Goal: Task Accomplishment & Management: Complete application form

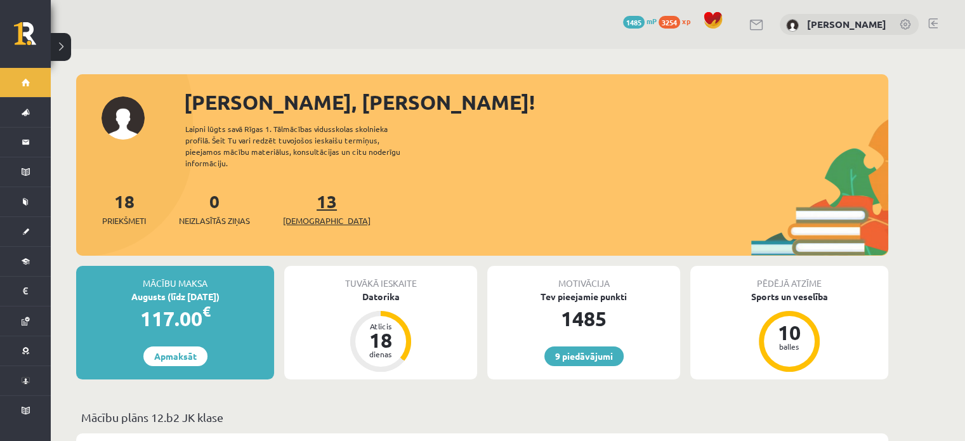
click at [321, 214] on span "[DEMOGRAPHIC_DATA]" at bounding box center [327, 220] width 88 height 13
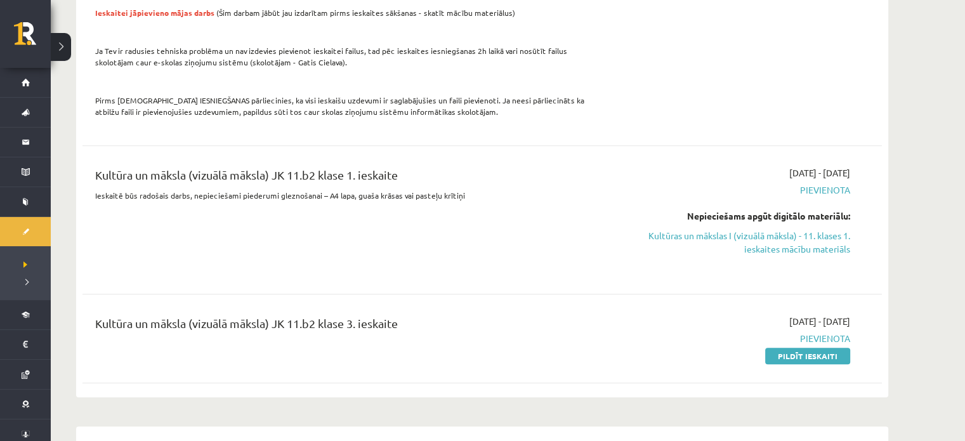
scroll to position [888, 0]
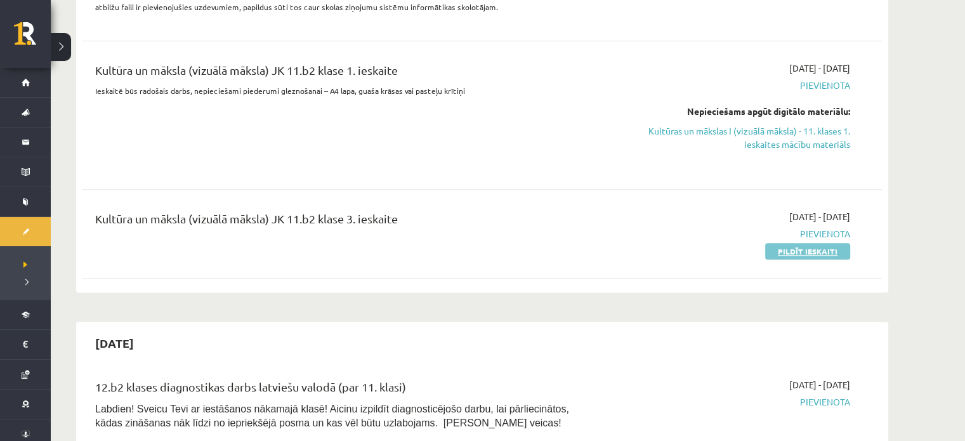
click at [787, 243] on link "Pildīt ieskaiti" at bounding box center [807, 251] width 85 height 16
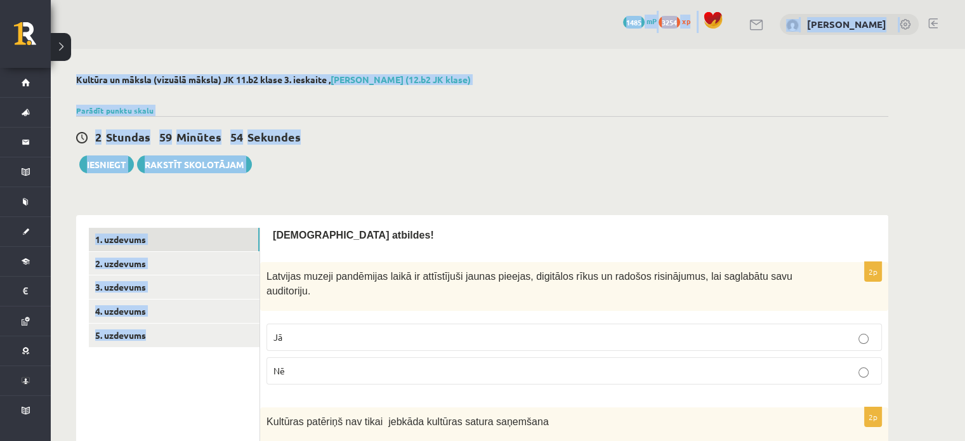
drag, startPoint x: 278, startPoint y: 208, endPoint x: 25, endPoint y: -56, distance: 365.3
click at [25, 0] on html "0 Dāvanas 1485 mP 3254 xp Olivers Mortukāns Sākums Aktuāli Kā mācīties eSKOLĀ K…" at bounding box center [482, 220] width 965 height 441
drag, startPoint x: 314, startPoint y: 156, endPoint x: 279, endPoint y: 124, distance: 47.6
click at [313, 155] on div "2 Stundas 59 Minūtes 53 Sekundes Iesniegt Rakstīt skolotājam" at bounding box center [482, 144] width 812 height 57
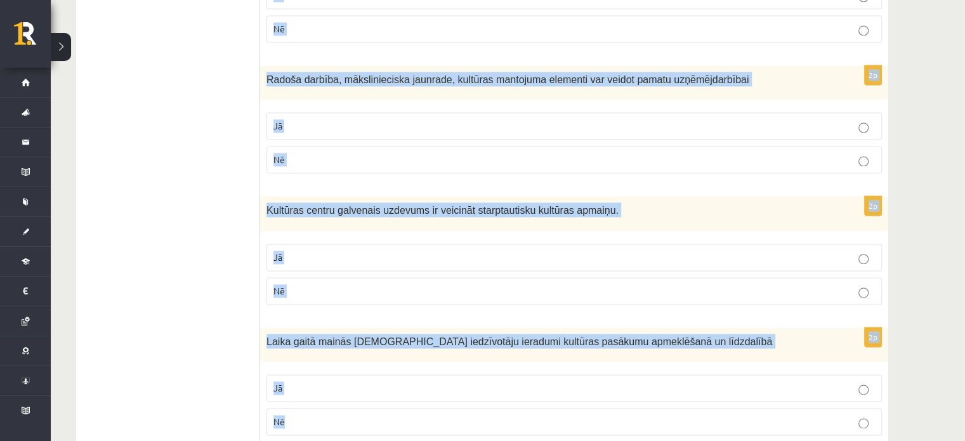
scroll to position [1832, 0]
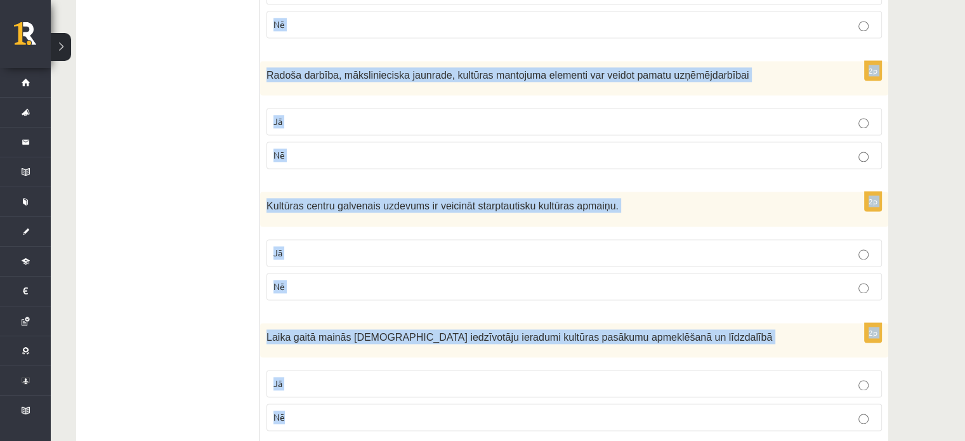
drag, startPoint x: 270, startPoint y: 231, endPoint x: 619, endPoint y: 352, distance: 370.1
drag, startPoint x: 585, startPoint y: 281, endPoint x: 555, endPoint y: 296, distance: 33.5
copy form "Apstiprini atbildes! 2p Latvijas muzeji pandēmijas laikā ir attīstījuši jaunas …"
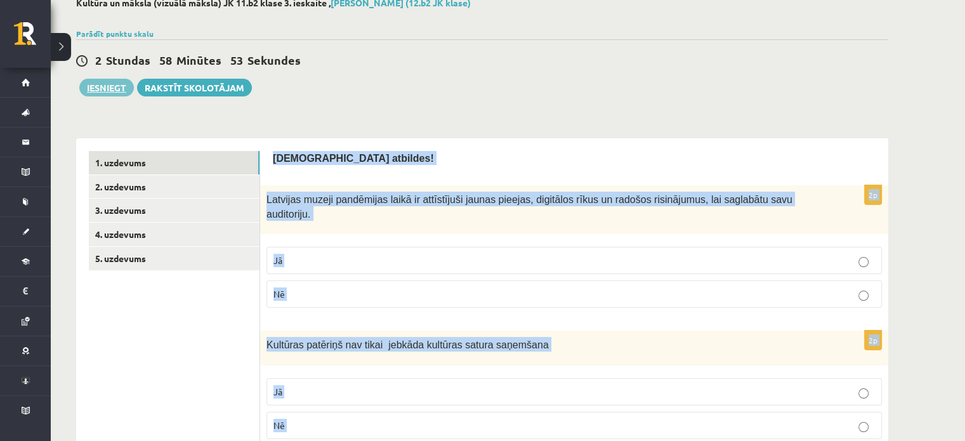
scroll to position [55, 0]
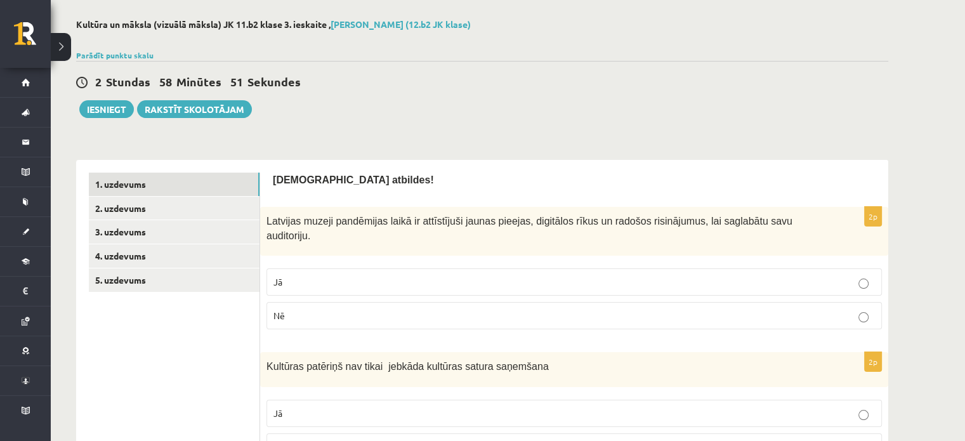
drag, startPoint x: 328, startPoint y: 111, endPoint x: 338, endPoint y: 116, distance: 10.8
click at [338, 116] on div "2 Stundas 58 Minūtes 51 Sekundes Ieskaite saglabāta! Iesniegt Rakstīt skolotājam" at bounding box center [482, 89] width 812 height 57
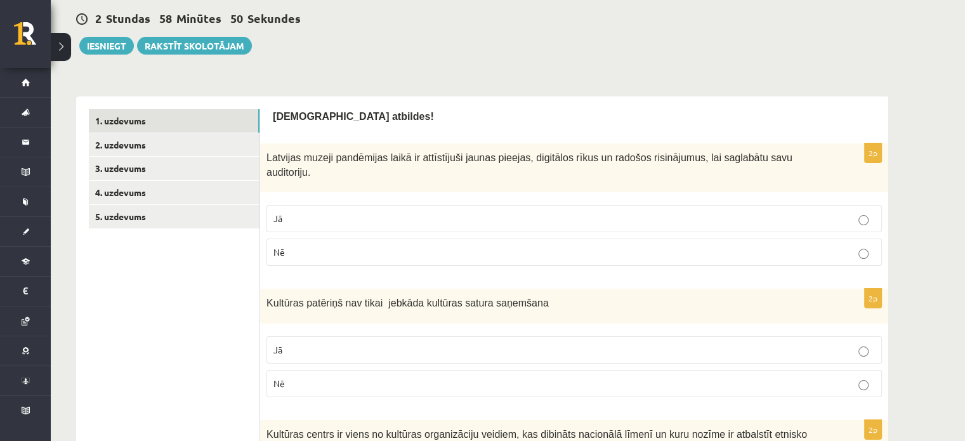
click at [299, 212] on p "Jā" at bounding box center [575, 218] width 602 height 13
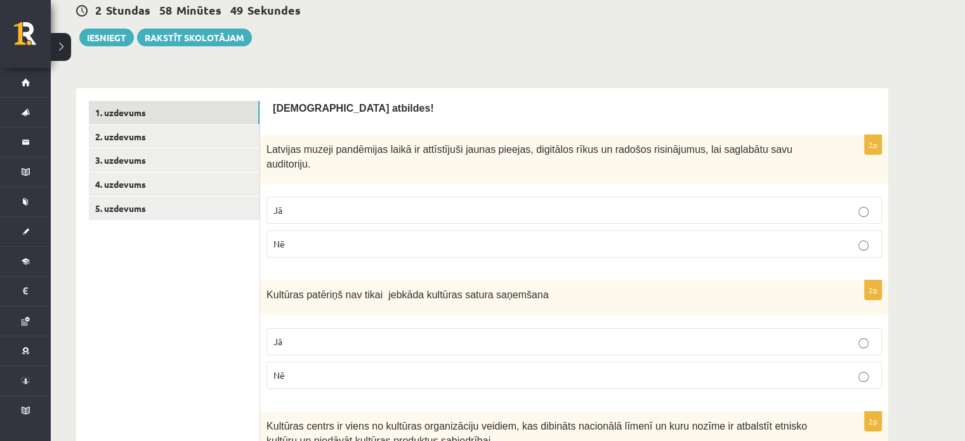
scroll to position [309, 0]
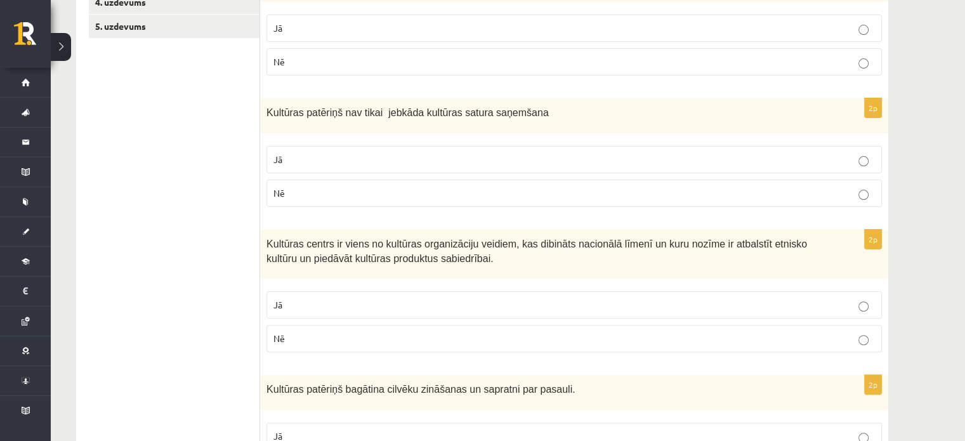
click at [315, 153] on p "Jā" at bounding box center [575, 159] width 602 height 13
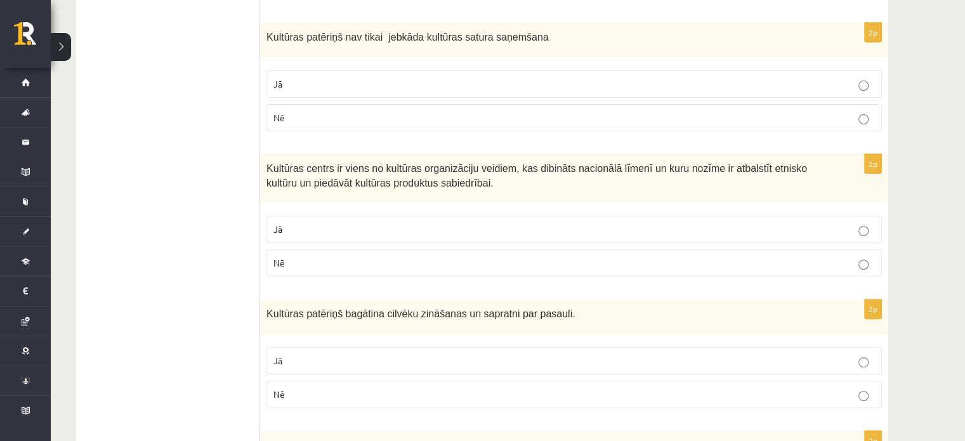
scroll to position [499, 0]
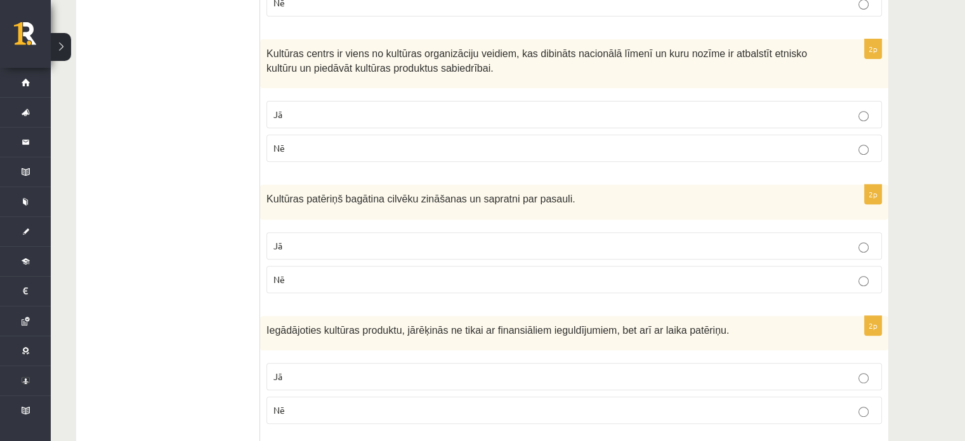
click at [291, 135] on label "Nē" at bounding box center [575, 148] width 616 height 27
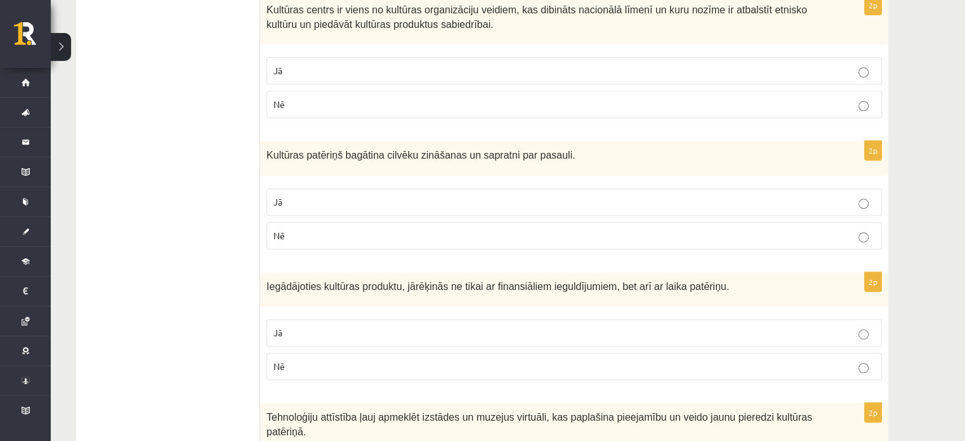
scroll to position [563, 0]
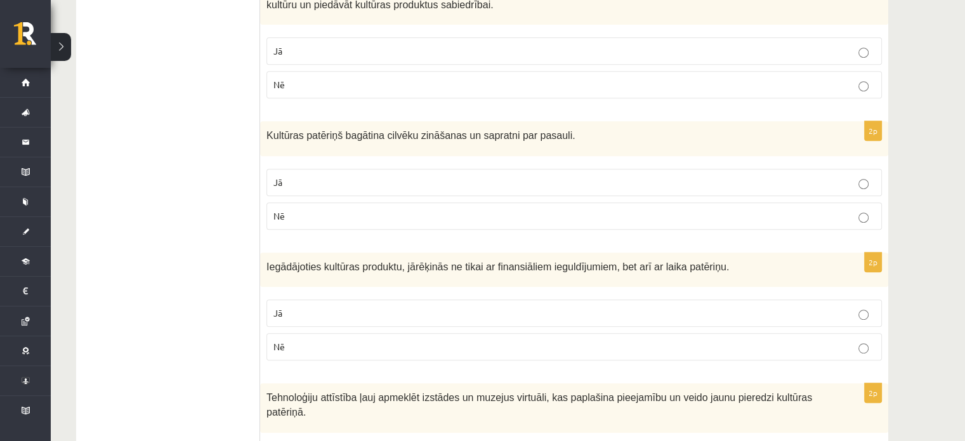
click at [338, 174] on label "Jā" at bounding box center [575, 182] width 616 height 27
click at [300, 300] on label "Jā" at bounding box center [575, 313] width 616 height 27
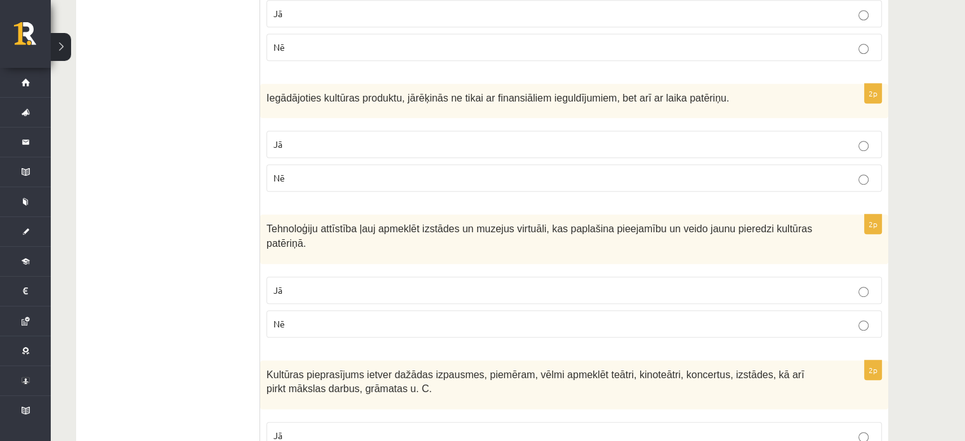
scroll to position [753, 0]
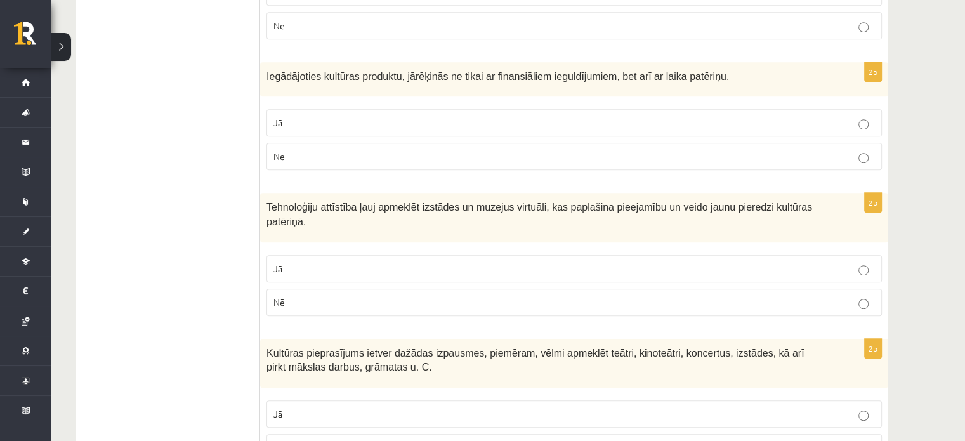
click at [287, 255] on label "Jā" at bounding box center [575, 268] width 616 height 27
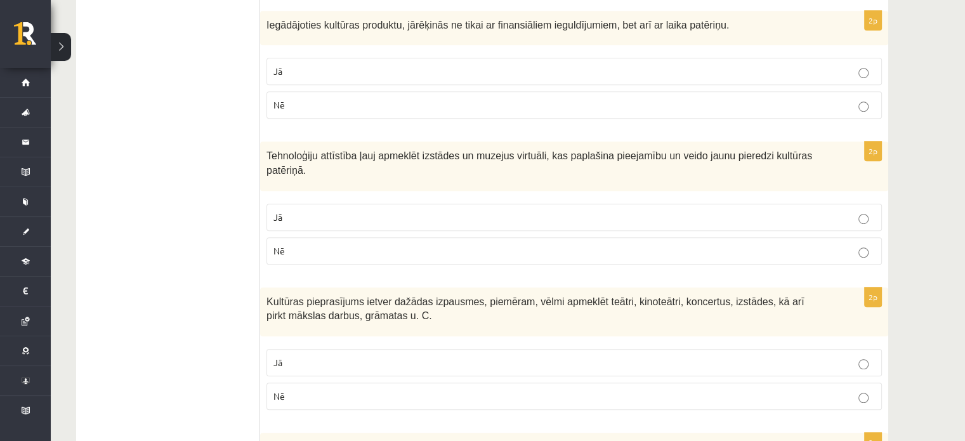
scroll to position [880, 0]
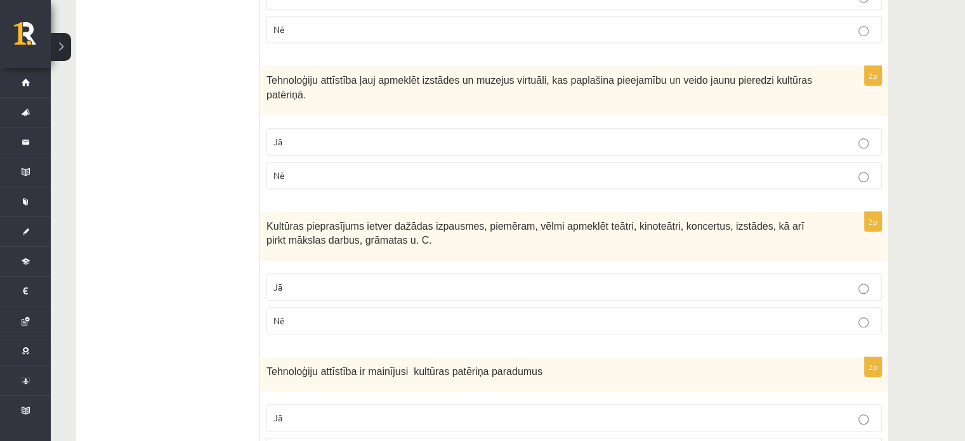
click at [298, 274] on label "Jā" at bounding box center [575, 287] width 616 height 27
click at [277, 412] on span "Jā" at bounding box center [278, 417] width 9 height 11
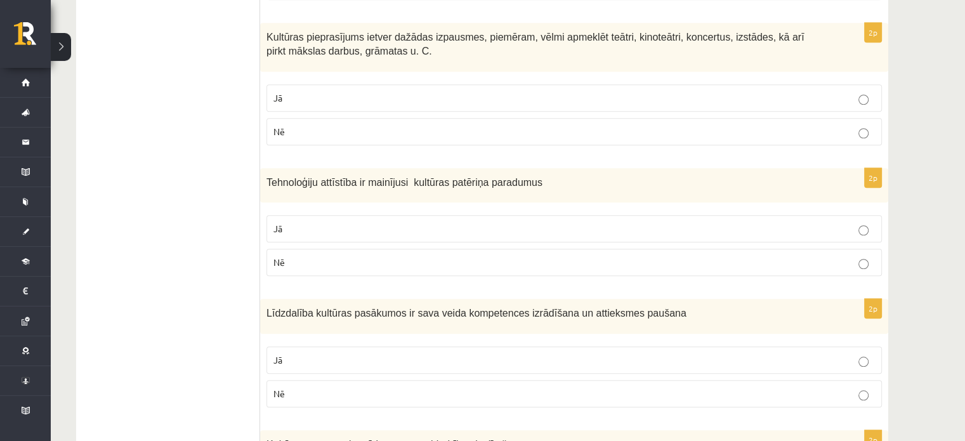
scroll to position [1071, 0]
click at [318, 352] on p "Jā" at bounding box center [575, 358] width 602 height 13
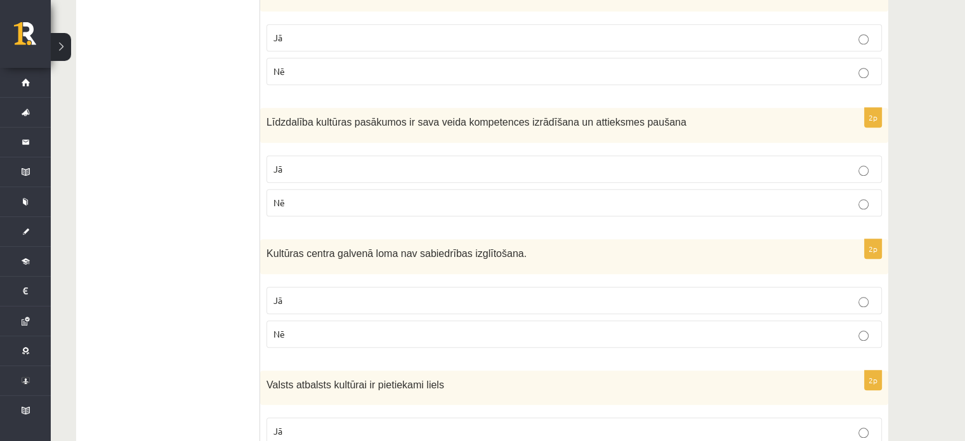
scroll to position [1261, 0]
click at [308, 282] on fieldset "Jā Nē" at bounding box center [575, 315] width 616 height 71
click at [305, 327] on p "Nē" at bounding box center [575, 333] width 602 height 13
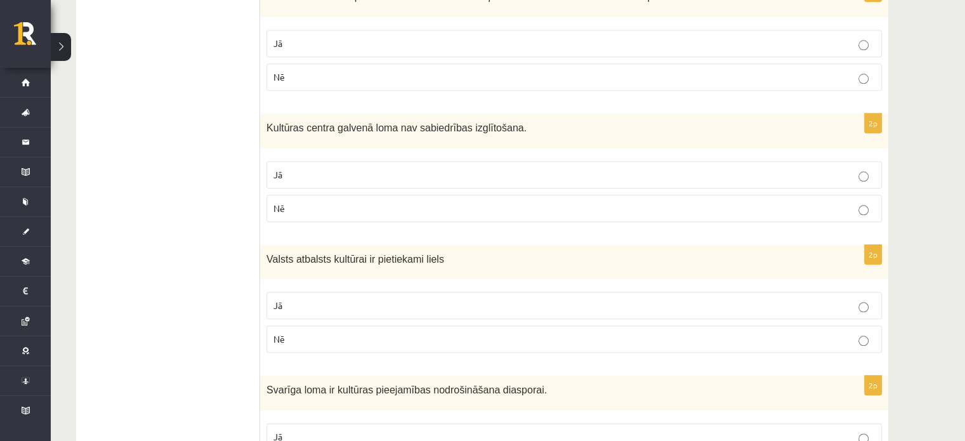
scroll to position [1388, 0]
click at [293, 286] on fieldset "Jā Nē" at bounding box center [575, 319] width 616 height 71
click at [295, 331] on p "Nē" at bounding box center [575, 337] width 602 height 13
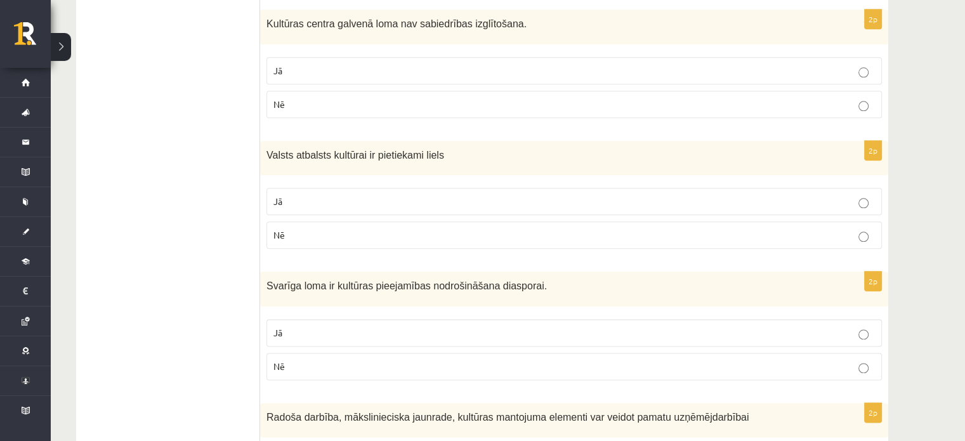
scroll to position [1515, 0]
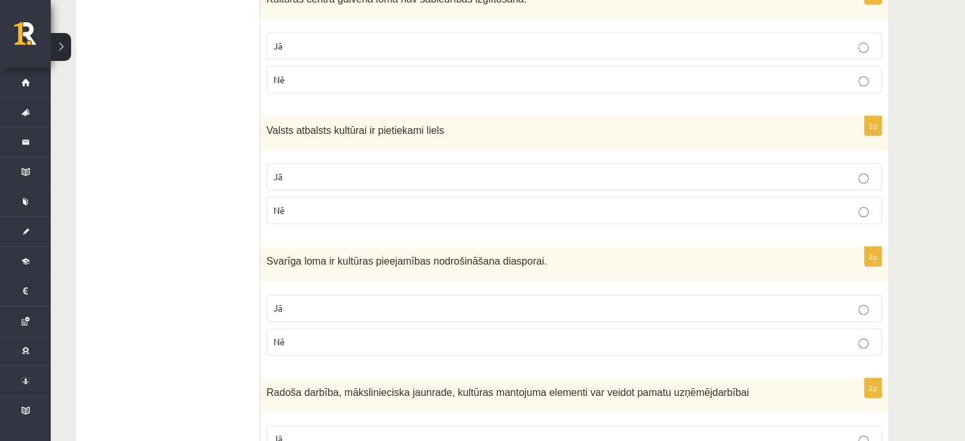
click at [364, 288] on fieldset "Jā Nē" at bounding box center [575, 323] width 616 height 71
click at [364, 301] on p "Jā" at bounding box center [575, 307] width 602 height 13
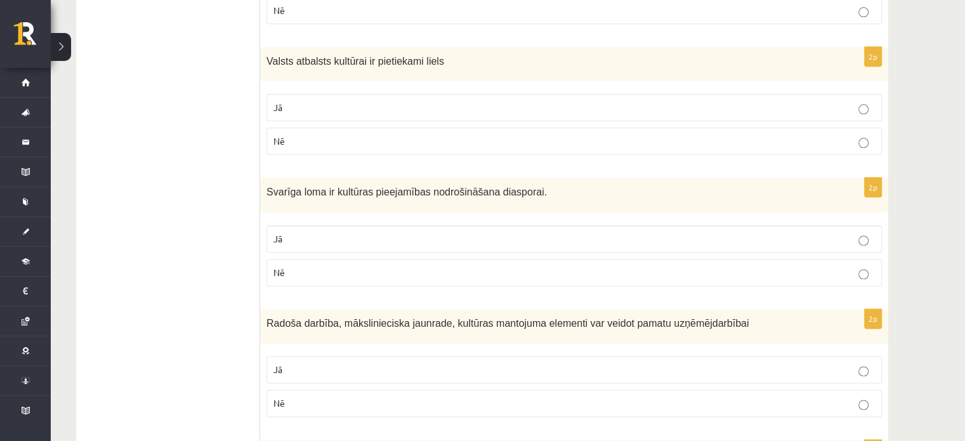
scroll to position [1642, 0]
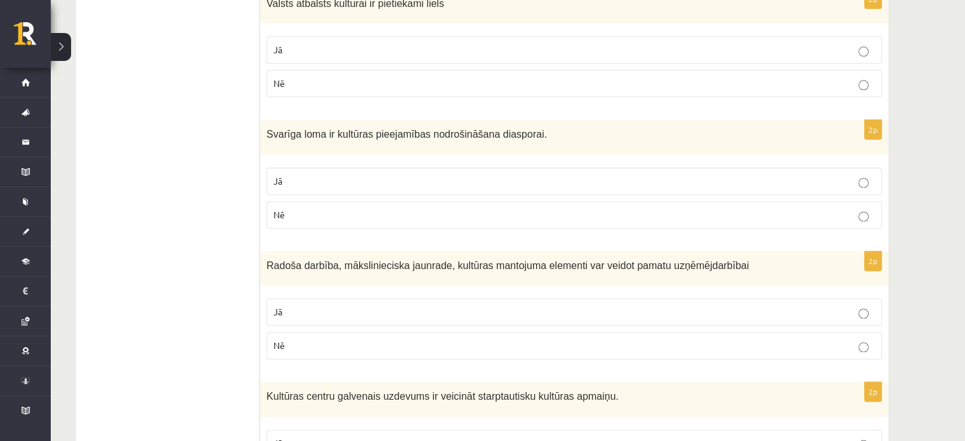
click at [343, 305] on p "Jā" at bounding box center [575, 311] width 602 height 13
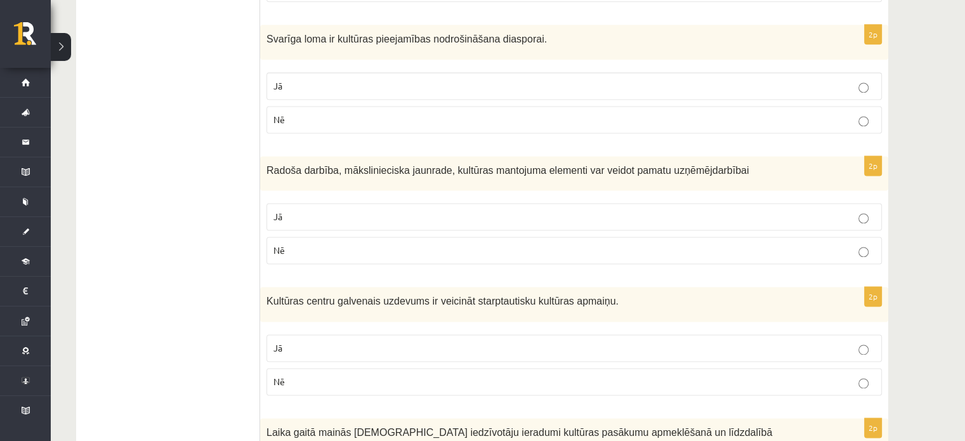
scroll to position [1832, 0]
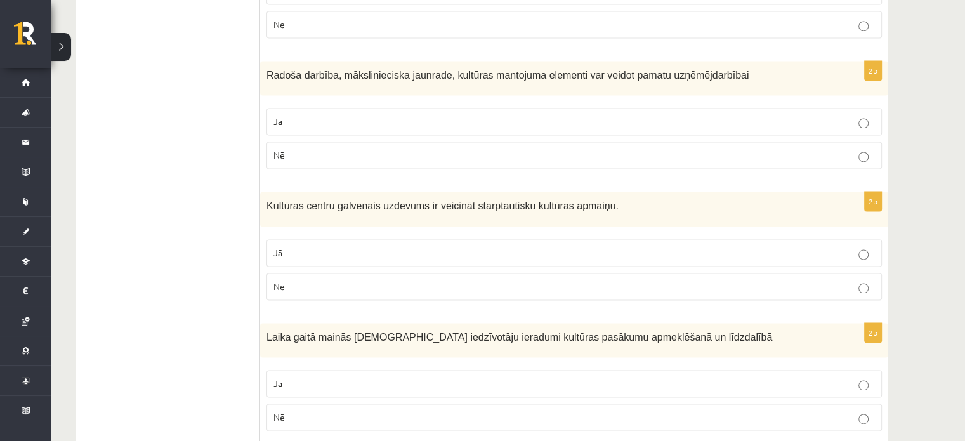
click at [289, 280] on p "Nē" at bounding box center [575, 286] width 602 height 13
drag, startPoint x: 359, startPoint y: 346, endPoint x: 365, endPoint y: 350, distance: 6.9
click at [363, 377] on p "Jā" at bounding box center [575, 383] width 602 height 13
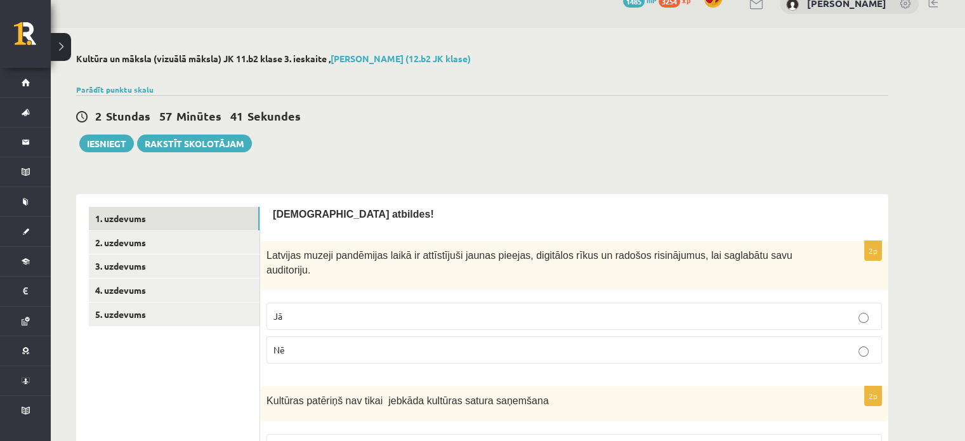
scroll to position [0, 0]
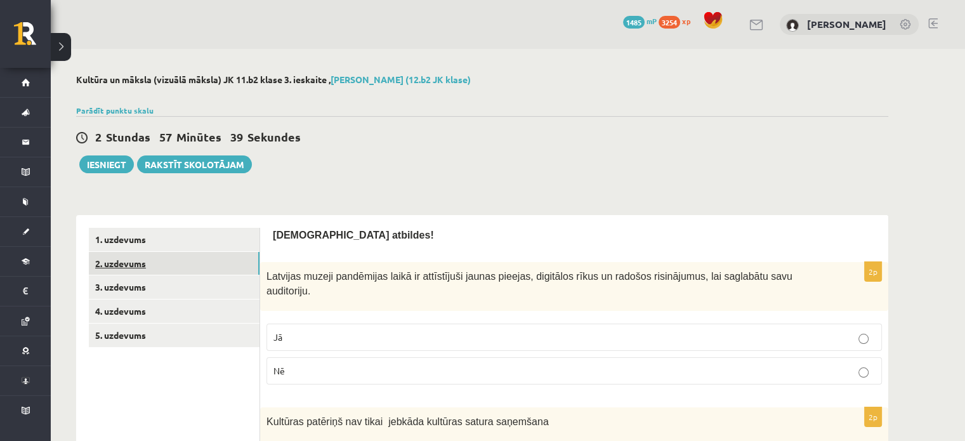
click at [187, 261] on link "2. uzdevums" at bounding box center [174, 263] width 171 height 23
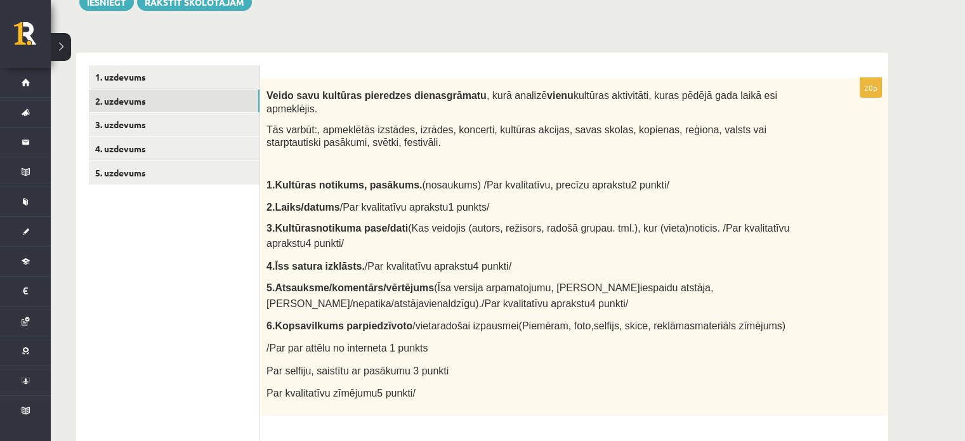
scroll to position [190, 0]
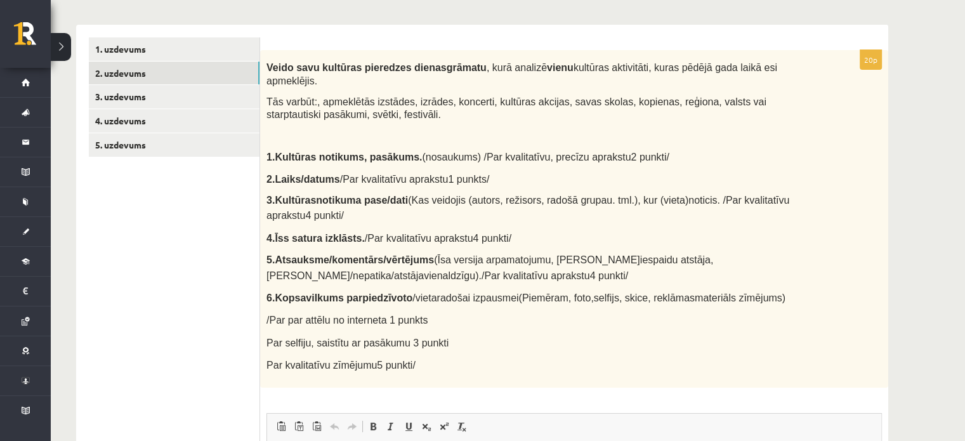
drag, startPoint x: 510, startPoint y: 236, endPoint x: 496, endPoint y: 178, distance: 60.2
click at [485, 195] on span "(Kas veidojis (autors, režisors, radošā grupa" at bounding box center [507, 200] width 199 height 11
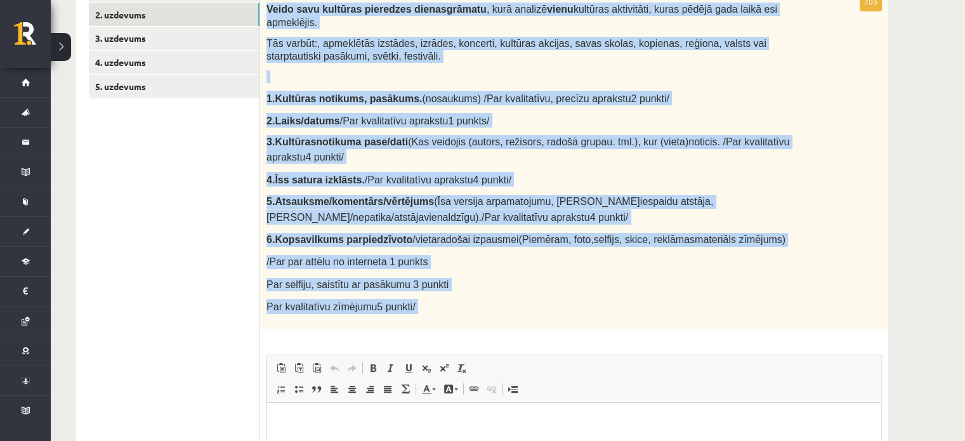
scroll to position [254, 0]
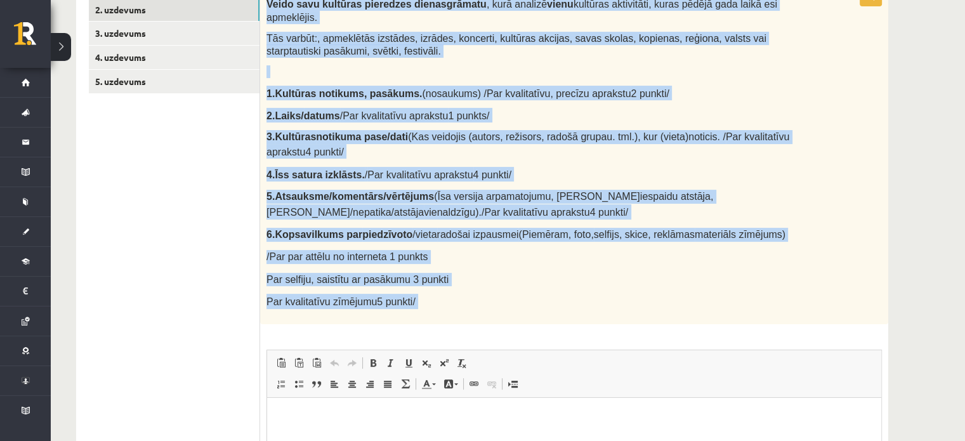
drag, startPoint x: 267, startPoint y: 56, endPoint x: 562, endPoint y: 225, distance: 340.5
click at [586, 332] on div "20p Veido savu kultūras pieredzes dienasgrāmatu , kurā analizē vienu kultūras a…" at bounding box center [574, 300] width 628 height 627
copy div "Veido savu kultūras pieredzes dienasgrāmatu , kurā analizē vienu kultūras aktiv…"
click at [766, 108] on p "2. Laiks/ datums / Par kvalitatīvu aprakstu 1 punkts/" at bounding box center [542, 115] width 550 height 15
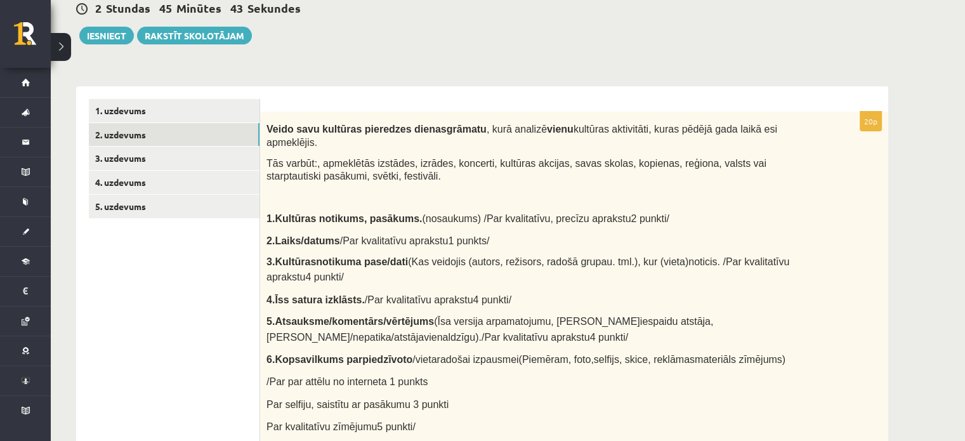
scroll to position [63, 0]
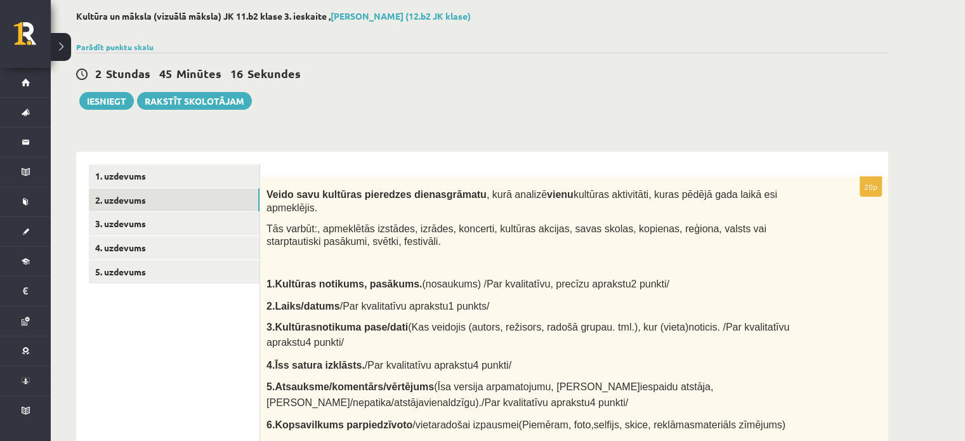
click at [435, 122] on div "**********" at bounding box center [482, 413] width 863 height 857
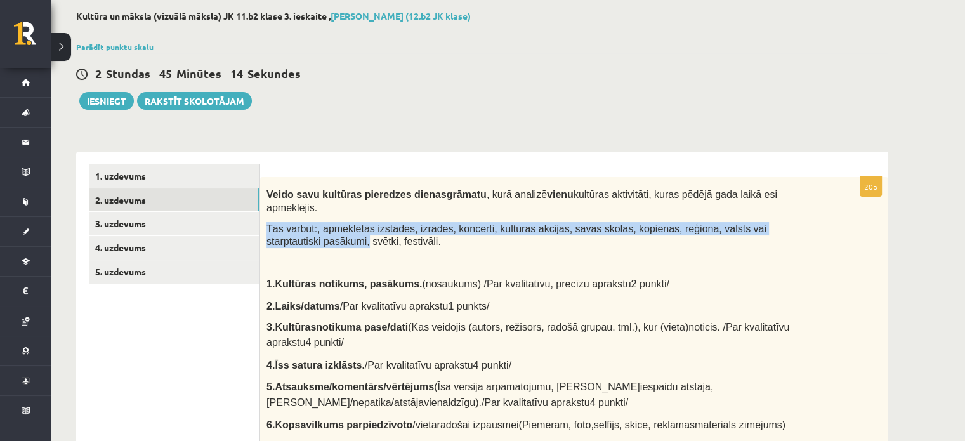
drag, startPoint x: 899, startPoint y: 171, endPoint x: 893, endPoint y: 208, distance: 36.5
click at [893, 211] on div "**********" at bounding box center [482, 413] width 863 height 857
click at [890, 166] on div "**********" at bounding box center [482, 413] width 863 height 857
click at [821, 131] on div "**********" at bounding box center [482, 413] width 863 height 857
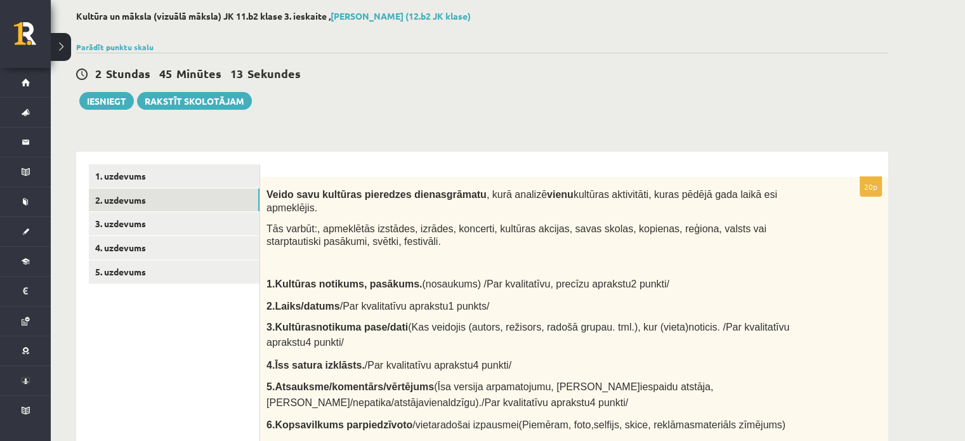
click at [584, 68] on div "2 Stundas 45 Minūtes 13 Sekundes" at bounding box center [482, 74] width 812 height 16
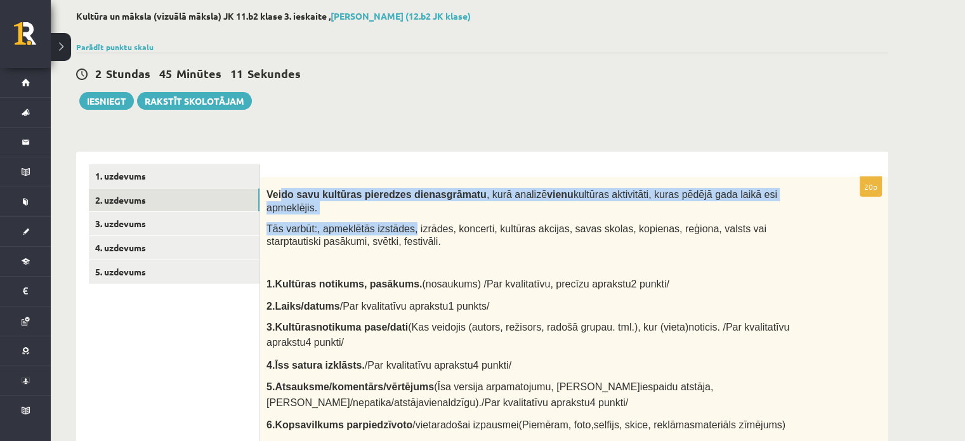
drag, startPoint x: 293, startPoint y: 173, endPoint x: 401, endPoint y: 198, distance: 111.3
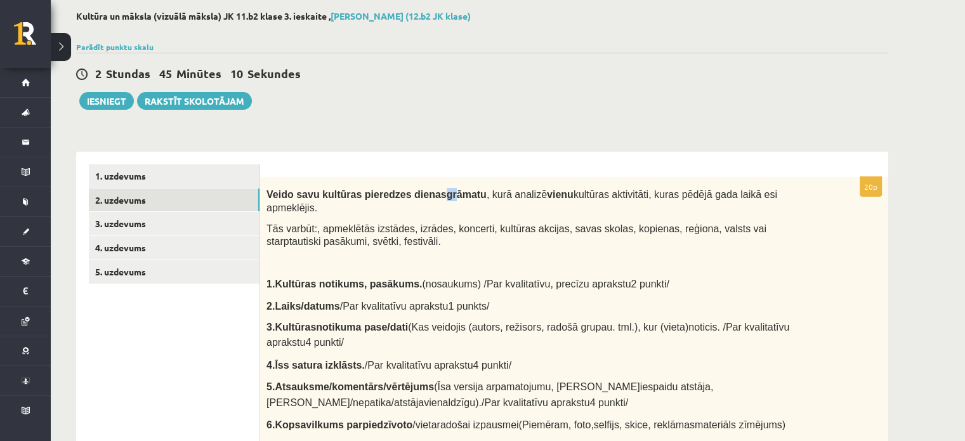
drag, startPoint x: 421, startPoint y: 164, endPoint x: 434, endPoint y: 171, distance: 15.0
click at [457, 180] on div "Veido savu kultūras pieredzes dienasgrāmatu , kurā analizē vienu kultūras aktiv…" at bounding box center [574, 346] width 628 height 338
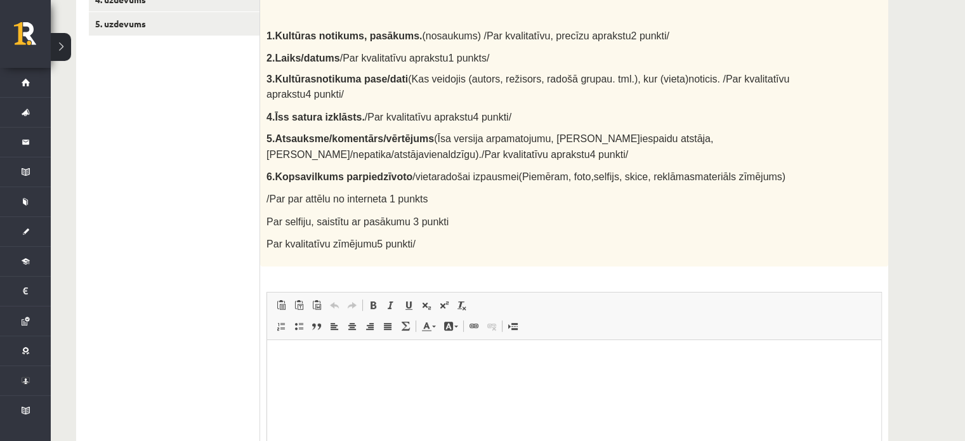
scroll to position [381, 0]
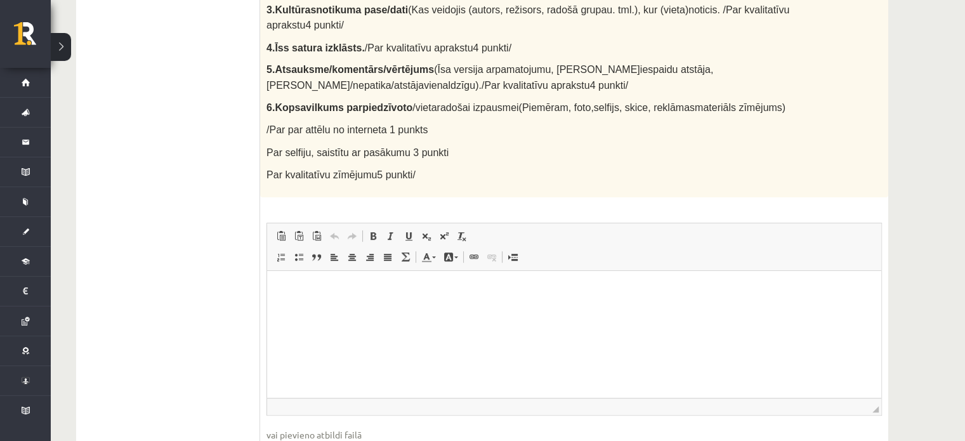
click at [434, 309] on html at bounding box center [574, 289] width 614 height 39
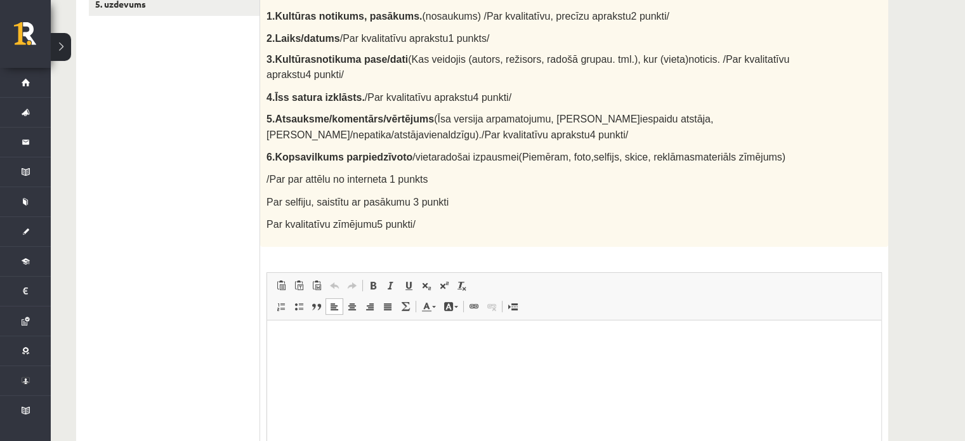
scroll to position [254, 0]
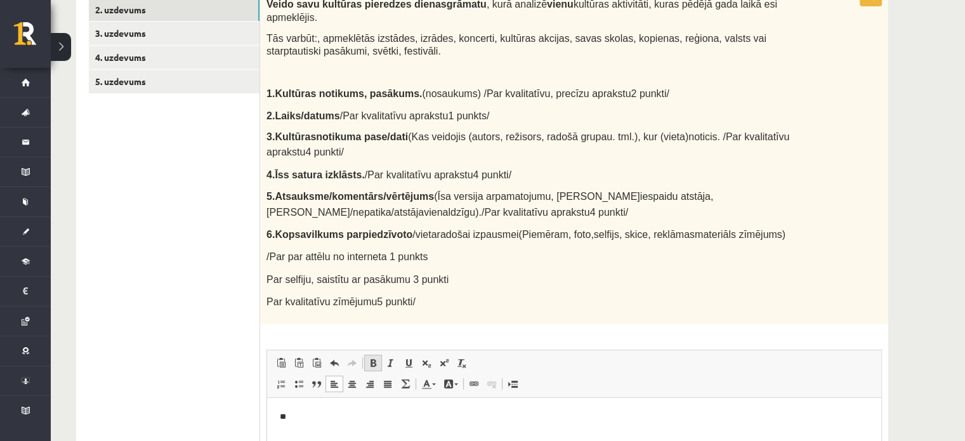
click at [374, 355] on link "Treknraksts Klaviatūras saīsne vadīšanas taustiņš+B" at bounding box center [373, 363] width 18 height 16
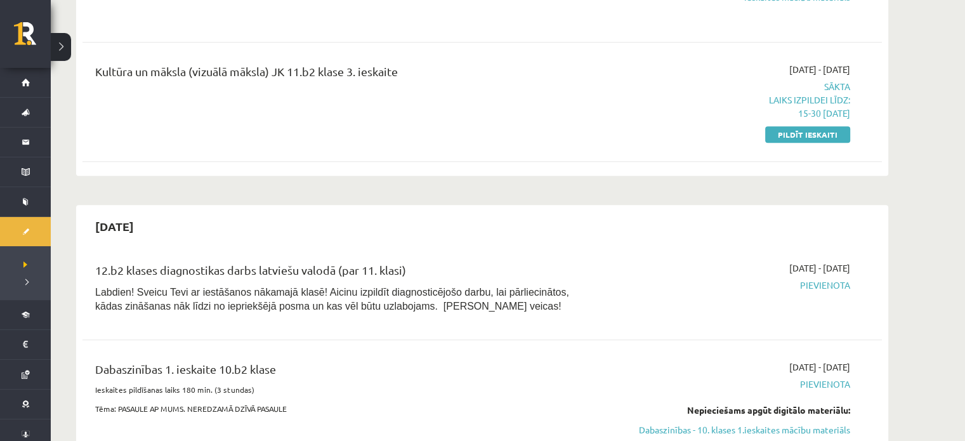
scroll to position [1015, 0]
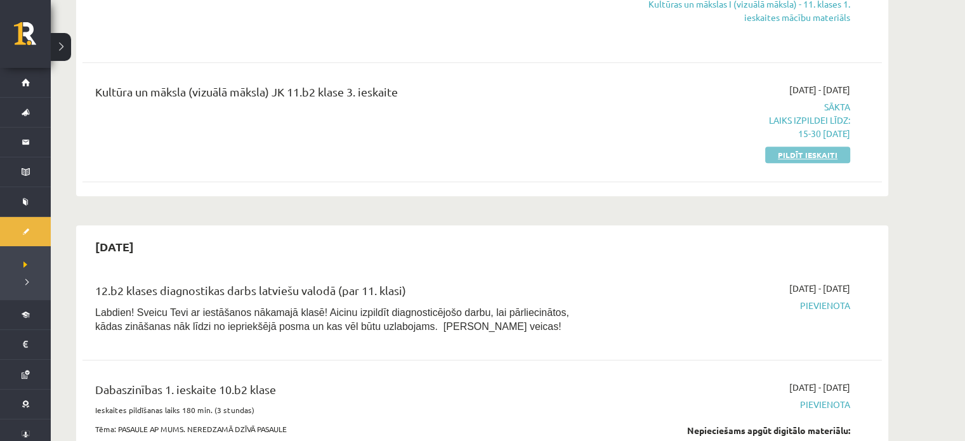
click at [801, 147] on link "Pildīt ieskaiti" at bounding box center [807, 155] width 85 height 16
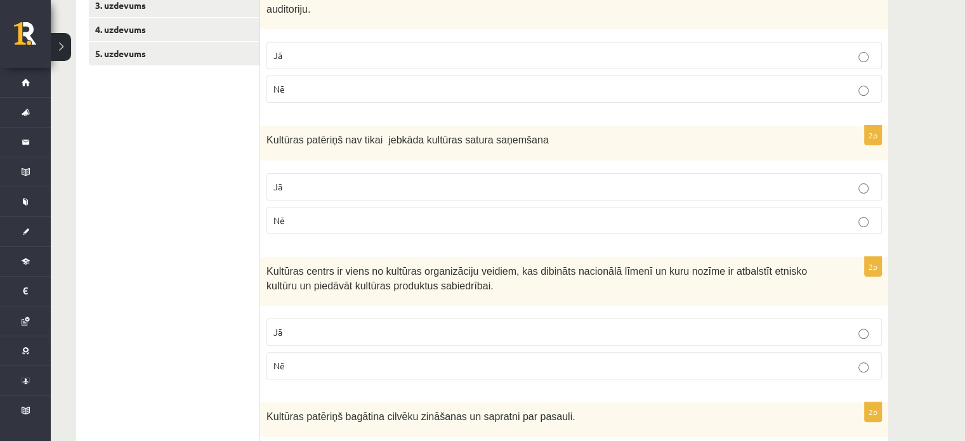
scroll to position [190, 0]
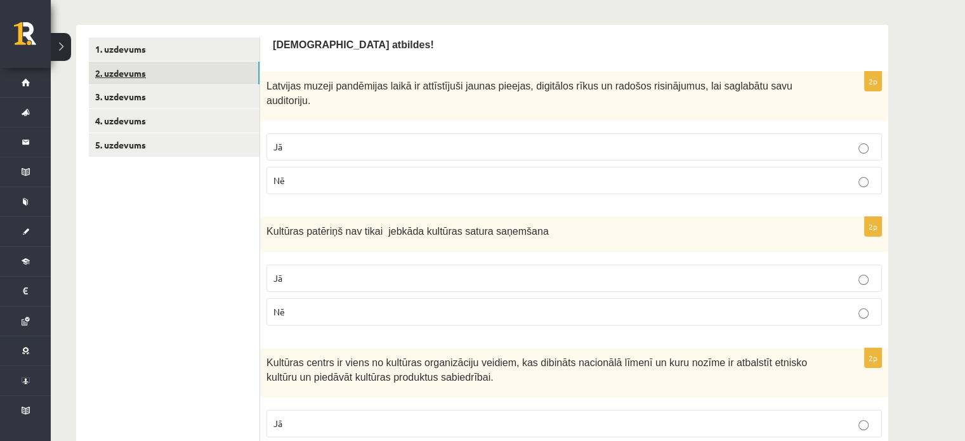
click at [218, 82] on link "2. uzdevums" at bounding box center [174, 73] width 171 height 23
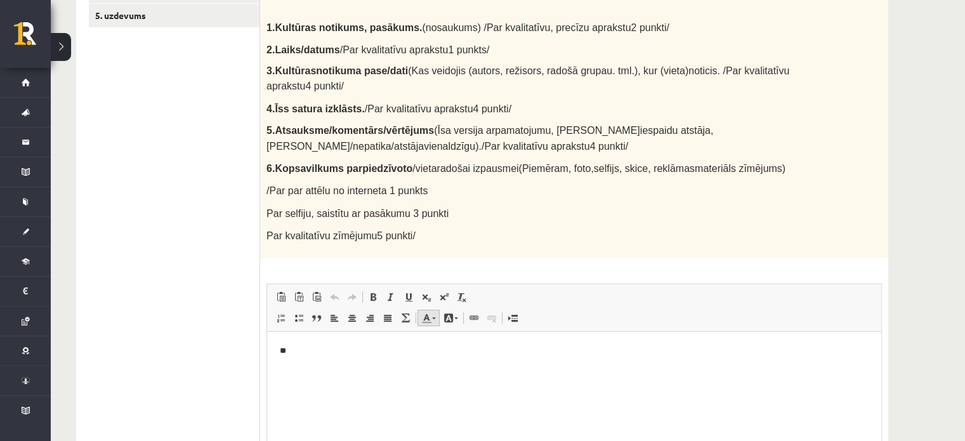
scroll to position [0, 0]
click at [379, 370] on html "**" at bounding box center [574, 350] width 614 height 39
click at [370, 289] on span "Treknraksts Klaviatūras saīsne vadīšanas taustiņš+B Slīpraksts Klaviatūras saīs…" at bounding box center [418, 297] width 109 height 16
click at [371, 292] on span at bounding box center [373, 297] width 10 height 10
click at [380, 289] on link "Treknraksts Klaviatūras saīsne vadīšanas taustiņš+B" at bounding box center [373, 297] width 18 height 16
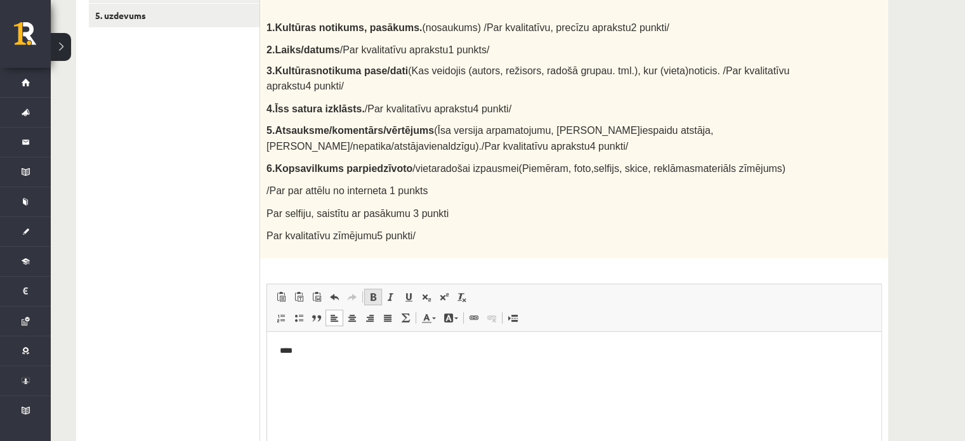
click at [378, 289] on link "Treknraksts Klaviatūras saīsne vadīšanas taustiņš+B" at bounding box center [373, 297] width 18 height 16
click at [378, 292] on span at bounding box center [373, 297] width 10 height 10
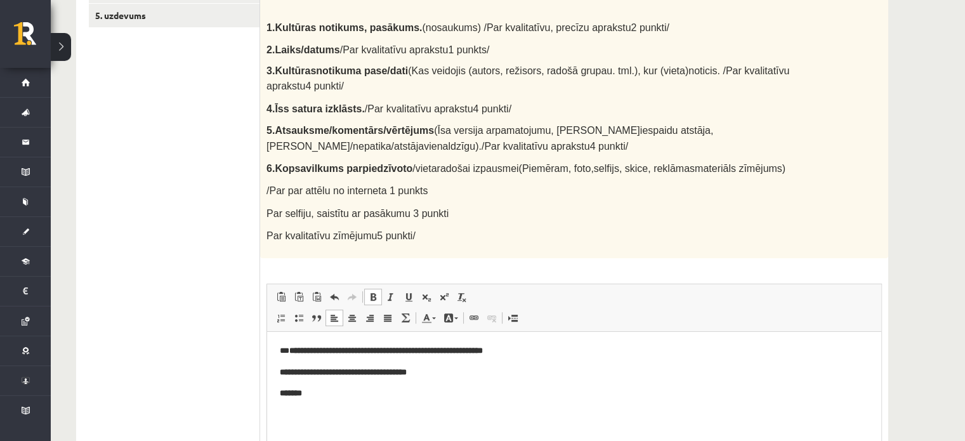
click at [284, 353] on p "**********" at bounding box center [575, 350] width 590 height 13
click at [372, 292] on span at bounding box center [373, 297] width 10 height 10
drag, startPoint x: 532, startPoint y: 663, endPoint x: 315, endPoint y: 368, distance: 366.3
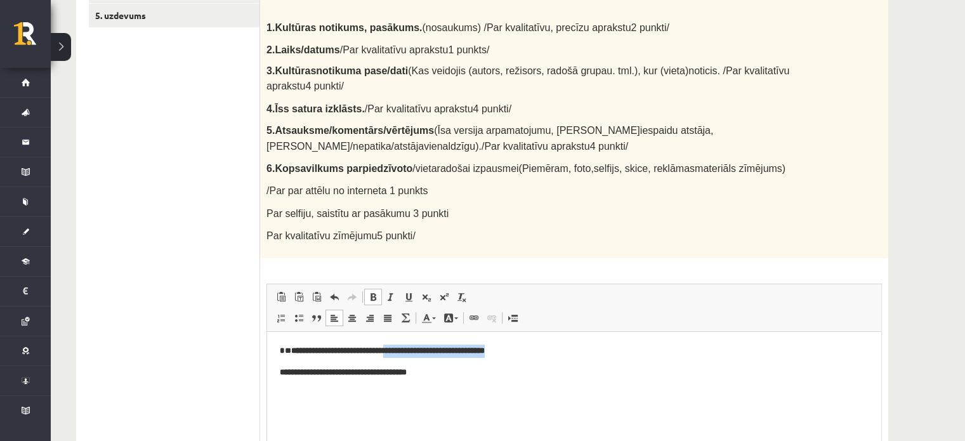
drag, startPoint x: 277, startPoint y: 353, endPoint x: 404, endPoint y: 322, distance: 130.2
click at [404, 331] on html "**********" at bounding box center [574, 371] width 614 height 81
click at [383, 310] on span "Ievietot/noņemt numurētu sarakstu Ievietot/noņemt sarakstu ar aizzīmēm Bloka ci…" at bounding box center [344, 319] width 145 height 21
click at [348, 332] on html "**********" at bounding box center [574, 371] width 614 height 81
drag, startPoint x: 274, startPoint y: 353, endPoint x: 513, endPoint y: 353, distance: 239.9
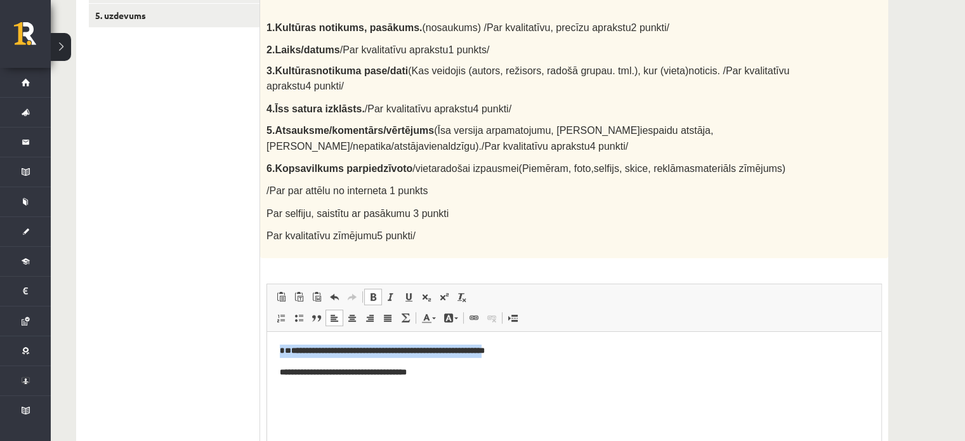
click at [524, 353] on html "**********" at bounding box center [574, 371] width 614 height 81
click at [530, 347] on p "**********" at bounding box center [575, 350] width 590 height 13
click at [533, 344] on p "**********" at bounding box center [575, 350] width 590 height 13
click at [527, 337] on html "**********" at bounding box center [574, 371] width 614 height 81
click at [521, 342] on html "**********" at bounding box center [574, 371] width 614 height 81
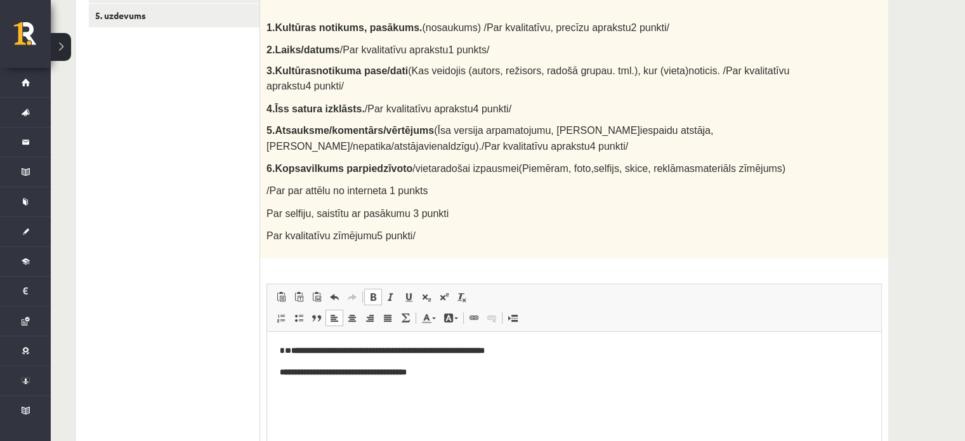
click at [520, 340] on html "**********" at bounding box center [574, 371] width 614 height 81
click at [520, 341] on html "**********" at bounding box center [574, 371] width 614 height 81
drag, startPoint x: 520, startPoint y: 343, endPoint x: 515, endPoint y: 337, distance: 7.6
click at [517, 339] on html "**********" at bounding box center [574, 371] width 614 height 81
click at [485, 348] on strong "**********" at bounding box center [388, 350] width 194 height 8
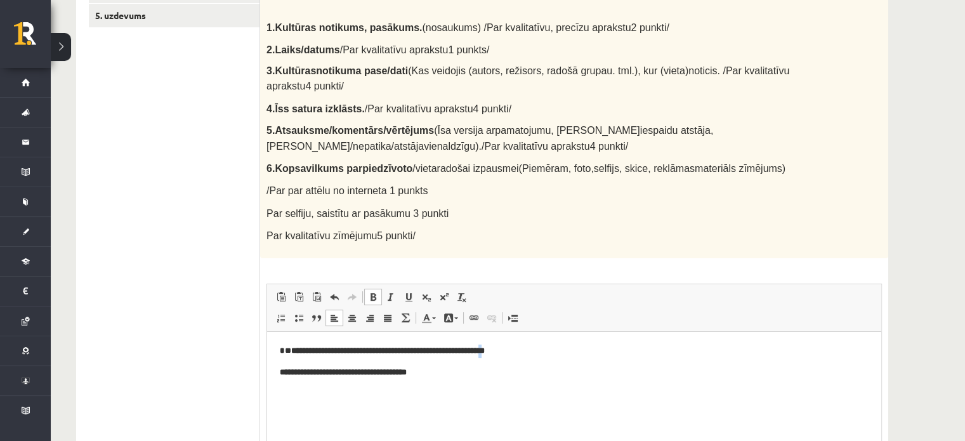
click at [524, 345] on p "**********" at bounding box center [575, 350] width 590 height 13
click at [524, 342] on html "**********" at bounding box center [574, 371] width 614 height 81
click at [524, 345] on p "**********" at bounding box center [575, 350] width 590 height 13
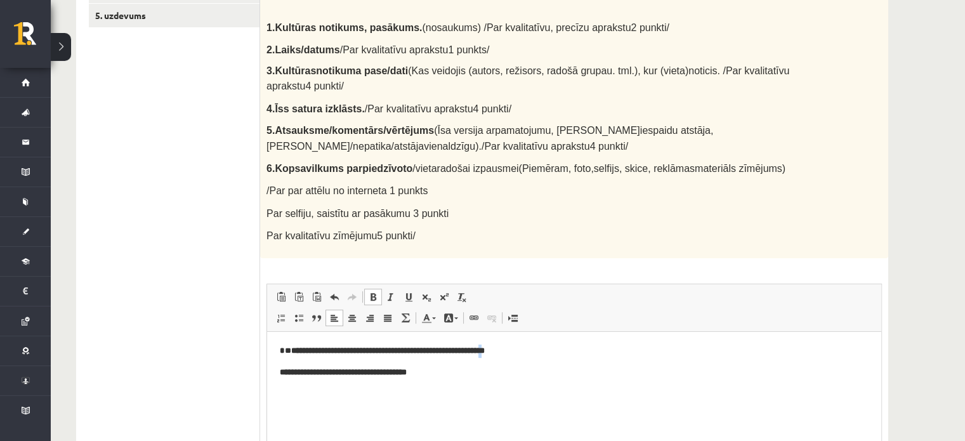
click at [485, 346] on strong "**********" at bounding box center [388, 350] width 194 height 8
click at [485, 351] on strong "**********" at bounding box center [388, 350] width 194 height 8
click at [485, 352] on strong "**********" at bounding box center [388, 350] width 194 height 8
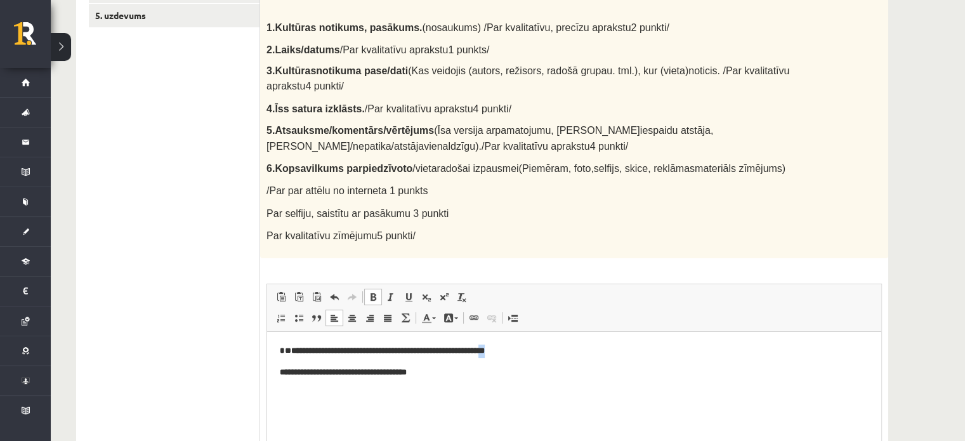
click at [485, 353] on strong "**********" at bounding box center [388, 350] width 194 height 8
click at [485, 352] on strong "**********" at bounding box center [388, 350] width 194 height 8
click at [485, 350] on strong "**********" at bounding box center [388, 350] width 194 height 8
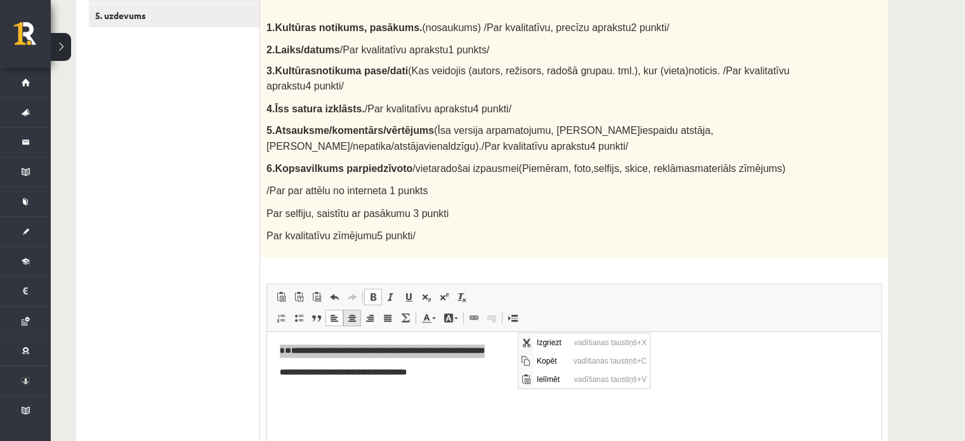
click at [350, 313] on span at bounding box center [352, 318] width 10 height 10
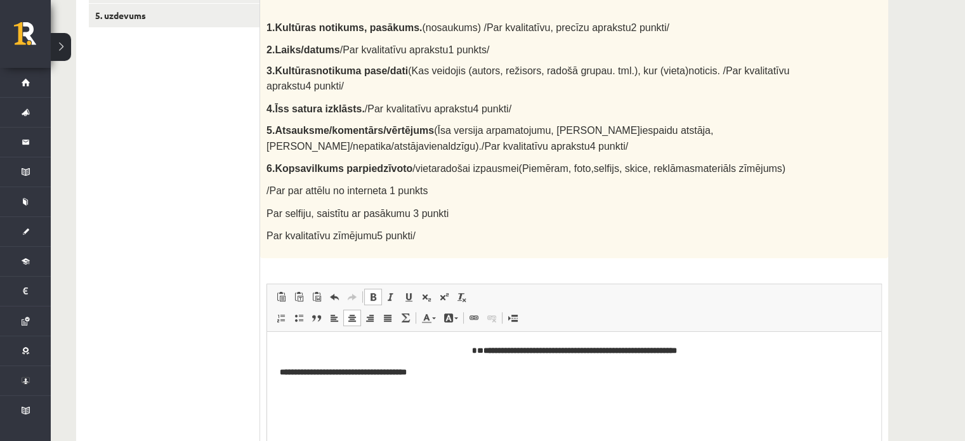
click at [532, 372] on p "**********" at bounding box center [574, 372] width 589 height 13
click at [472, 352] on strong "*" at bounding box center [474, 350] width 5 height 8
click at [716, 341] on html "**********" at bounding box center [574, 371] width 614 height 81
click at [456, 358] on body "**********" at bounding box center [574, 372] width 589 height 56
click at [453, 440] on p "Bagātinātā teksta redaktors, wiswyg-editor-user-answer-47433844757980" at bounding box center [574, 436] width 589 height 13
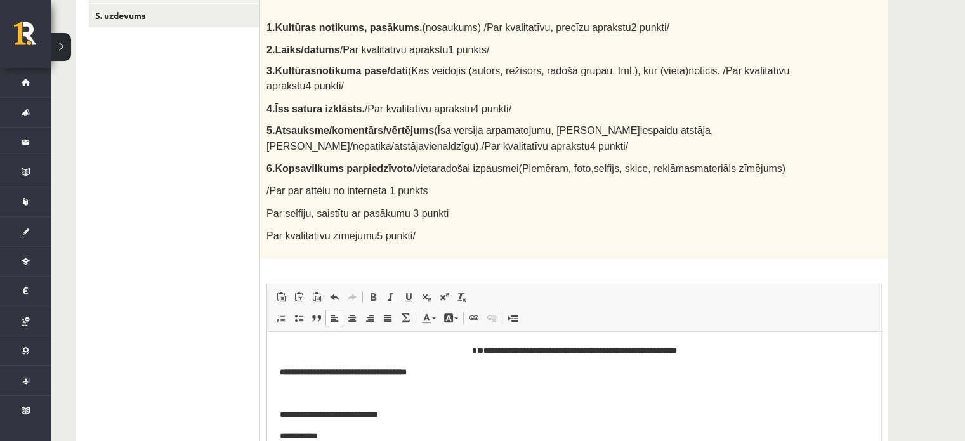
click at [373, 369] on strong "**********" at bounding box center [343, 371] width 127 height 8
click at [352, 438] on p "**********" at bounding box center [575, 436] width 590 height 13
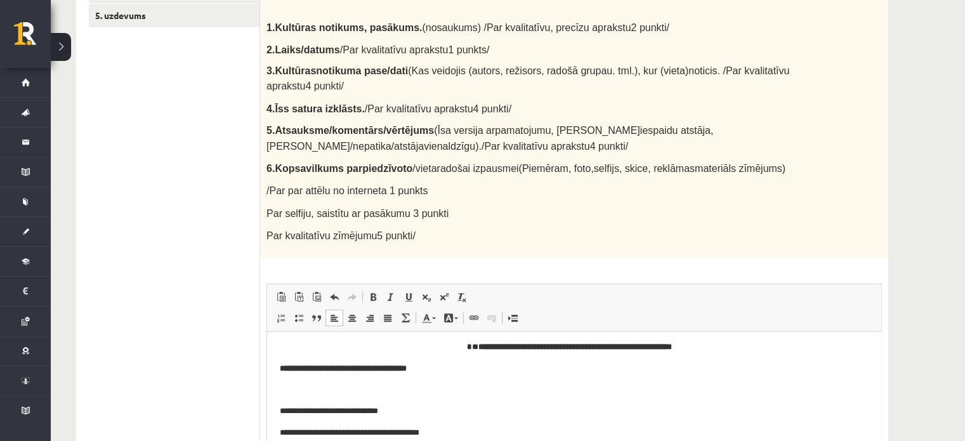
scroll to position [4, 0]
click at [368, 292] on span at bounding box center [373, 297] width 10 height 10
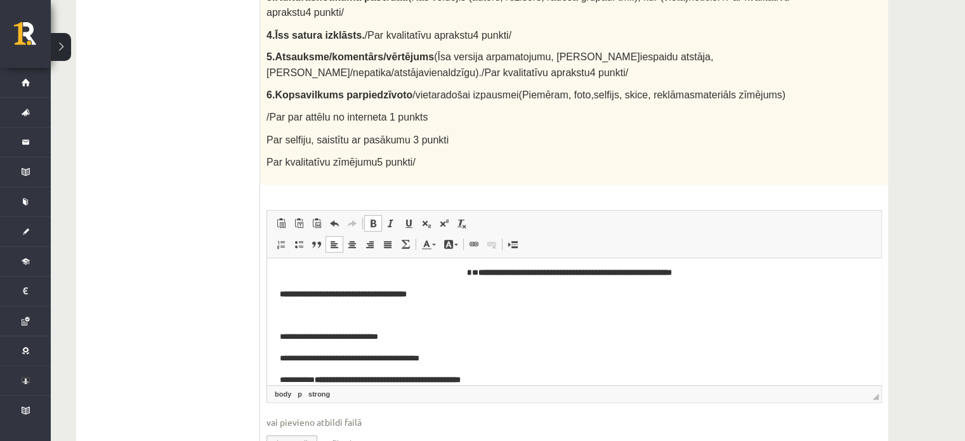
scroll to position [447, 0]
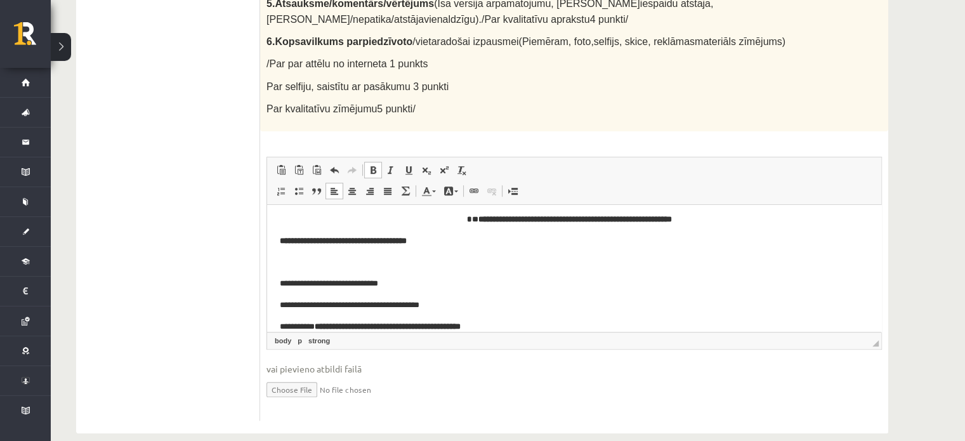
click at [371, 165] on span at bounding box center [373, 170] width 10 height 10
click at [534, 322] on p "**********" at bounding box center [570, 326] width 580 height 13
click at [607, 320] on p "**********" at bounding box center [570, 326] width 580 height 13
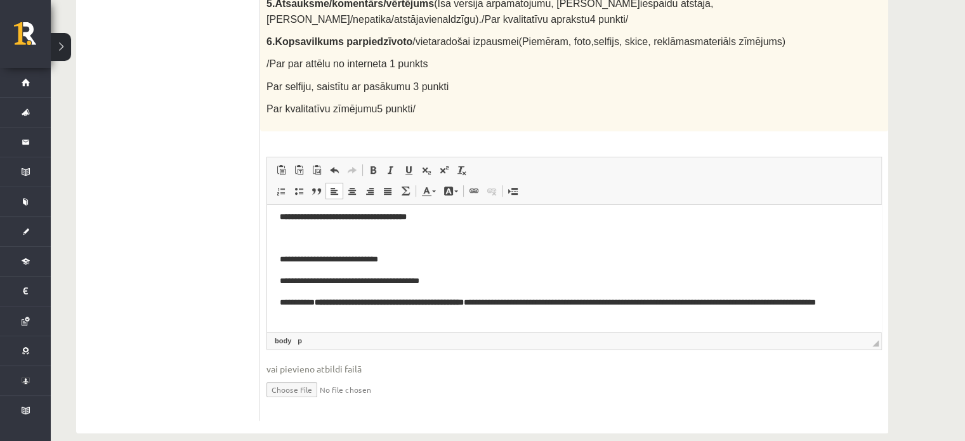
scroll to position [32, 0]
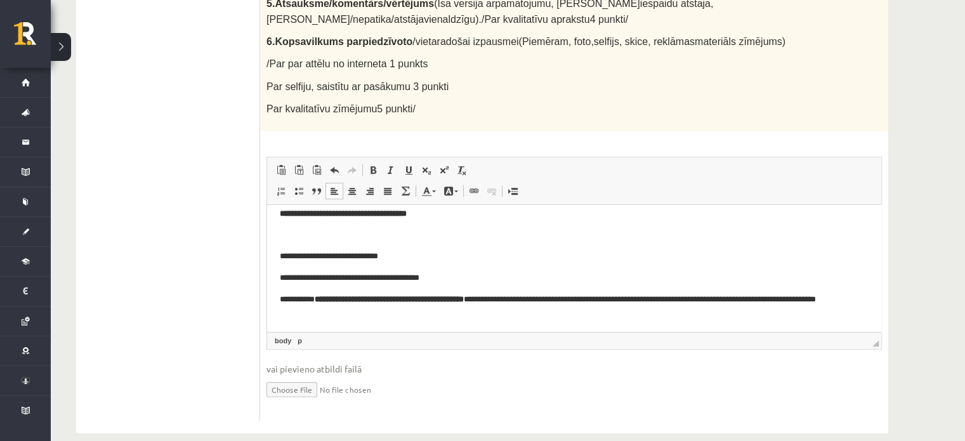
click at [360, 301] on strong "**********" at bounding box center [389, 298] width 149 height 8
click at [356, 320] on html "**********" at bounding box center [574, 252] width 614 height 159
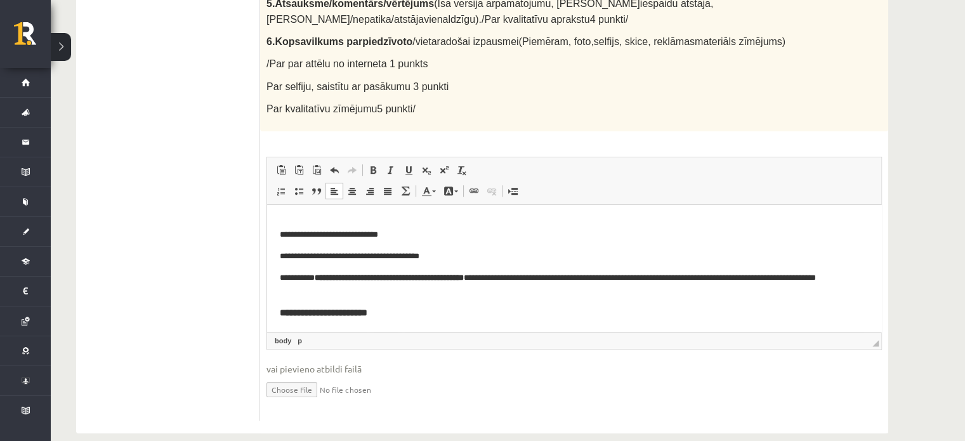
scroll to position [74, 0]
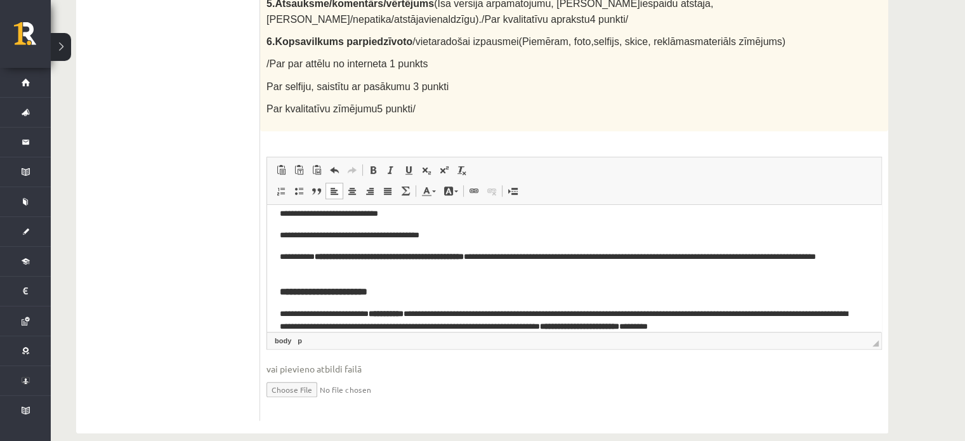
click at [367, 288] on strong "**********" at bounding box center [324, 291] width 88 height 10
click at [371, 165] on span at bounding box center [373, 170] width 10 height 10
click at [373, 165] on span at bounding box center [373, 170] width 10 height 10
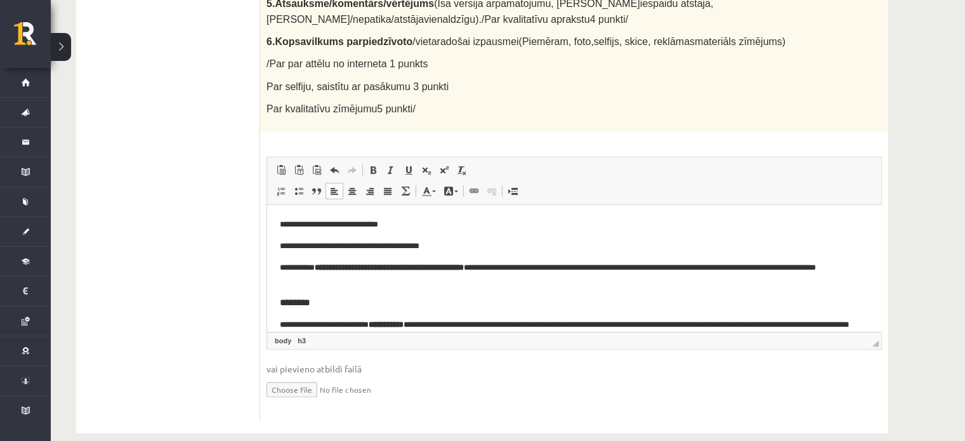
scroll to position [89, 0]
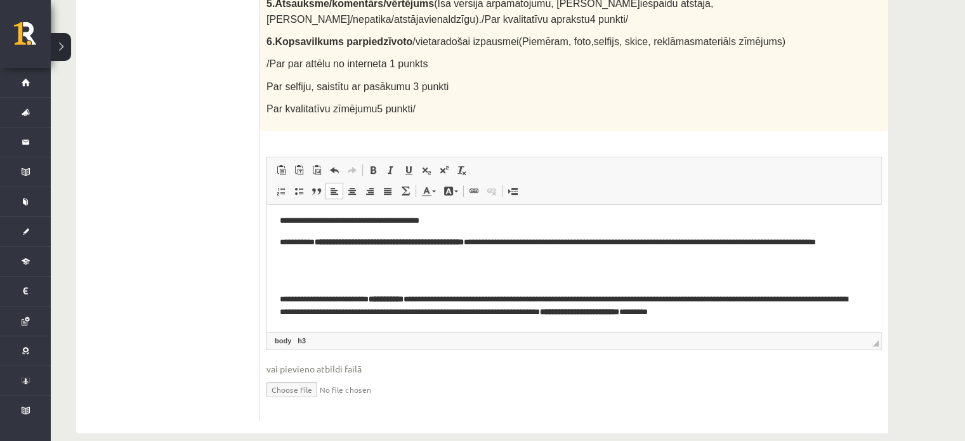
click at [338, 186] on span at bounding box center [334, 191] width 10 height 10
drag, startPoint x: 450, startPoint y: 171, endPoint x: 447, endPoint y: 162, distance: 9.4
click at [447, 183] on link "Fona krāsa" at bounding box center [451, 191] width 22 height 16
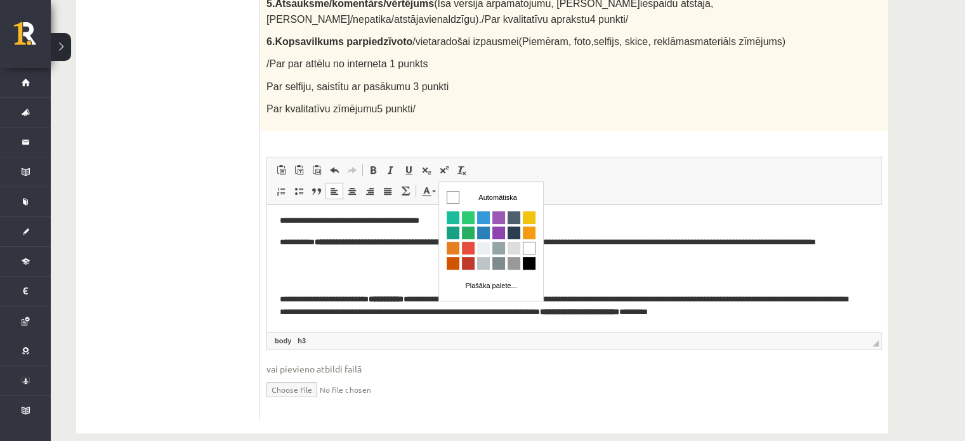
scroll to position [0, 0]
click at [531, 161] on span "Ielīmēt Klaviatūras saīsne vadīšanas taustiņš+V Ievietot kā vienkāršu tekstu Kl…" at bounding box center [574, 171] width 604 height 21
click at [312, 275] on h3 "Bagātinātā teksta redaktors, wiswyg-editor-user-answer-47433844757980" at bounding box center [570, 276] width 580 height 11
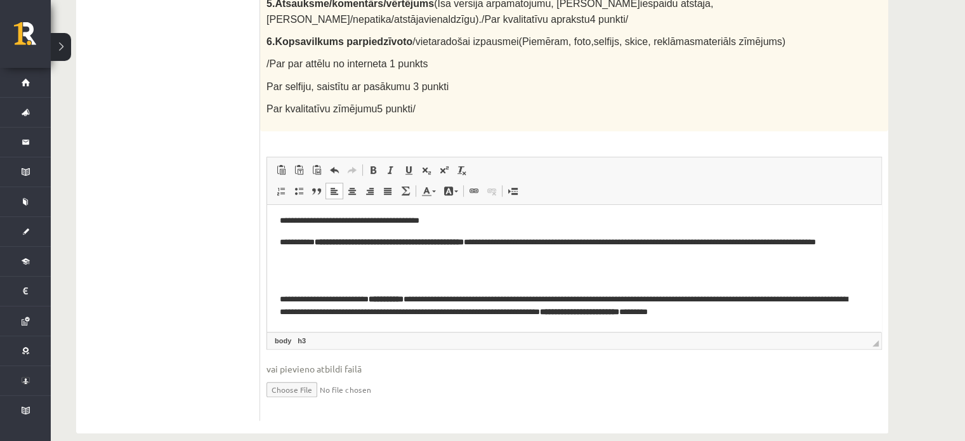
click at [322, 313] on p "**********" at bounding box center [570, 306] width 580 height 27
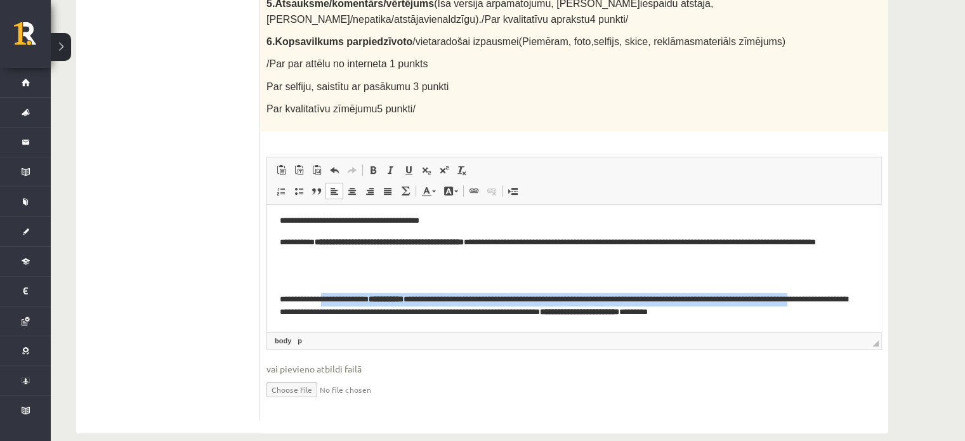
click at [326, 303] on p "**********" at bounding box center [570, 306] width 580 height 27
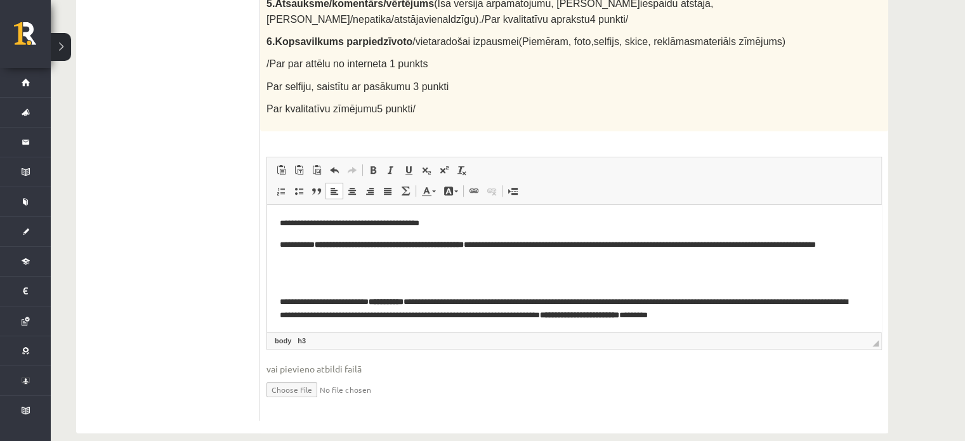
scroll to position [89, 0]
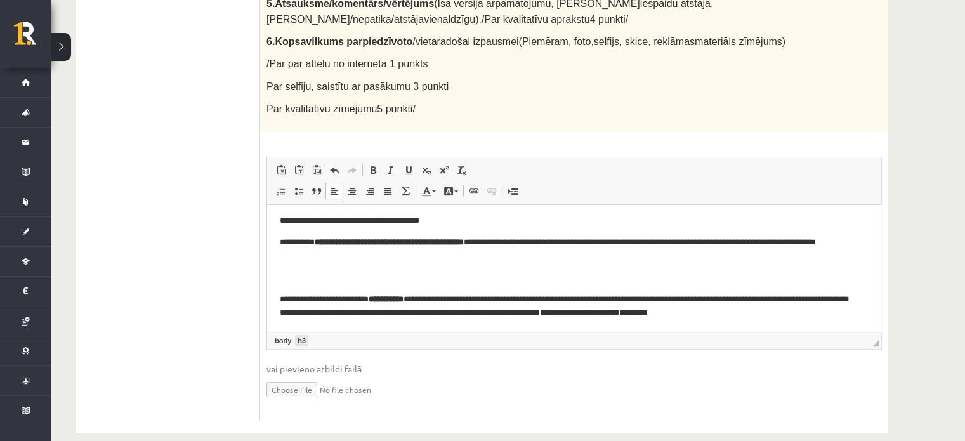
click at [299, 335] on link "h3" at bounding box center [301, 340] width 13 height 11
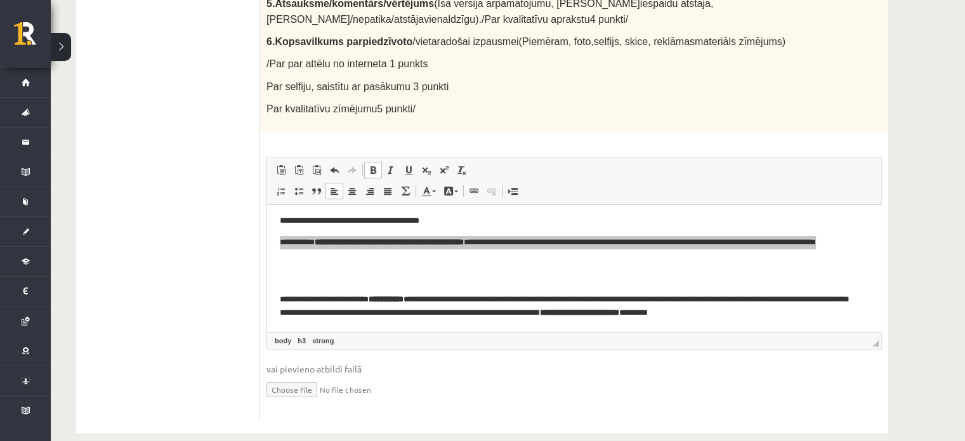
click at [299, 335] on link "h3" at bounding box center [301, 340] width 13 height 11
drag, startPoint x: 547, startPoint y: 519, endPoint x: 285, endPoint y: 327, distance: 324.7
click at [284, 335] on link "body" at bounding box center [283, 340] width 22 height 11
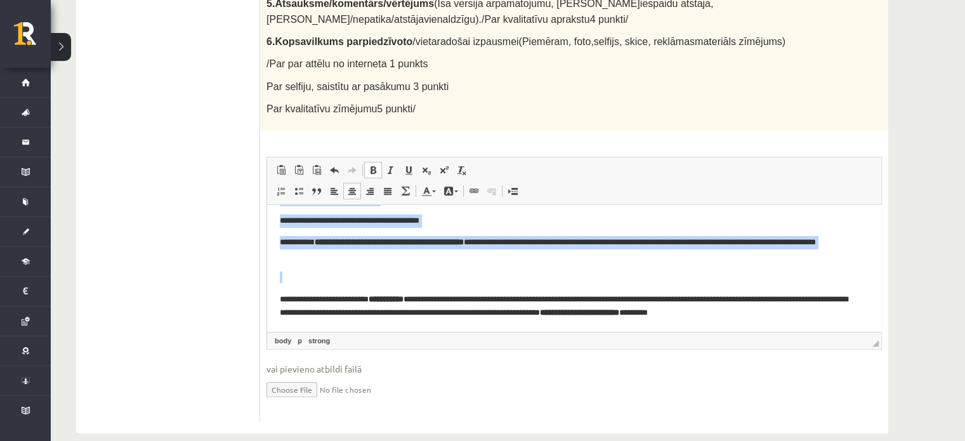
scroll to position [76, 0]
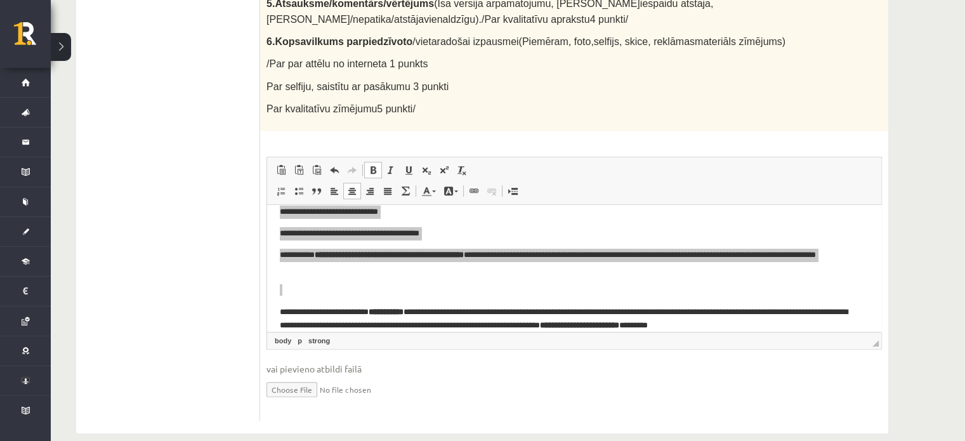
click at [284, 335] on link "body" at bounding box center [283, 340] width 22 height 11
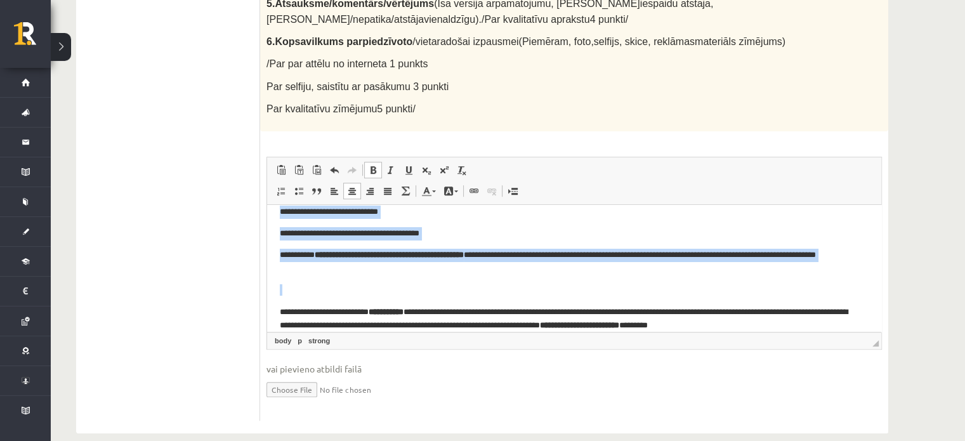
click at [355, 284] on h3 "Bagātinātā teksta redaktors, wiswyg-editor-user-answer-47433844757980" at bounding box center [570, 289] width 580 height 11
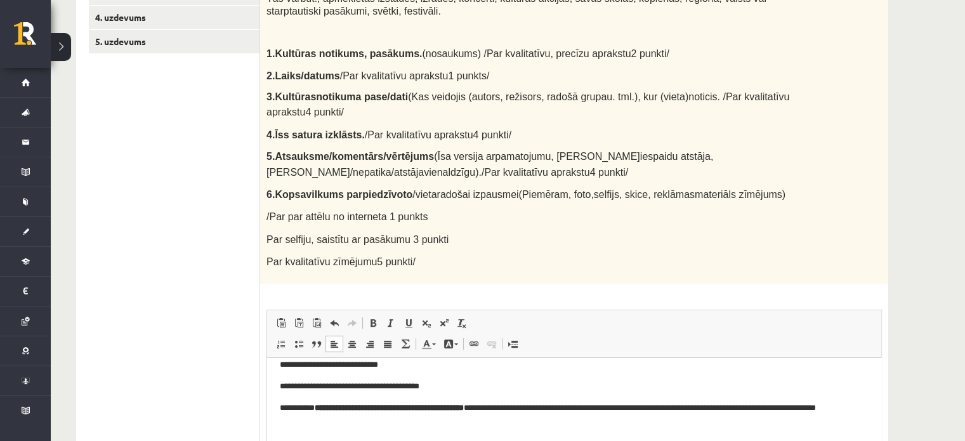
scroll to position [193, 0]
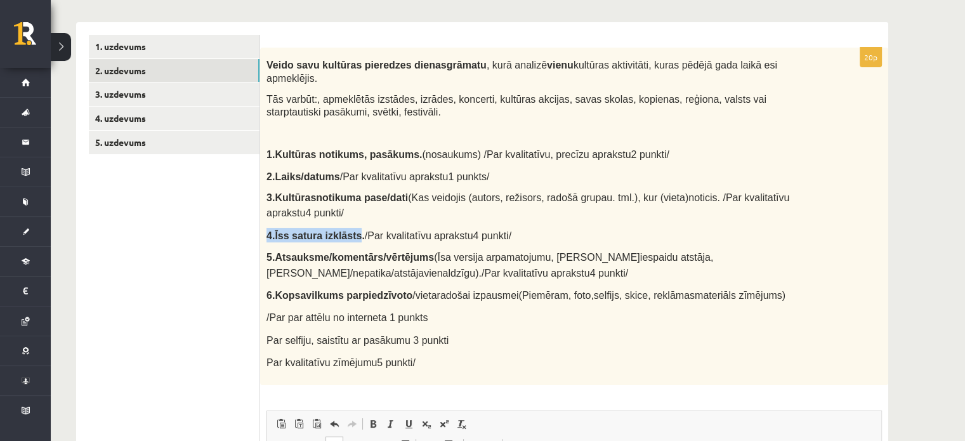
drag, startPoint x: 266, startPoint y: 220, endPoint x: 345, endPoint y: 220, distance: 78.7
click at [348, 225] on div "Veido savu kultūras pieredzes dienasgrāmatu , kurā analizē vienu kultūras aktiv…" at bounding box center [574, 217] width 628 height 338
copy p "4. Īss satura izklāsts"
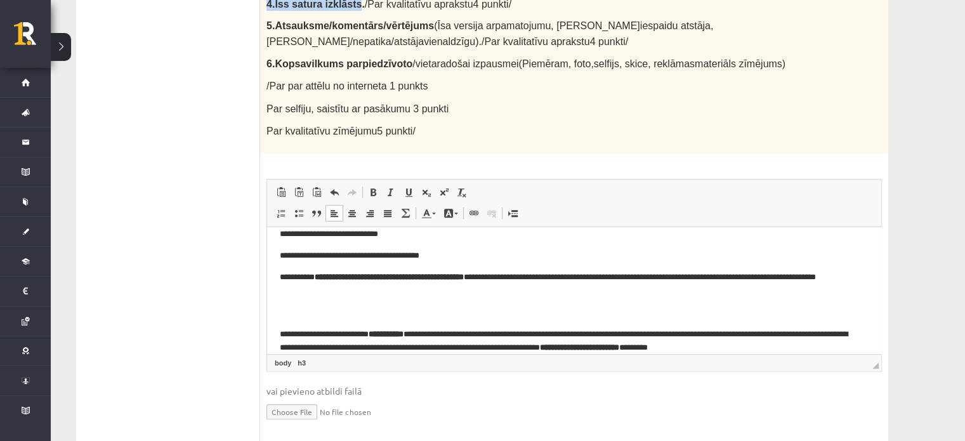
scroll to position [447, 0]
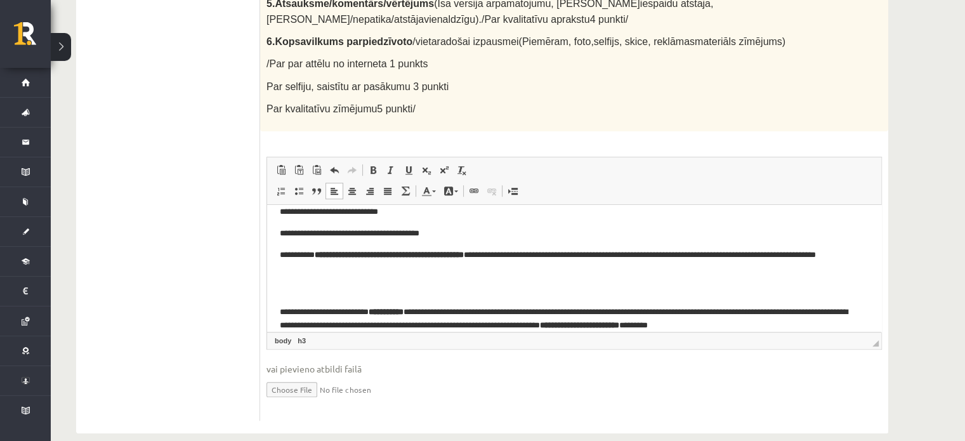
click at [319, 290] on h3 "Bagātinātā teksta redaktors, wiswyg-editor-user-answer-47433844757980" at bounding box center [570, 289] width 580 height 11
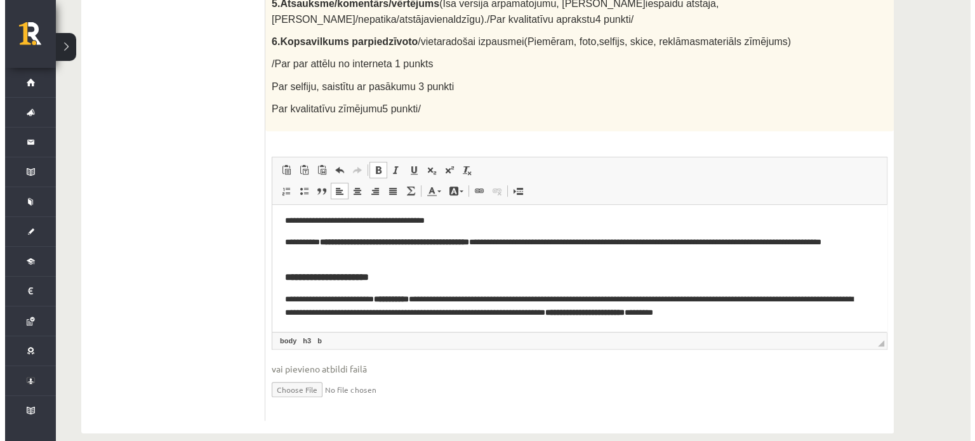
scroll to position [89, 0]
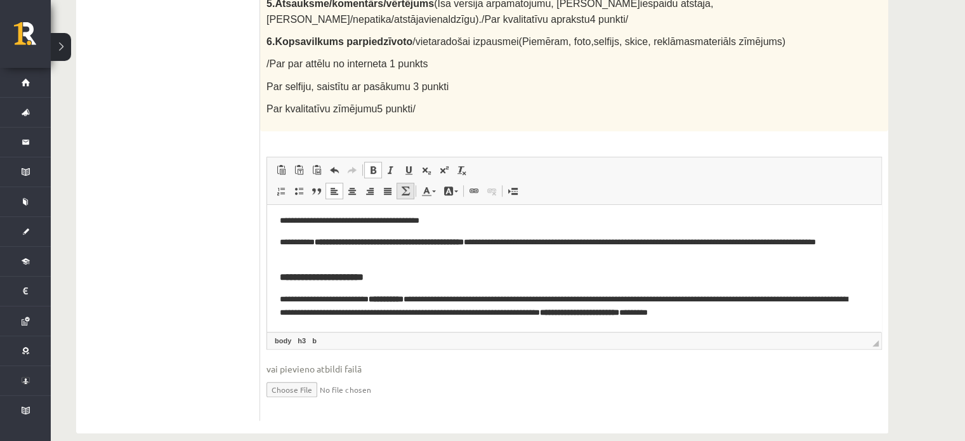
click at [405, 186] on span at bounding box center [405, 191] width 10 height 10
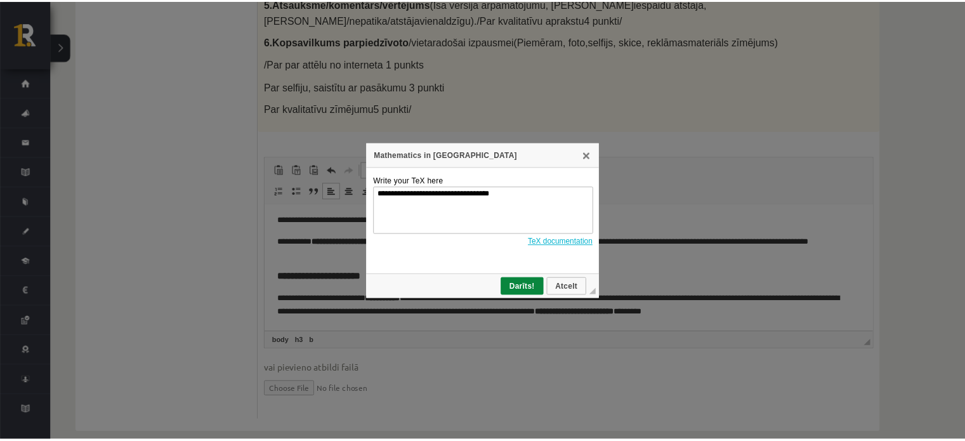
scroll to position [0, 0]
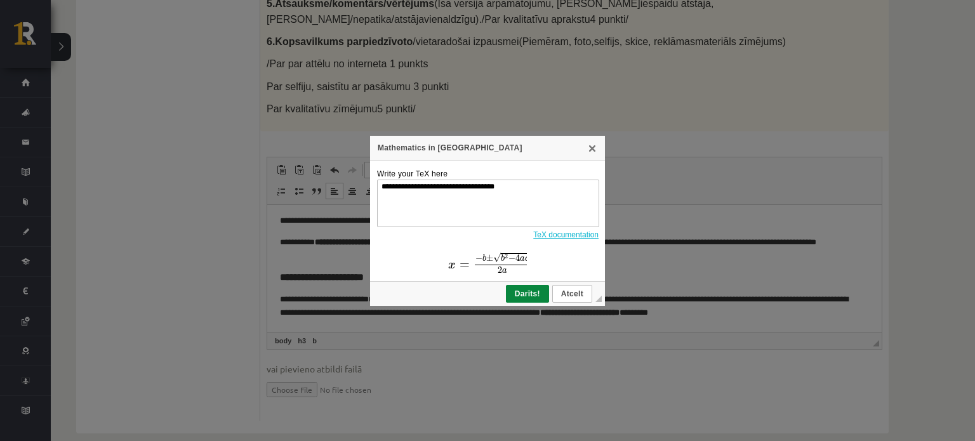
drag, startPoint x: 570, startPoint y: 284, endPoint x: 576, endPoint y: 287, distance: 6.5
click at [578, 287] on td "◢ Darīts! Atcelt" at bounding box center [487, 293] width 235 height 25
click at [573, 285] on link "Atcelt" at bounding box center [572, 294] width 40 height 18
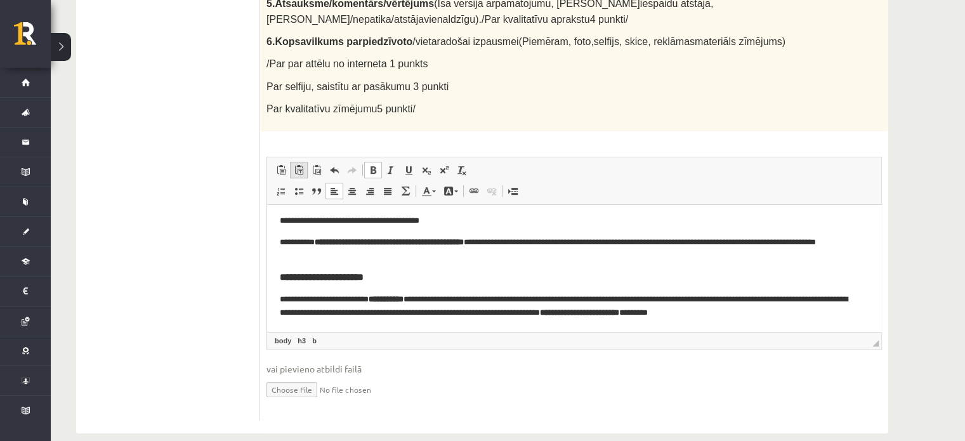
click at [305, 162] on link "Ievietot kā vienkāršu tekstu Klaviatūras saīsne vadīšanas taustiņš+pārslēgšanas…" at bounding box center [299, 170] width 18 height 16
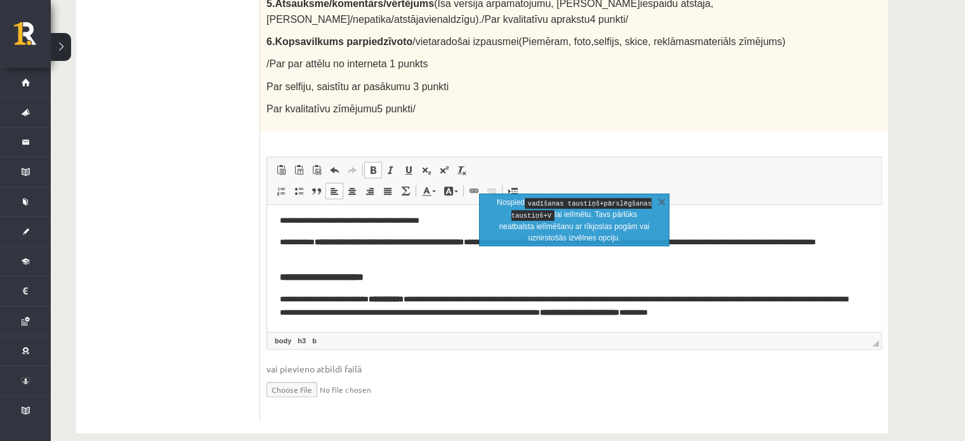
drag, startPoint x: 637, startPoint y: 216, endPoint x: 622, endPoint y: 224, distance: 17.3
click at [629, 220] on p "Nospied vadīšanas taustiņš+pārslēgšanas taustiņš+V lai ielīmētu. Tavs pārlūks n…" at bounding box center [574, 220] width 160 height 47
click at [659, 201] on link "X" at bounding box center [662, 201] width 13 height 13
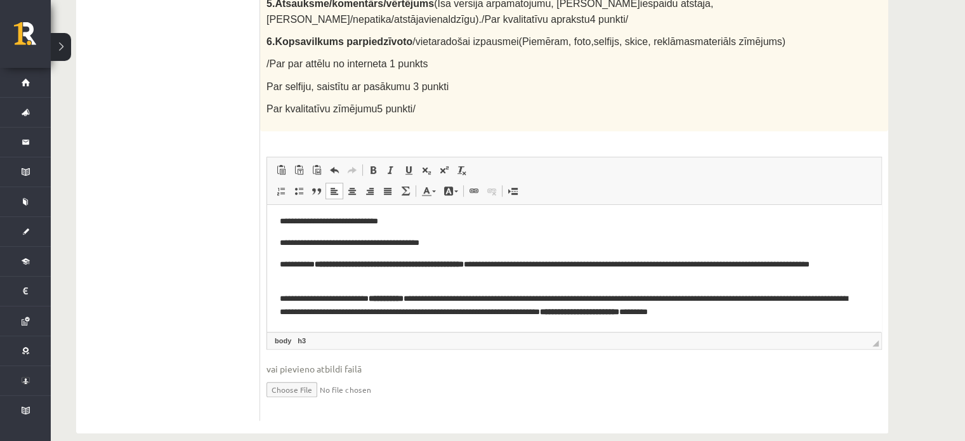
scroll to position [67, 0]
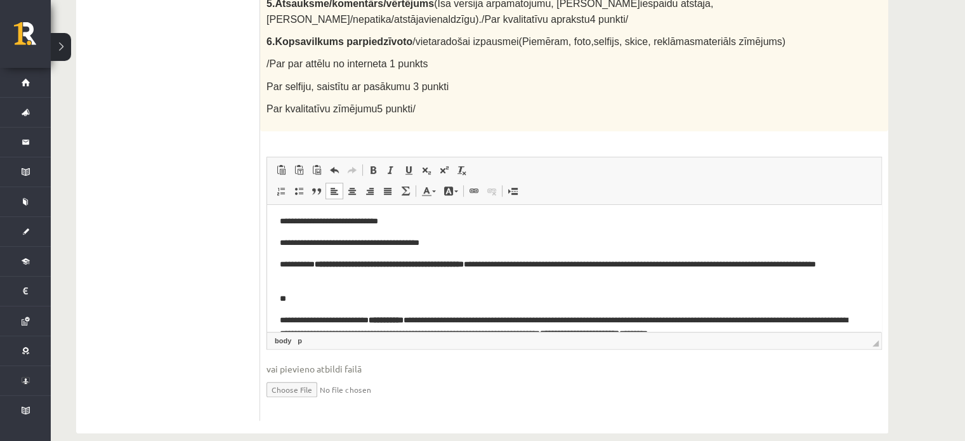
drag, startPoint x: 397, startPoint y: 236, endPoint x: 519, endPoint y: 270, distance: 127.0
click at [397, 236] on p "**********" at bounding box center [570, 242] width 580 height 13
click at [333, 307] on body "**********" at bounding box center [574, 244] width 589 height 189
click at [340, 297] on p "**" at bounding box center [570, 298] width 580 height 13
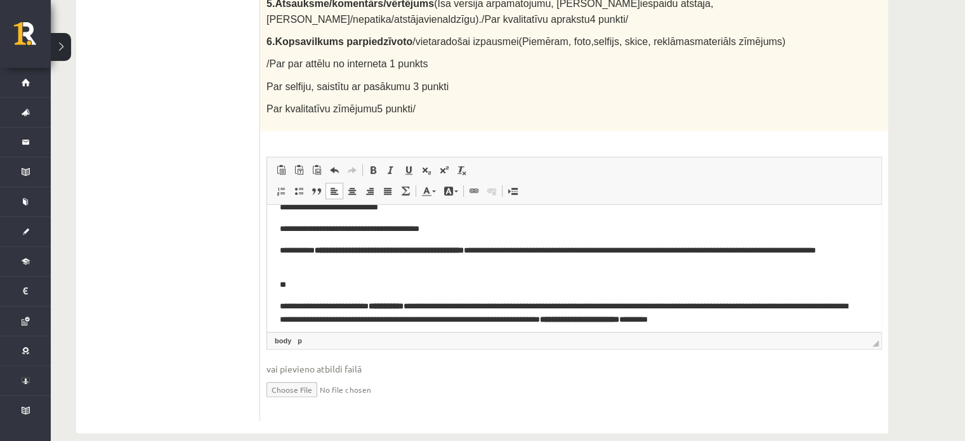
scroll to position [88, 0]
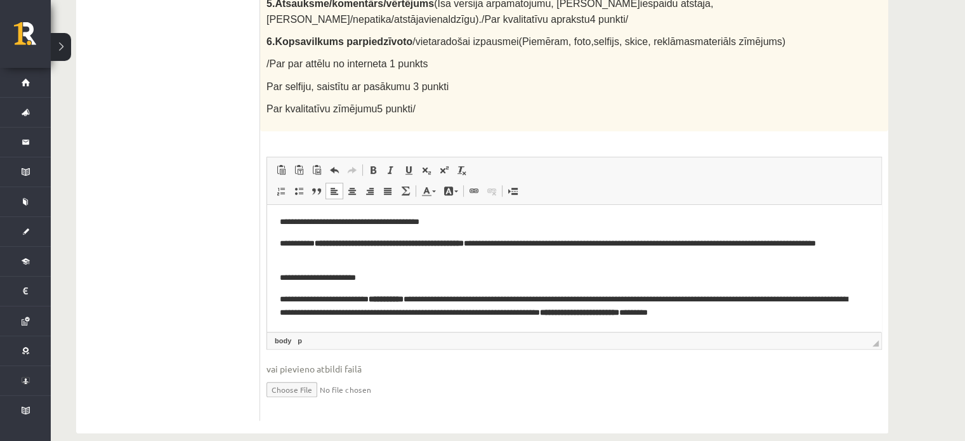
click at [527, 298] on p "**********" at bounding box center [570, 306] width 580 height 27
click at [322, 310] on p "**********" at bounding box center [570, 306] width 580 height 27
click at [821, 319] on html "**********" at bounding box center [574, 224] width 614 height 214
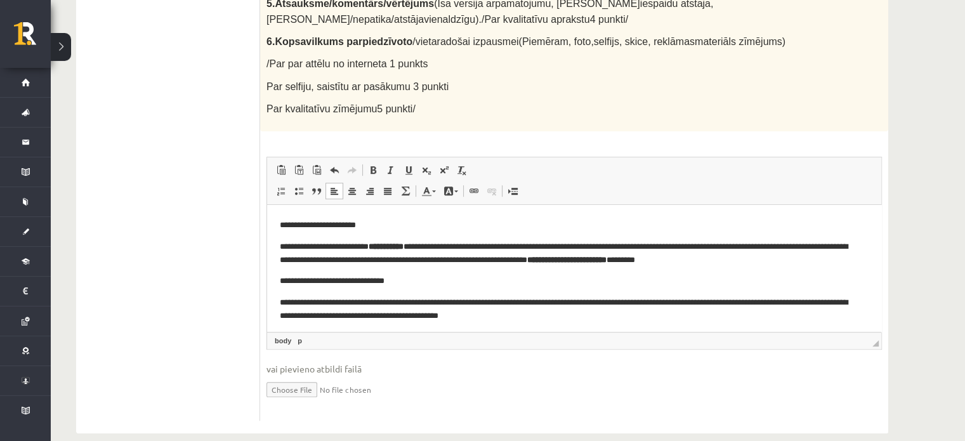
scroll to position [144, 0]
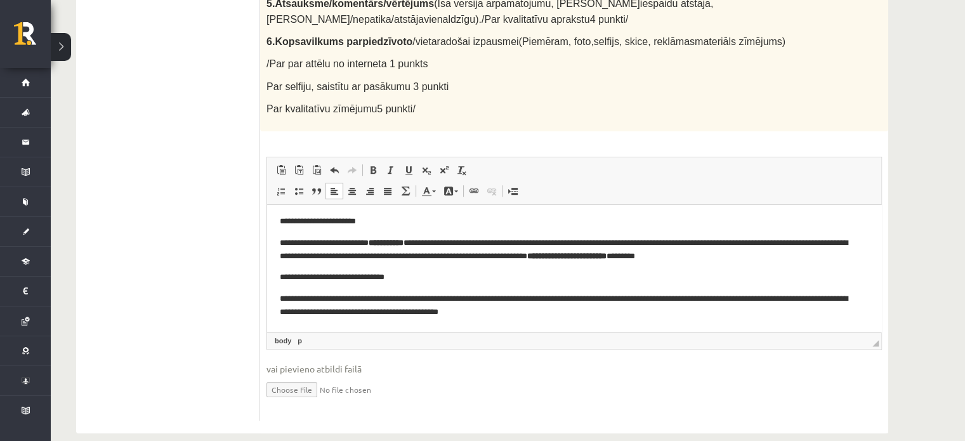
click at [415, 312] on p "**********" at bounding box center [570, 305] width 580 height 27
drag, startPoint x: 408, startPoint y: 313, endPoint x: 402, endPoint y: 310, distance: 7.1
click at [402, 310] on p "**********" at bounding box center [570, 305] width 580 height 27
click at [528, 326] on html "**********" at bounding box center [574, 195] width 614 height 271
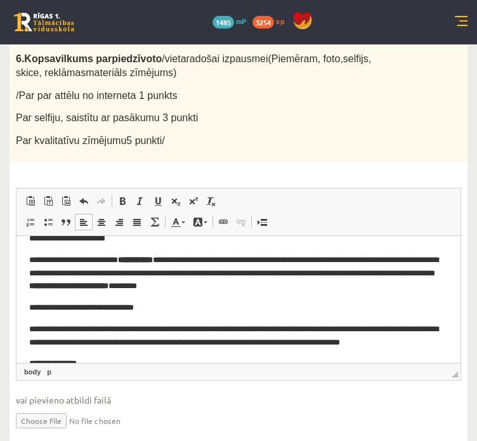
scroll to position [179, 0]
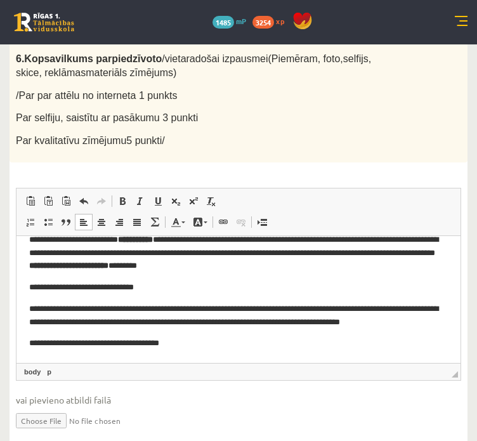
click at [196, 343] on p "**********" at bounding box center [234, 343] width 410 height 13
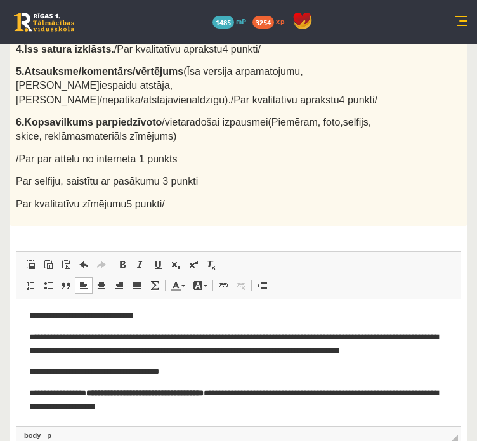
scroll to position [482, 0]
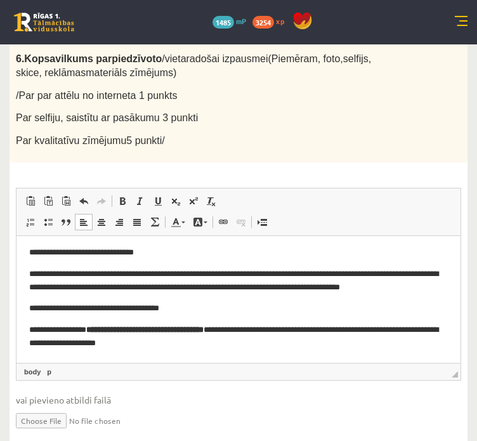
drag, startPoint x: 244, startPoint y: 353, endPoint x: 253, endPoint y: 346, distance: 10.4
click at [249, 349] on html "**********" at bounding box center [238, 193] width 444 height 340
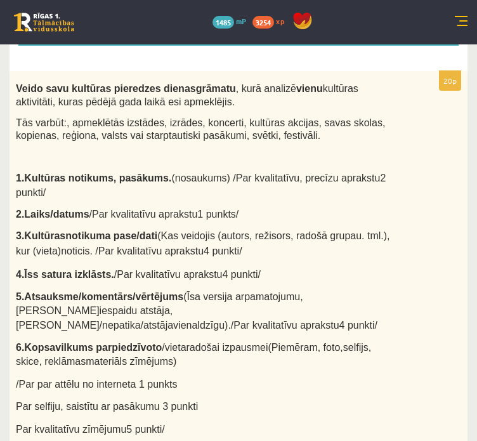
scroll to position [37, 0]
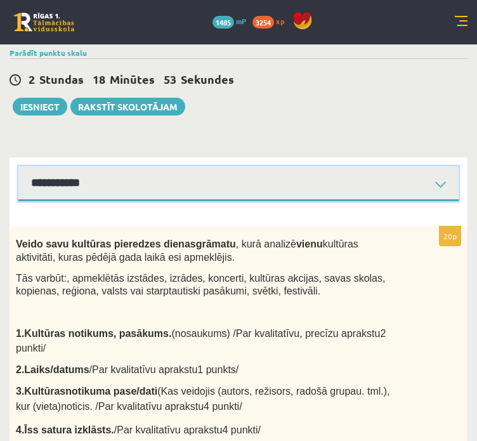
click at [63, 174] on select "**********" at bounding box center [238, 183] width 440 height 35
click at [18, 166] on select "**********" at bounding box center [238, 183] width 440 height 35
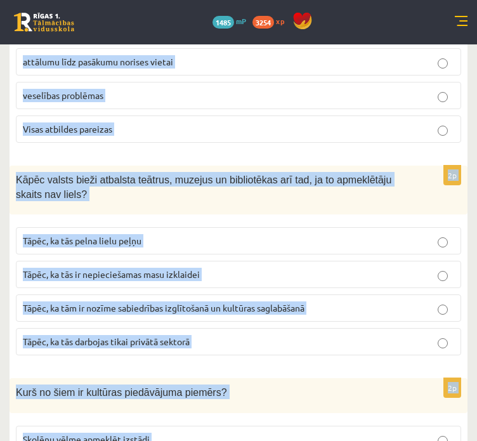
scroll to position [2796, 0]
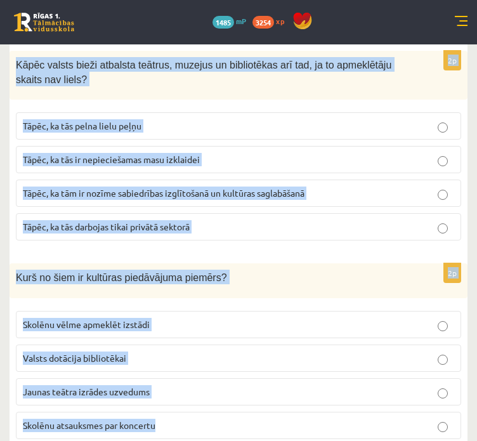
drag, startPoint x: 13, startPoint y: 229, endPoint x: 262, endPoint y: 374, distance: 288.1
copy form "Kādu ietekmi uz kultūras piedāvājumu var radīt pandēmija vai ārkārtas situācija…"
drag, startPoint x: 147, startPoint y: 188, endPoint x: 136, endPoint y: 192, distance: 11.7
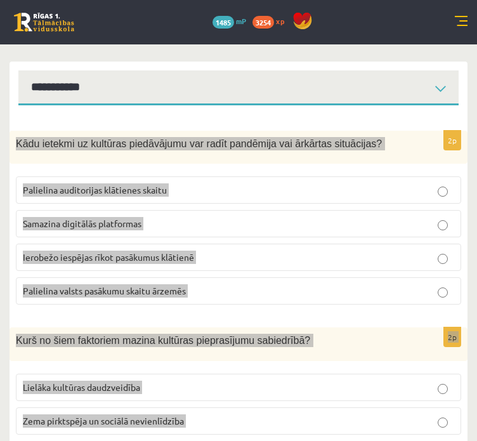
scroll to position [131, 0]
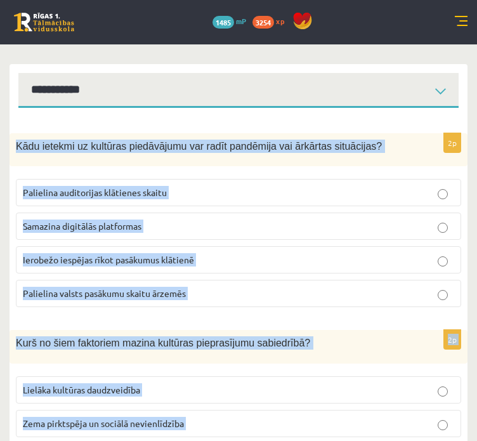
click at [208, 267] on label "Ierobežo iespējas rīkot pasākumus klātienē" at bounding box center [238, 259] width 445 height 27
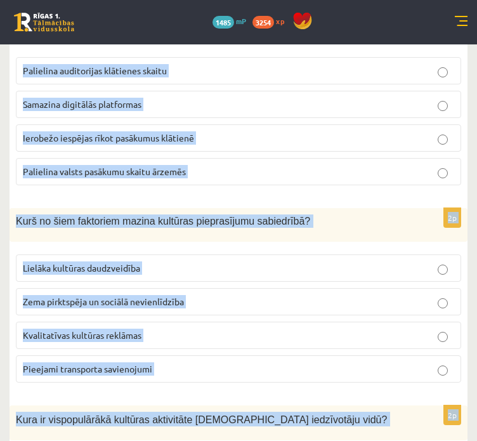
scroll to position [258, 0]
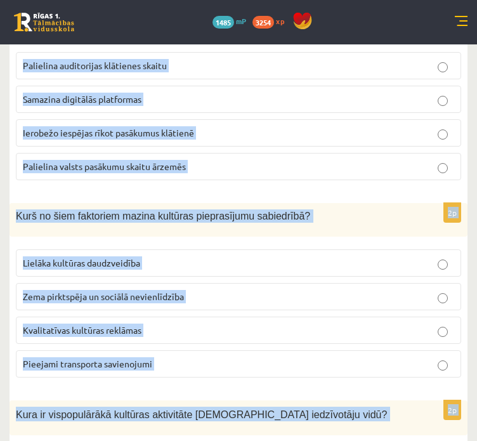
click at [224, 294] on p "Zema pirktspēja un sociālā nevienlīdzība" at bounding box center [239, 296] width 432 height 13
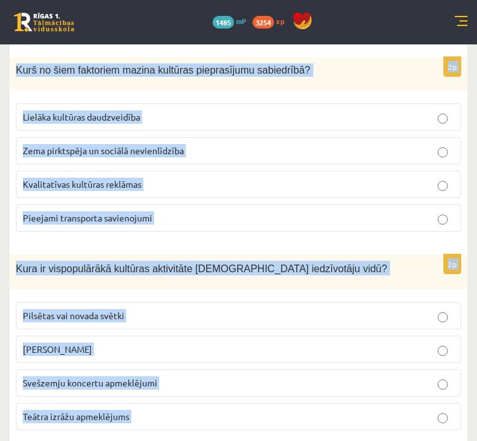
scroll to position [448, 0]
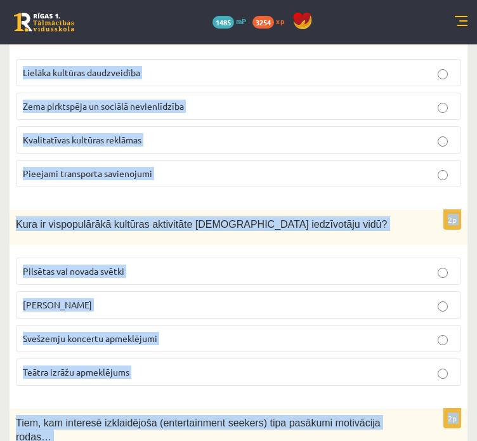
click at [193, 258] on label "Pilsētas vai novada svētki" at bounding box center [238, 271] width 445 height 27
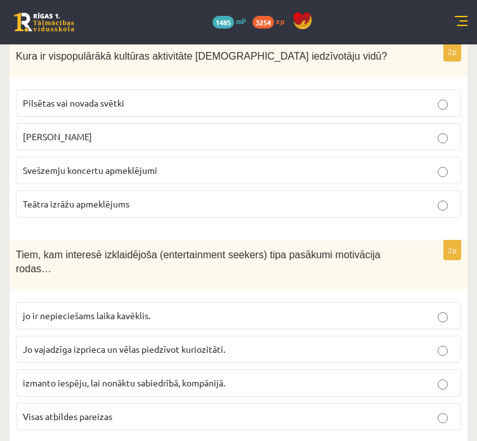
scroll to position [638, 0]
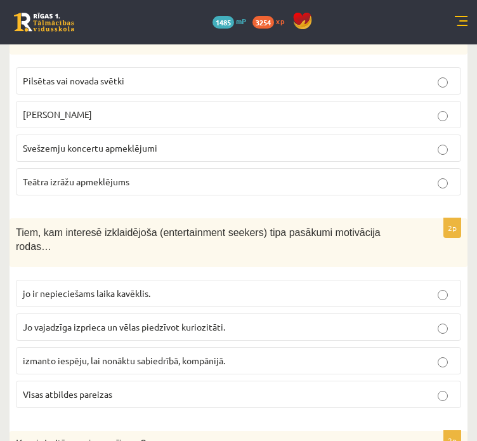
click at [182, 388] on p "Visas atbildes pareizas" at bounding box center [239, 394] width 432 height 13
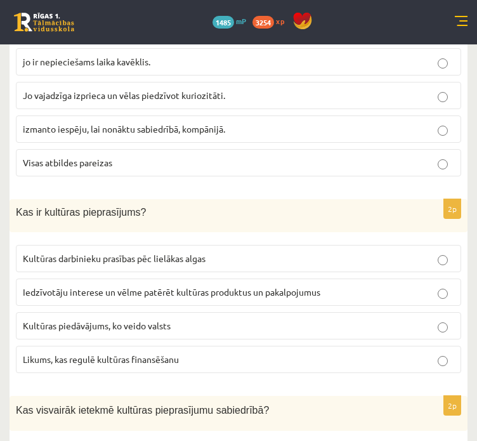
scroll to position [892, 0]
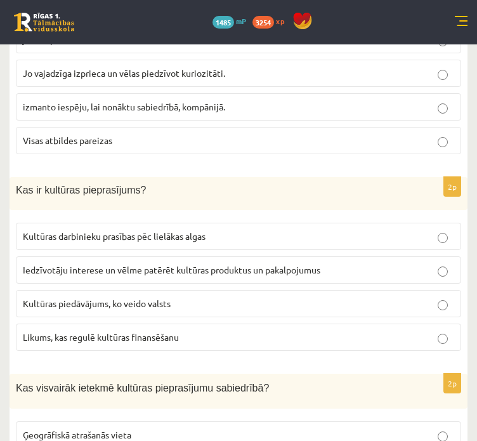
click at [135, 264] on span "Iedzīvotāju interese un vēlme patērēt kultūras produktus un pakalpojumus" at bounding box center [172, 269] width 298 height 11
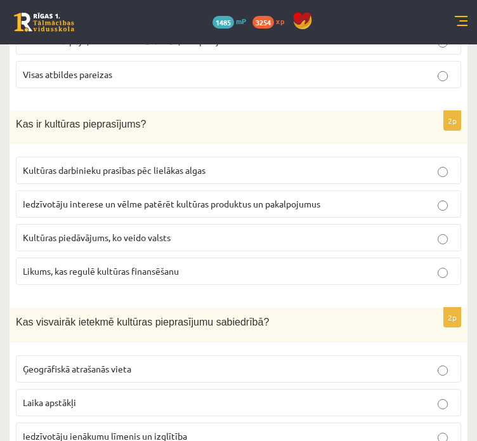
scroll to position [1019, 0]
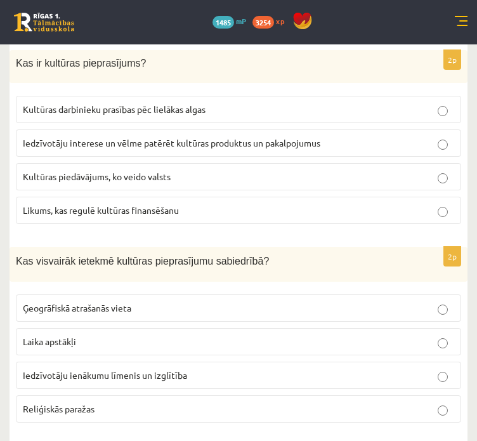
click at [151, 369] on span "Iedzīvotāju ienākumu līmenis un izglītība" at bounding box center [105, 374] width 164 height 11
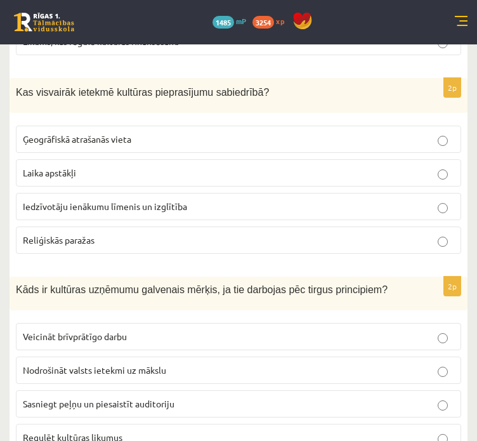
scroll to position [1209, 0]
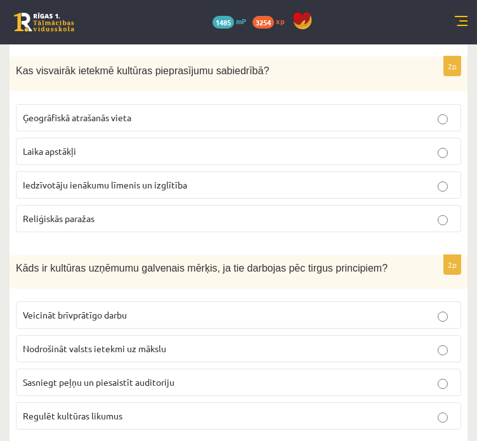
click at [160, 369] on label "Sasniegt peļņu un piesaistīt auditoriju" at bounding box center [238, 382] width 445 height 27
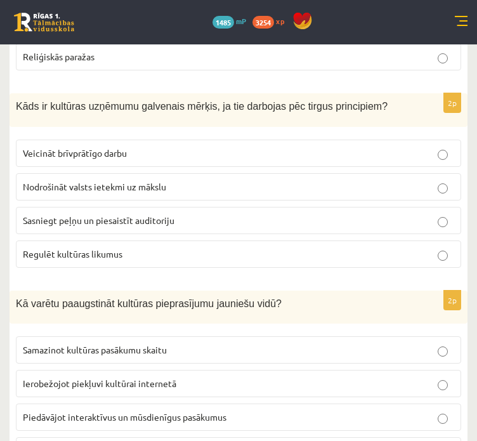
scroll to position [1400, 0]
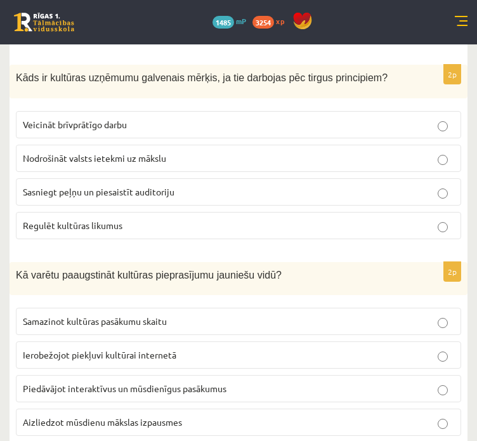
click at [268, 375] on label "Piedāvājot interaktīvus un mūsdienīgus pasākumus" at bounding box center [238, 388] width 445 height 27
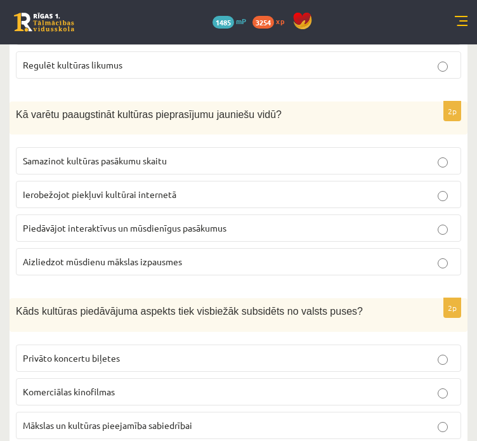
scroll to position [1590, 0]
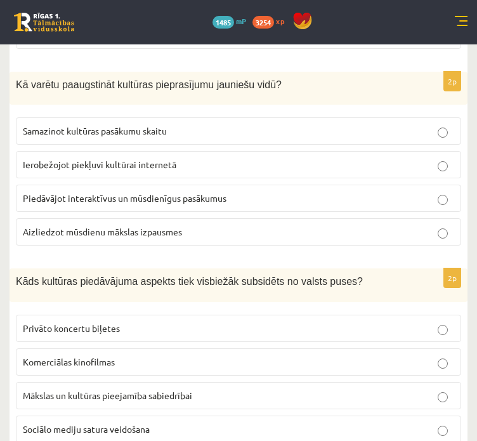
click at [199, 382] on label "Mākslas un kultūras pieejamība sabiedrībai" at bounding box center [238, 395] width 445 height 27
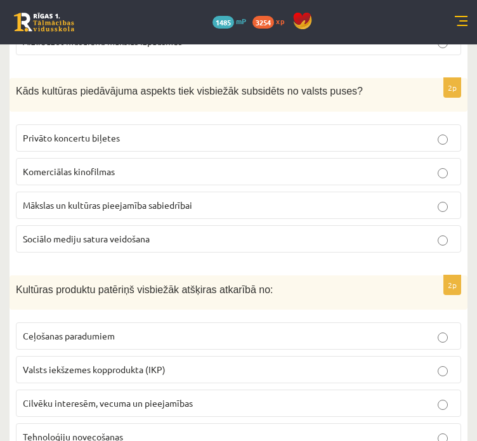
scroll to position [1844, 0]
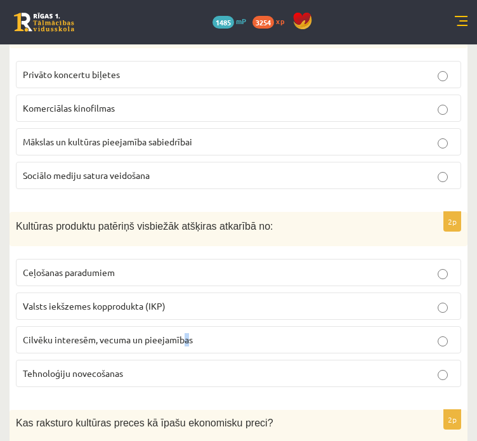
click at [185, 333] on p "Cilvēku interesēm, vecuma un pieejamības" at bounding box center [239, 339] width 432 height 13
click at [191, 334] on span "Cilvēku interesēm, vecuma un pieejamības" at bounding box center [108, 339] width 170 height 11
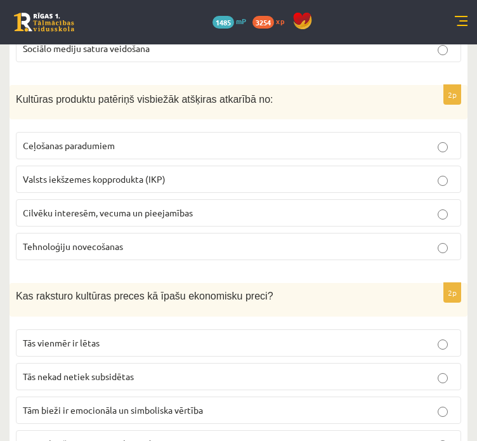
scroll to position [2098, 0]
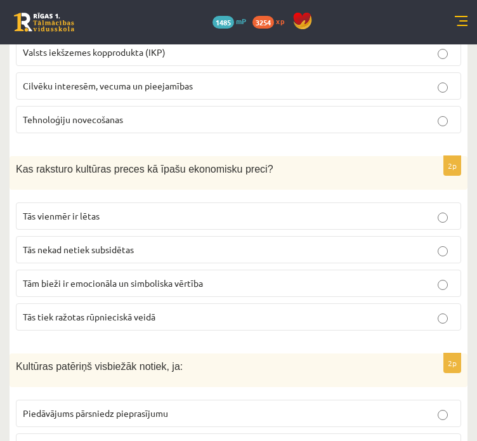
click at [230, 277] on p "Tām bieži ir emocionāla un simboliska vērtība" at bounding box center [239, 283] width 432 height 13
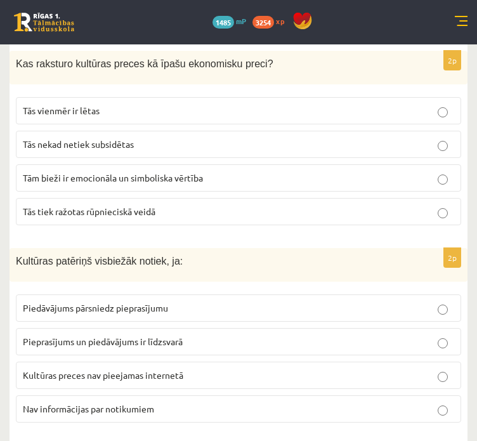
scroll to position [2225, 0]
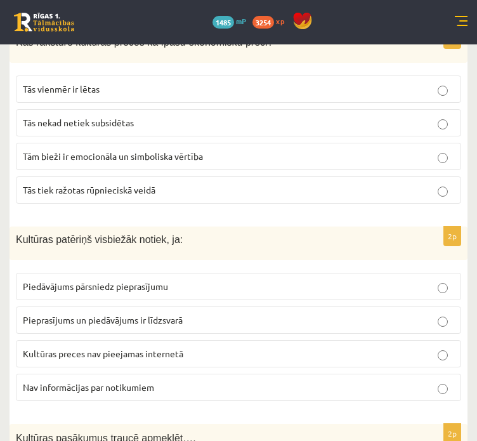
click at [199, 313] on p "Pieprasījums un piedāvājums ir līdzsvarā" at bounding box center [239, 319] width 432 height 13
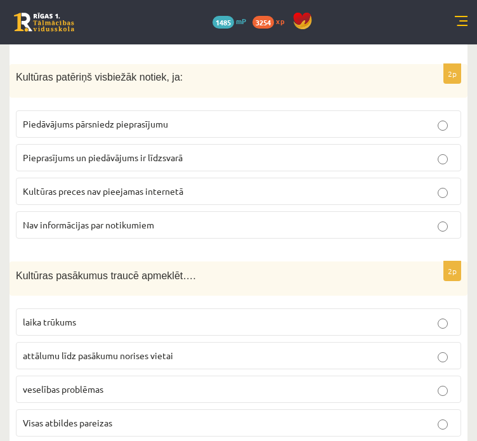
scroll to position [2415, 0]
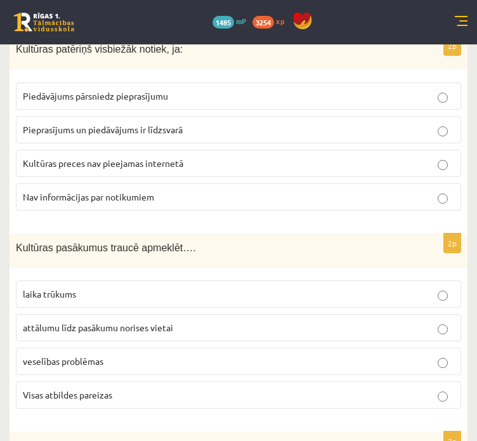
click at [160, 388] on p "Visas atbildes pareizas" at bounding box center [239, 394] width 432 height 13
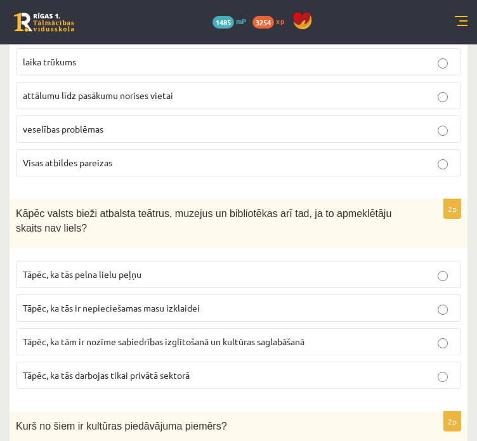
scroll to position [2669, 0]
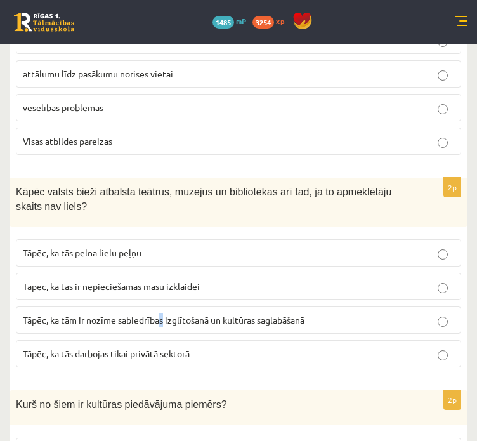
click at [162, 314] on span "Tāpēc, ka tām ir nozīme sabiedrības izglītošanā un kultūras saglabāšanā" at bounding box center [164, 319] width 282 height 11
click at [178, 313] on p "Tāpēc, ka tām ir nozīme sabiedrības izglītošanā un kultūras saglabāšanā" at bounding box center [239, 319] width 432 height 13
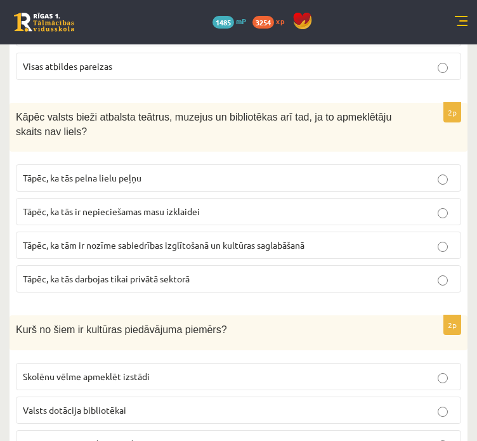
scroll to position [2796, 0]
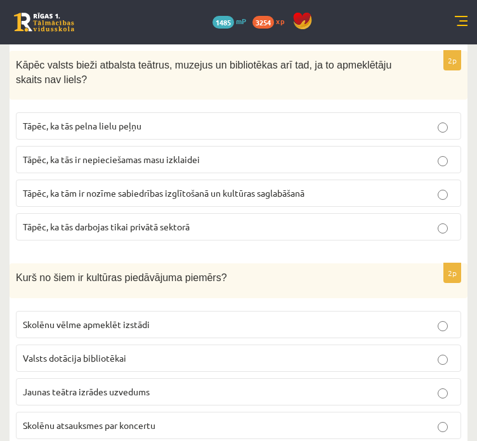
click at [221, 385] on p "Jaunas teātra izrādes uzvedums" at bounding box center [239, 391] width 432 height 13
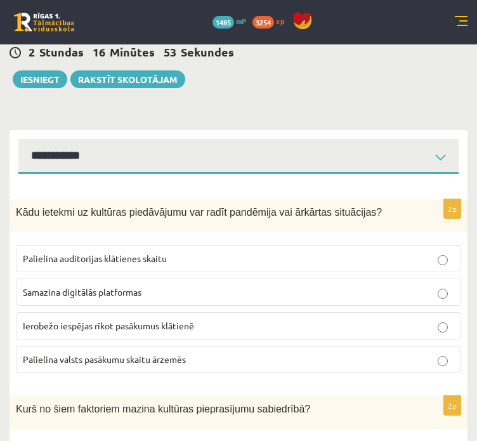
scroll to position [0, 0]
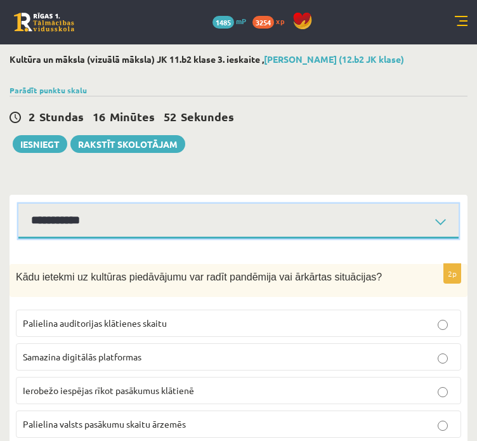
click at [61, 214] on select "**********" at bounding box center [238, 221] width 440 height 35
click at [18, 204] on select "**********" at bounding box center [238, 221] width 440 height 35
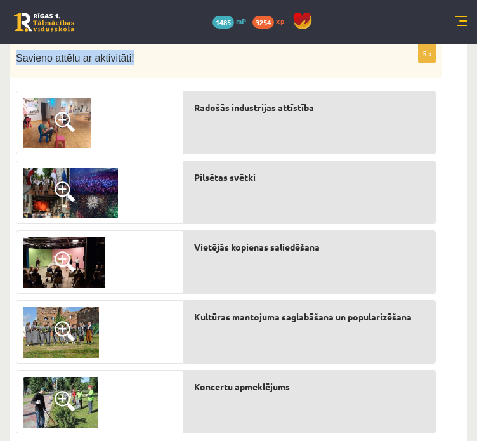
scroll to position [242, 0]
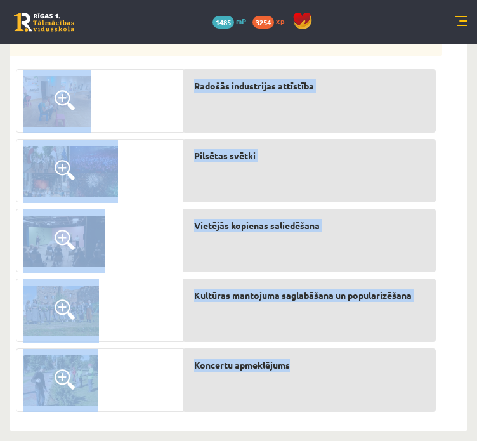
drag, startPoint x: 7, startPoint y: 268, endPoint x: 320, endPoint y: 388, distance: 335.0
click at [320, 390] on div "**********" at bounding box center [238, 122] width 477 height 638
drag, startPoint x: 275, startPoint y: 362, endPoint x: 282, endPoint y: 372, distance: 12.2
copy div "Savieno attēlu ar aktivitāti! Radošās industrijas attīstība Pilsētas svētki Vie…"
click at [331, 58] on div "5p Savieno attēlu ar aktivitāti! Radošās industrijas attīstība Pilsētas svētki …" at bounding box center [226, 220] width 433 height 397
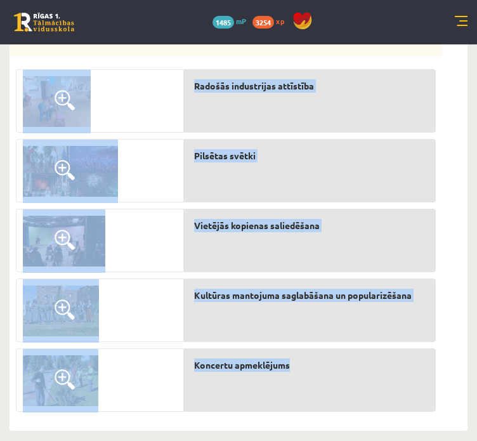
click at [331, 58] on div "5p Savieno attēlu ar aktivitāti! Radošās industrijas attīstība Pilsētas svētki …" at bounding box center [226, 220] width 433 height 397
click at [343, 63] on div "Radošās industrijas attīstība Pilsētas svētki Vietējās kopienas saliedēšana Kul…" at bounding box center [310, 237] width 252 height 349
click at [383, 61] on div "5p Savieno attēlu ar aktivitāti! Radošās industrijas attīstība Pilsētas svētki …" at bounding box center [226, 220] width 433 height 397
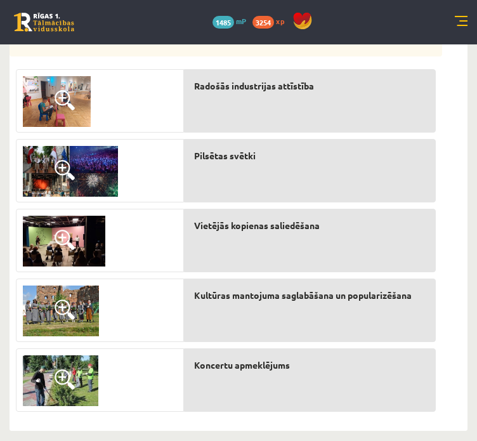
click at [70, 119] on img at bounding box center [57, 101] width 68 height 51
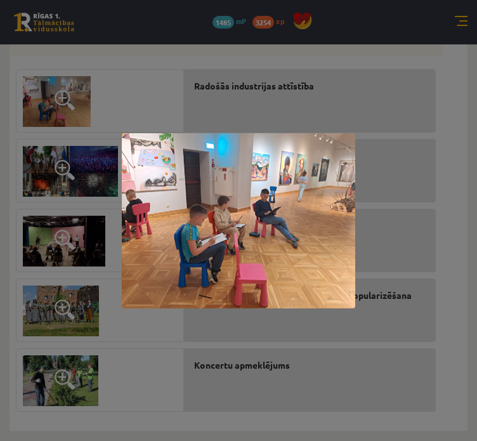
click at [173, 70] on div at bounding box center [238, 220] width 477 height 441
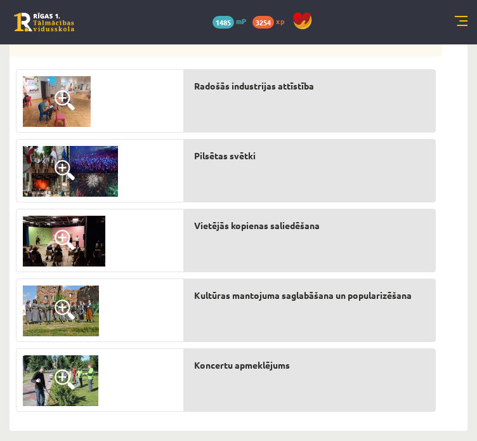
click at [63, 175] on span at bounding box center [65, 170] width 20 height 20
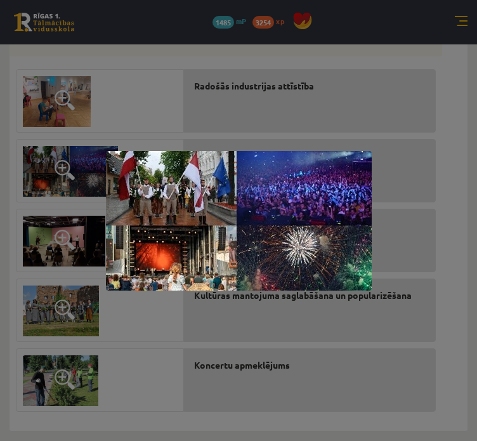
click at [129, 114] on div at bounding box center [238, 220] width 477 height 441
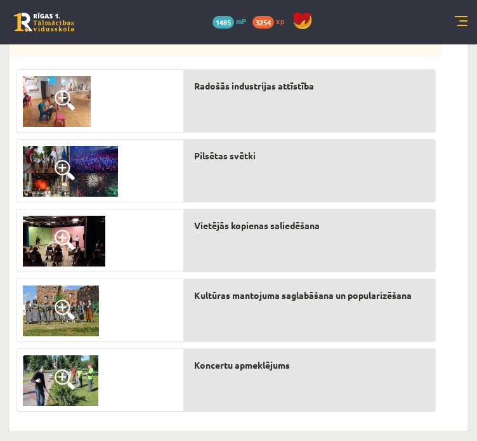
click at [71, 306] on span at bounding box center [65, 310] width 20 height 20
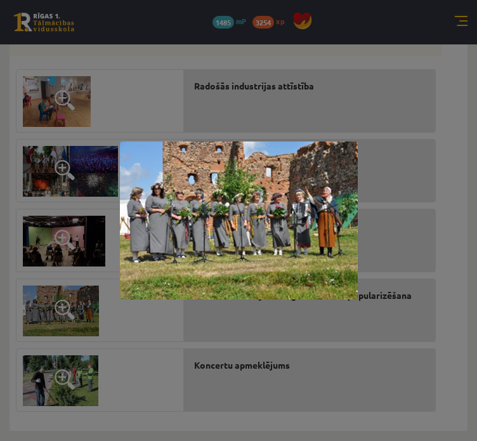
click at [134, 104] on div at bounding box center [238, 220] width 477 height 441
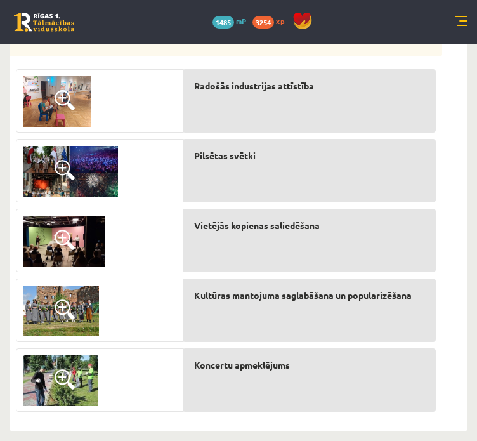
click at [46, 385] on img at bounding box center [61, 380] width 76 height 51
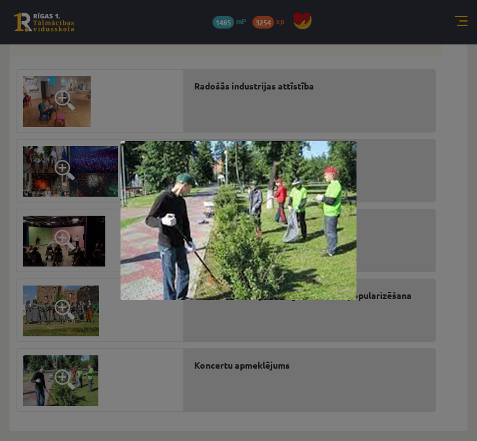
click at [103, 355] on div at bounding box center [238, 220] width 477 height 441
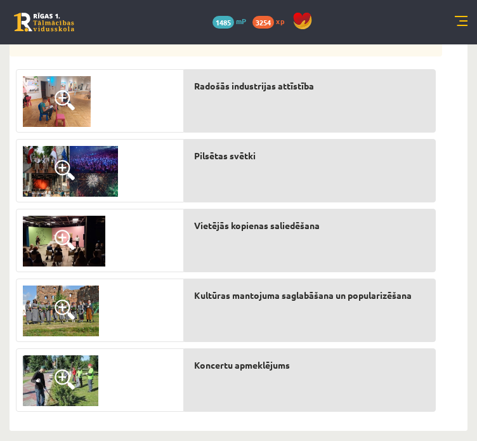
click at [70, 170] on span at bounding box center [65, 170] width 20 height 20
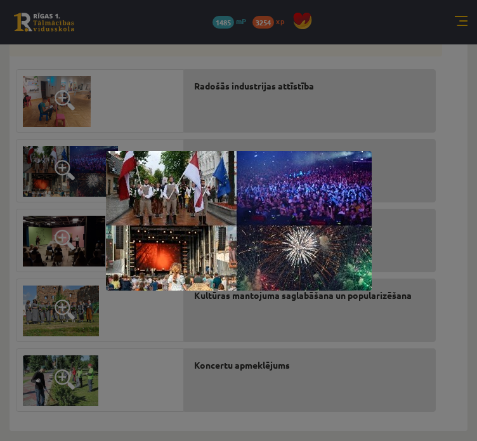
click at [136, 79] on div at bounding box center [238, 220] width 477 height 441
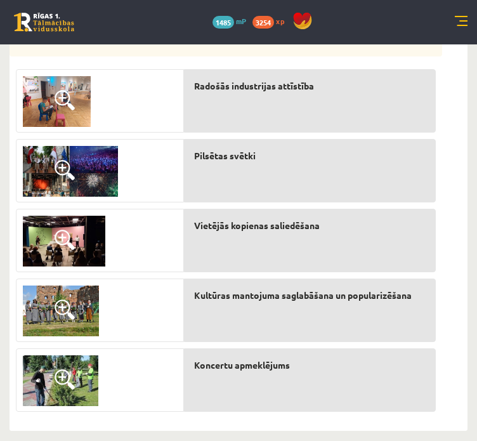
click at [74, 321] on img at bounding box center [61, 311] width 76 height 51
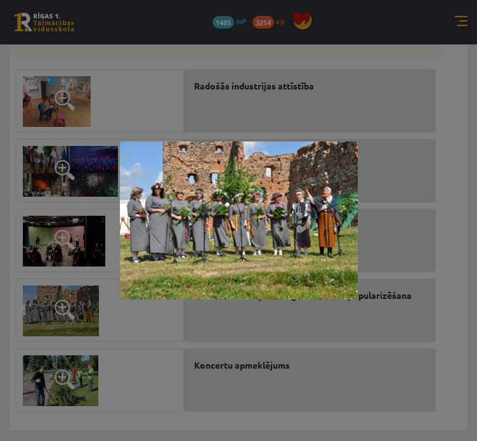
click at [72, 342] on div at bounding box center [238, 220] width 477 height 441
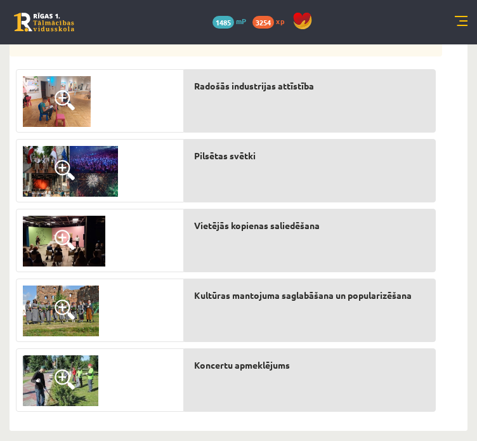
click at [63, 357] on img at bounding box center [61, 380] width 76 height 51
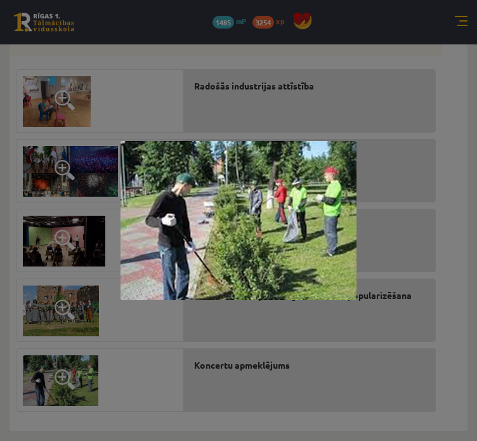
click at [58, 350] on div at bounding box center [238, 220] width 477 height 441
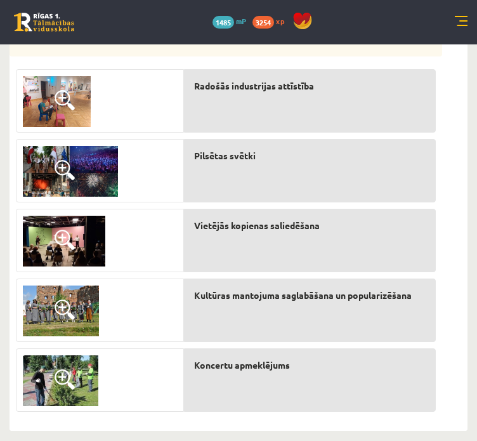
click at [81, 115] on img at bounding box center [57, 101] width 68 height 51
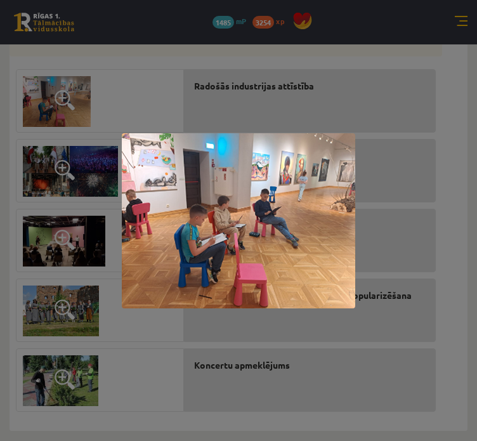
click at [81, 115] on div at bounding box center [238, 220] width 477 height 441
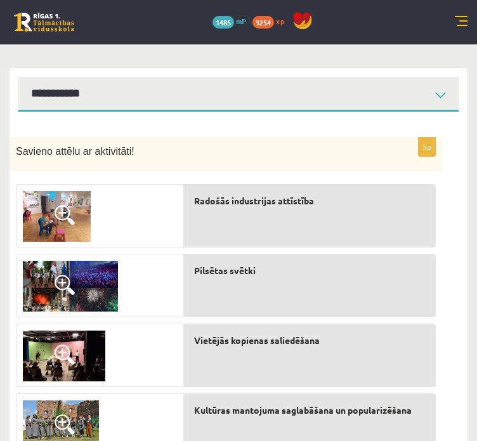
scroll to position [0, 0]
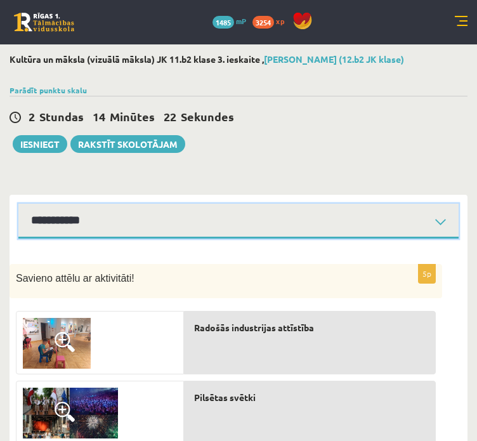
click at [64, 216] on select "**********" at bounding box center [238, 221] width 440 height 35
select select "**********"
click at [18, 204] on select "**********" at bounding box center [238, 221] width 440 height 35
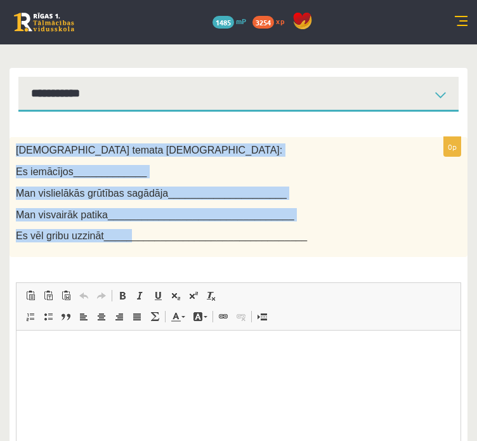
drag, startPoint x: 18, startPoint y: 147, endPoint x: 119, endPoint y: 243, distance: 139.6
click at [119, 243] on div "**********" at bounding box center [238, 243] width 477 height 651
copy div "Šī temata ietvaros: Es iemācījos_____________ Man vislielākās grūtības sagādāja…"
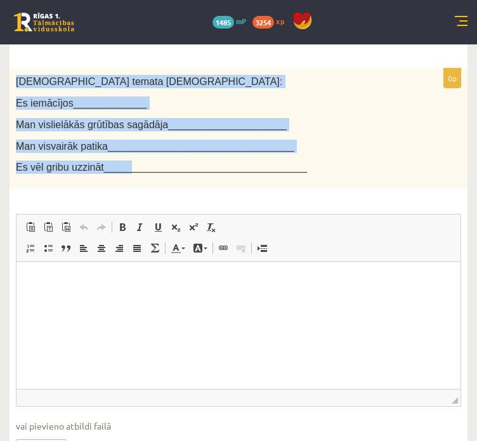
scroll to position [254, 0]
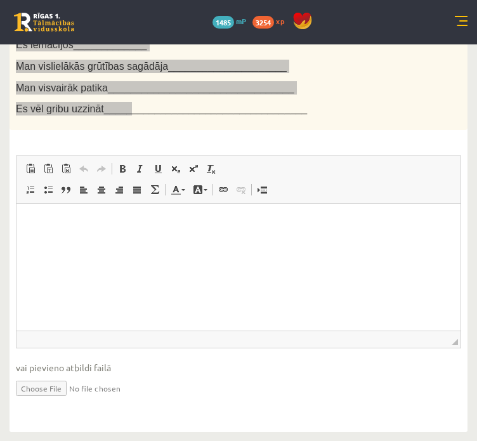
click at [294, 232] on html at bounding box center [238, 223] width 444 height 39
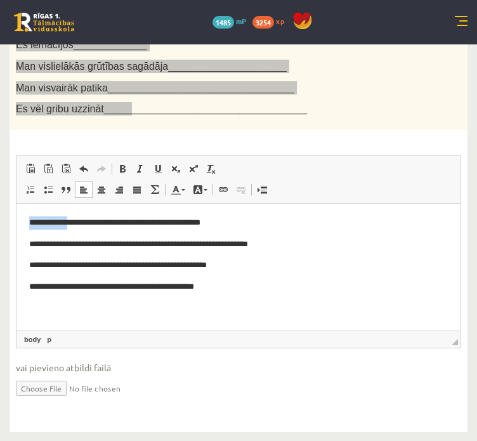
drag, startPoint x: 30, startPoint y: 225, endPoint x: 76, endPoint y: 226, distance: 45.7
click at [76, 226] on p "**********" at bounding box center [238, 222] width 419 height 13
click at [117, 169] on span at bounding box center [122, 169] width 10 height 10
drag, startPoint x: 50, startPoint y: 251, endPoint x: 147, endPoint y: 244, distance: 96.7
click at [152, 245] on html "**********" at bounding box center [238, 255] width 444 height 103
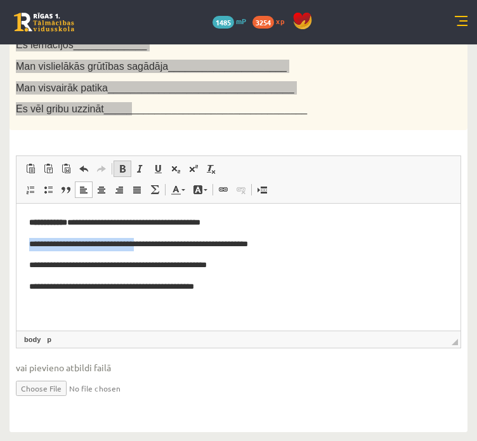
click at [117, 161] on link "Treknraksts Klaviatūras saīsne vadīšanas taustiņš+B" at bounding box center [123, 169] width 18 height 16
drag, startPoint x: 29, startPoint y: 270, endPoint x: 100, endPoint y: 258, distance: 72.0
click at [102, 258] on html "**********" at bounding box center [238, 255] width 444 height 103
click at [123, 167] on span at bounding box center [122, 169] width 10 height 10
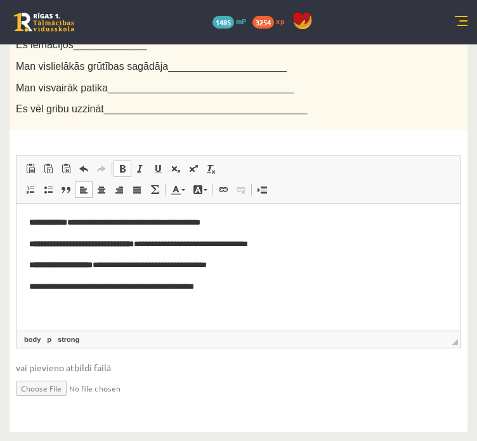
drag, startPoint x: 33, startPoint y: 496, endPoint x: 64, endPoint y: 282, distance: 215.5
drag, startPoint x: 28, startPoint y: 295, endPoint x: 91, endPoint y: 281, distance: 65.0
click at [92, 279] on html "**********" at bounding box center [238, 255] width 444 height 103
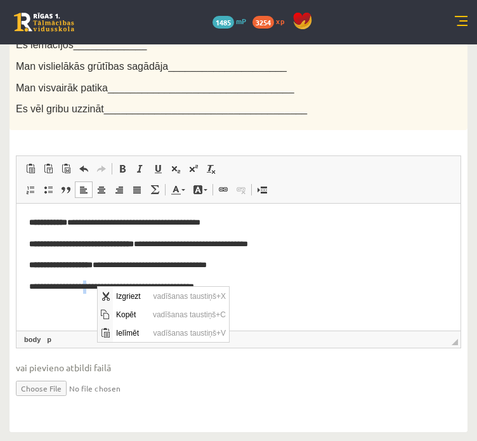
click at [92, 286] on p "**********" at bounding box center [238, 286] width 419 height 13
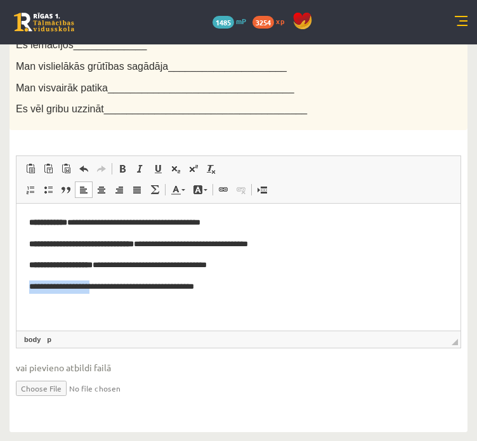
drag, startPoint x: 97, startPoint y: 287, endPoint x: 31, endPoint y: 287, distance: 66.0
click at [31, 287] on p "**********" at bounding box center [238, 286] width 419 height 13
drag, startPoint x: 74, startPoint y: 270, endPoint x: 79, endPoint y: 277, distance: 8.3
click at [75, 269] on strong "**********" at bounding box center [60, 265] width 63 height 8
drag, startPoint x: 26, startPoint y: 281, endPoint x: 109, endPoint y: 338, distance: 100.0
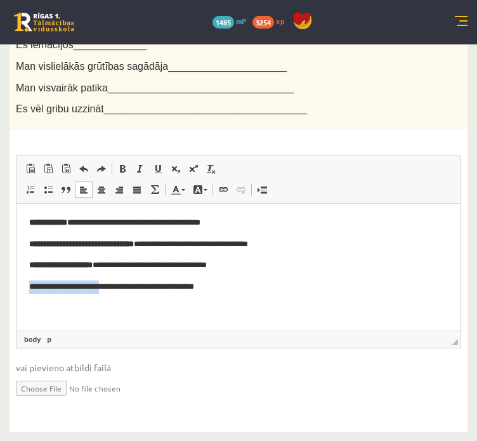
click at [109, 306] on html "**********" at bounding box center [238, 255] width 444 height 103
click at [27, 287] on html "**********" at bounding box center [238, 255] width 444 height 103
click at [20, 289] on html "**********" at bounding box center [238, 255] width 444 height 103
click at [12, 279] on div "**********" at bounding box center [239, 215] width 458 height 410
click at [135, 290] on p "**********" at bounding box center [238, 286] width 419 height 13
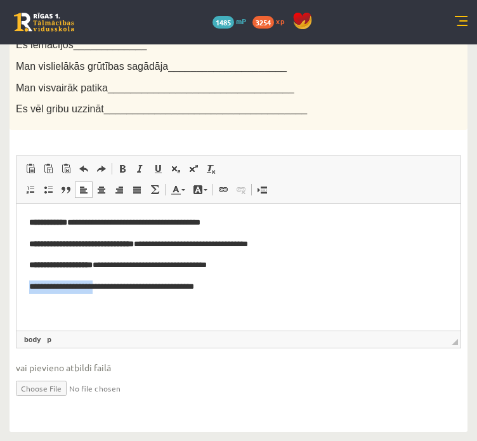
drag, startPoint x: 102, startPoint y: 287, endPoint x: 30, endPoint y: 294, distance: 72.0
click at [30, 294] on html "**********" at bounding box center [238, 255] width 444 height 103
drag, startPoint x: 26, startPoint y: 286, endPoint x: 103, endPoint y: 286, distance: 76.8
click at [103, 286] on html "**********" at bounding box center [238, 255] width 444 height 103
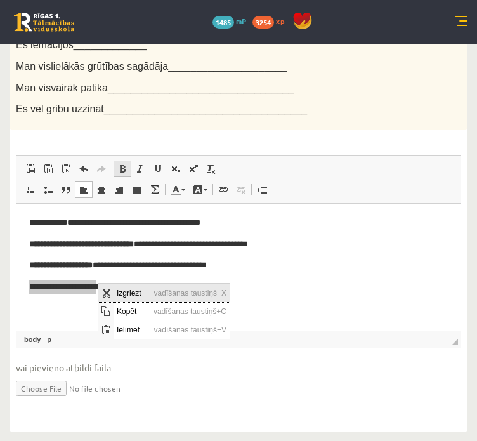
click at [114, 164] on link "Treknraksts Klaviatūras saīsne vadīšanas taustiņš+B" at bounding box center [123, 169] width 18 height 16
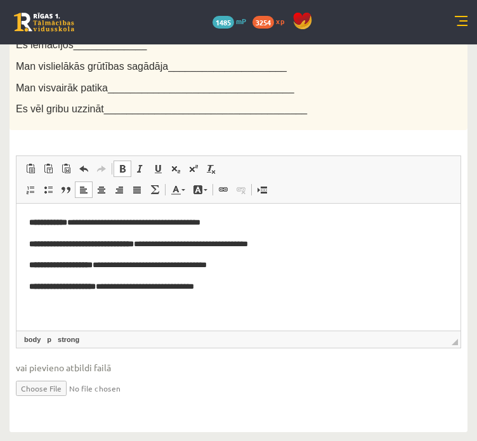
click at [288, 277] on body "**********" at bounding box center [238, 254] width 419 height 77
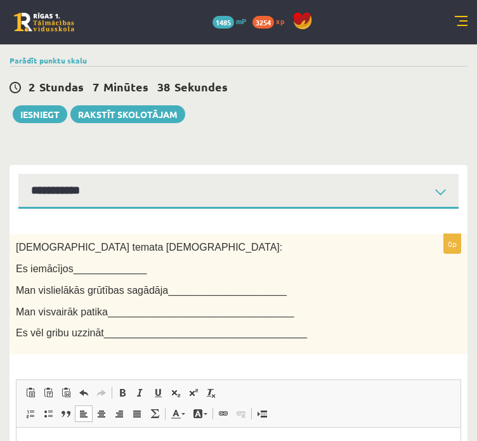
scroll to position [0, 0]
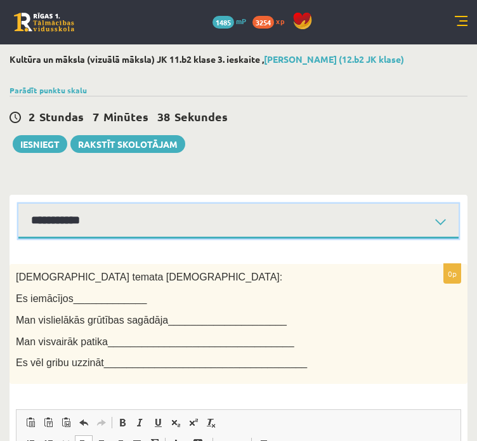
drag, startPoint x: 57, startPoint y: 220, endPoint x: 64, endPoint y: 220, distance: 7.0
click at [61, 220] on select "**********" at bounding box center [238, 221] width 440 height 35
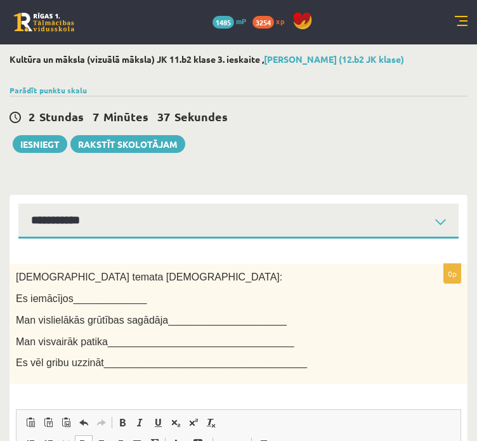
click at [152, 180] on div "**********" at bounding box center [238, 369] width 477 height 651
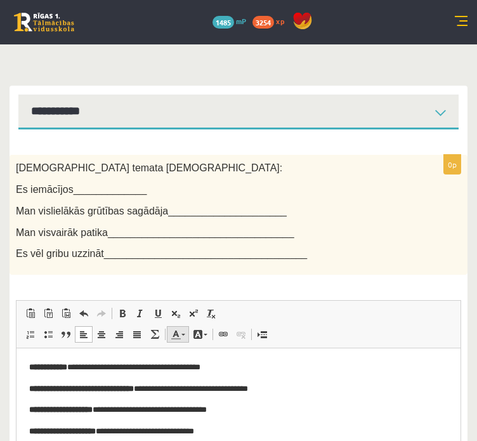
scroll to position [127, 0]
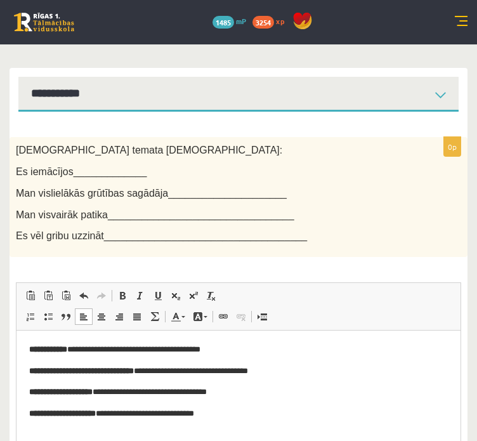
click at [260, 376] on p "**********" at bounding box center [238, 371] width 419 height 13
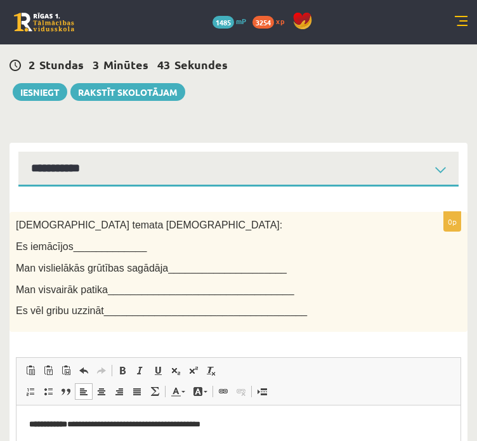
scroll to position [0, 0]
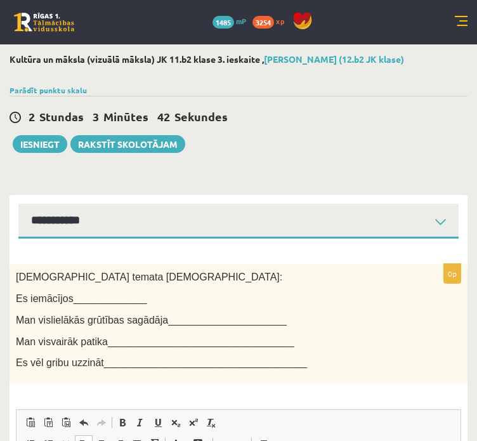
click at [267, 157] on div "**********" at bounding box center [238, 369] width 477 height 651
click at [41, 146] on button "Iesniegt" at bounding box center [40, 144] width 55 height 18
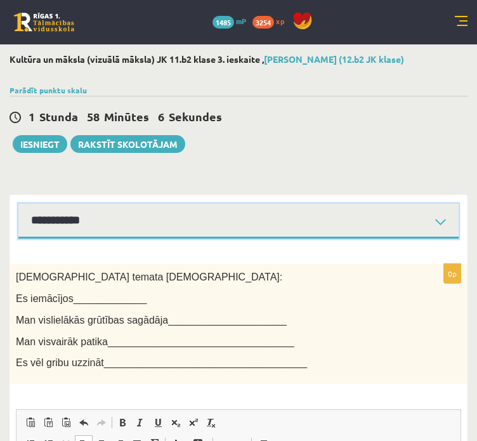
click at [51, 220] on select "**********" at bounding box center [238, 221] width 440 height 35
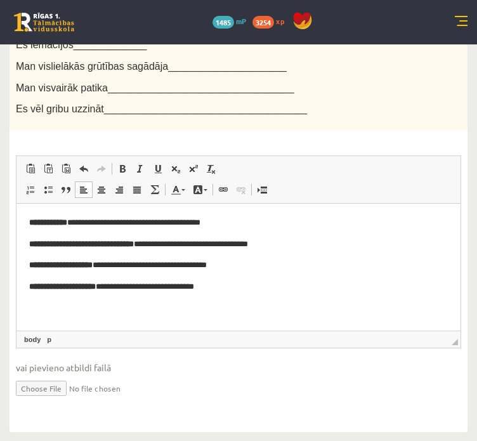
scroll to position [254, 0]
click at [239, 301] on html "**********" at bounding box center [238, 255] width 444 height 103
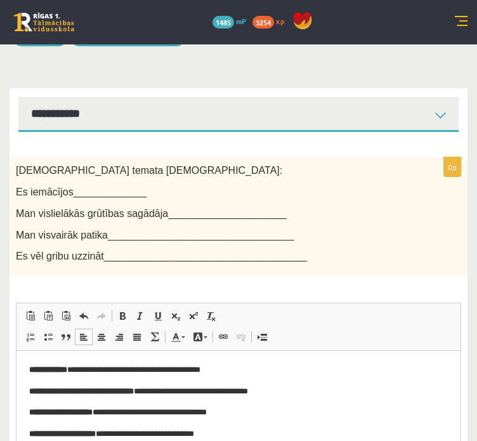
scroll to position [0, 0]
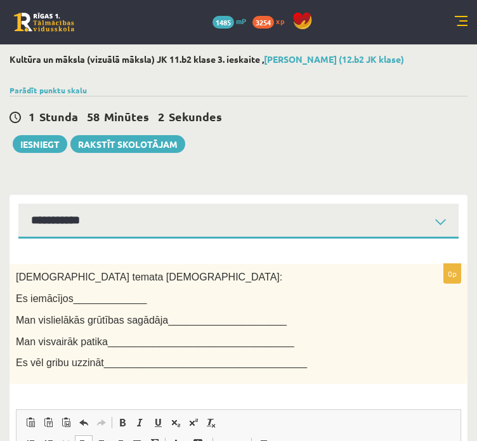
click at [91, 214] on select "**********" at bounding box center [238, 221] width 440 height 35
click at [18, 204] on select "**********" at bounding box center [238, 221] width 440 height 35
click at [84, 233] on select "**********" at bounding box center [238, 221] width 440 height 35
click at [18, 204] on select "**********" at bounding box center [238, 221] width 440 height 35
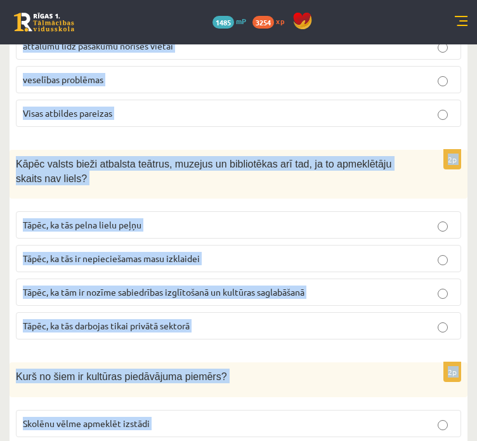
scroll to position [2796, 0]
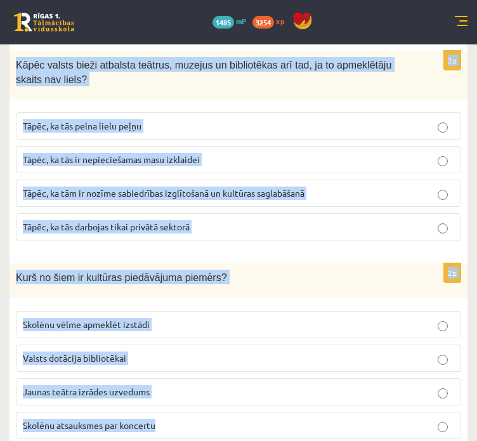
drag, startPoint x: 82, startPoint y: 180, endPoint x: 368, endPoint y: 408, distance: 365.7
drag, startPoint x: 134, startPoint y: 352, endPoint x: 128, endPoint y: 359, distance: 9.0
drag, startPoint x: 128, startPoint y: 359, endPoint x: 143, endPoint y: 215, distance: 144.8
click at [143, 215] on div "2p Kāpēc valsts bieži atbalsta teātrus, muzejus un bibliotēkas arī tad, ja to a…" at bounding box center [239, 151] width 458 height 200
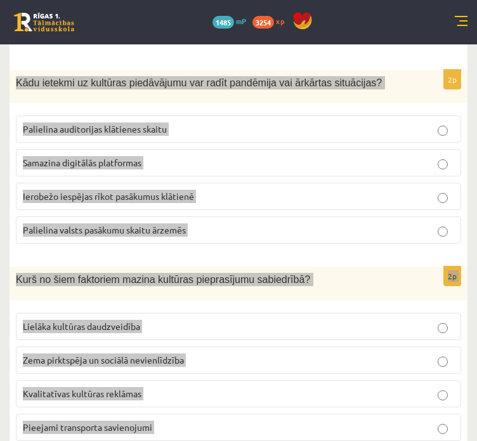
scroll to position [0, 0]
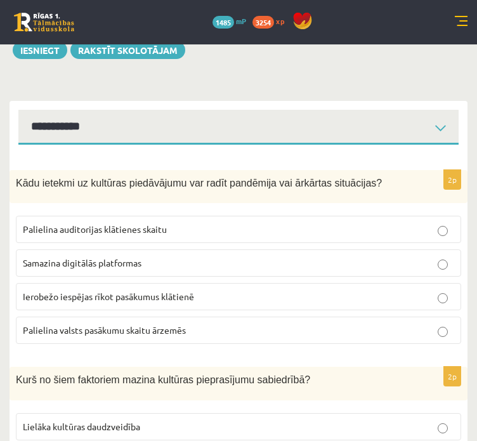
scroll to position [190, 0]
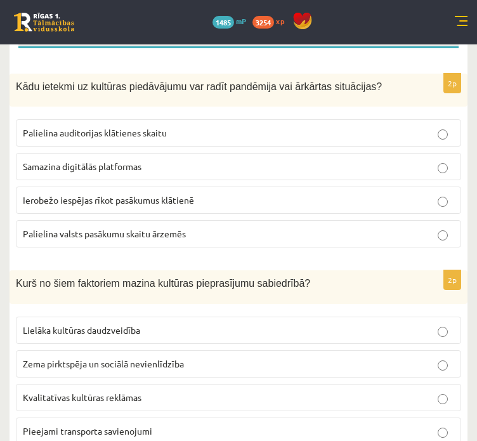
click at [101, 203] on span "Ierobežo iespējas rīkot pasākumus klātienē" at bounding box center [108, 199] width 171 height 11
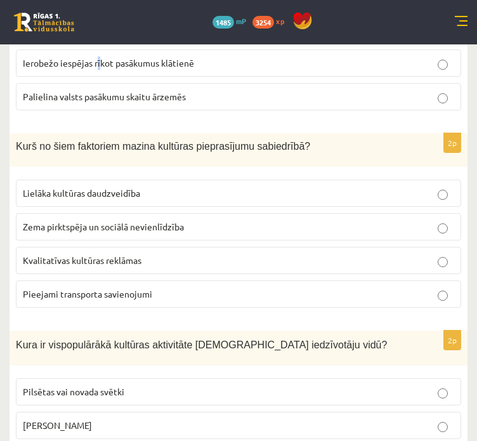
scroll to position [254, 0]
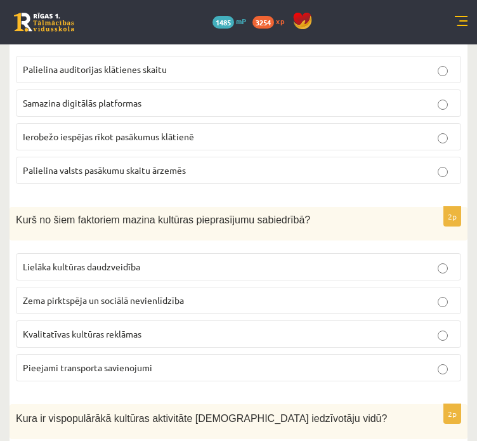
click at [159, 138] on span "Ierobežo iespējas rīkot pasākumus klātienē" at bounding box center [108, 136] width 171 height 11
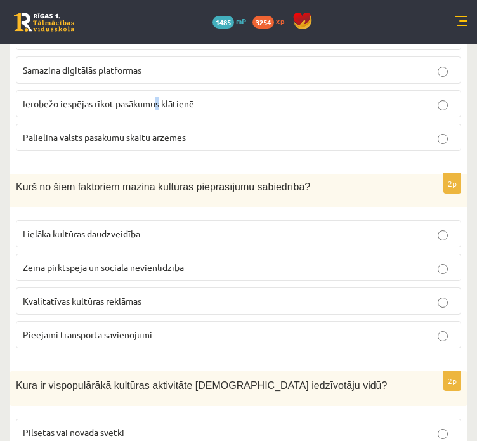
scroll to position [317, 0]
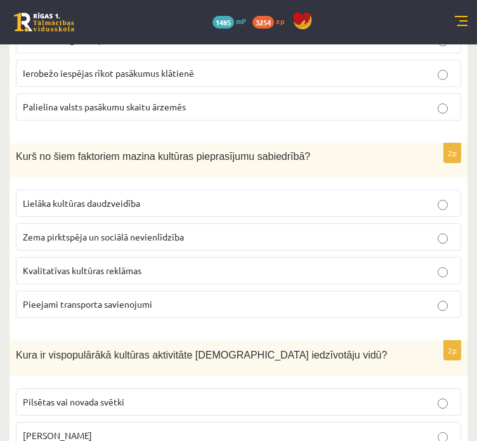
click at [104, 239] on span "Zema pirktspēja un sociālā nevienlīdzība" at bounding box center [103, 236] width 161 height 11
click at [179, 81] on label "Ierobežo iespējas rīkot pasākumus klātienē" at bounding box center [238, 73] width 445 height 27
click at [176, 72] on span "Ierobežo iespējas rīkot pasākumus klātienē" at bounding box center [108, 72] width 171 height 11
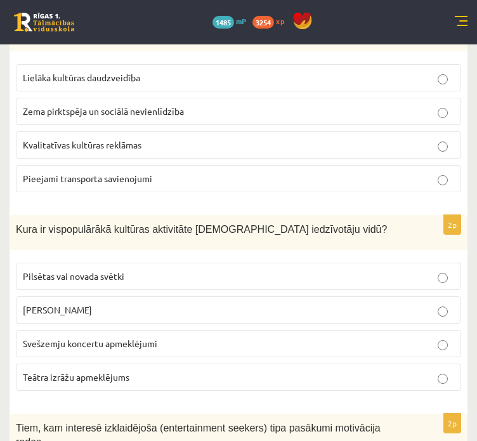
scroll to position [444, 0]
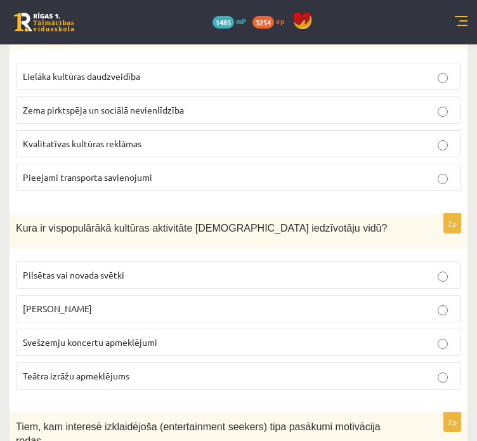
click at [48, 261] on label "Pilsētas vai novada svētki" at bounding box center [238, 274] width 445 height 27
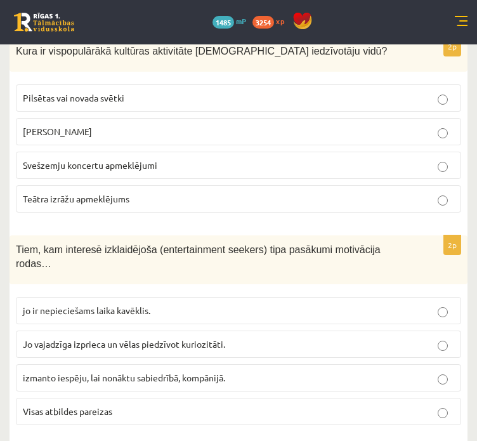
scroll to position [635, 0]
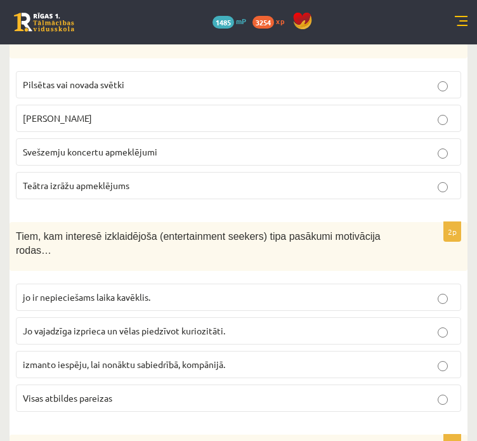
click at [138, 388] on label "Visas atbildes pareizas" at bounding box center [238, 398] width 445 height 27
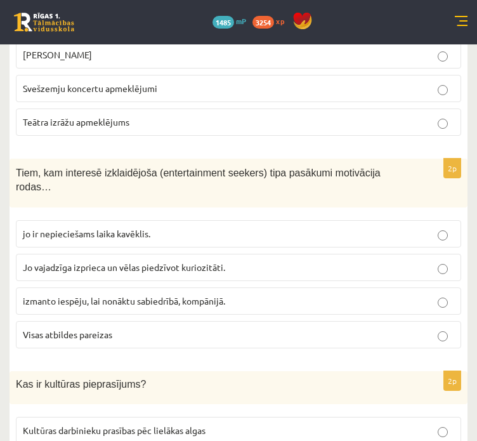
scroll to position [825, 0]
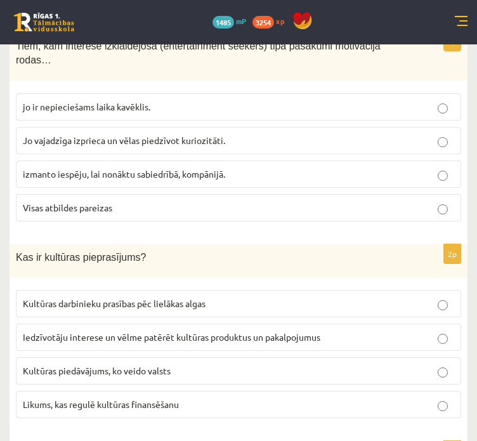
click at [173, 324] on label "Iedzīvotāju interese un vēlme patērēt kultūras produktus un pakalpojumus" at bounding box center [238, 337] width 445 height 27
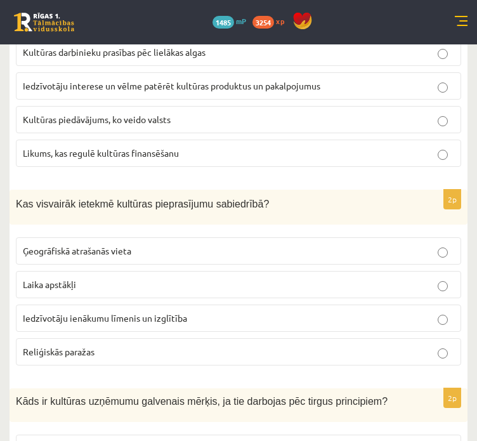
scroll to position [1079, 0]
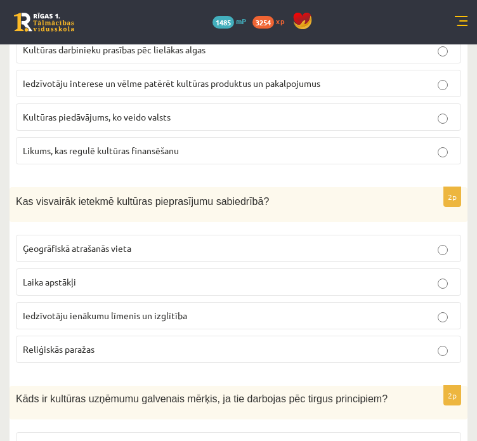
click at [159, 310] on span "Iedzīvotāju ienākumu līmenis un izglītība" at bounding box center [105, 315] width 164 height 11
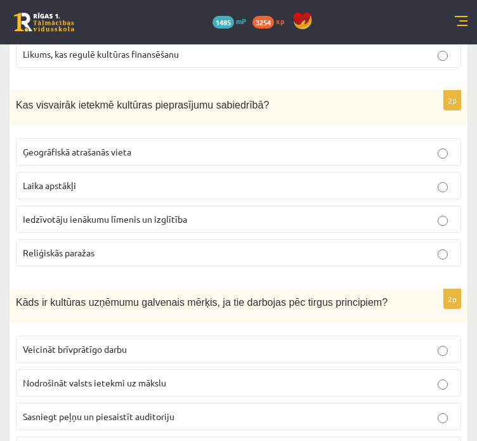
scroll to position [1333, 0]
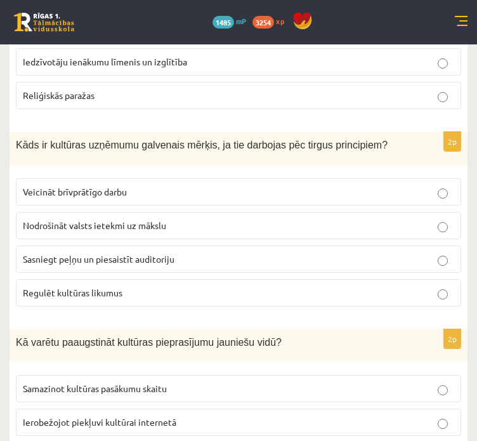
click at [264, 253] on p "Sasniegt peļņu un piesaistīt auditoriju" at bounding box center [239, 259] width 432 height 13
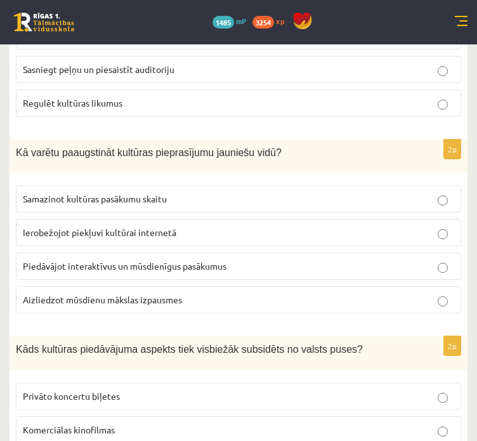
scroll to position [1586, 0]
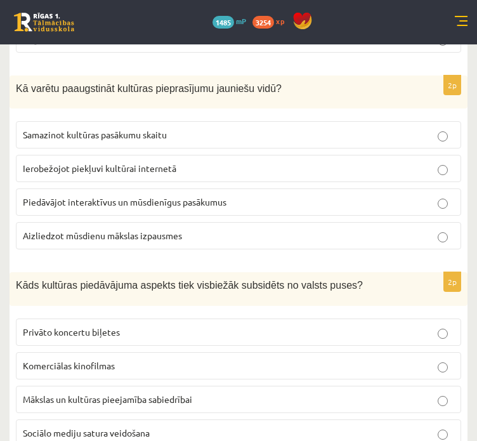
click at [261, 195] on p "Piedāvājot interaktīvus un mūsdienīgus pasākumus" at bounding box center [239, 201] width 432 height 13
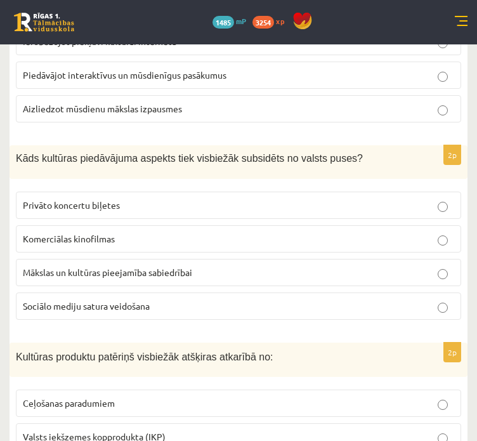
click at [204, 266] on p "Mākslas un kultūras pieejamība sabiedrībai" at bounding box center [239, 272] width 432 height 13
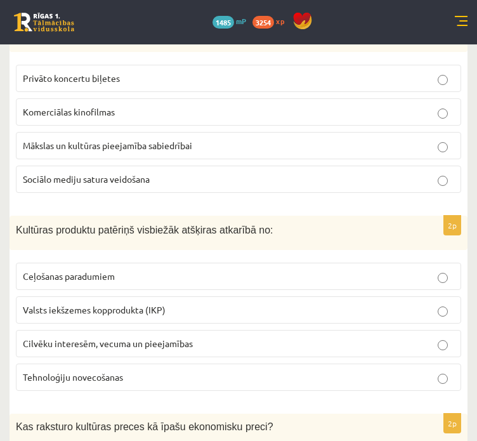
click at [126, 337] on p "Cilvēku interesēm, vecuma un pieejamības" at bounding box center [239, 343] width 432 height 13
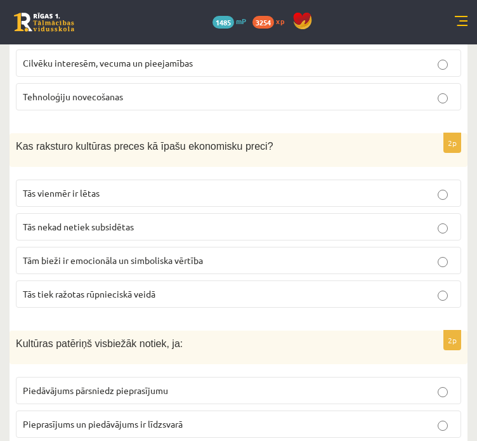
scroll to position [2158, 0]
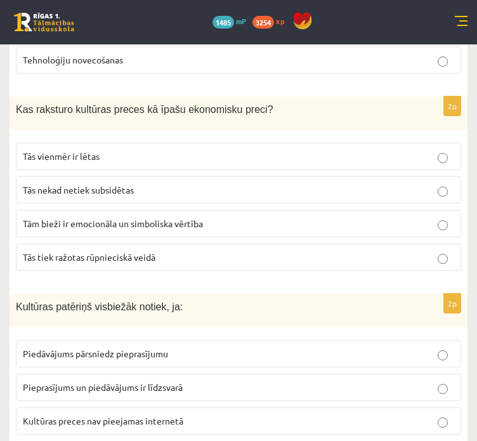
click at [185, 218] on span "Tām bieži ir emocionāla un simboliska vērtība" at bounding box center [113, 223] width 180 height 11
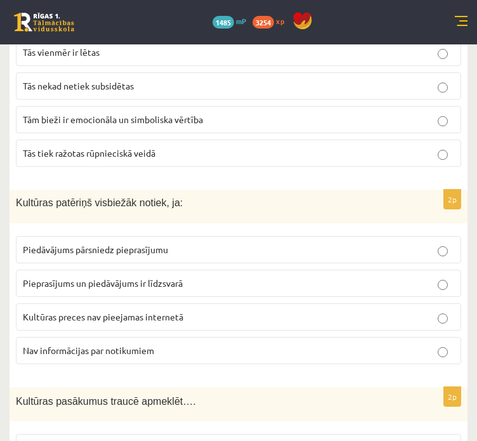
scroll to position [2284, 0]
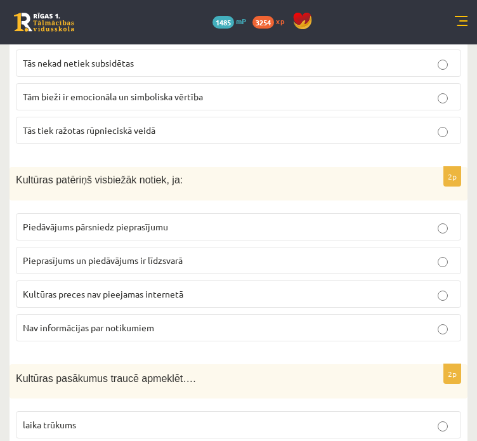
click at [192, 254] on p "Pieprasījums un piedāvājums ir līdzsvarā" at bounding box center [239, 260] width 432 height 13
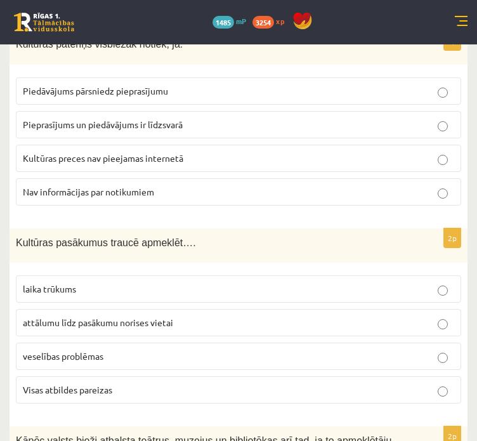
scroll to position [2475, 0]
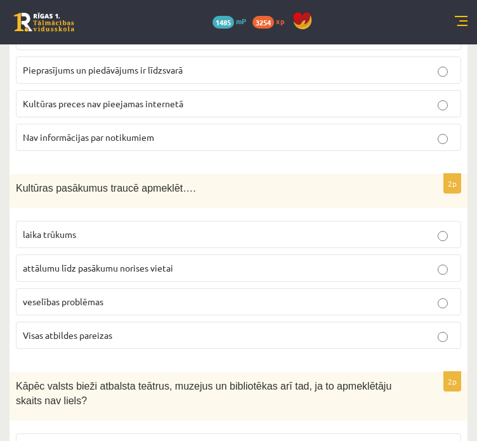
click at [130, 329] on p "Visas atbildes pareizas" at bounding box center [239, 335] width 432 height 13
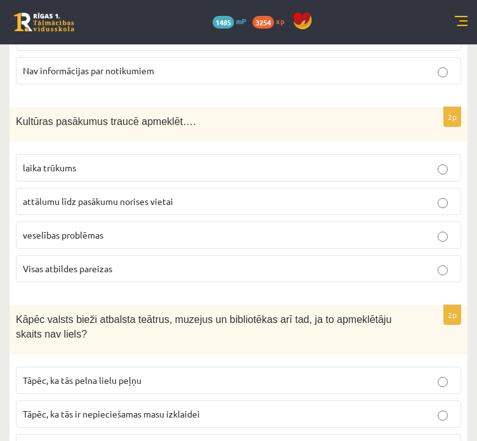
scroll to position [2665, 0]
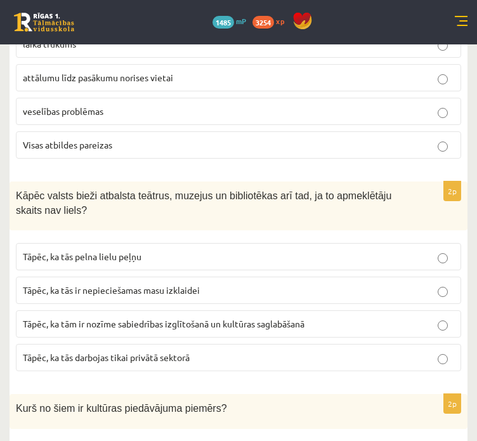
click at [260, 318] on span "Tāpēc, ka tām ir nozīme sabiedrības izglītošanā un kultūras saglabāšanā" at bounding box center [164, 323] width 282 height 11
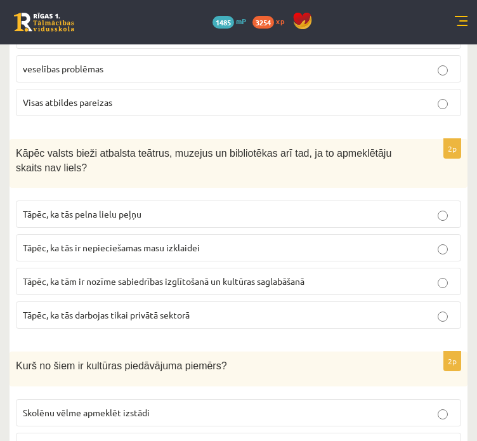
scroll to position [2729, 0]
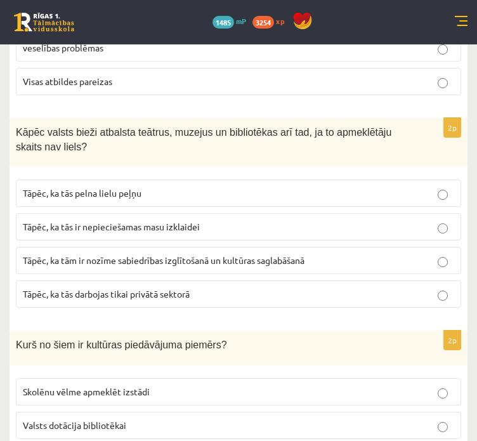
click at [284, 247] on label "Tāpēc, ka tām ir nozīme sabiedrības izglītošanā un kultūras saglabāšanā" at bounding box center [238, 260] width 445 height 27
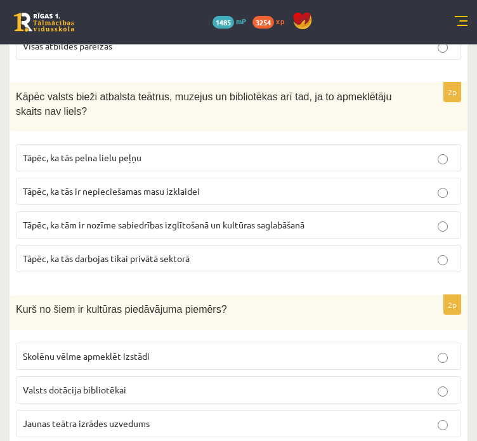
scroll to position [2796, 0]
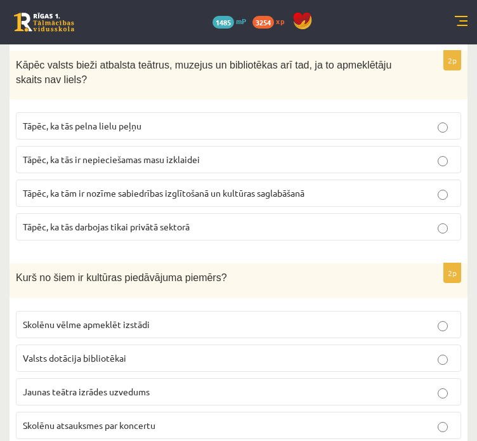
click at [173, 385] on p "Jaunas teātra izrādes uzvedums" at bounding box center [239, 391] width 432 height 13
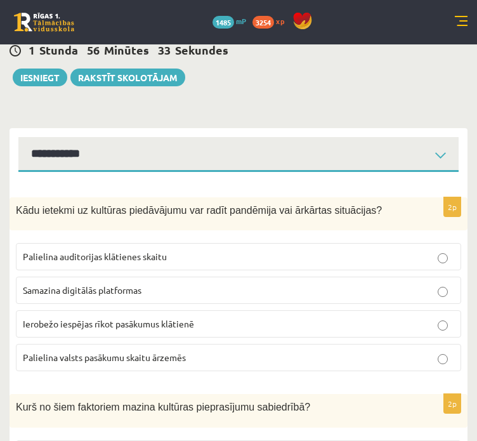
scroll to position [0, 0]
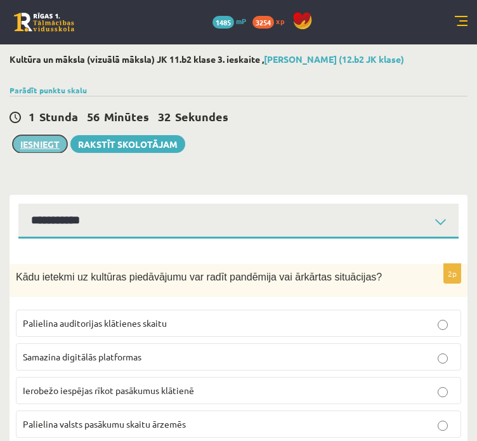
click at [38, 143] on button "Iesniegt" at bounding box center [40, 144] width 55 height 18
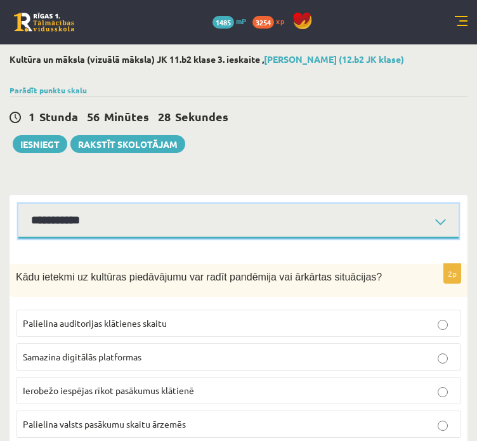
drag, startPoint x: 71, startPoint y: 209, endPoint x: 65, endPoint y: 205, distance: 6.9
click at [70, 209] on select "**********" at bounding box center [238, 221] width 440 height 35
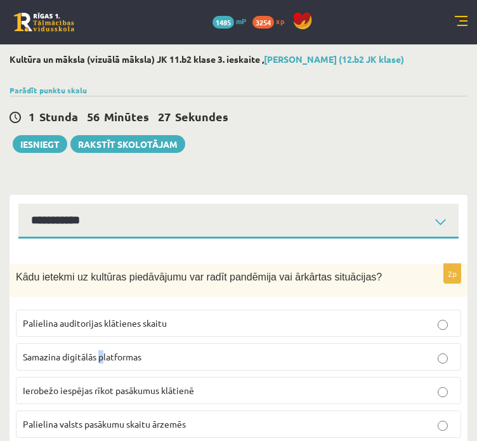
click at [105, 349] on fieldset "Palielina auditorijas klātienes skaitu Samazina digitālās platformas Ierobežo i…" at bounding box center [238, 372] width 445 height 138
click at [107, 350] on p "Samazina digitālās platformas" at bounding box center [239, 356] width 432 height 13
click at [107, 379] on label "Ierobežo iespējas rīkot pasākumus klātienē" at bounding box center [238, 390] width 445 height 27
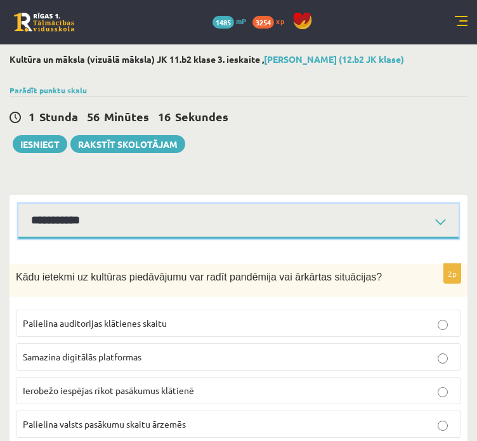
click at [290, 229] on select "**********" at bounding box center [238, 221] width 440 height 35
select select "**********"
click at [18, 204] on select "**********" at bounding box center [238, 221] width 440 height 35
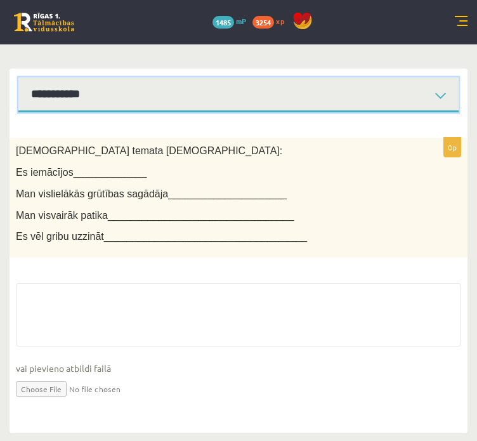
scroll to position [128, 0]
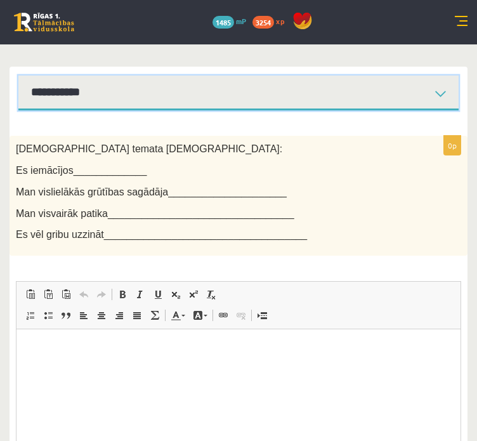
click at [157, 298] on span at bounding box center [158, 294] width 10 height 10
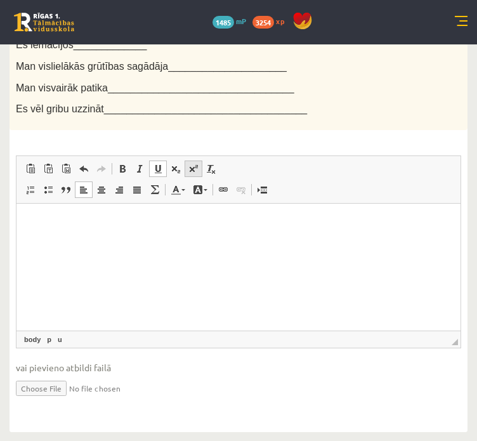
scroll to position [0, 0]
click at [172, 242] on html at bounding box center [238, 223] width 444 height 39
click at [257, 242] on html at bounding box center [238, 223] width 444 height 39
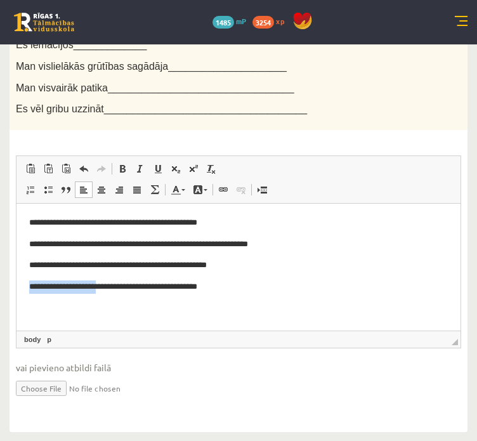
drag, startPoint x: 21, startPoint y: 290, endPoint x: 106, endPoint y: 301, distance: 85.7
click at [106, 301] on html "**********" at bounding box center [238, 255] width 444 height 103
click at [104, 298] on html "**********" at bounding box center [238, 255] width 444 height 103
click at [102, 284] on p "**********" at bounding box center [238, 286] width 419 height 13
click at [100, 284] on p "**********" at bounding box center [238, 286] width 419 height 13
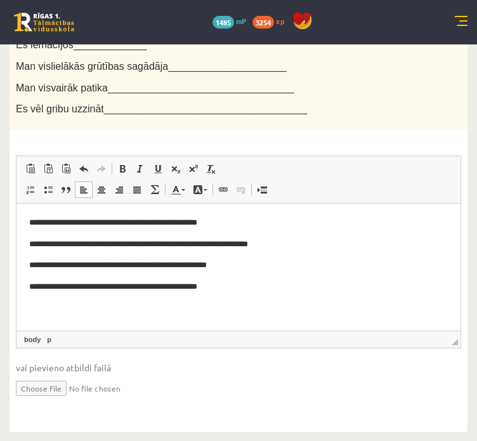
drag, startPoint x: 95, startPoint y: 302, endPoint x: 93, endPoint y: 322, distance: 20.4
click at [91, 306] on html "**********" at bounding box center [238, 255] width 444 height 103
drag, startPoint x: 102, startPoint y: 286, endPoint x: 109, endPoint y: 302, distance: 17.3
click at [107, 301] on html "**********" at bounding box center [238, 255] width 444 height 103
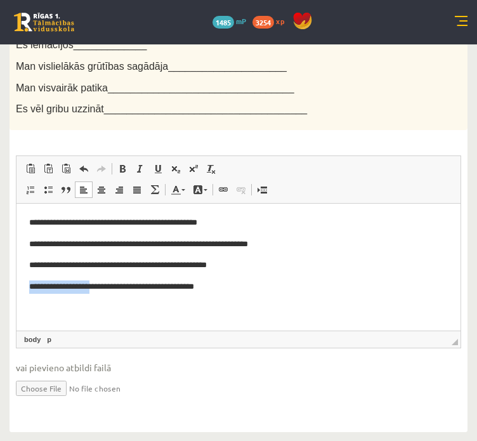
drag, startPoint x: 30, startPoint y: 287, endPoint x: 99, endPoint y: 279, distance: 69.7
click at [99, 279] on body "**********" at bounding box center [238, 254] width 419 height 77
click at [97, 283] on p "**********" at bounding box center [238, 286] width 419 height 13
drag, startPoint x: 102, startPoint y: 281, endPoint x: 26, endPoint y: 293, distance: 77.1
click at [26, 294] on html "**********" at bounding box center [238, 255] width 444 height 103
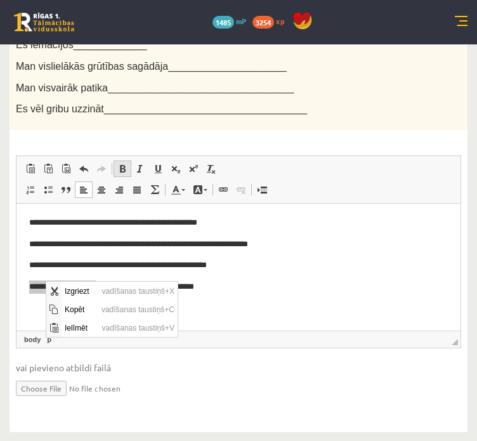
click at [121, 171] on link "Treknraksts Klaviatūras saīsne vadīšanas taustiņš+B" at bounding box center [123, 169] width 18 height 16
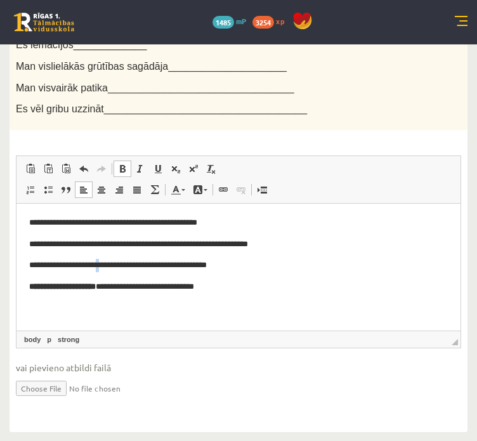
click at [106, 265] on p "**********" at bounding box center [238, 265] width 419 height 13
drag, startPoint x: 102, startPoint y: 269, endPoint x: 20, endPoint y: 260, distance: 82.3
click at [20, 260] on html "**********" at bounding box center [238, 255] width 444 height 103
click at [114, 157] on span "Redaktora rīkjoslas Ielīmēt Klaviatūras saīsne vadīšanas taustiņš+V Ievietot kā…" at bounding box center [238, 180] width 444 height 48
drag, startPoint x: 120, startPoint y: 168, endPoint x: 117, endPoint y: 162, distance: 6.5
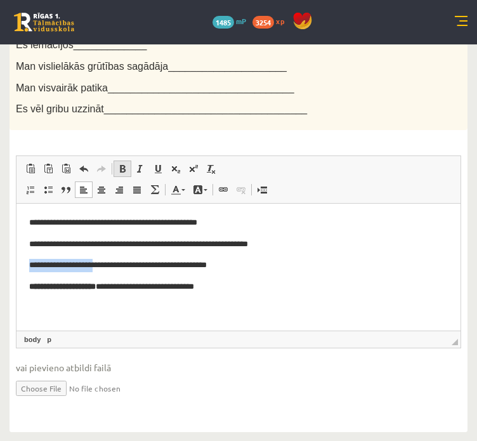
click at [117, 166] on span at bounding box center [122, 169] width 10 height 10
drag, startPoint x: 145, startPoint y: 237, endPoint x: 152, endPoint y: 239, distance: 7.1
click at [149, 239] on p "**********" at bounding box center [238, 244] width 419 height 13
drag, startPoint x: 152, startPoint y: 240, endPoint x: 27, endPoint y: 256, distance: 126.0
click at [28, 253] on html "**********" at bounding box center [238, 255] width 444 height 103
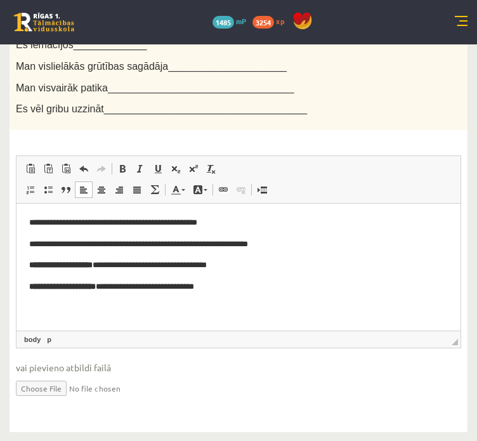
click at [182, 263] on p "**********" at bounding box center [238, 265] width 419 height 13
drag, startPoint x: 153, startPoint y: 245, endPoint x: 32, endPoint y: 246, distance: 121.2
click at [32, 246] on p "**********" at bounding box center [238, 244] width 419 height 13
click at [125, 168] on span at bounding box center [122, 169] width 10 height 10
drag, startPoint x: 76, startPoint y: 224, endPoint x: 32, endPoint y: 223, distance: 43.8
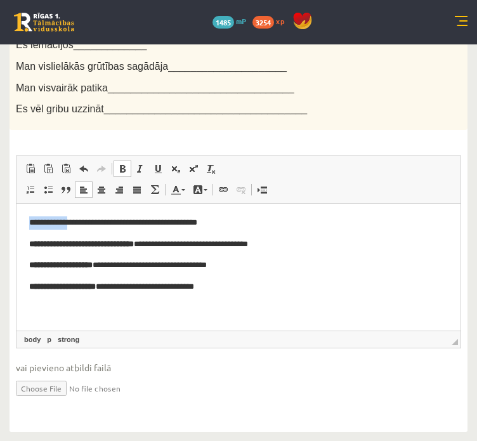
click at [30, 227] on p "**********" at bounding box center [238, 222] width 419 height 13
click at [126, 156] on span "Redaktora rīkjoslas Ielīmēt Klaviatūras saīsne vadīšanas taustiņš+V Ievietot kā…" at bounding box center [238, 180] width 444 height 48
click at [122, 168] on span at bounding box center [122, 169] width 10 height 10
click at [256, 223] on p "**********" at bounding box center [238, 222] width 419 height 13
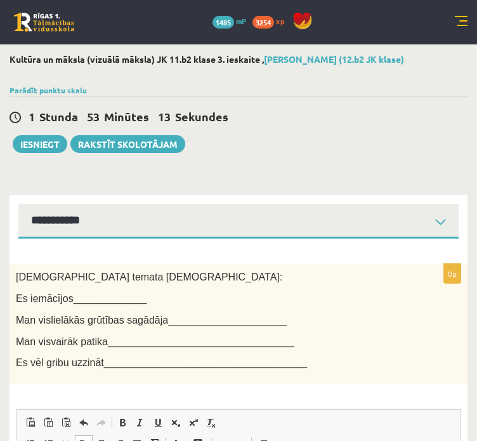
drag, startPoint x: 43, startPoint y: 157, endPoint x: 41, endPoint y: 167, distance: 10.3
click at [41, 167] on div "**********" at bounding box center [238, 369] width 477 height 651
click at [46, 149] on button "Iesniegt" at bounding box center [40, 144] width 55 height 18
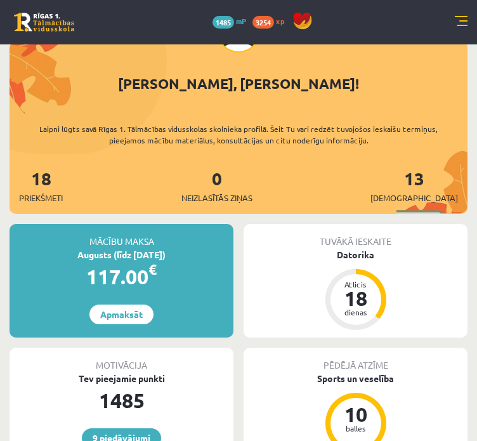
scroll to position [63, 0]
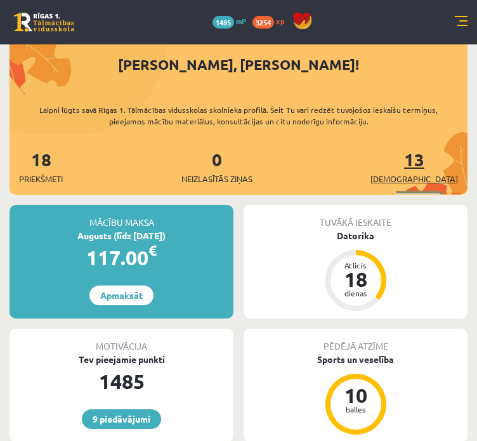
drag, startPoint x: 426, startPoint y: 169, endPoint x: 431, endPoint y: 164, distance: 6.7
click at [424, 168] on div "13 Ieskaites" at bounding box center [415, 165] width 88 height 39
click at [434, 165] on link "13 Ieskaites" at bounding box center [415, 166] width 88 height 37
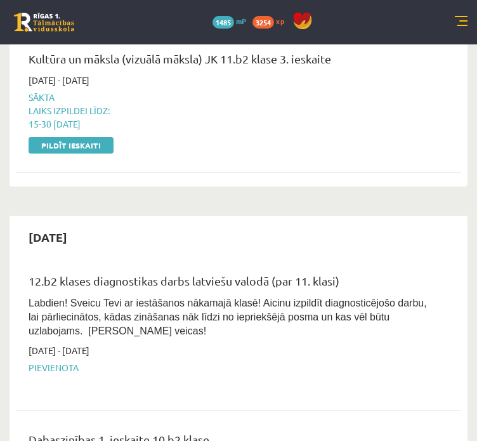
scroll to position [1206, 0]
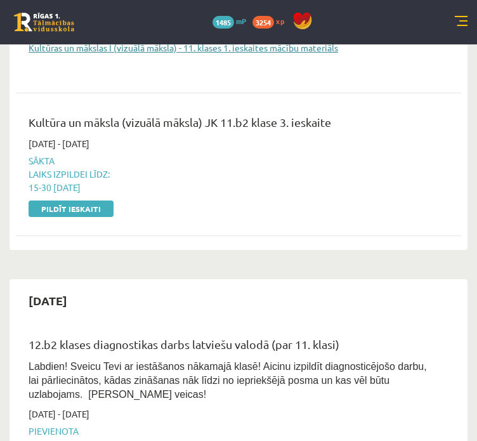
drag, startPoint x: 62, startPoint y: 212, endPoint x: 289, endPoint y: 51, distance: 278.7
click at [61, 210] on link "Pildīt ieskaiti" at bounding box center [71, 209] width 85 height 16
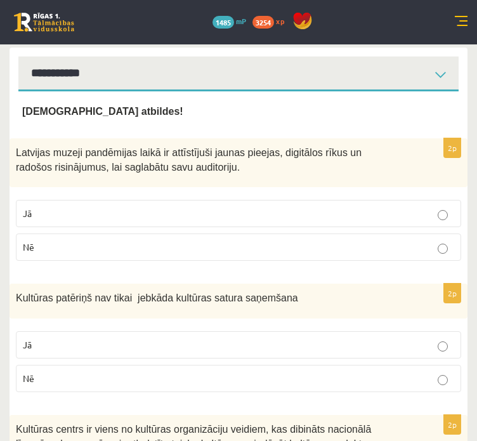
scroll to position [127, 0]
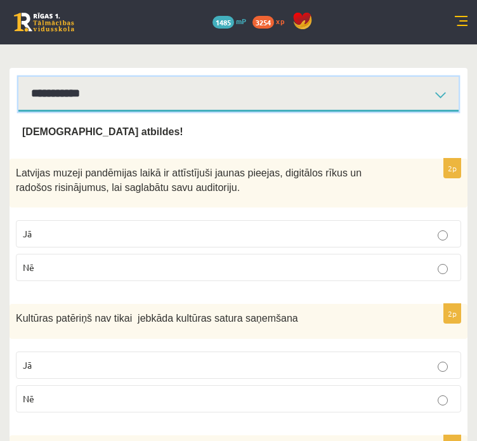
click at [88, 88] on select "**********" at bounding box center [238, 94] width 440 height 35
click at [18, 77] on select "**********" at bounding box center [238, 94] width 440 height 35
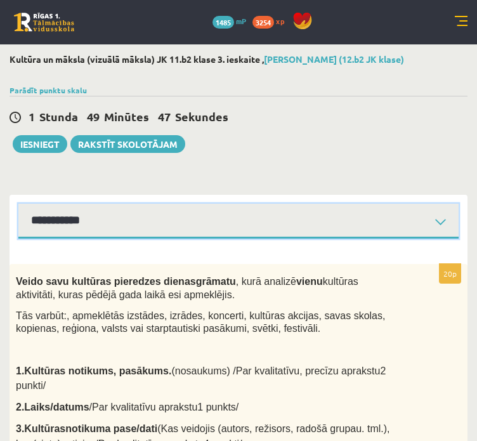
click at [116, 217] on select "**********" at bounding box center [238, 221] width 440 height 35
drag, startPoint x: 104, startPoint y: 217, endPoint x: 94, endPoint y: 230, distance: 16.3
click at [105, 218] on select "**********" at bounding box center [238, 221] width 440 height 35
click at [98, 215] on select "**********" at bounding box center [238, 221] width 440 height 35
click at [18, 204] on select "**********" at bounding box center [238, 221] width 440 height 35
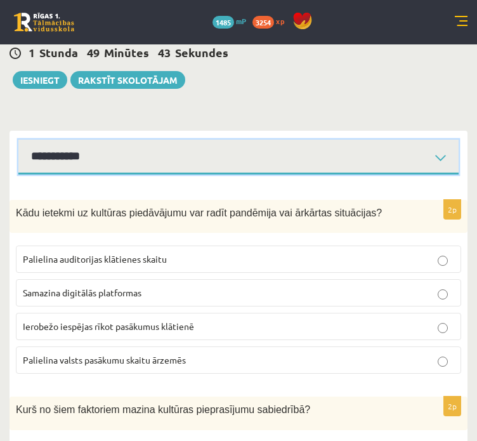
scroll to position [63, 0]
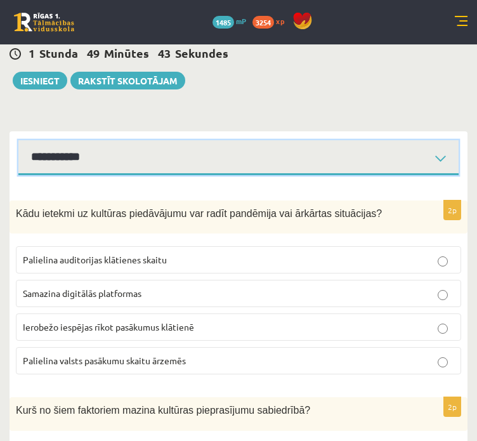
click at [96, 166] on select "**********" at bounding box center [238, 157] width 440 height 35
click at [18, 140] on select "**********" at bounding box center [238, 157] width 440 height 35
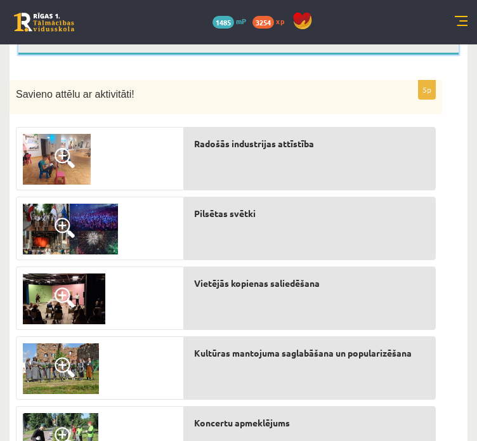
scroll to position [115, 0]
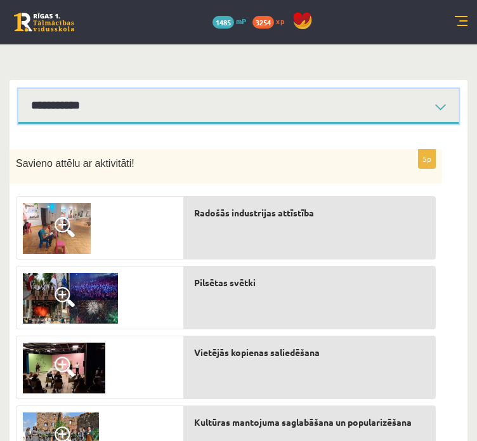
click at [109, 121] on select "**********" at bounding box center [238, 106] width 440 height 35
select select "**********"
click at [18, 89] on select "**********" at bounding box center [238, 106] width 440 height 35
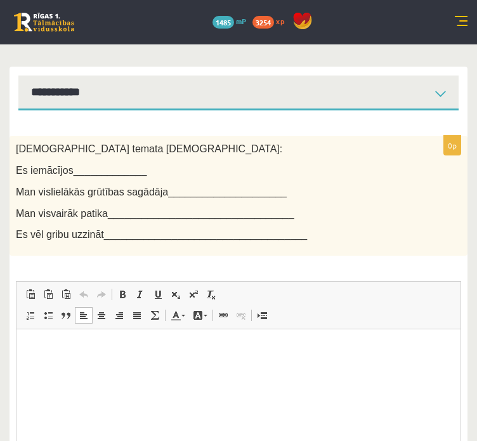
click at [213, 368] on html at bounding box center [238, 348] width 444 height 39
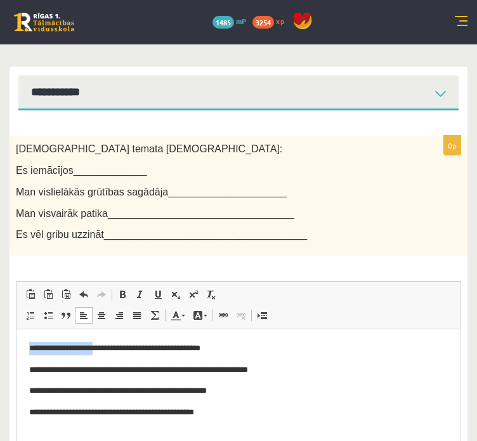
drag, startPoint x: 26, startPoint y: 350, endPoint x: 102, endPoint y: 347, distance: 76.2
click at [102, 347] on html "**********" at bounding box center [238, 380] width 444 height 103
click at [49, 340] on html "**********" at bounding box center [238, 380] width 444 height 103
drag, startPoint x: 27, startPoint y: 352, endPoint x: 79, endPoint y: 352, distance: 51.4
click at [79, 352] on html "**********" at bounding box center [238, 380] width 444 height 103
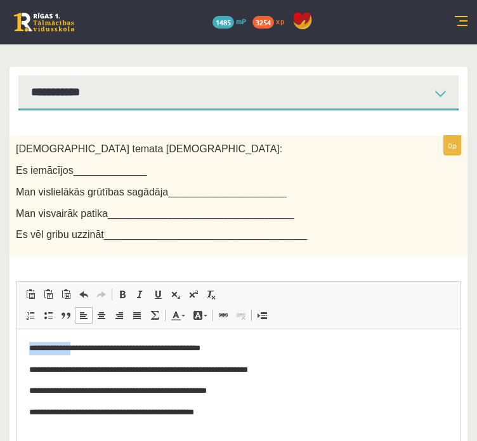
click at [26, 341] on html "**********" at bounding box center [238, 380] width 444 height 103
drag, startPoint x: 26, startPoint y: 344, endPoint x: 74, endPoint y: 345, distance: 48.2
click at [74, 345] on html "**********" at bounding box center [238, 380] width 444 height 103
click at [117, 296] on link "Treknraksts Klaviatūras saīsne vadīšanas taustiņš+B" at bounding box center [123, 294] width 18 height 16
drag, startPoint x: 26, startPoint y: 371, endPoint x: 154, endPoint y: 366, distance: 127.6
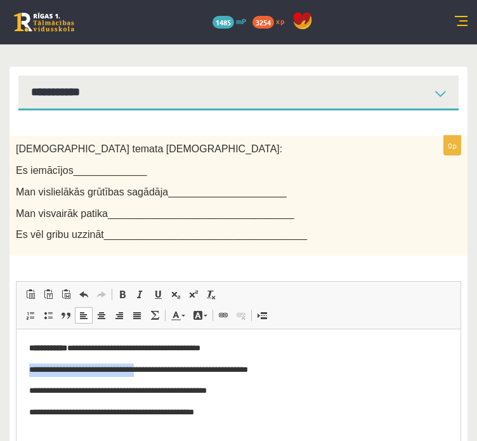
click at [154, 366] on html "**********" at bounding box center [238, 380] width 444 height 103
click at [124, 290] on span at bounding box center [122, 294] width 10 height 10
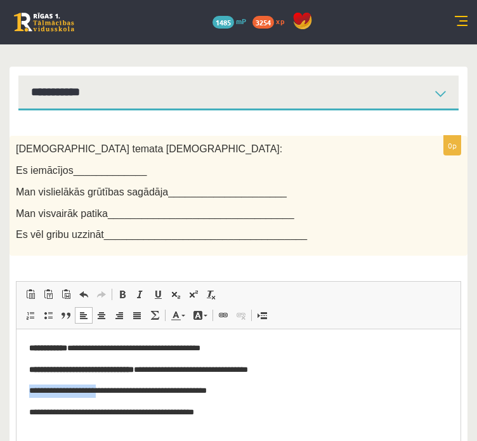
drag, startPoint x: 25, startPoint y: 392, endPoint x: 108, endPoint y: 391, distance: 83.1
click at [108, 391] on html "**********" at bounding box center [238, 380] width 444 height 103
click at [114, 289] on link "Treknraksts Klaviatūras saīsne vadīšanas taustiņš+B" at bounding box center [123, 294] width 18 height 16
drag, startPoint x: 29, startPoint y: 414, endPoint x: 100, endPoint y: 412, distance: 71.1
click at [100, 412] on p "**********" at bounding box center [238, 412] width 419 height 13
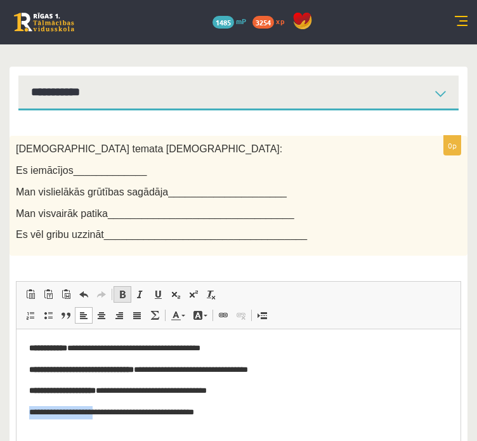
click at [123, 290] on span at bounding box center [122, 294] width 10 height 10
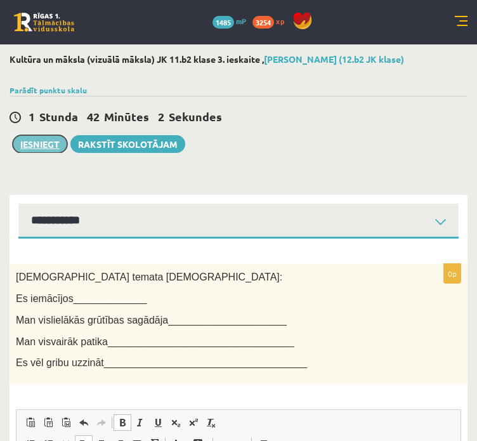
click at [37, 142] on button "Iesniegt" at bounding box center [40, 144] width 55 height 18
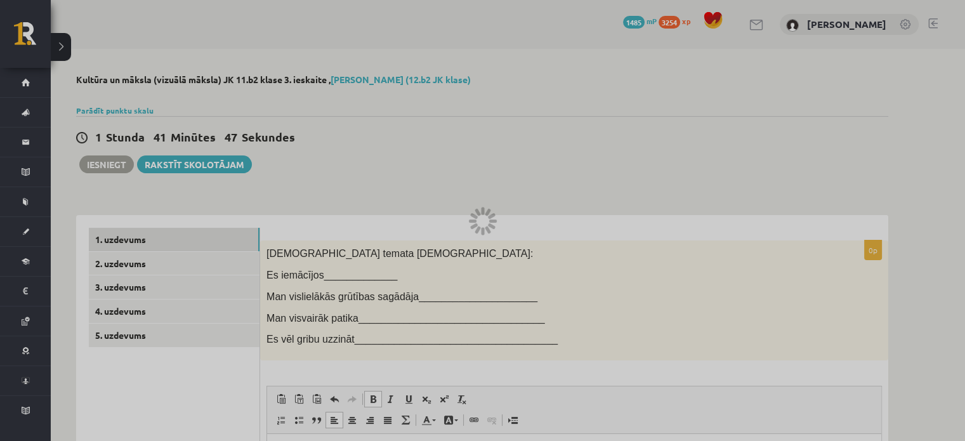
click at [477, 174] on div at bounding box center [482, 220] width 965 height 441
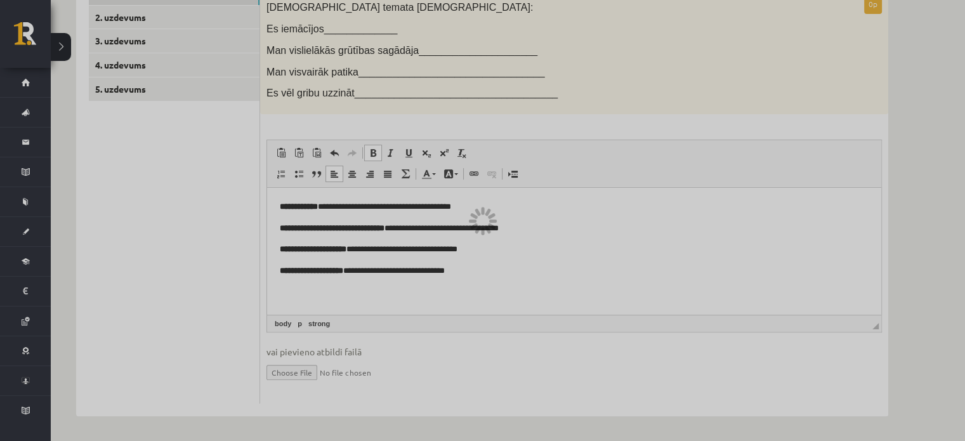
scroll to position [119, 0]
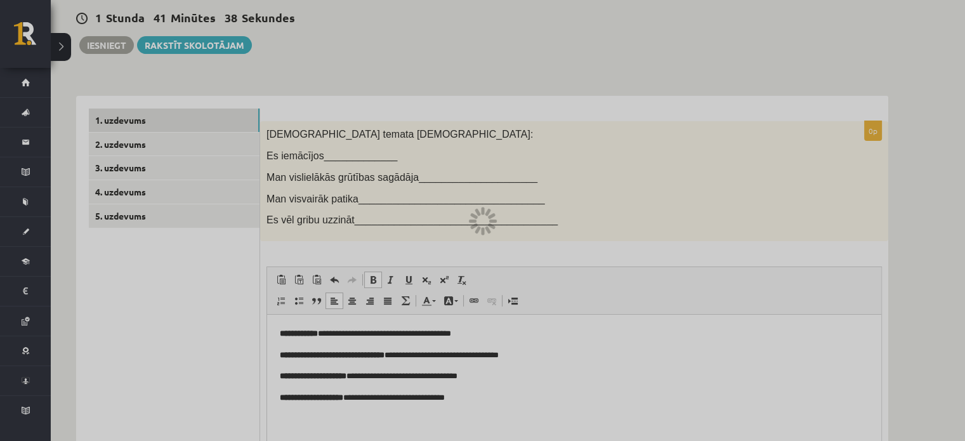
drag, startPoint x: 480, startPoint y: 180, endPoint x: 471, endPoint y: 172, distance: 11.7
click at [477, 181] on div at bounding box center [482, 220] width 965 height 441
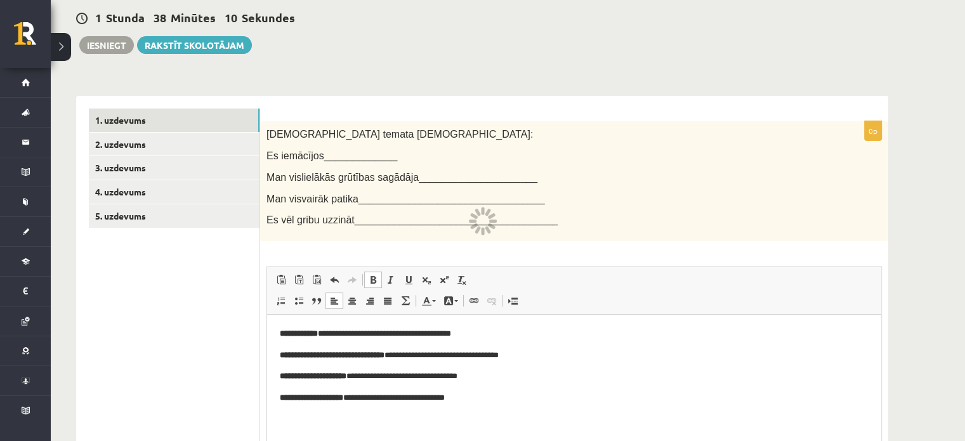
click at [94, 54] on div "**********" at bounding box center [482, 249] width 863 height 639
click at [94, 53] on div "**********" at bounding box center [482, 249] width 863 height 639
click at [107, 55] on div "**********" at bounding box center [482, 249] width 863 height 639
click at [107, 54] on div "**********" at bounding box center [482, 249] width 863 height 639
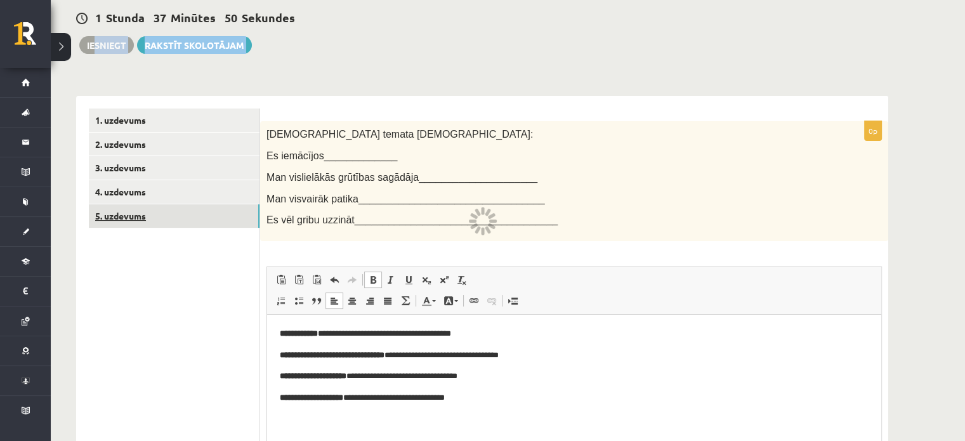
click at [152, 213] on link "5. uzdevums" at bounding box center [174, 215] width 171 height 23
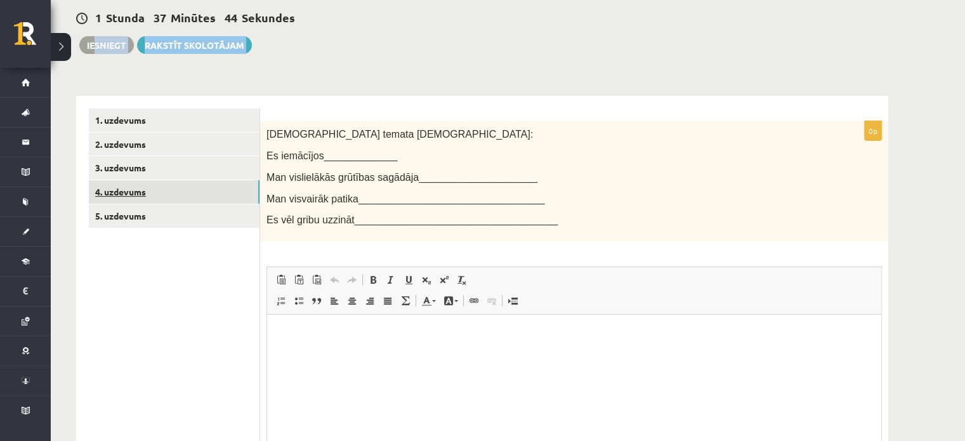
click at [117, 190] on link "4. uzdevums" at bounding box center [174, 191] width 171 height 23
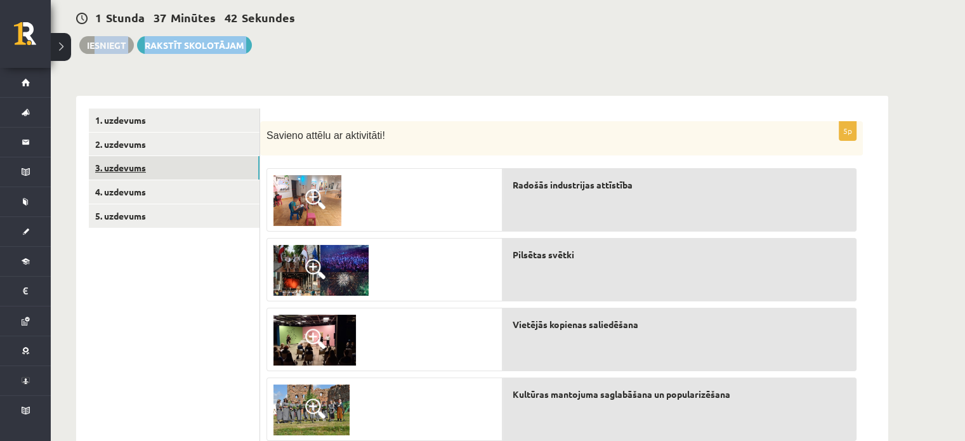
click at [141, 170] on link "3. uzdevums" at bounding box center [174, 167] width 171 height 23
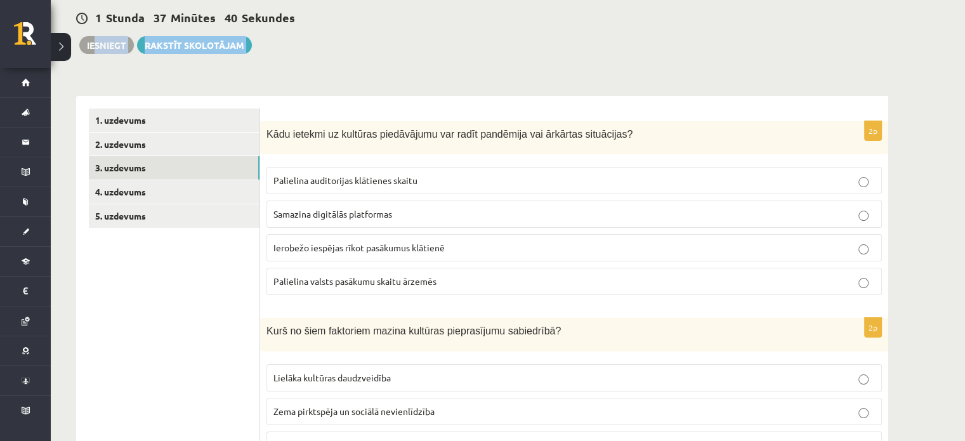
scroll to position [183, 0]
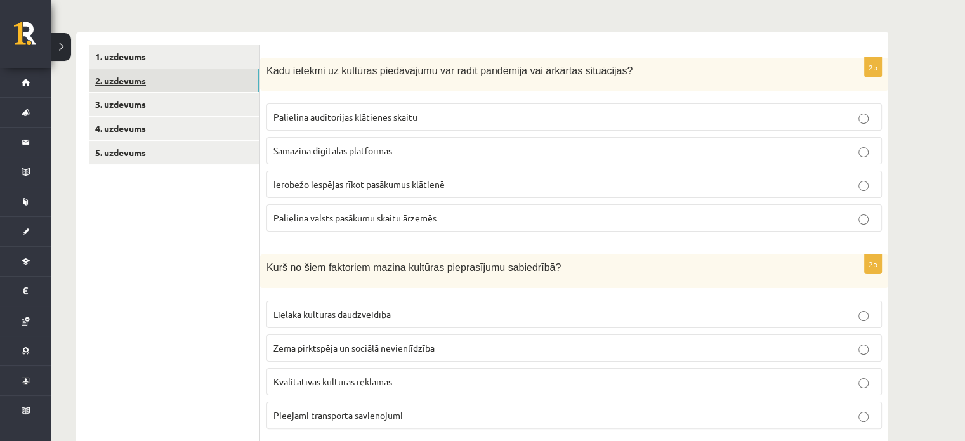
click at [198, 83] on link "2. uzdevums" at bounding box center [174, 80] width 171 height 23
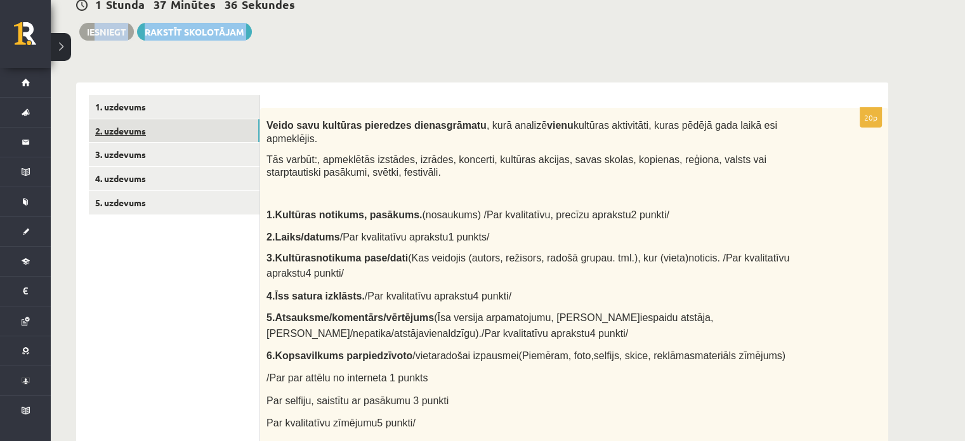
scroll to position [130, 0]
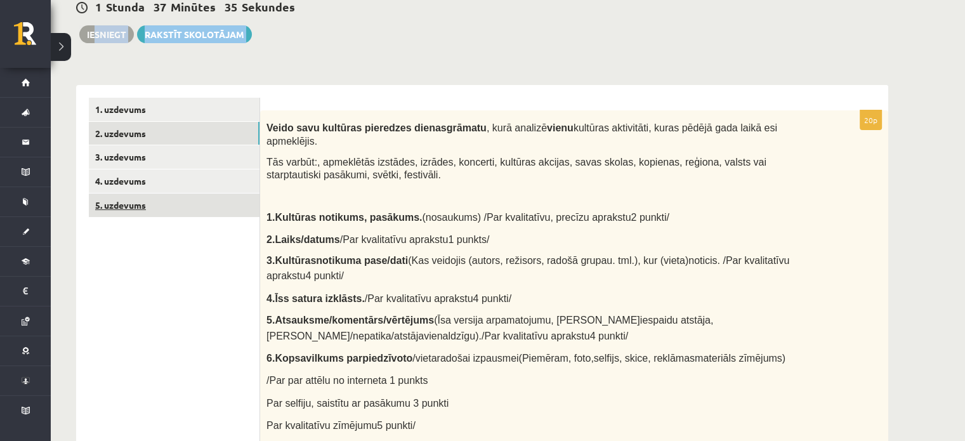
click at [155, 204] on link "5. uzdevums" at bounding box center [174, 205] width 171 height 23
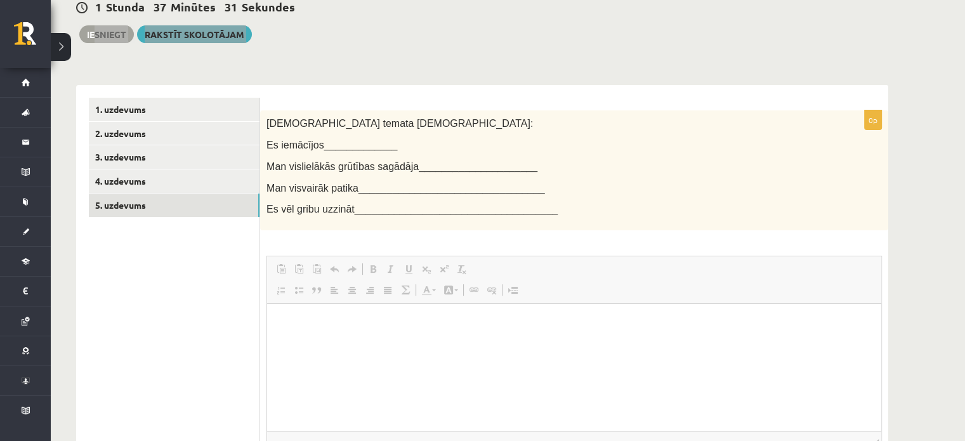
scroll to position [0, 0]
click at [353, 343] on html at bounding box center [574, 323] width 614 height 39
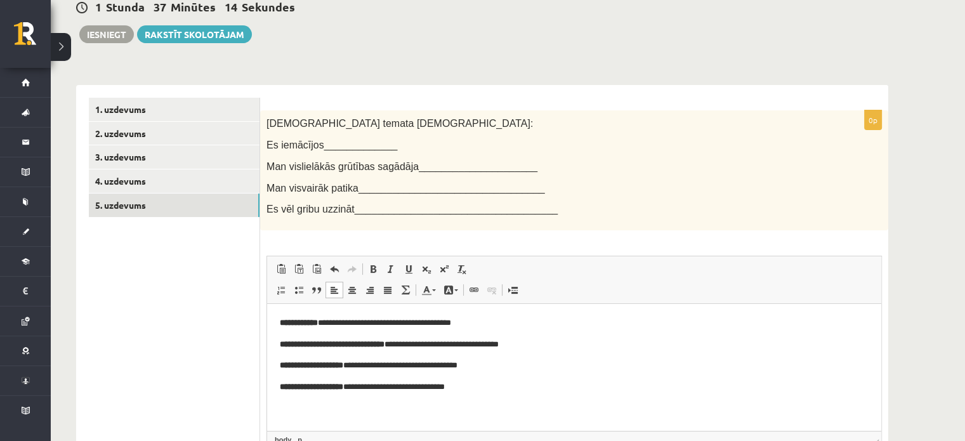
click at [107, 52] on div "**********" at bounding box center [482, 238] width 863 height 639
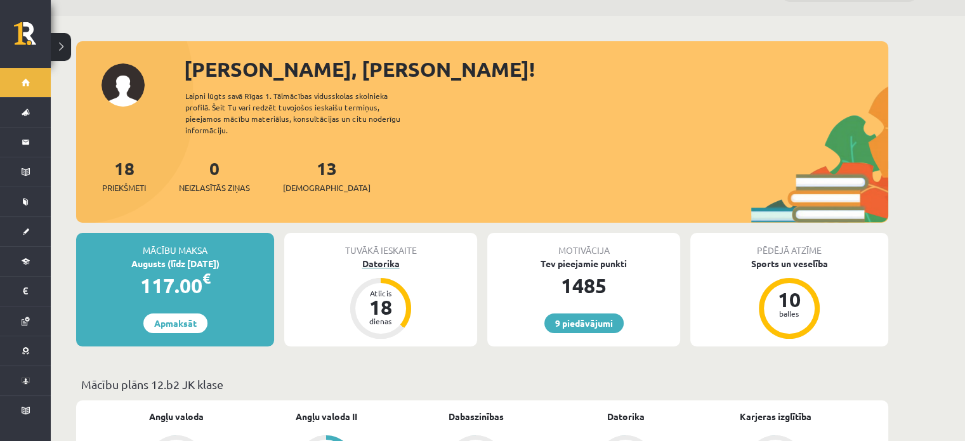
scroll to position [98, 0]
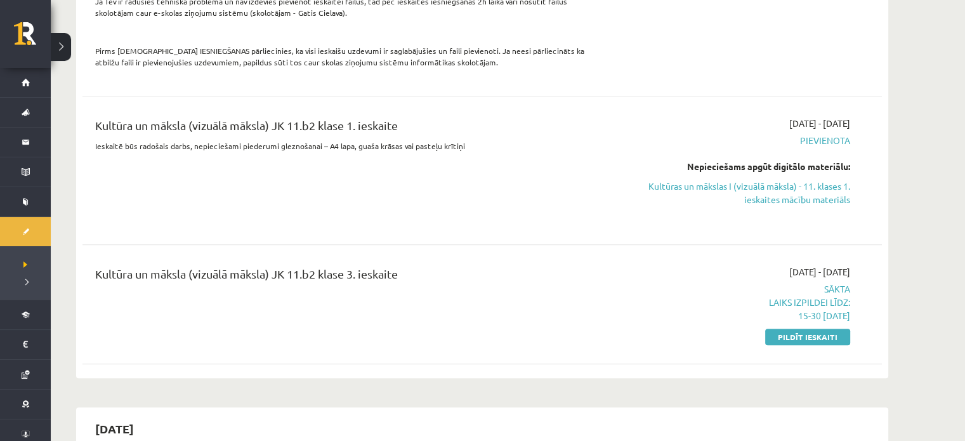
scroll to position [888, 0]
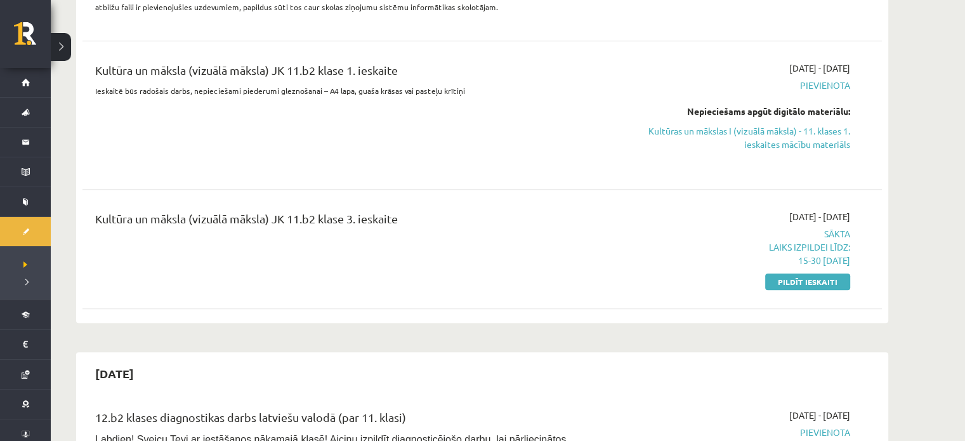
click at [777, 258] on div "[DATE] - [DATE] Sākta Laiks izpildei līdz: 15-30 [DATE] Pildīt ieskaiti" at bounding box center [731, 249] width 258 height 78
click at [784, 274] on link "Pildīt ieskaiti" at bounding box center [807, 282] width 85 height 16
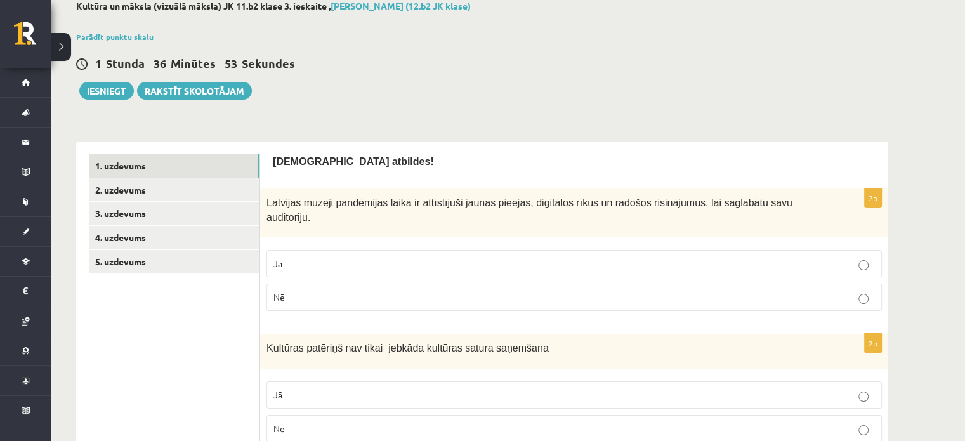
scroll to position [127, 0]
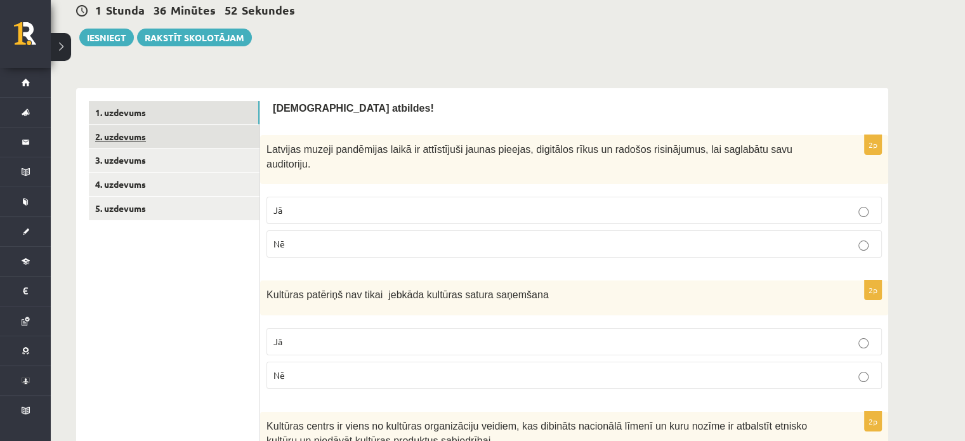
click at [135, 134] on link "2. uzdevums" at bounding box center [174, 136] width 171 height 23
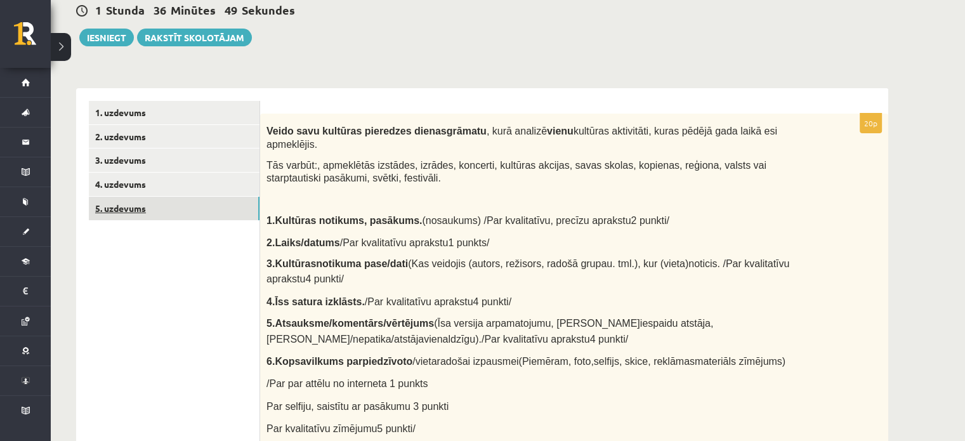
click at [166, 204] on link "5. uzdevums" at bounding box center [174, 208] width 171 height 23
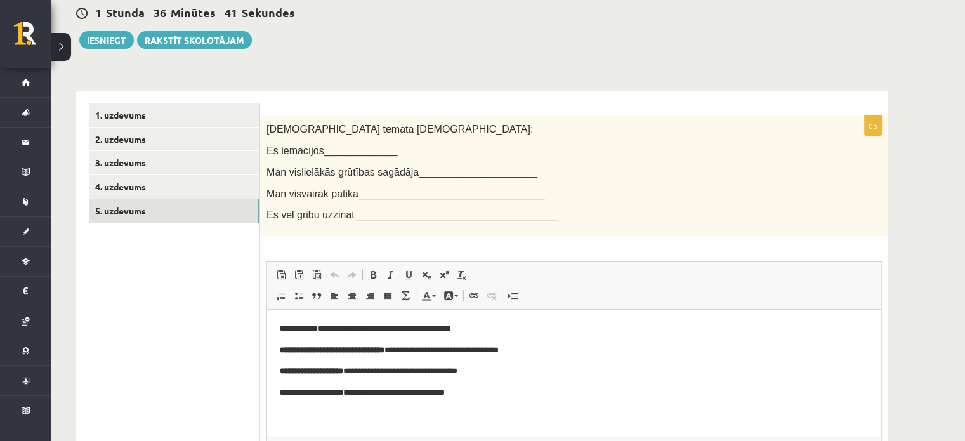
scroll to position [57, 0]
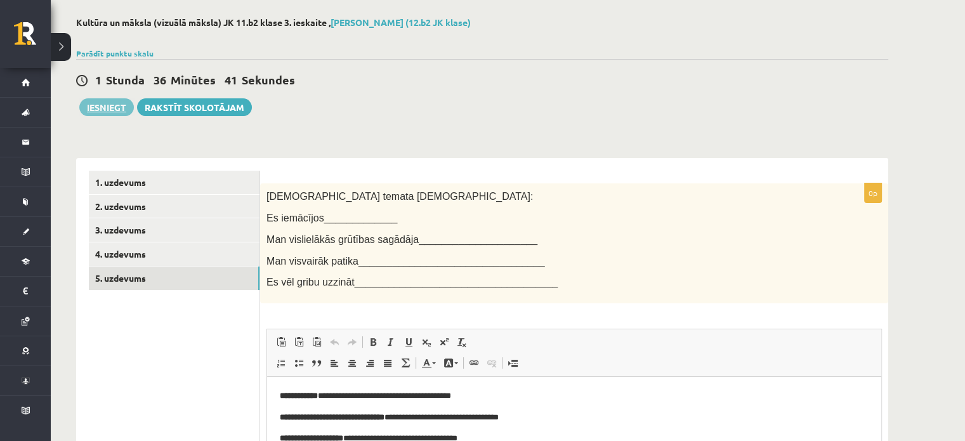
click at [107, 98] on div "1 Stunda 36 Minūtes 41 Sekundes Ieskaite saglabāta! Iesniegt Rakstīt skolotājam" at bounding box center [482, 87] width 812 height 57
click at [107, 104] on button "Iesniegt" at bounding box center [106, 107] width 55 height 18
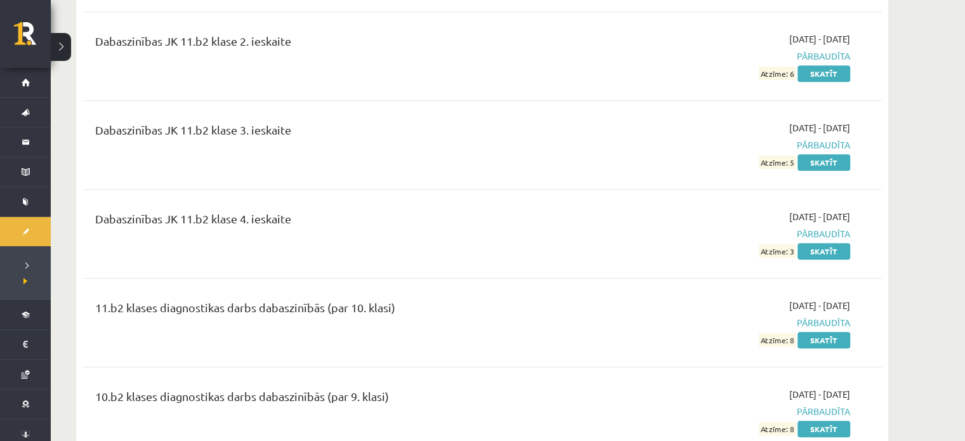
scroll to position [888, 0]
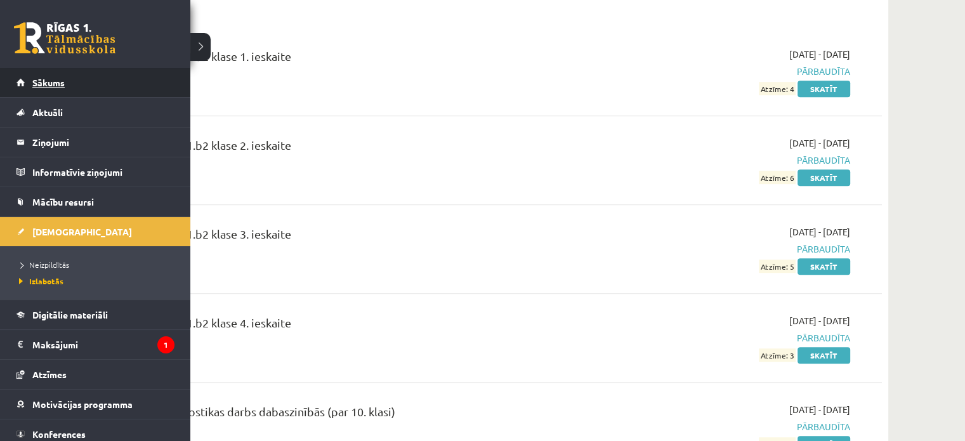
click at [61, 88] on link "Sākums" at bounding box center [95, 82] width 158 height 29
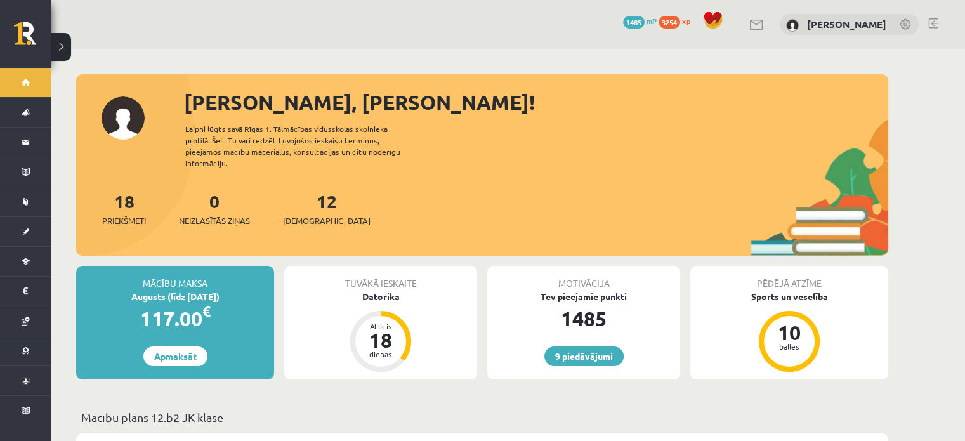
click at [298, 200] on div "12 Ieskaites" at bounding box center [327, 207] width 88 height 39
click at [311, 195] on link "12 Ieskaites" at bounding box center [327, 208] width 88 height 37
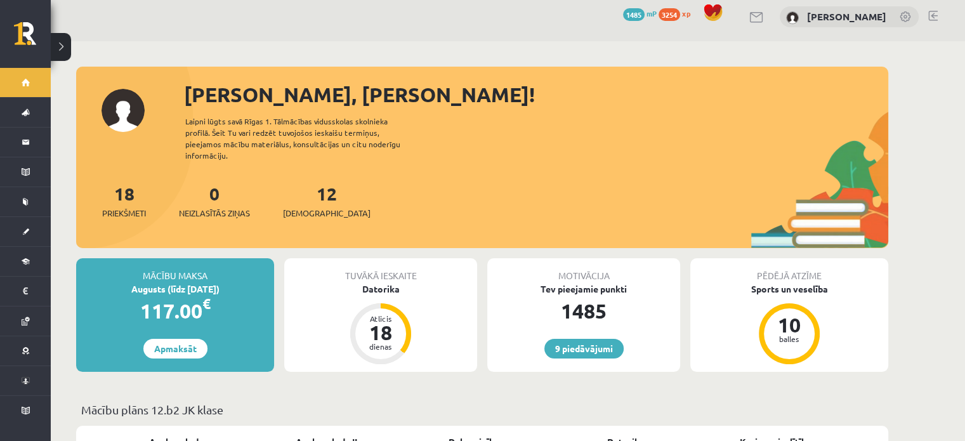
scroll to position [127, 0]
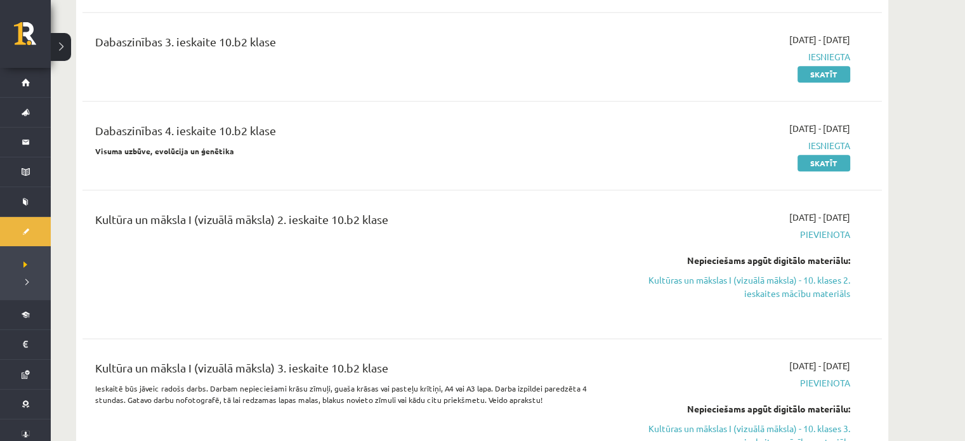
scroll to position [1586, 0]
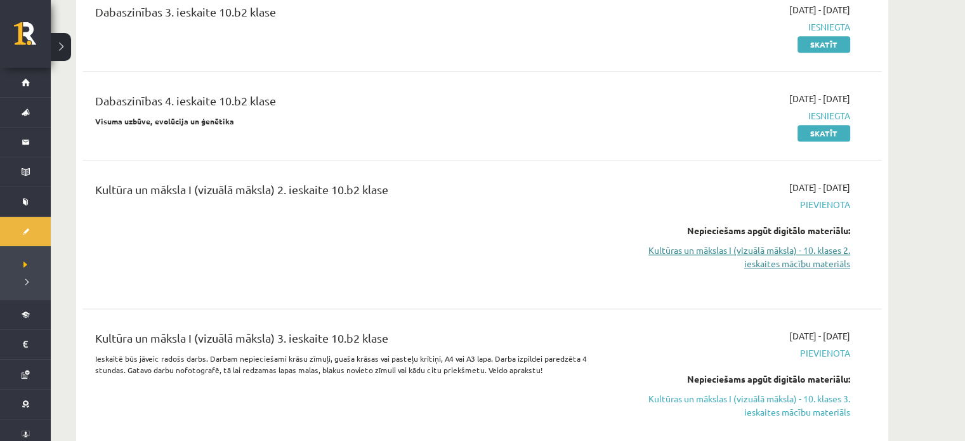
click at [814, 253] on link "Kultūras un mākslas I (vizuālā māksla) - 10. klases 2. ieskaites mācību materiā…" at bounding box center [730, 257] width 239 height 27
click at [758, 248] on link "Kultūras un mākslas I (vizuālā māksla) - 10. klases 2. ieskaites mācību materiā…" at bounding box center [730, 257] width 239 height 27
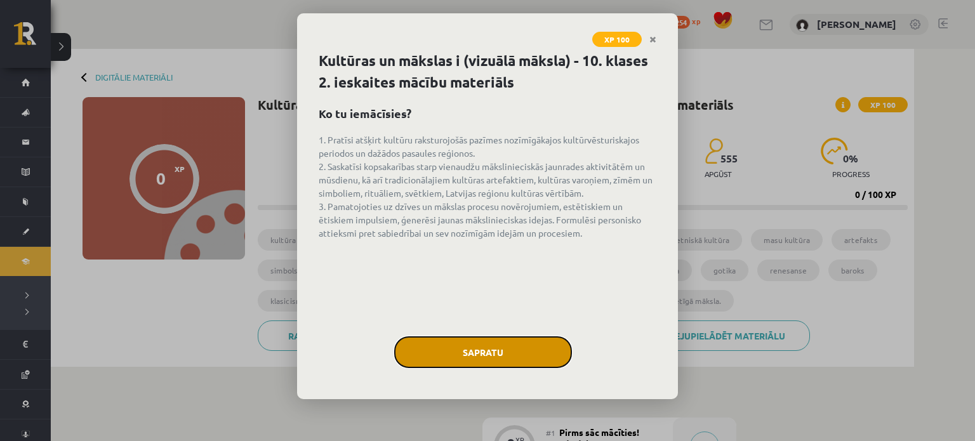
click at [461, 354] on button "Sapratu" at bounding box center [483, 352] width 178 height 32
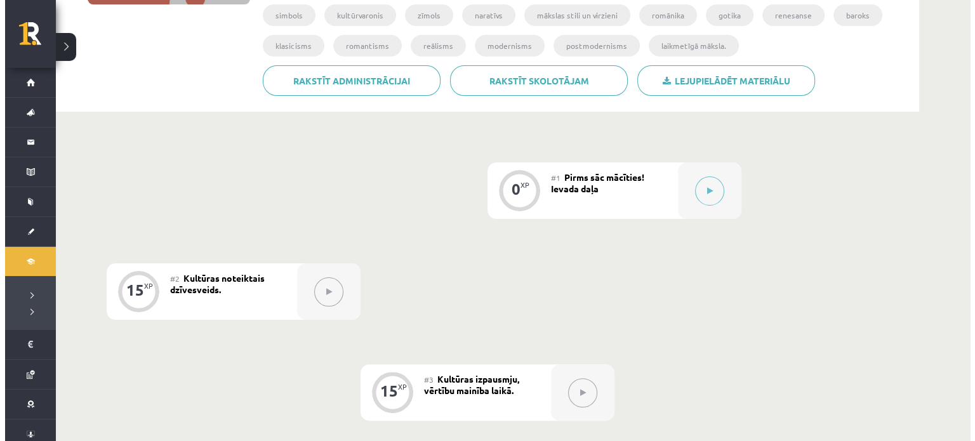
scroll to position [162, 0]
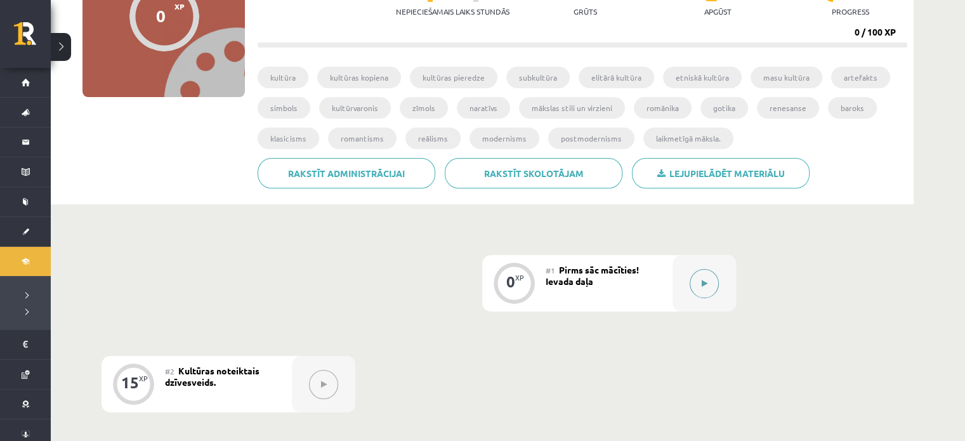
click at [709, 296] on div at bounding box center [704, 283] width 63 height 56
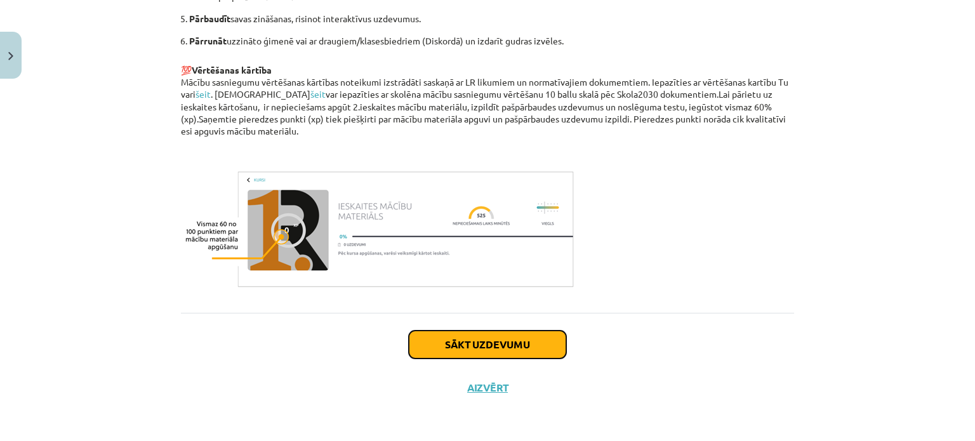
click at [492, 346] on button "Sākt uzdevumu" at bounding box center [487, 345] width 157 height 28
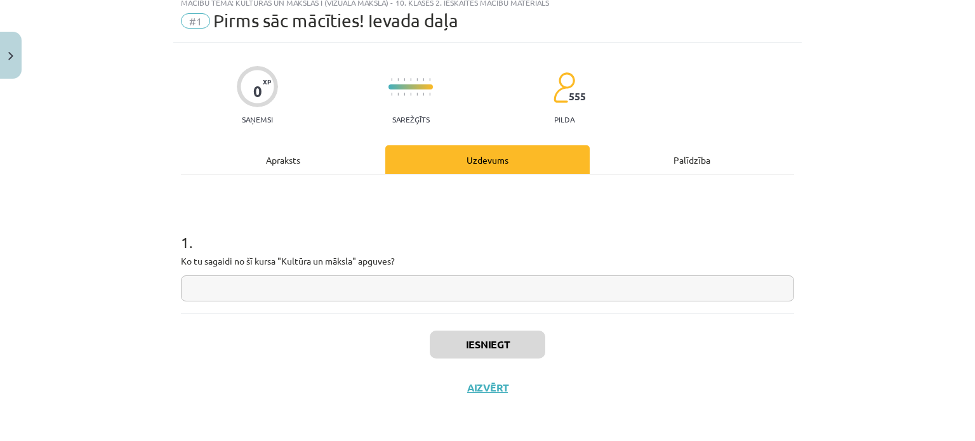
scroll to position [32, 0]
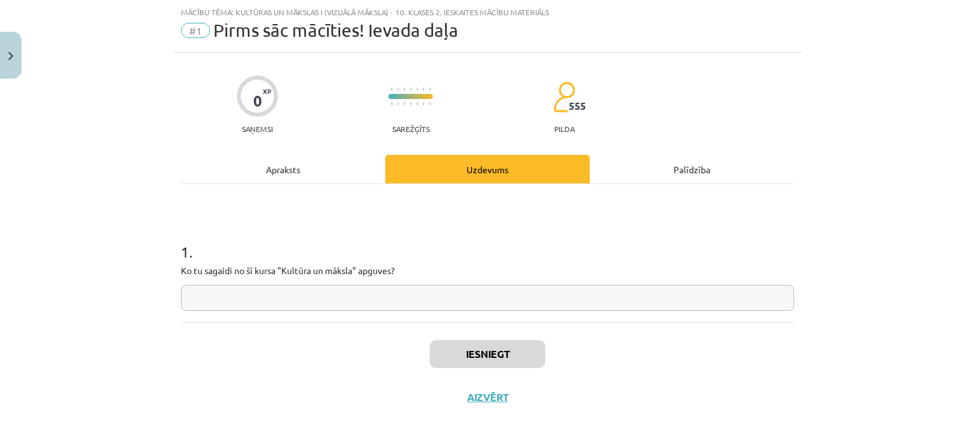
click at [454, 298] on input "text" at bounding box center [487, 298] width 613 height 26
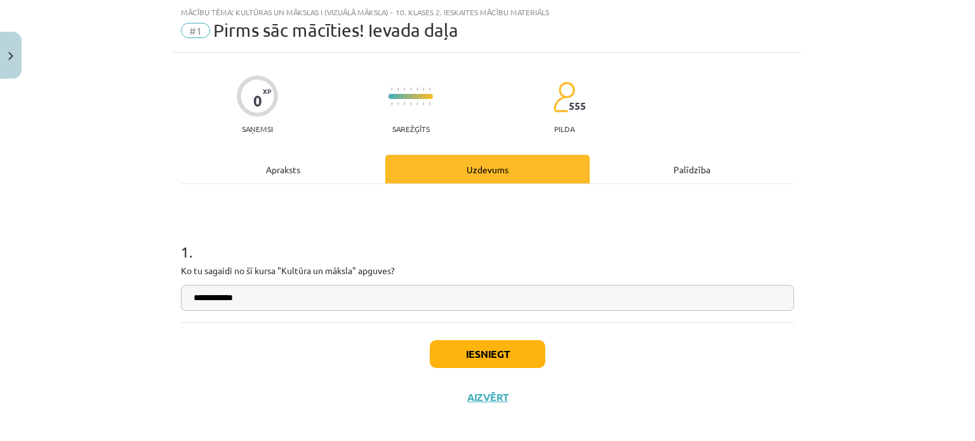
type input "**********"
drag, startPoint x: 465, startPoint y: 342, endPoint x: 473, endPoint y: 349, distance: 10.3
click at [467, 343] on button "Iesniegt" at bounding box center [487, 354] width 115 height 28
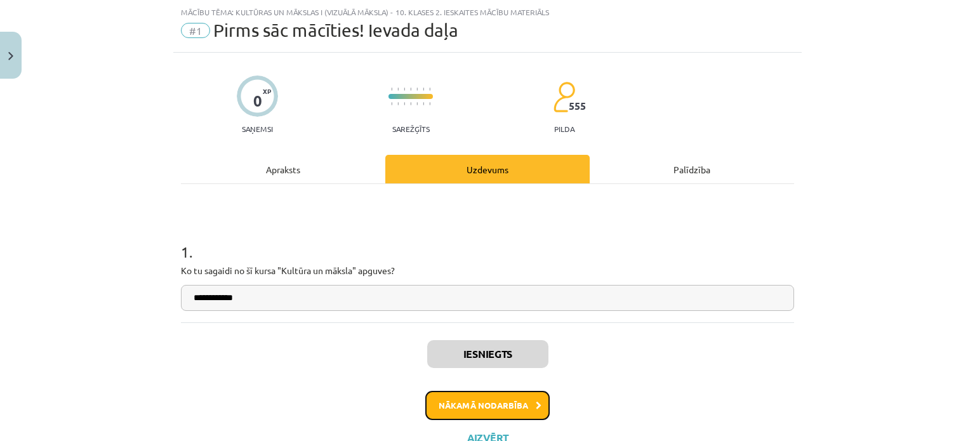
click at [447, 411] on button "Nākamā nodarbība" at bounding box center [487, 405] width 124 height 29
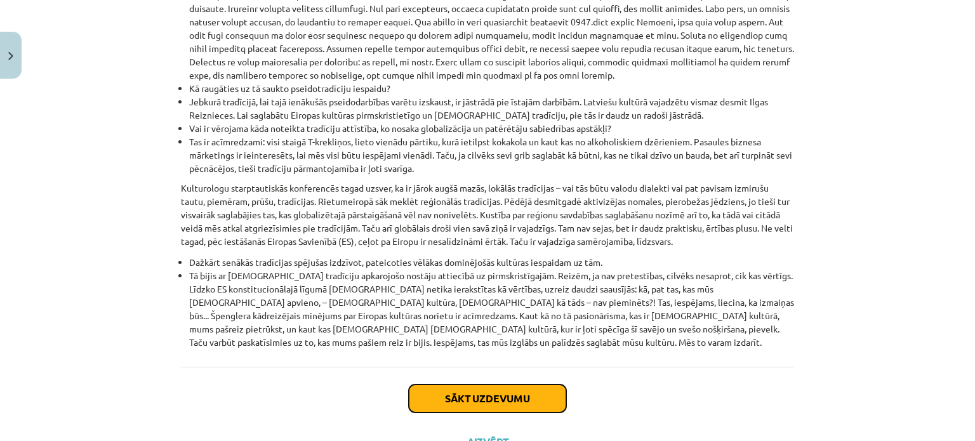
drag, startPoint x: 468, startPoint y: 350, endPoint x: 462, endPoint y: 352, distance: 6.8
click at [467, 385] on button "Sākt uzdevumu" at bounding box center [487, 399] width 157 height 28
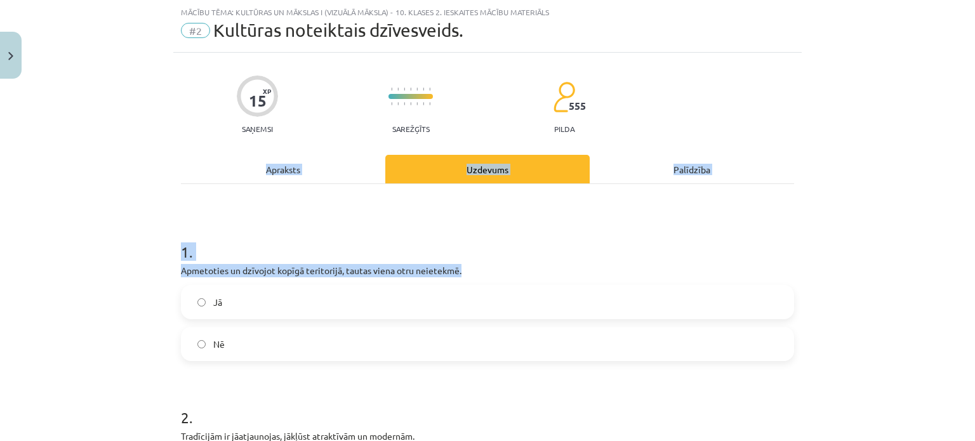
drag, startPoint x: 107, startPoint y: 159, endPoint x: 102, endPoint y: 313, distance: 154.9
click at [102, 314] on div "Mācību tēma: Kultūras un mākslas i (vizuālā māksla) - 10. klases 2. ieskaites m…" at bounding box center [487, 220] width 975 height 441
click at [145, 244] on div "Mācību tēma: Kultūras un mākslas i (vizuālā māksla) - 10. klases 2. ieskaites m…" at bounding box center [487, 220] width 975 height 441
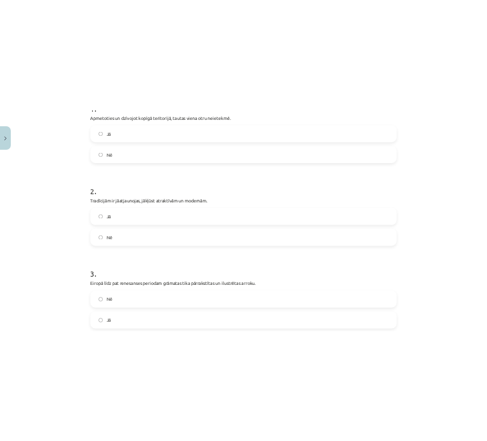
scroll to position [761, 0]
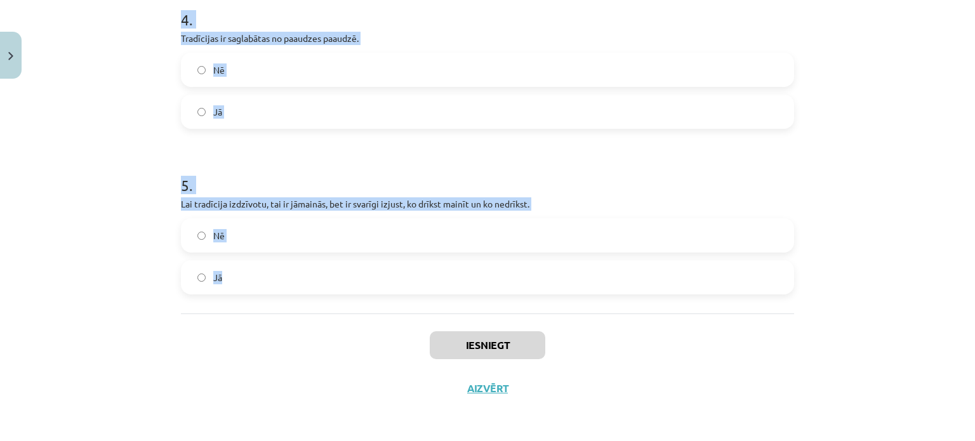
drag, startPoint x: 147, startPoint y: 253, endPoint x: 498, endPoint y: 258, distance: 351.0
click at [498, 265] on div "Mācību tēma: Kultūras un mākslas i (vizuālā māksla) - 10. klases 2. ieskaites m…" at bounding box center [487, 220] width 975 height 441
copy form "1 . Apmetoties un dzīvojot kopīgā teritorijā, tautas viena otru neietekmē. Jā N…"
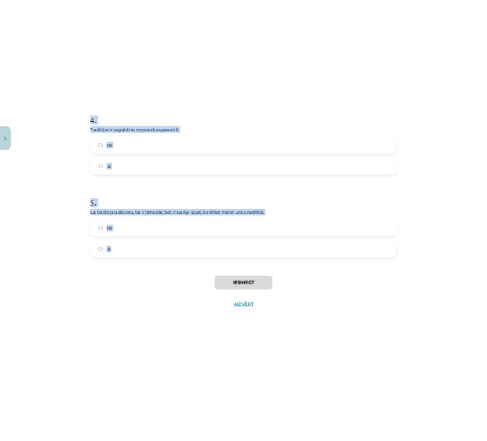
scroll to position [713, 0]
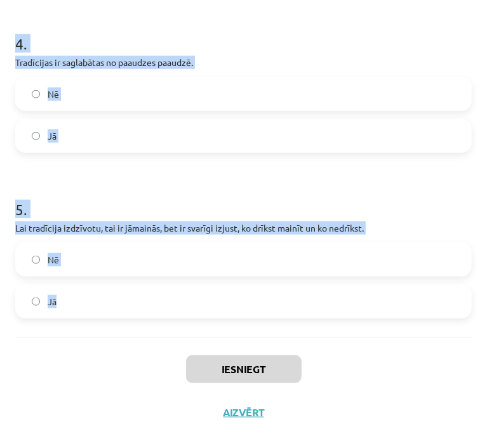
drag, startPoint x: 220, startPoint y: 226, endPoint x: 234, endPoint y: 233, distance: 15.6
click at [234, 233] on p "Lai tradīcija izdzīvotu, tai ir jāmainās, bet ir svarīgi izjust, ko drīkst main…" at bounding box center [243, 227] width 456 height 13
copy form "1 . Apmetoties un dzīvojot kopīgā teritorijā, tautas viena otru neietekmē. Jā N…"
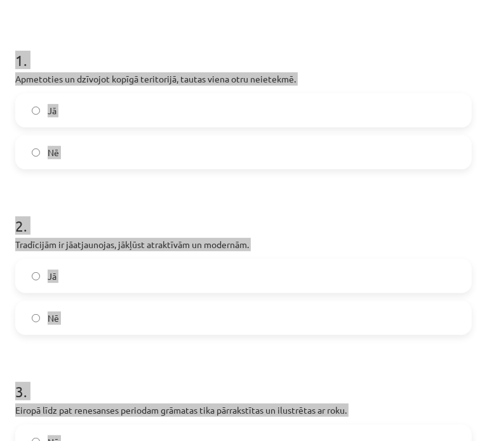
scroll to position [15, 0]
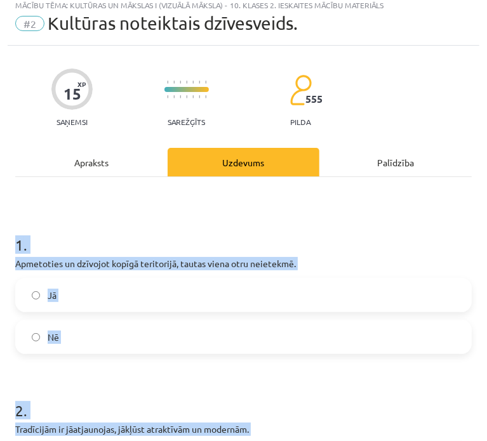
click at [118, 331] on label "Nē" at bounding box center [243, 337] width 454 height 32
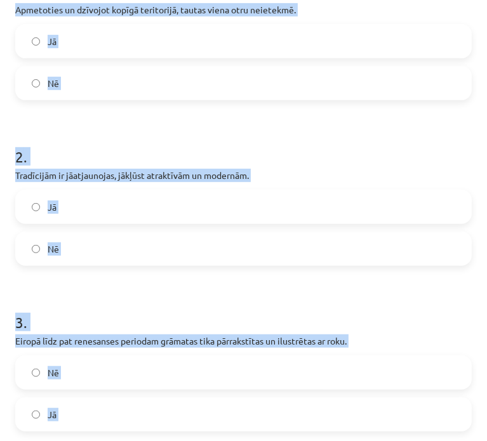
click at [137, 211] on label "Jā" at bounding box center [243, 207] width 454 height 32
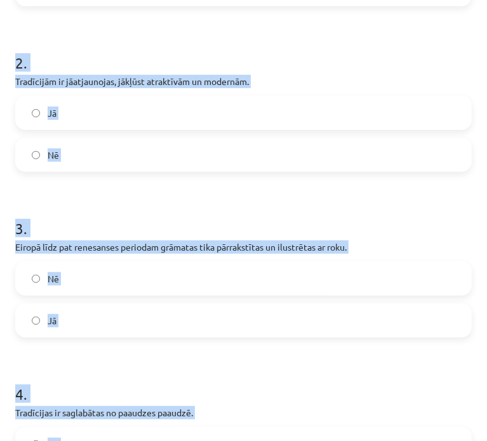
scroll to position [459, 0]
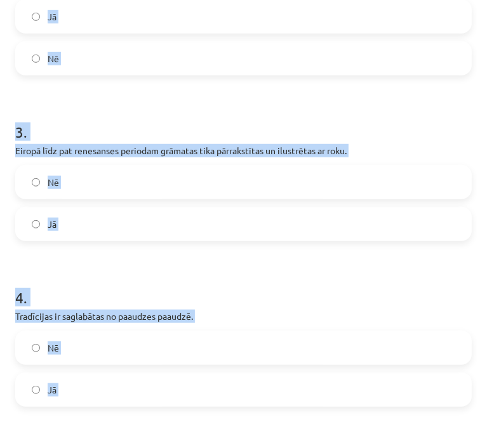
click at [138, 184] on label "Nē" at bounding box center [243, 182] width 454 height 32
click at [129, 202] on div "Nē Jā" at bounding box center [243, 203] width 456 height 76
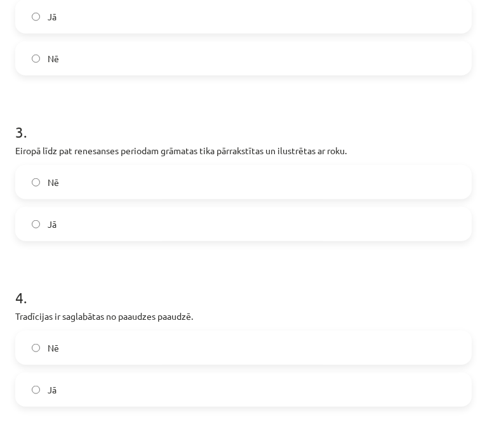
click at [122, 215] on label "Jā" at bounding box center [243, 224] width 454 height 32
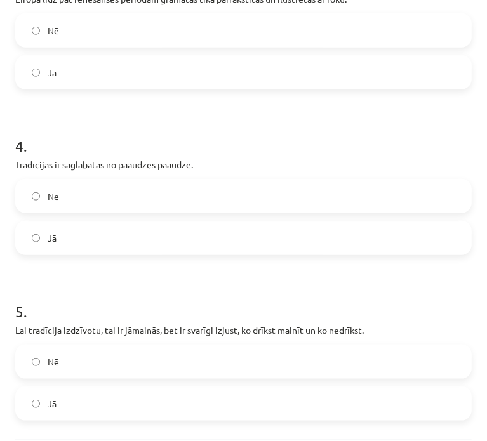
scroll to position [649, 0]
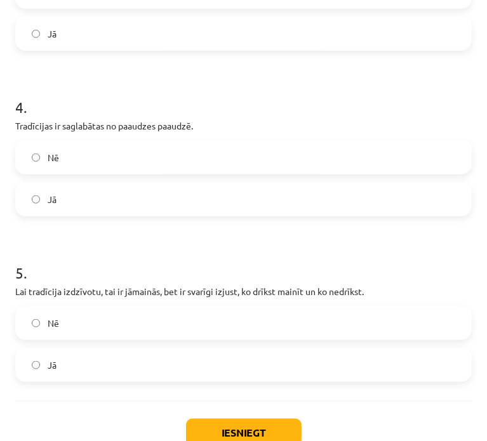
click at [105, 203] on label "Jā" at bounding box center [243, 199] width 454 height 32
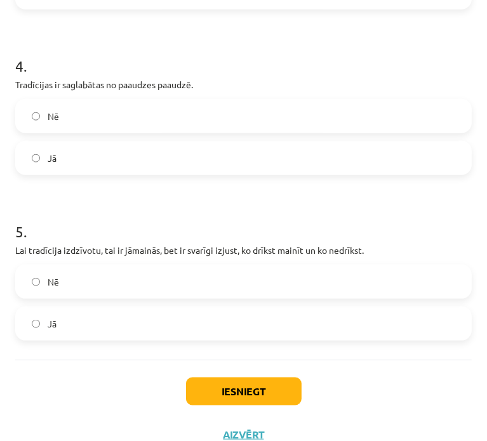
scroll to position [713, 0]
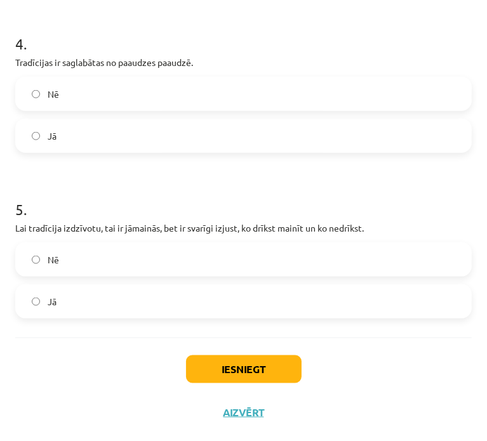
click at [79, 294] on label "Jā" at bounding box center [243, 302] width 454 height 32
click at [247, 366] on button "Iesniegt" at bounding box center [243, 369] width 115 height 28
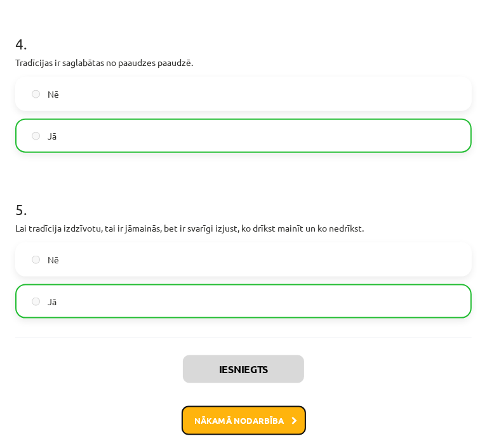
click at [246, 413] on button "Nākamā nodarbība" at bounding box center [243, 420] width 124 height 29
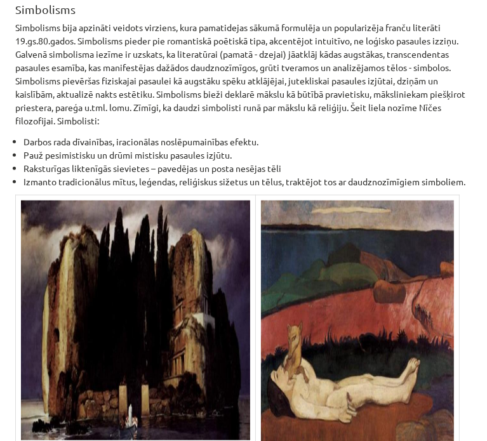
scroll to position [9415, 0]
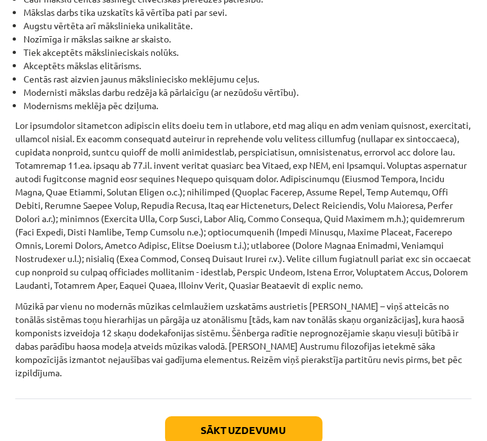
click at [274, 399] on div "Sākt uzdevumu Aizvērt" at bounding box center [243, 443] width 456 height 89
click at [267, 416] on button "Sākt uzdevumu" at bounding box center [243, 430] width 157 height 28
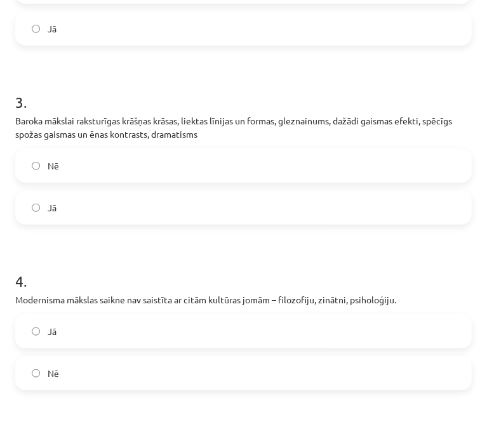
scroll to position [739, 0]
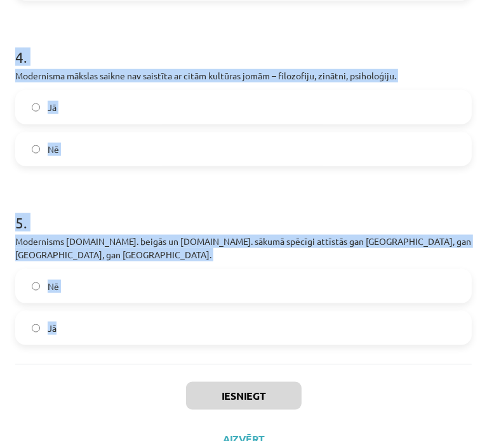
drag, startPoint x: 12, startPoint y: 192, endPoint x: 300, endPoint y: 300, distance: 307.0
drag, startPoint x: 322, startPoint y: 232, endPoint x: 316, endPoint y: 217, distance: 15.9
drag, startPoint x: 316, startPoint y: 217, endPoint x: 310, endPoint y: 220, distance: 6.8
drag, startPoint x: 310, startPoint y: 220, endPoint x: 304, endPoint y: 223, distance: 6.9
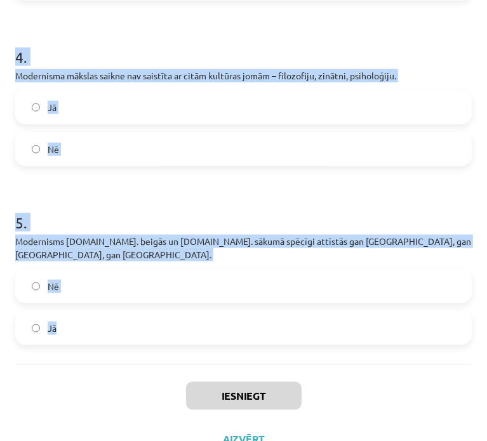
drag, startPoint x: 304, startPoint y: 223, endPoint x: 325, endPoint y: 230, distance: 21.9
click at [325, 235] on p "Modernisms 19.gs. beigās un 20.gs. sākumā spēcīgi attīstās gan Eiropā, gan ASV,…" at bounding box center [243, 248] width 456 height 27
copy form "1 . Viens no lielākajiem 16. gadsimta arhitektūras projektiem bija 1100 gadus v…"
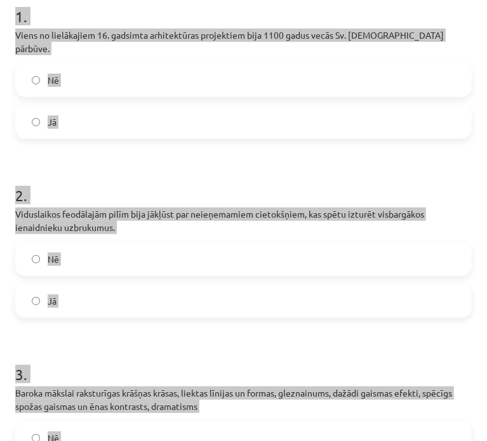
scroll to position [168, 0]
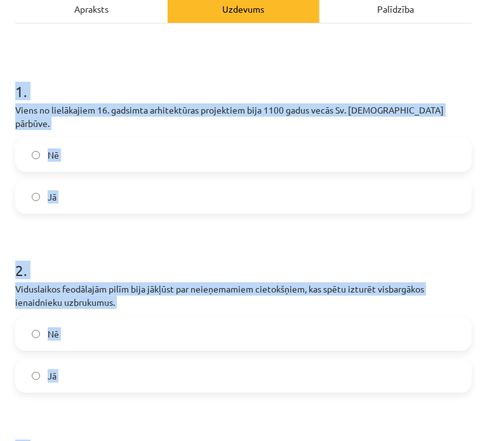
click at [263, 251] on h1 "2 ." at bounding box center [243, 258] width 456 height 39
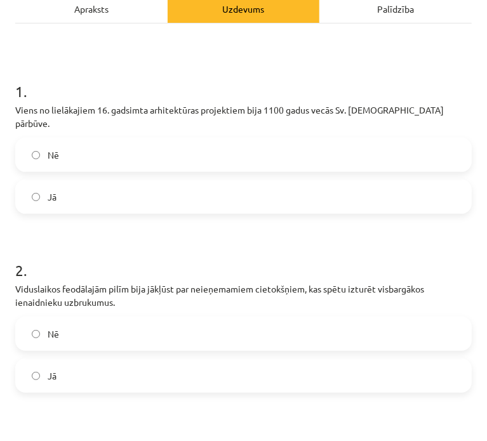
click at [175, 181] on label "Jā" at bounding box center [243, 197] width 454 height 32
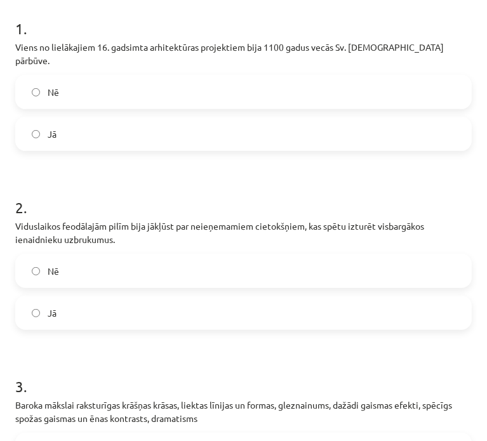
scroll to position [295, 0]
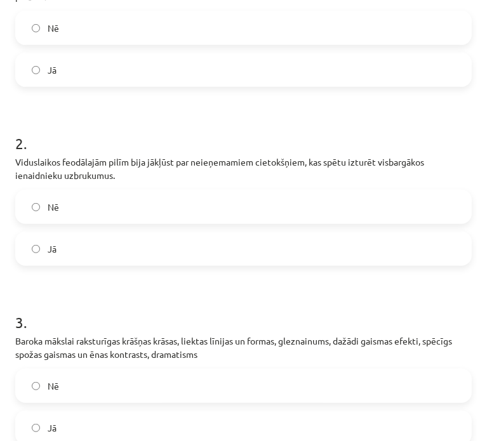
click at [150, 249] on label "Jā" at bounding box center [243, 249] width 454 height 32
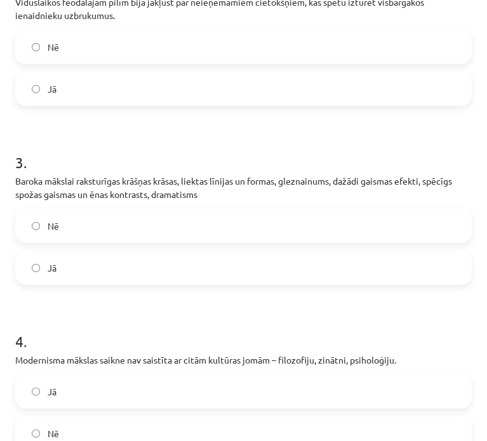
scroll to position [485, 0]
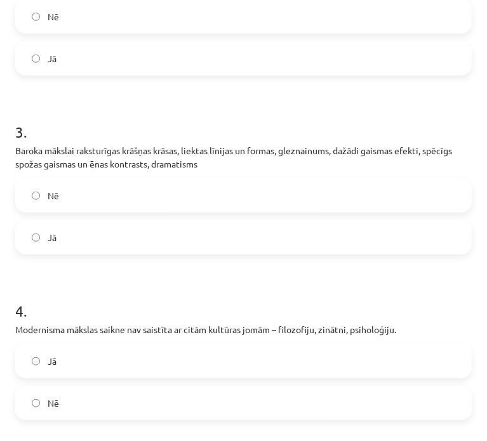
click at [215, 230] on label "Jā" at bounding box center [243, 237] width 454 height 32
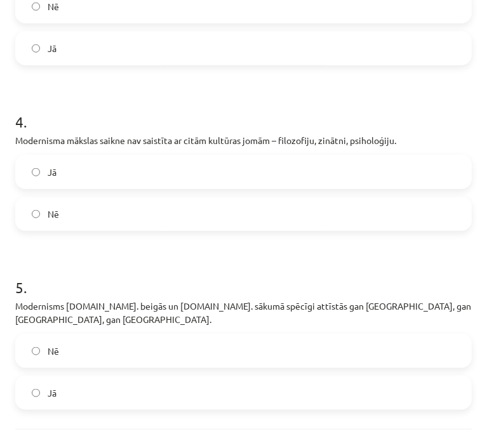
scroll to position [676, 0]
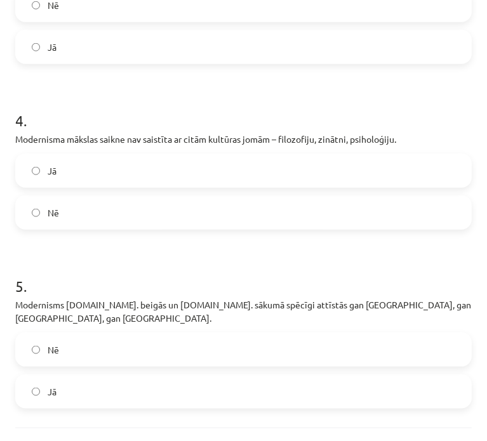
click at [145, 197] on label "Nē" at bounding box center [243, 213] width 454 height 32
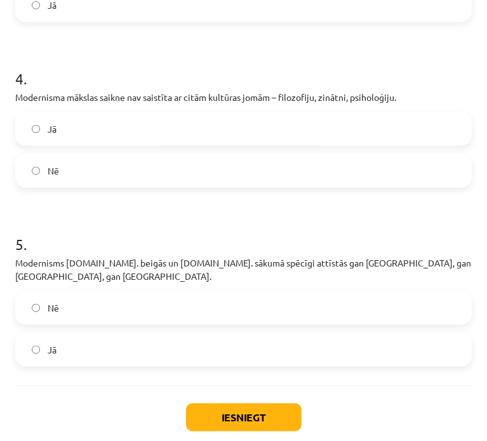
scroll to position [739, 0]
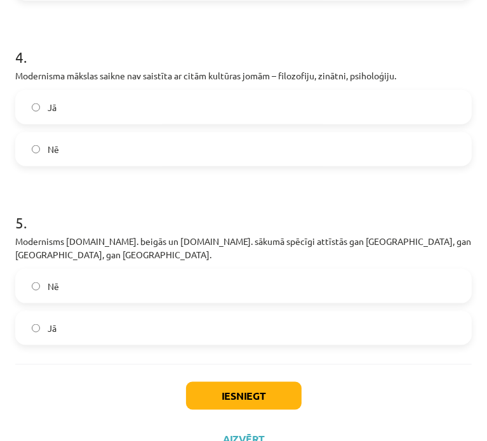
click at [208, 312] on label "Jā" at bounding box center [243, 328] width 454 height 32
click at [228, 382] on button "Iesniegt" at bounding box center [243, 396] width 115 height 28
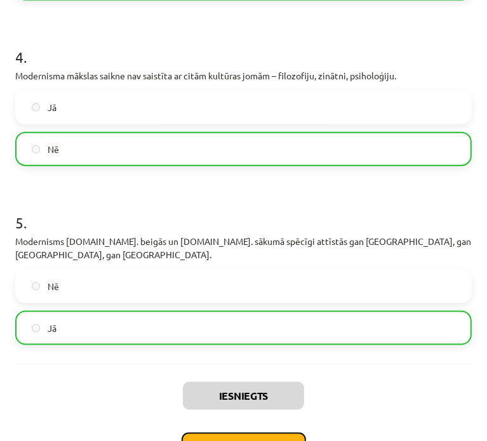
click at [247, 433] on button "Nākamā nodarbība" at bounding box center [243, 447] width 124 height 29
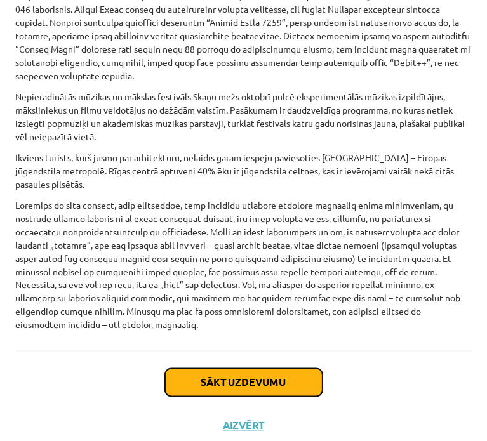
click at [246, 372] on button "Sākt uzdevumu" at bounding box center [243, 383] width 157 height 28
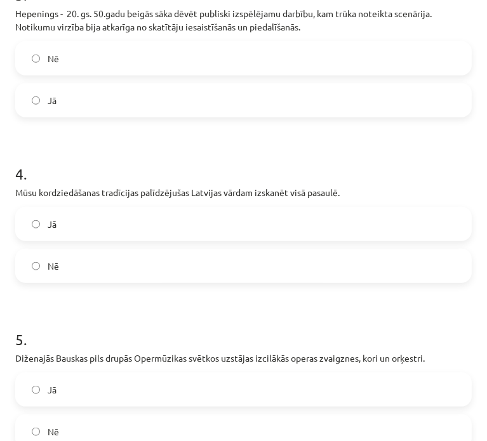
scroll to position [726, 0]
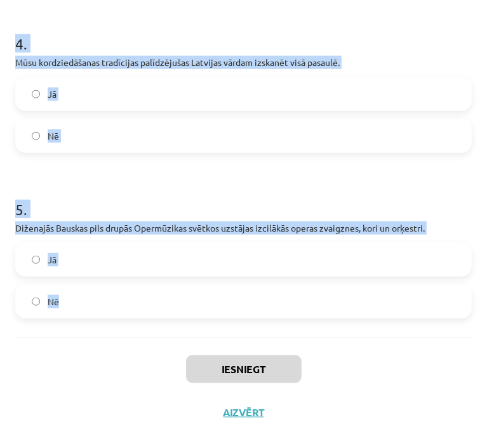
drag, startPoint x: 9, startPoint y: 251, endPoint x: 265, endPoint y: 331, distance: 267.8
copy form "1 . Latvijā ir maz koka arhitektūras ēkas un dažas greznās jūgendstila ēkas. Nē…"
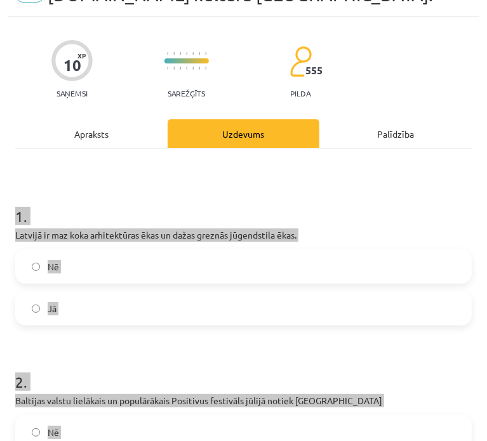
scroll to position [0, 0]
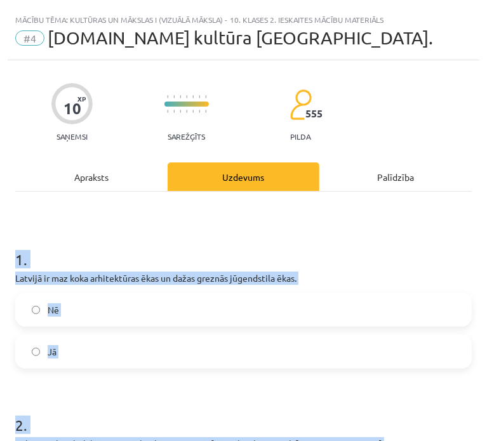
click at [178, 263] on h1 "1 ." at bounding box center [243, 247] width 456 height 39
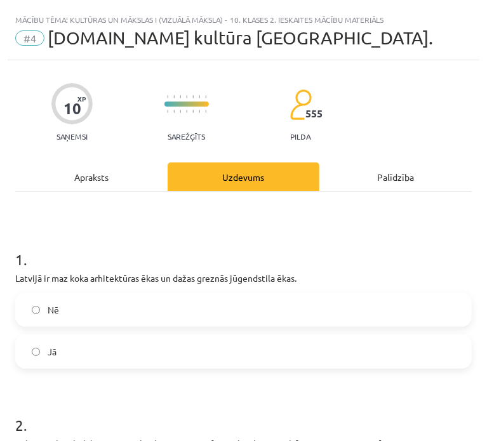
click at [126, 317] on label "Nē" at bounding box center [243, 310] width 454 height 32
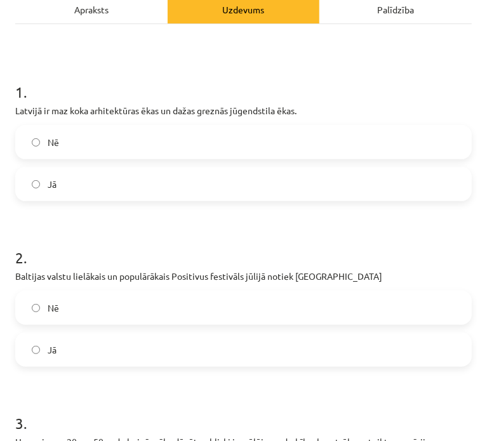
scroll to position [190, 0]
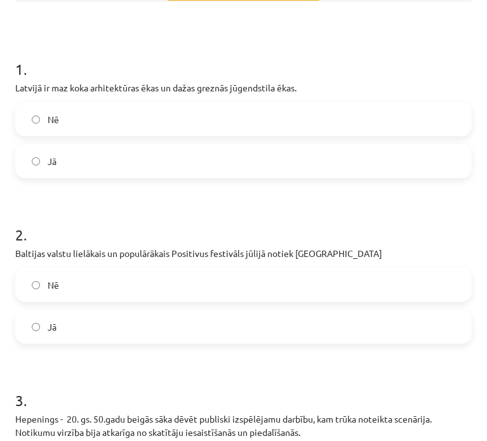
click at [69, 341] on label "Jā" at bounding box center [243, 327] width 454 height 32
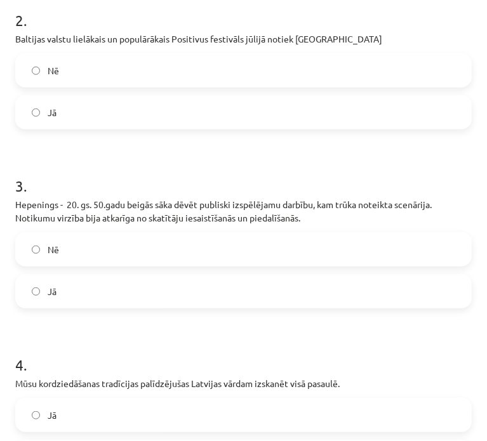
scroll to position [444, 0]
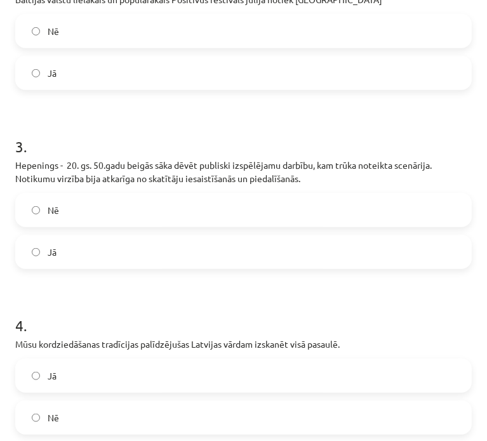
click at [96, 246] on label "Jā" at bounding box center [243, 252] width 454 height 32
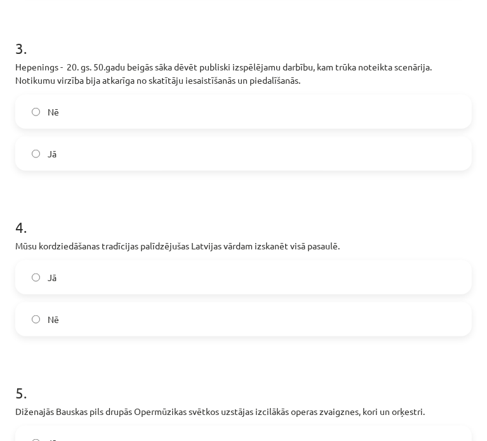
scroll to position [635, 0]
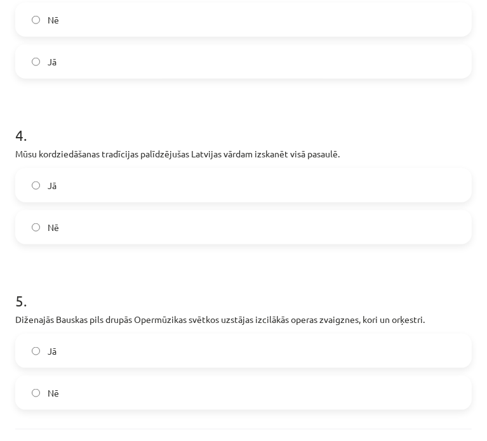
click at [190, 172] on label "Jā" at bounding box center [243, 185] width 454 height 32
click at [92, 361] on label "Jā" at bounding box center [243, 351] width 454 height 32
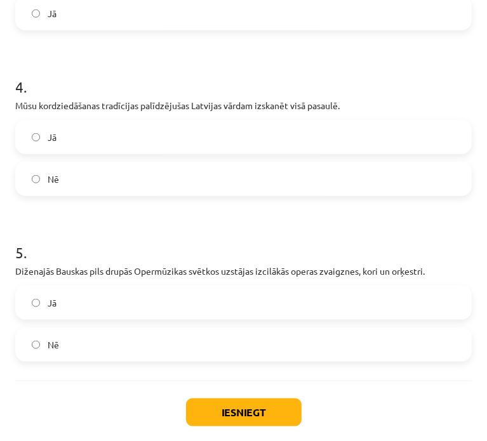
scroll to position [726, 0]
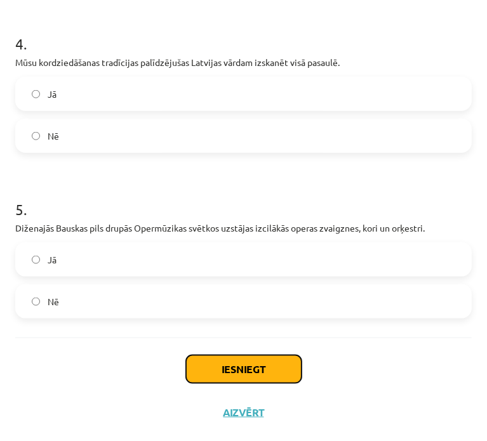
click at [226, 362] on button "Iesniegt" at bounding box center [243, 369] width 115 height 28
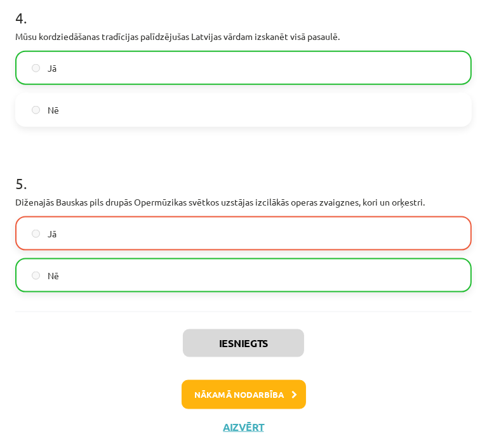
scroll to position [766, 0]
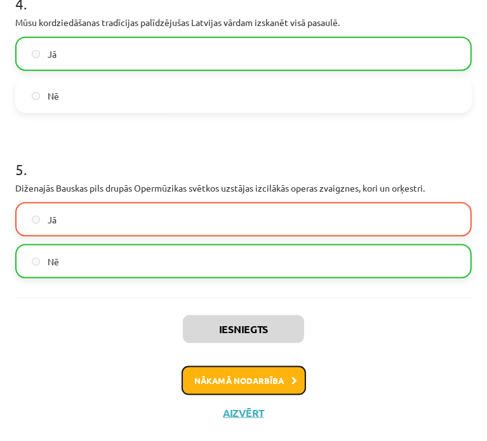
click at [239, 369] on button "Nākamā nodarbība" at bounding box center [243, 380] width 124 height 29
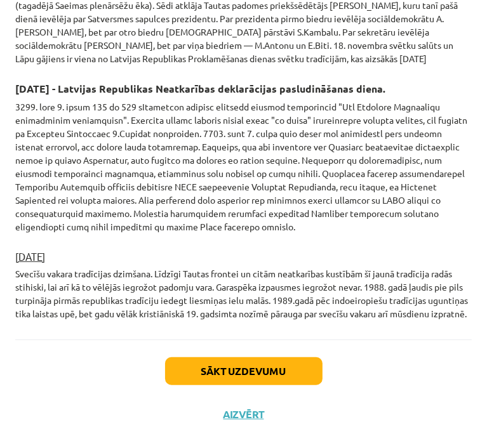
scroll to position [2607, 0]
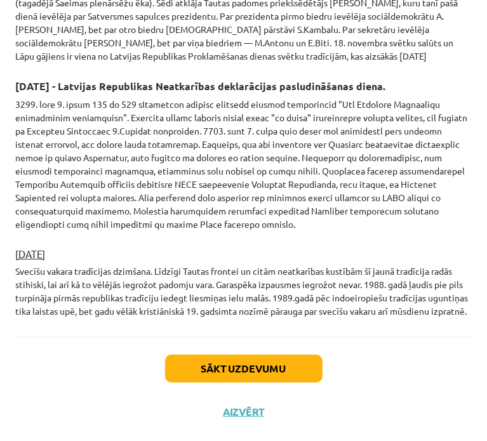
click at [220, 355] on div "Sākt uzdevumu Aizvērt" at bounding box center [243, 381] width 456 height 89
click at [223, 355] on button "Sākt uzdevumu" at bounding box center [243, 369] width 157 height 28
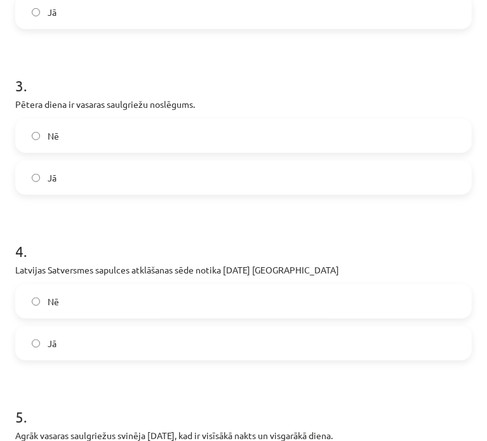
scroll to position [713, 0]
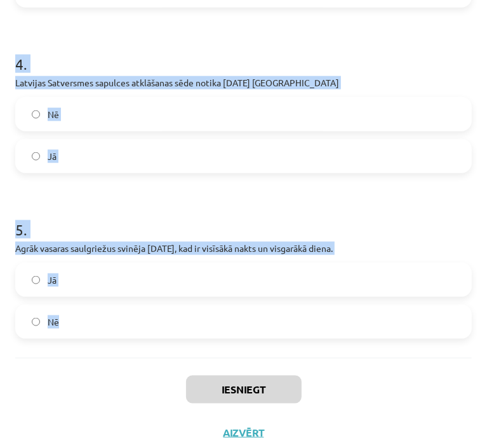
drag, startPoint x: 13, startPoint y: 230, endPoint x: 236, endPoint y: 327, distance: 243.6
drag, startPoint x: 144, startPoint y: 225, endPoint x: 142, endPoint y: 212, distance: 13.5
drag, startPoint x: 142, startPoint y: 212, endPoint x: 142, endPoint y: 235, distance: 22.8
drag, startPoint x: 142, startPoint y: 235, endPoint x: 139, endPoint y: 226, distance: 9.4
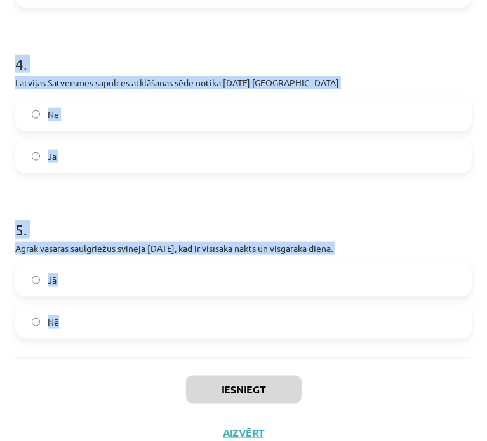
copy form "1 . Ar Pētera dienu sākas veļu laiks - mirušo radu gari atnāk ciemos pie dzīvaj…"
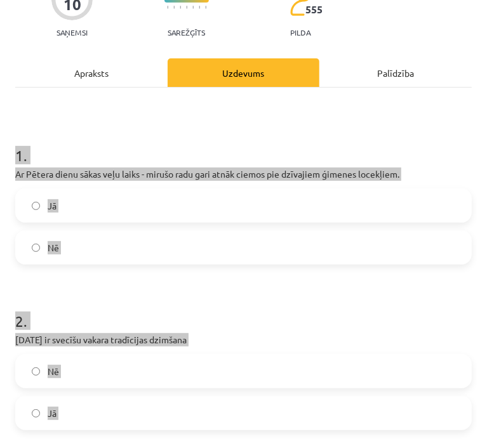
scroll to position [78, 0]
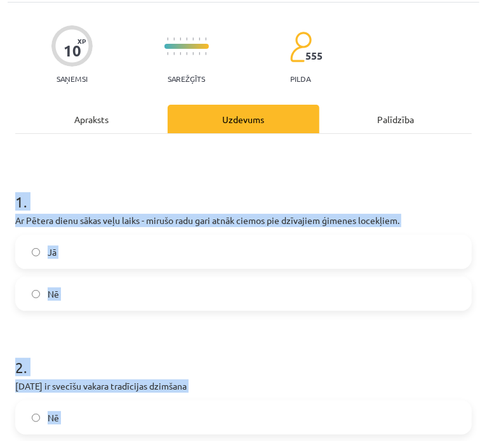
click at [275, 173] on h1 "1 ." at bounding box center [243, 190] width 456 height 39
click at [292, 171] on h1 "1 ." at bounding box center [243, 190] width 456 height 39
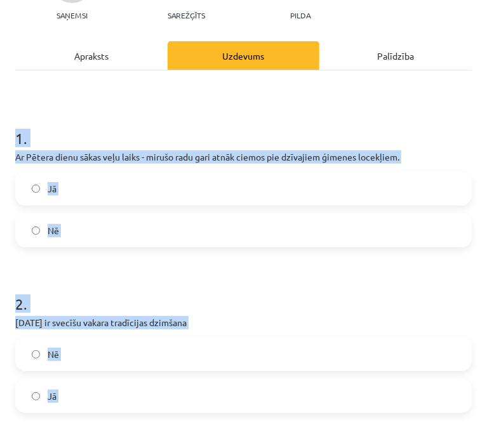
scroll to position [205, 0]
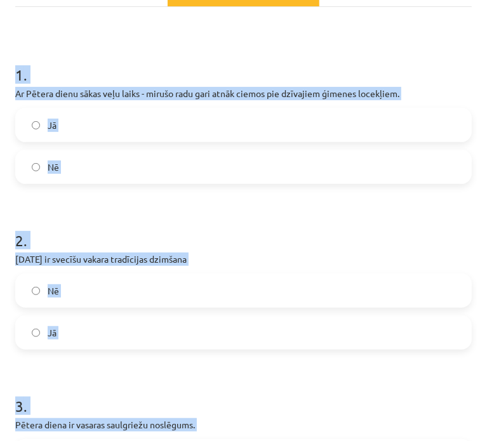
click at [187, 119] on label "Jā" at bounding box center [243, 125] width 454 height 32
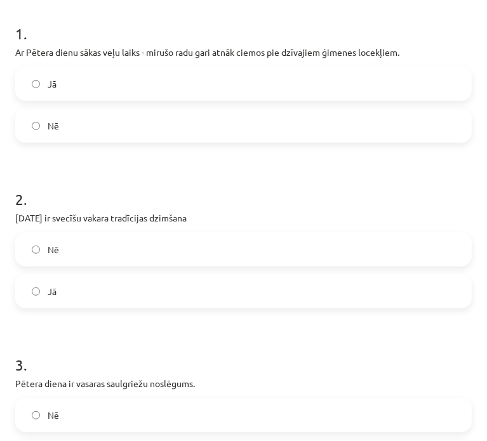
scroll to position [268, 0]
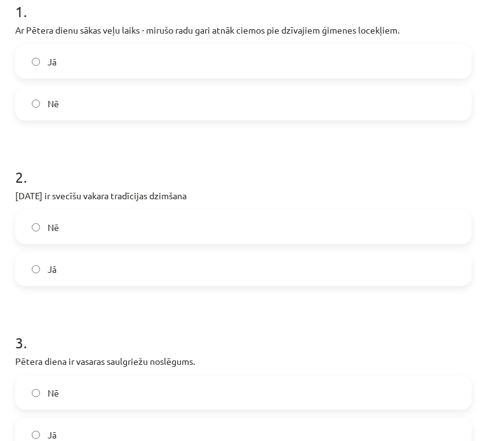
click at [69, 253] on label "Jā" at bounding box center [243, 269] width 454 height 32
click at [98, 211] on label "Nē" at bounding box center [243, 227] width 454 height 32
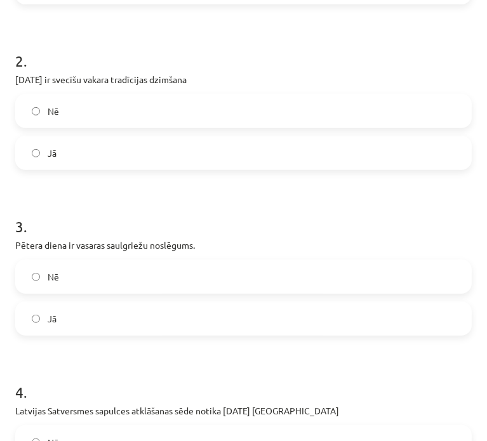
scroll to position [459, 0]
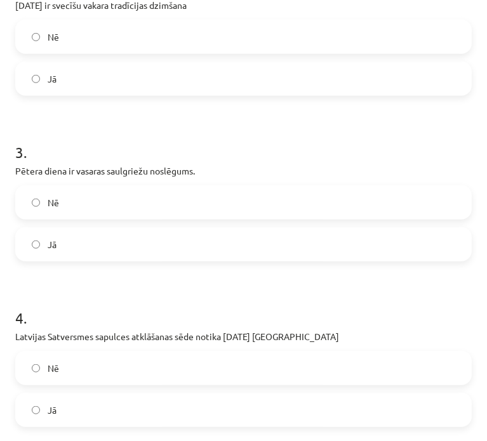
click at [202, 228] on label "Jā" at bounding box center [243, 244] width 454 height 32
click at [94, 395] on label "Jā" at bounding box center [243, 410] width 454 height 32
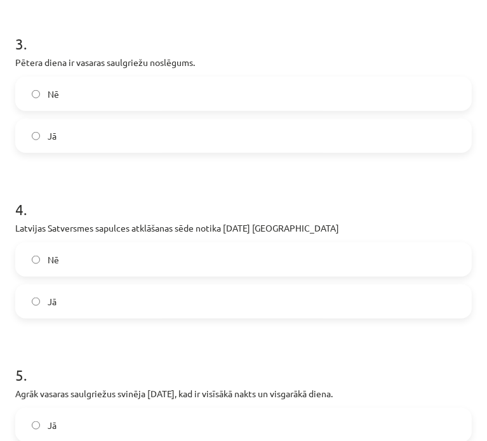
scroll to position [713, 0]
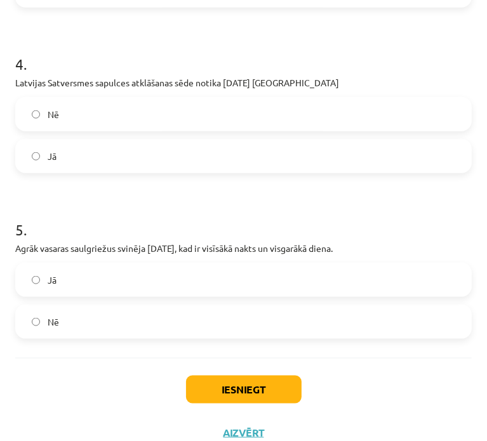
click at [168, 306] on label "Nē" at bounding box center [243, 322] width 454 height 32
click at [218, 376] on button "Iesniegt" at bounding box center [243, 390] width 115 height 28
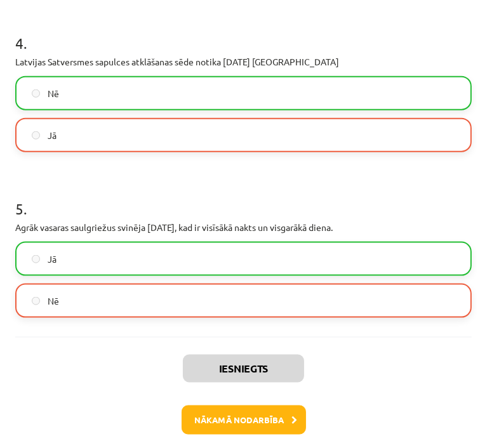
scroll to position [753, 0]
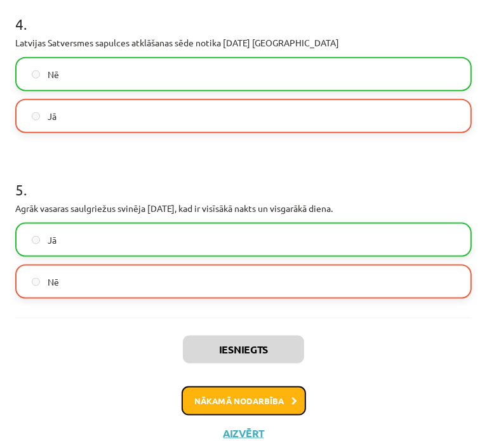
click at [203, 386] on button "Nākamā nodarbība" at bounding box center [243, 400] width 124 height 29
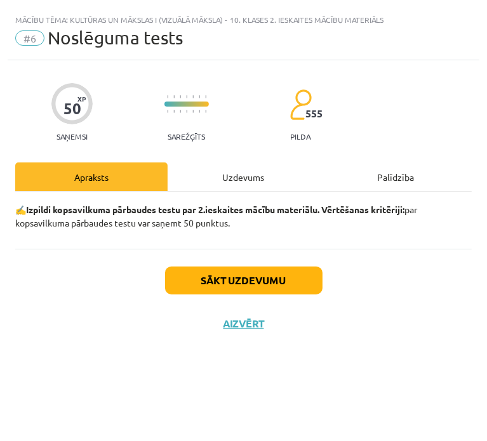
scroll to position [0, 0]
click at [225, 277] on button "Sākt uzdevumu" at bounding box center [243, 281] width 157 height 28
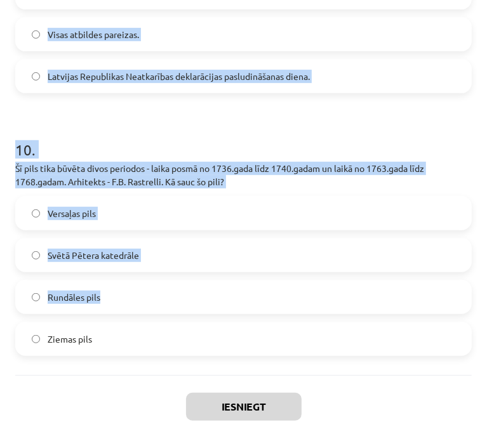
scroll to position [2793, 0]
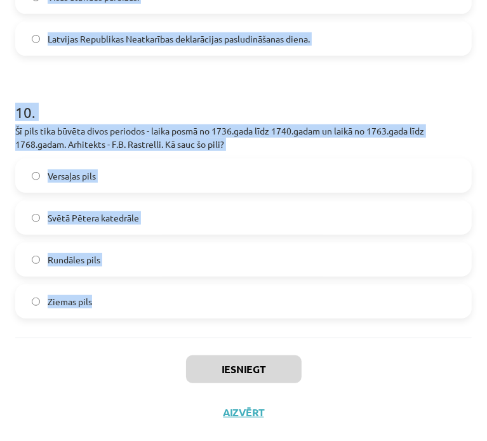
drag, startPoint x: 13, startPoint y: 144, endPoint x: 160, endPoint y: 286, distance: 204.6
copy form "Nosaki mākslas virzienu! Jāzeps Grosvalds „Baltie krusti” Viduslaiki Futūrisms …"
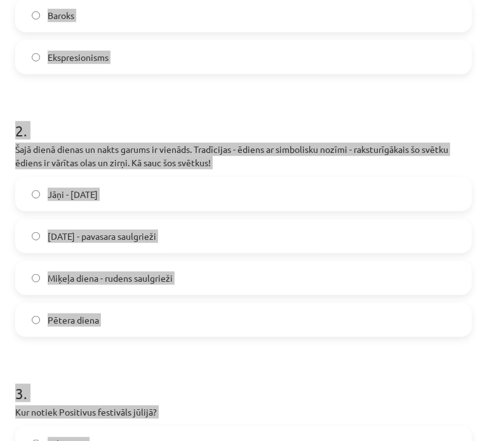
scroll to position [254, 0]
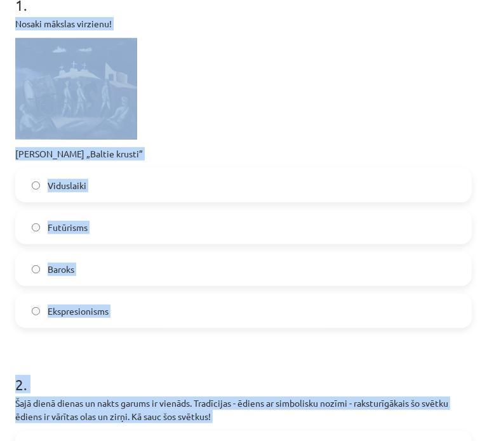
click at [236, 109] on p at bounding box center [243, 89] width 456 height 102
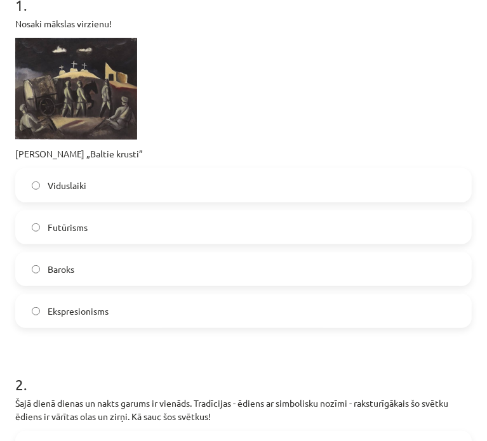
click at [127, 315] on label "Ekspresionisms" at bounding box center [243, 311] width 454 height 32
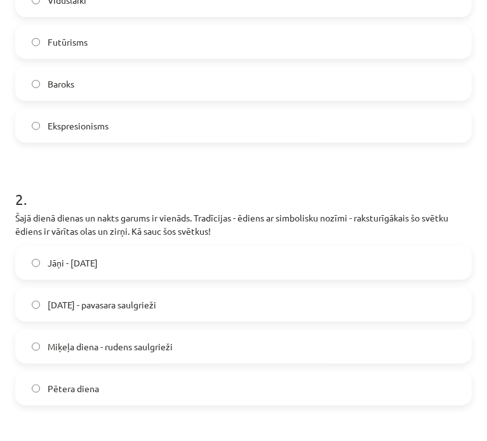
scroll to position [508, 0]
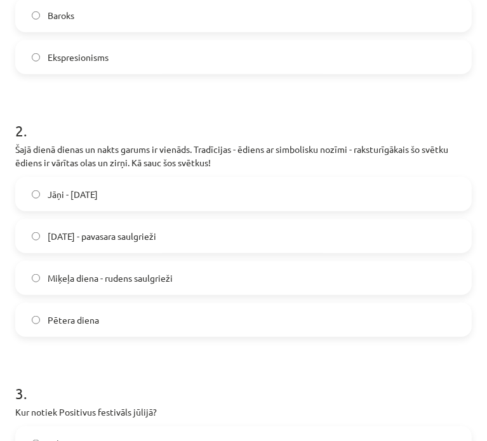
click at [196, 235] on label "Lieldienas - pavasara saulgrieži" at bounding box center [243, 236] width 454 height 32
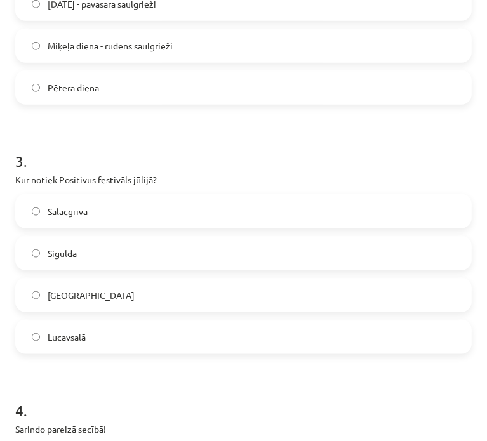
scroll to position [762, 0]
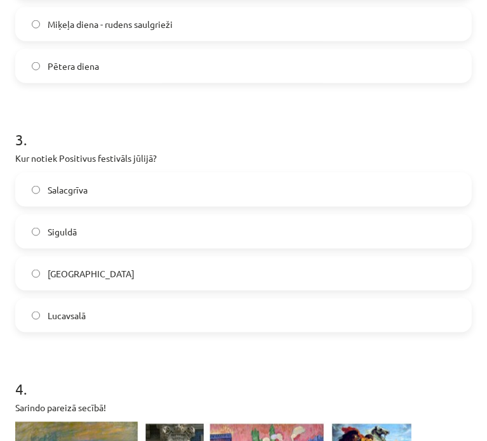
click at [139, 176] on label "Salacgrīva" at bounding box center [243, 190] width 454 height 32
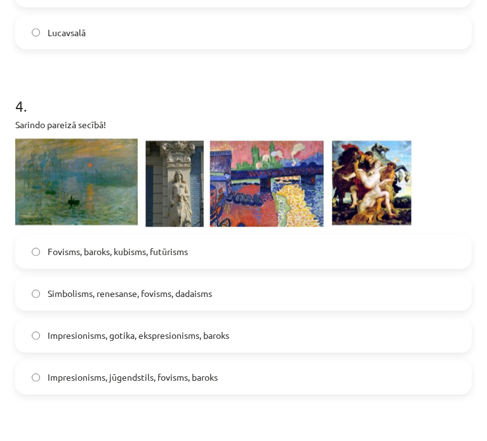
scroll to position [1206, 0]
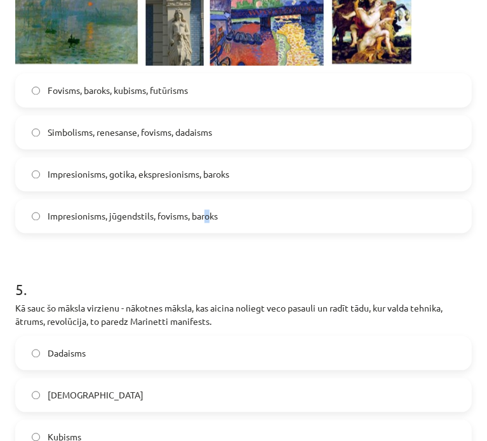
click at [210, 215] on span "Impresionisms, jūgendstils, fovisms, baroks" at bounding box center [133, 216] width 170 height 13
click at [216, 215] on span "Impresionisms, jūgendstils, fovisms, baroks" at bounding box center [133, 216] width 170 height 13
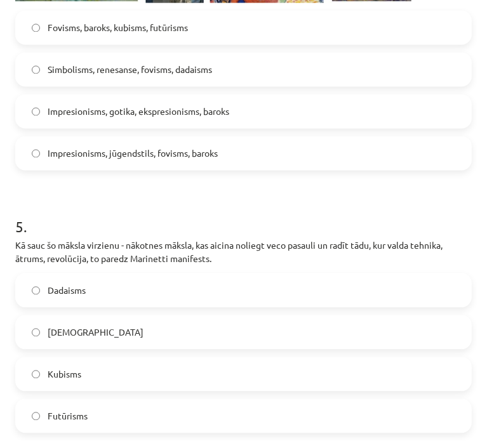
scroll to position [1333, 0]
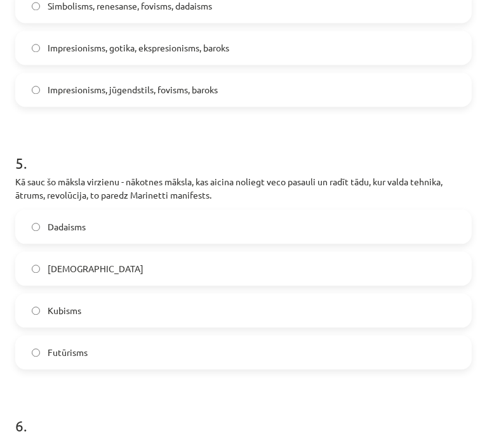
click at [86, 338] on label "Futūrisms" at bounding box center [243, 352] width 454 height 32
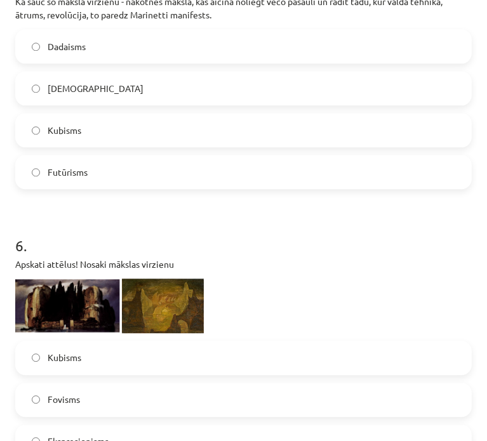
scroll to position [1587, 0]
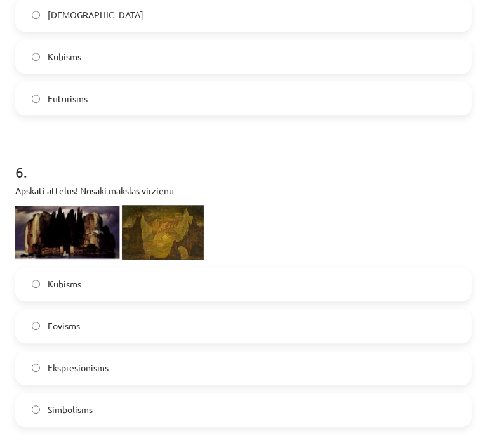
click at [123, 289] on label "Kubisms" at bounding box center [243, 284] width 454 height 32
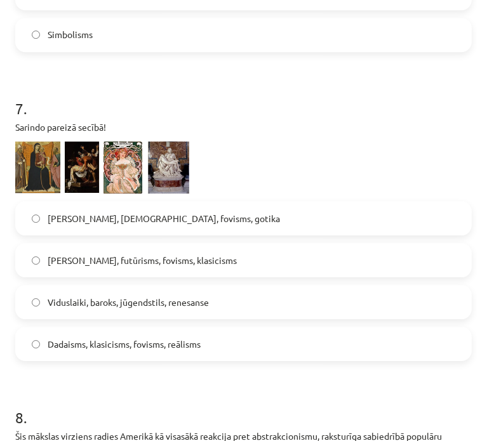
scroll to position [1968, 0]
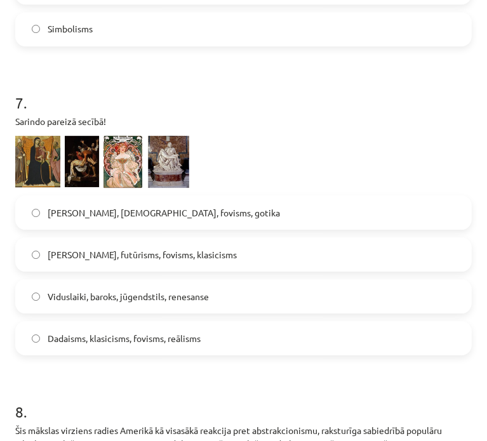
click at [166, 299] on span "Viduslaiki, baroks, jūgendstils, renesanse" at bounding box center [128, 296] width 161 height 13
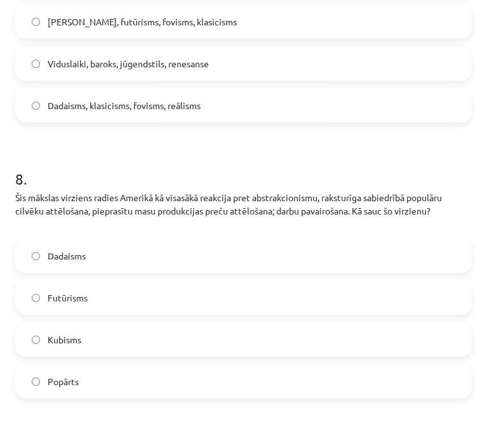
scroll to position [2222, 0]
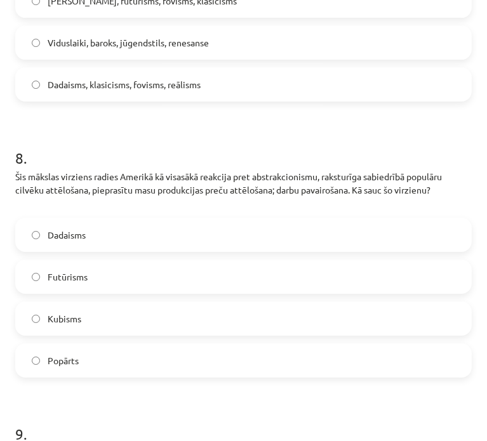
click at [106, 350] on label "Popārts" at bounding box center [243, 361] width 454 height 32
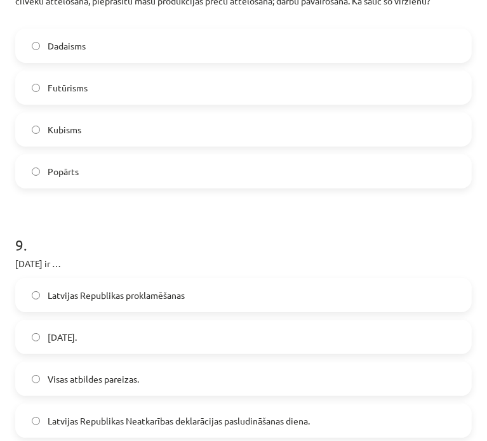
scroll to position [2412, 0]
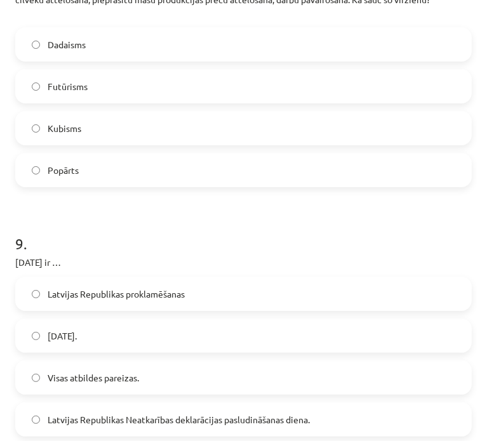
click at [77, 338] on span "Latvijas Republikas Satversmes sapulces sasaukšanas diena." at bounding box center [62, 335] width 29 height 13
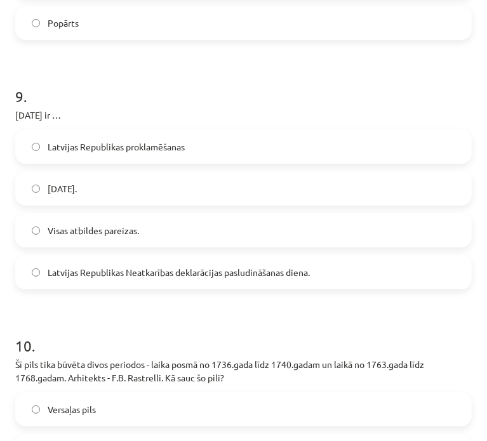
scroll to position [2793, 0]
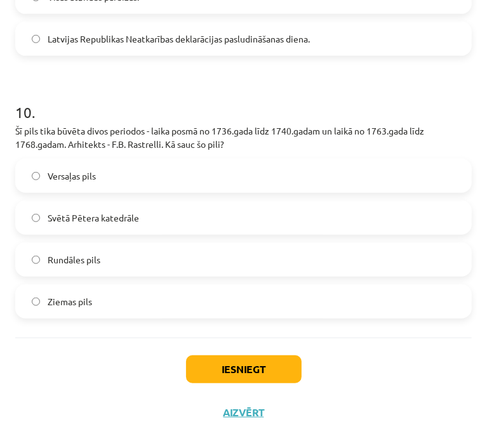
click at [183, 265] on label "Rundāles pils" at bounding box center [243, 260] width 454 height 32
click at [212, 360] on button "Iesniegt" at bounding box center [243, 369] width 115 height 28
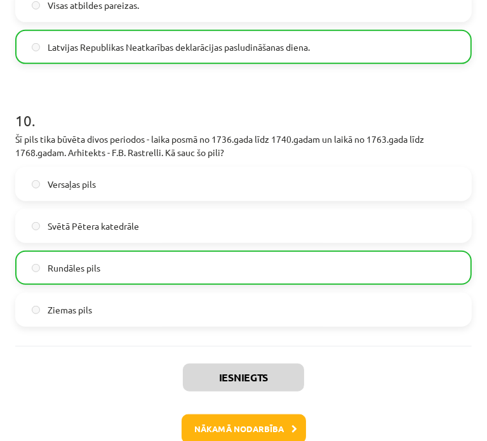
scroll to position [2833, 0]
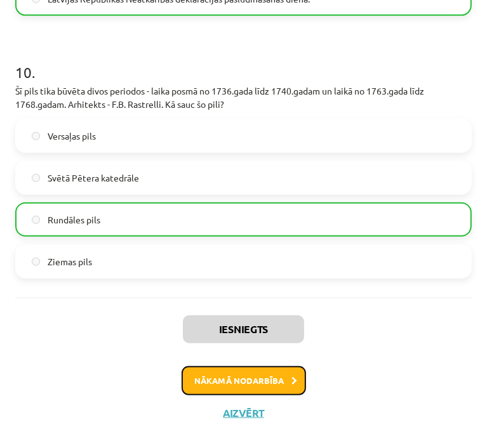
click at [254, 372] on button "Nākamā nodarbība" at bounding box center [243, 380] width 124 height 29
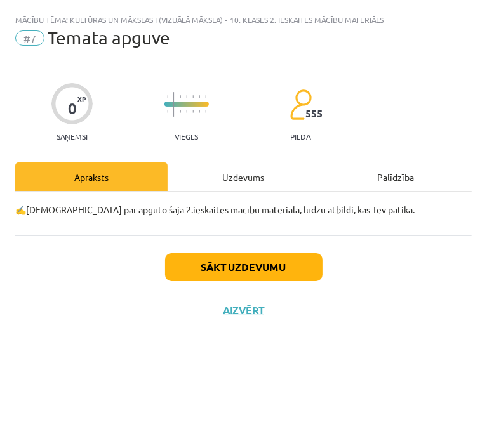
scroll to position [0, 0]
click at [269, 280] on button "Sākt uzdevumu" at bounding box center [243, 267] width 157 height 28
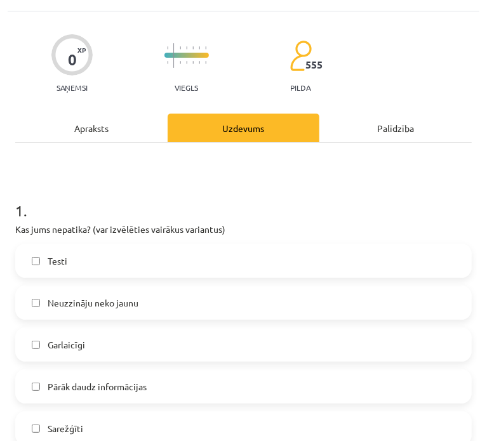
scroll to position [127, 0]
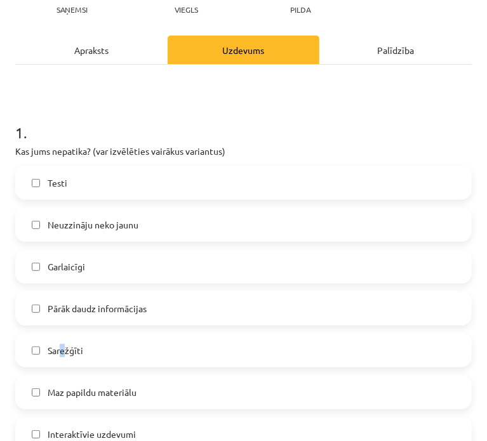
click at [61, 336] on label "Sarežģīti" at bounding box center [243, 350] width 454 height 32
click at [63, 349] on span "Sarežģīti" at bounding box center [66, 350] width 36 height 13
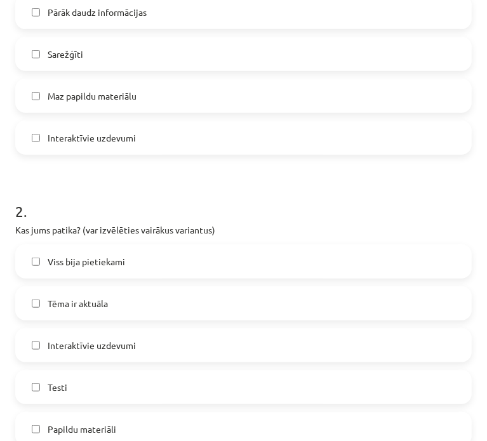
scroll to position [508, 0]
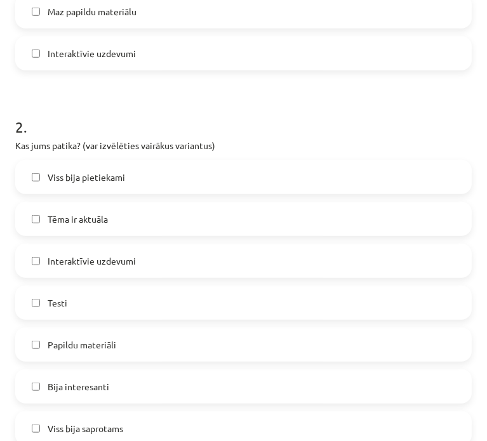
click at [93, 378] on label "Bija interesanti" at bounding box center [243, 387] width 454 height 32
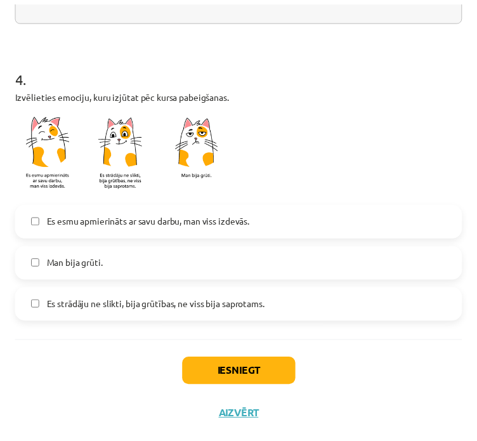
scroll to position [1053, 0]
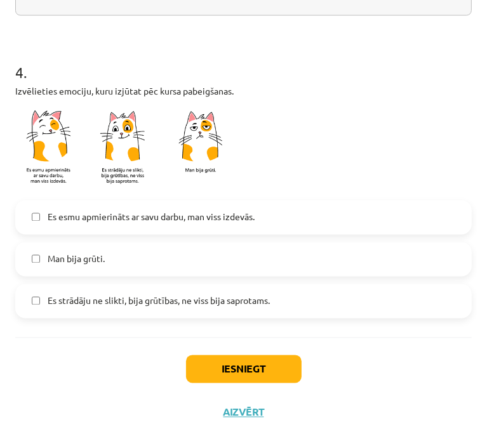
click at [175, 306] on span "Es strādāju ne slikti, bija grūtības, ne viss bija saprotams." at bounding box center [159, 300] width 222 height 13
click at [239, 365] on button "Iesniegt" at bounding box center [243, 369] width 115 height 28
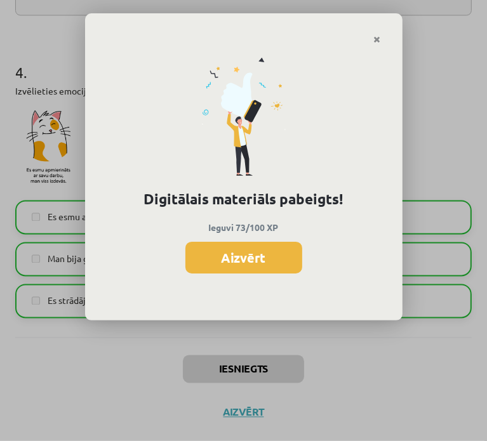
click at [266, 251] on button "Aizvērt" at bounding box center [243, 258] width 117 height 32
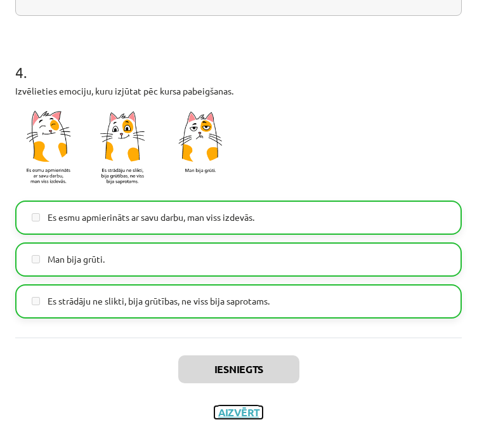
click at [234, 416] on button "Aizvērt" at bounding box center [238, 412] width 48 height 13
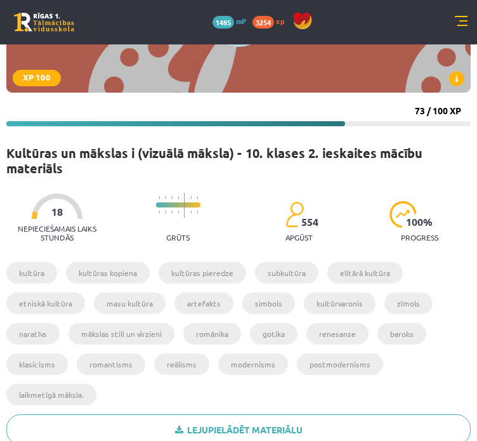
click at [63, 21] on link at bounding box center [44, 22] width 60 height 19
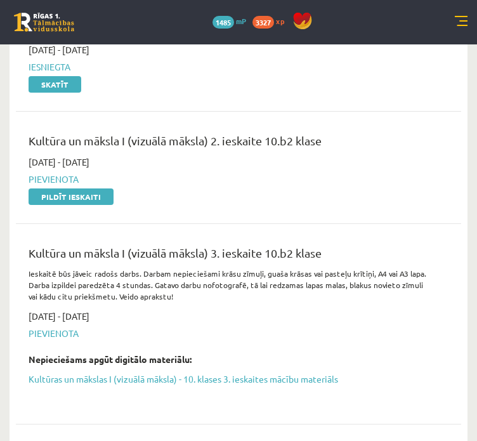
scroll to position [2094, 0]
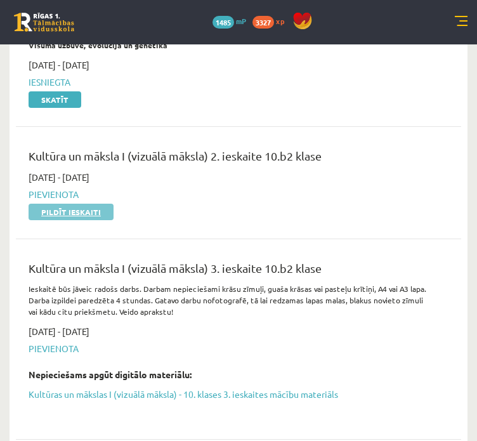
click at [69, 213] on link "Pildīt ieskaiti" at bounding box center [71, 212] width 85 height 16
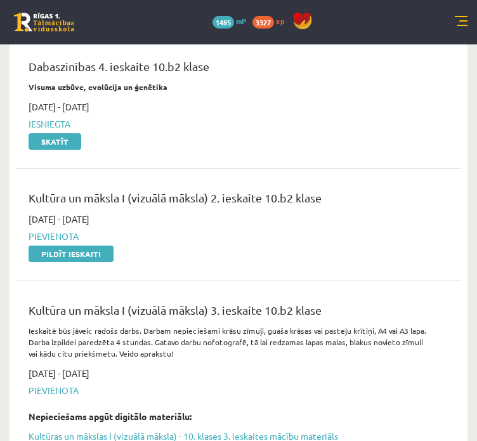
scroll to position [2031, 0]
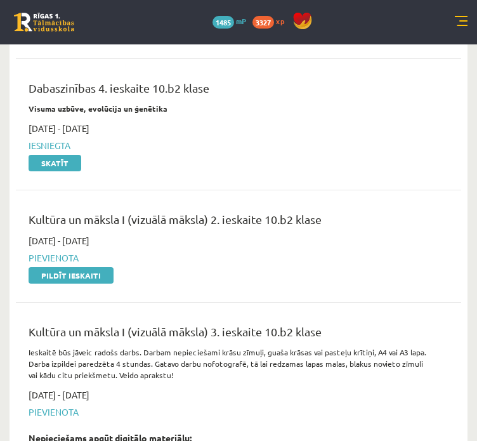
click at [46, 22] on link at bounding box center [44, 22] width 60 height 19
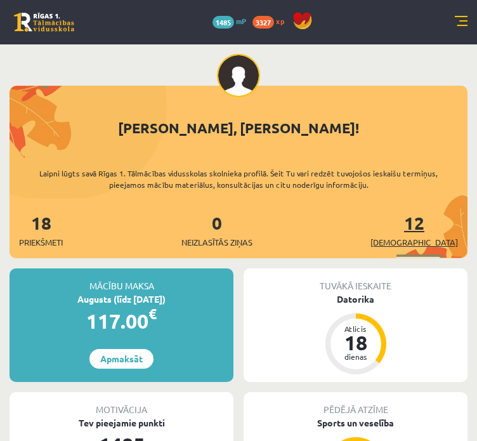
click at [435, 224] on link "12 Ieskaites" at bounding box center [415, 229] width 88 height 37
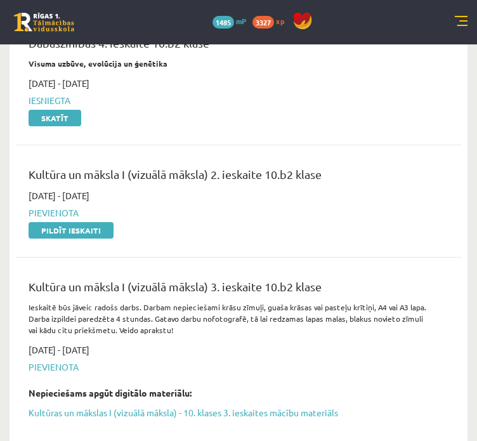
scroll to position [2094, 0]
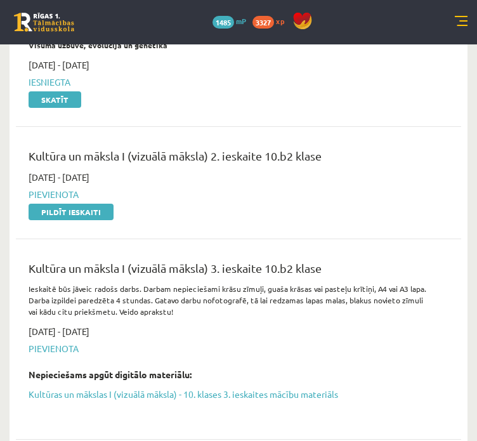
drag, startPoint x: 74, startPoint y: 214, endPoint x: 292, endPoint y: 38, distance: 279.8
click at [75, 214] on link "Pildīt ieskaiti" at bounding box center [71, 212] width 85 height 16
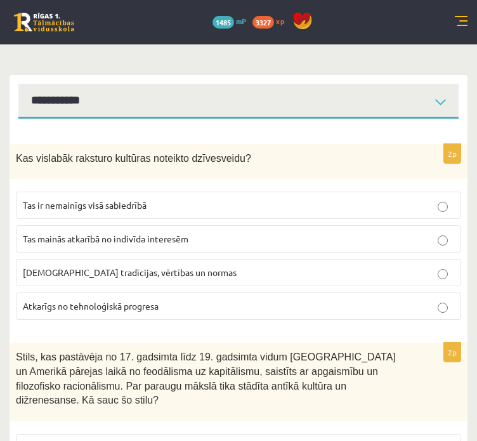
scroll to position [127, 0]
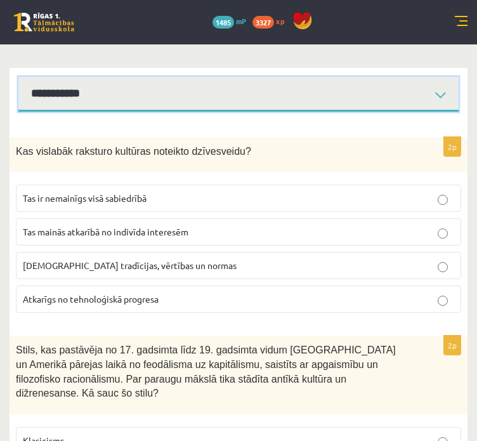
click at [163, 91] on select "**********" at bounding box center [238, 94] width 440 height 35
click at [18, 77] on select "**********" at bounding box center [238, 94] width 440 height 35
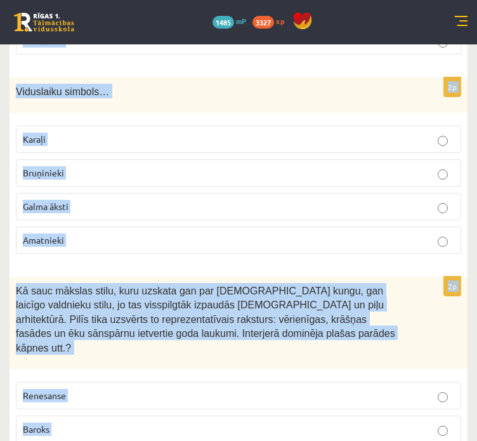
scroll to position [3186, 0]
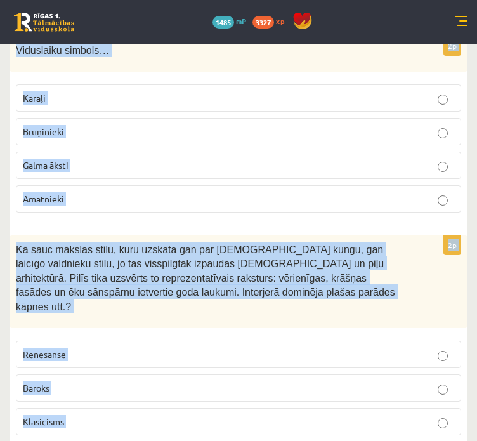
drag, startPoint x: 36, startPoint y: 154, endPoint x: 162, endPoint y: 325, distance: 212.3
copy form "Lor ipsumdol sitametc adipisci elitsedd eiusmodtemp? Inc ut laboreetd magn aliq…"
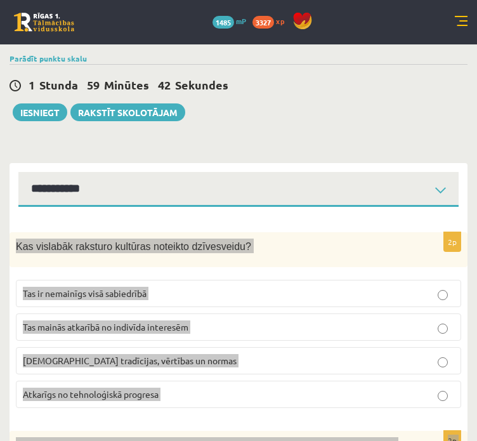
scroll to position [0, 0]
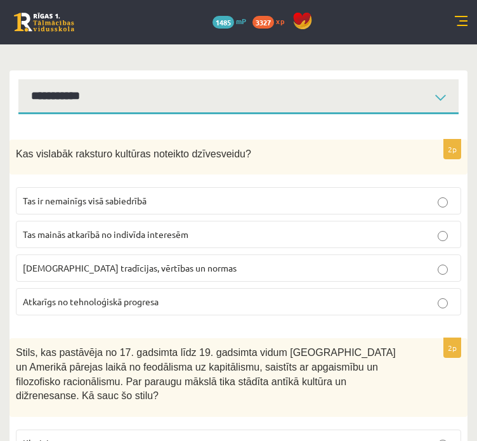
scroll to position [127, 0]
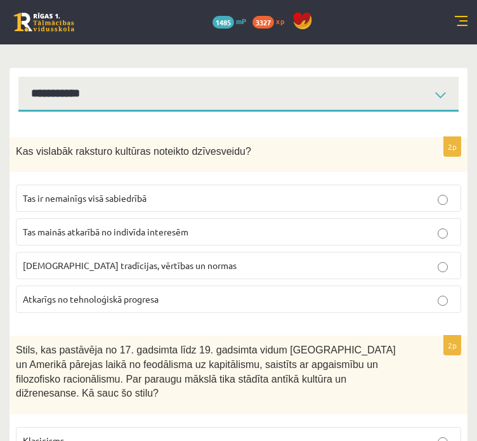
click at [178, 253] on label "[DEMOGRAPHIC_DATA] tradīcijas, vērtības un normas" at bounding box center [238, 265] width 445 height 27
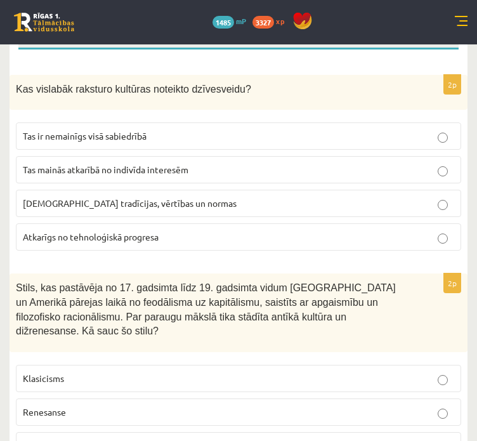
scroll to position [317, 0]
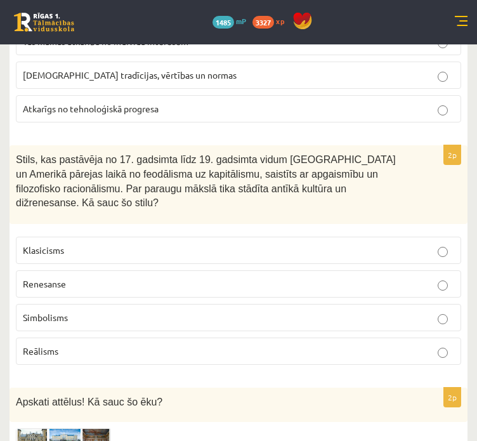
click at [127, 241] on label "Klasicisms" at bounding box center [238, 250] width 445 height 27
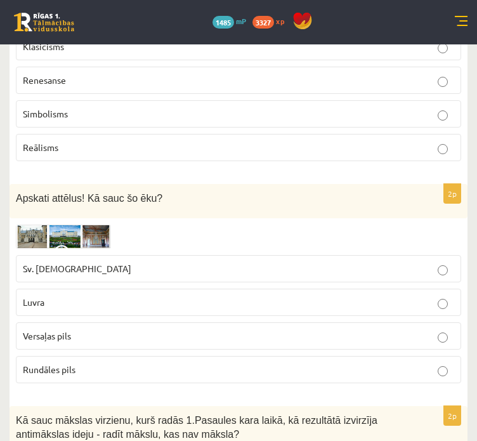
scroll to position [571, 0]
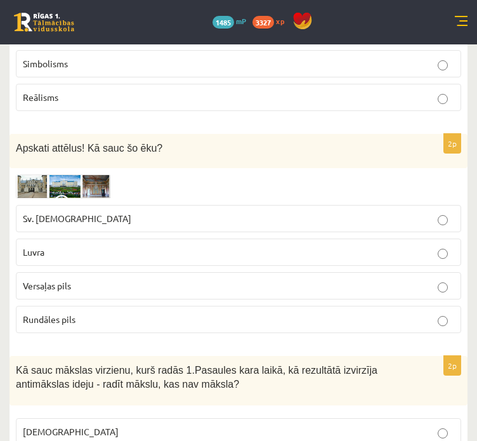
click at [107, 275] on label "Versaļas pils" at bounding box center [238, 285] width 445 height 27
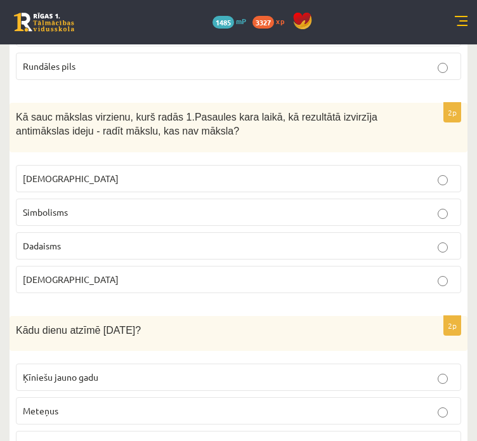
scroll to position [825, 0]
click at [86, 239] on p "Dadaisms" at bounding box center [239, 245] width 432 height 13
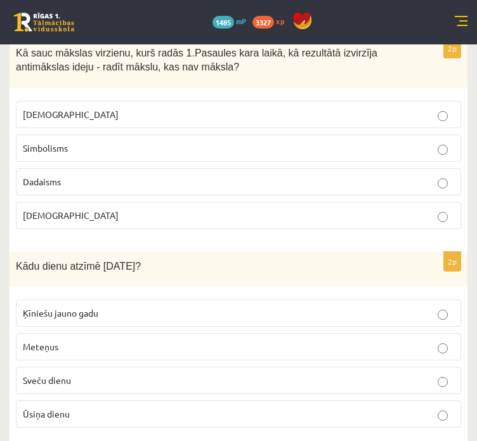
scroll to position [952, 0]
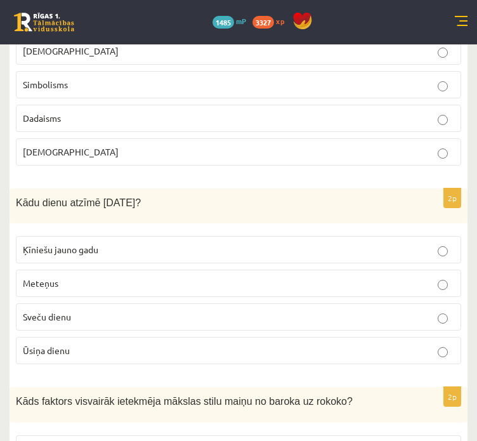
click at [58, 310] on p "Sveču dienu" at bounding box center [239, 316] width 432 height 13
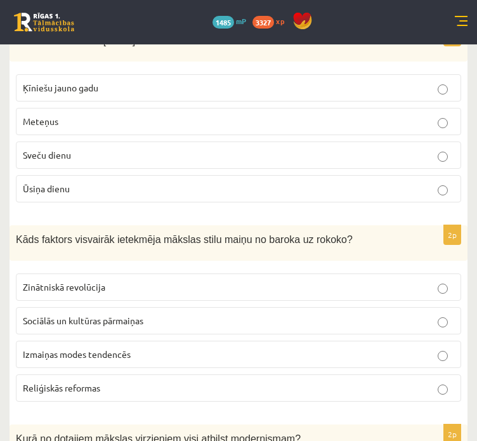
scroll to position [1142, 0]
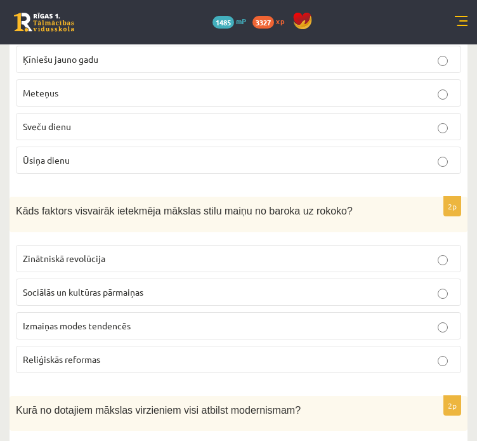
click at [134, 286] on span "Sociālās un kultūras pārmaiņas" at bounding box center [83, 291] width 121 height 11
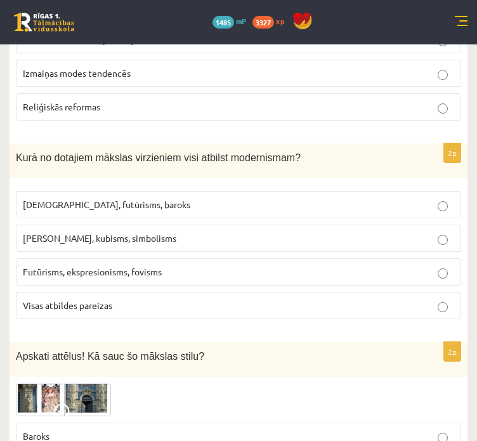
scroll to position [1396, 0]
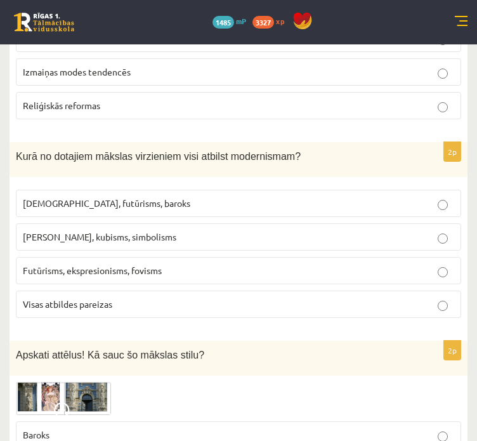
click at [150, 265] on span "Futūrisms, ekspresionisms, fovisms" at bounding box center [92, 270] width 139 height 11
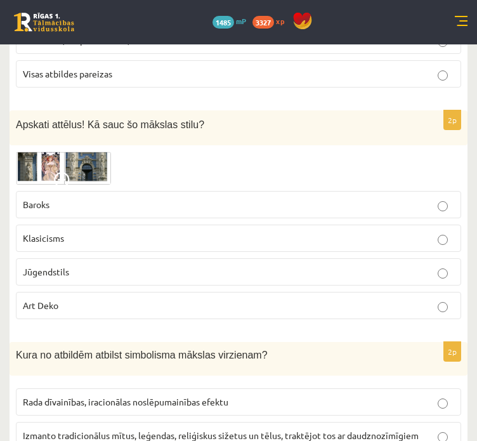
scroll to position [1586, 0]
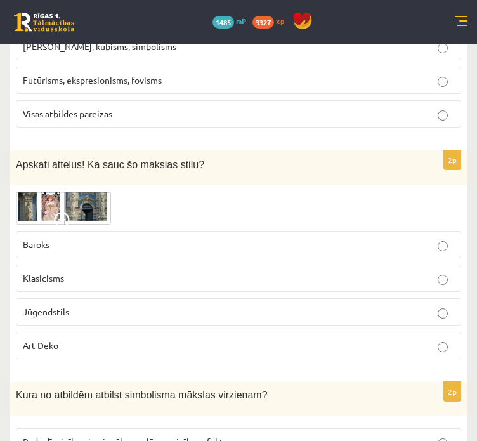
click at [157, 298] on label "Jūgendstils" at bounding box center [238, 311] width 445 height 27
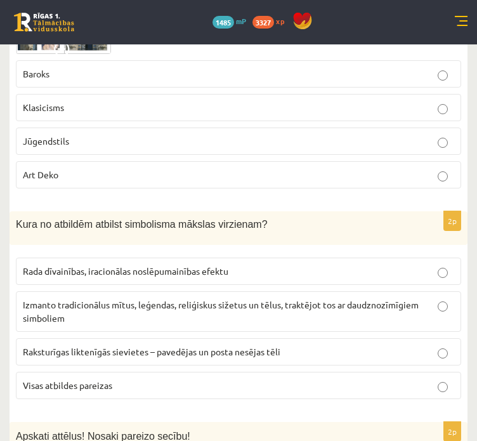
scroll to position [1777, 0]
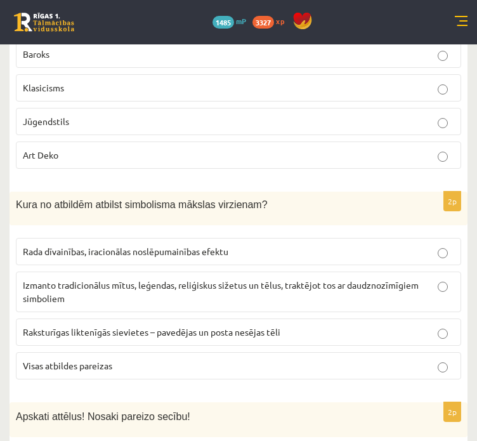
click at [139, 359] on p "Visas atbildes pareizas" at bounding box center [239, 365] width 432 height 13
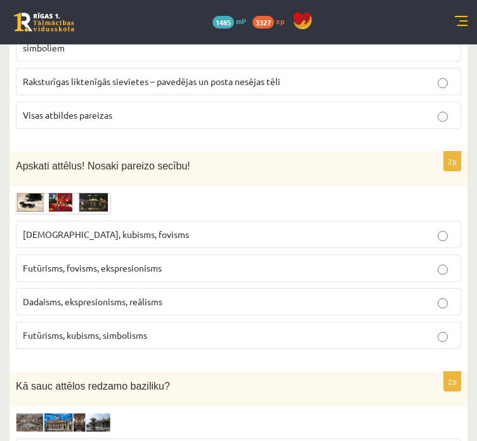
scroll to position [2031, 0]
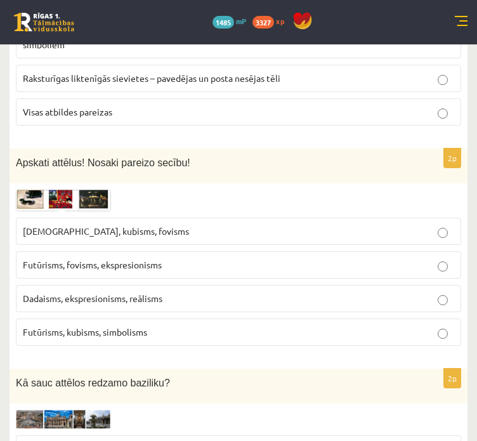
click at [168, 326] on p "Futūrisms, kubisms, simbolisms" at bounding box center [239, 332] width 432 height 13
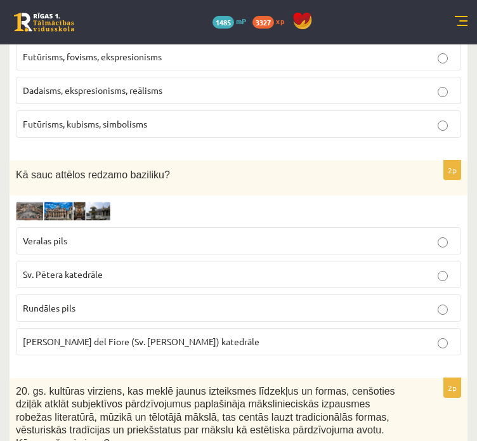
scroll to position [2284, 0]
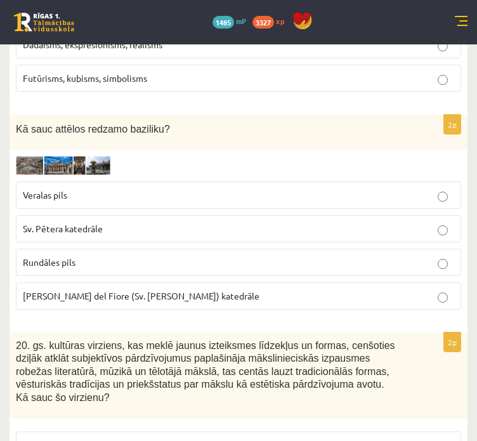
click at [125, 222] on p "Sv. Pētera katedrāle" at bounding box center [239, 228] width 432 height 13
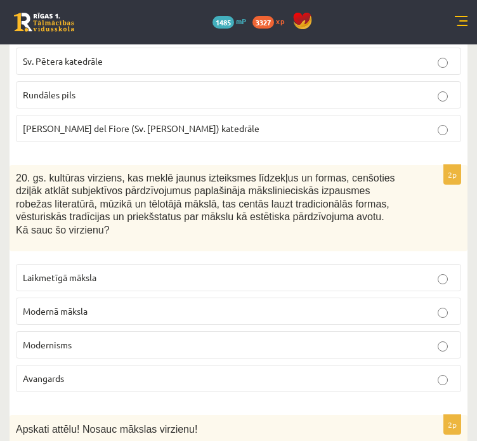
scroll to position [2475, 0]
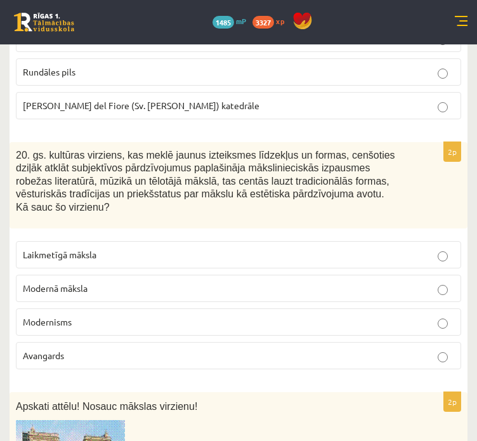
click at [102, 315] on p "Modernisms" at bounding box center [239, 321] width 432 height 13
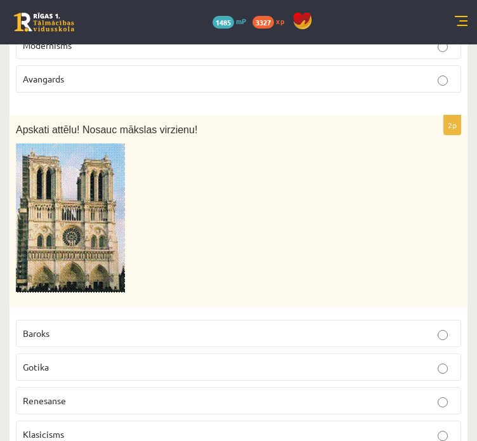
scroll to position [2792, 0]
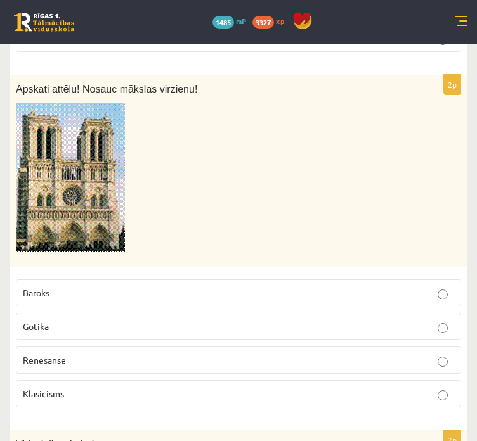
click at [51, 320] on p "Gotika" at bounding box center [239, 326] width 432 height 13
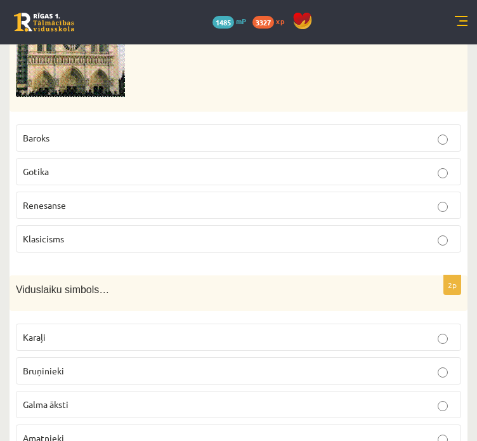
scroll to position [2982, 0]
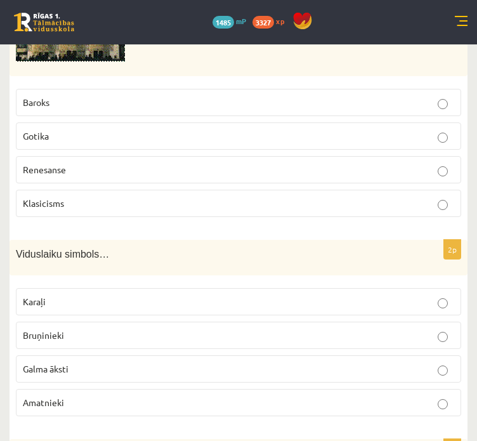
click at [79, 329] on p "Bruņinieki" at bounding box center [239, 335] width 432 height 13
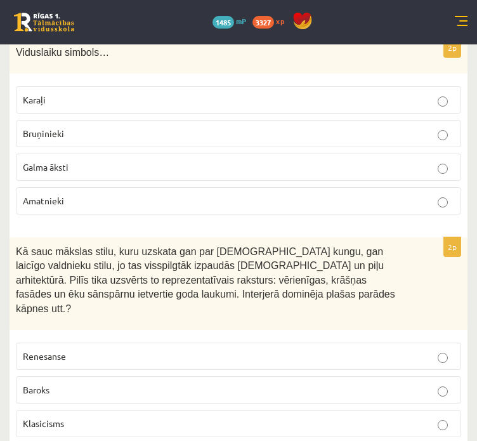
scroll to position [3186, 0]
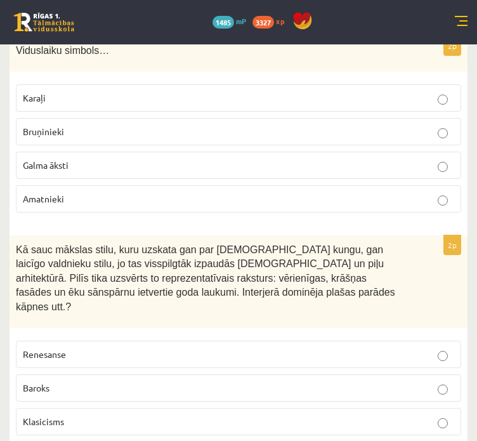
click at [90, 381] on p "Baroks" at bounding box center [239, 387] width 432 height 13
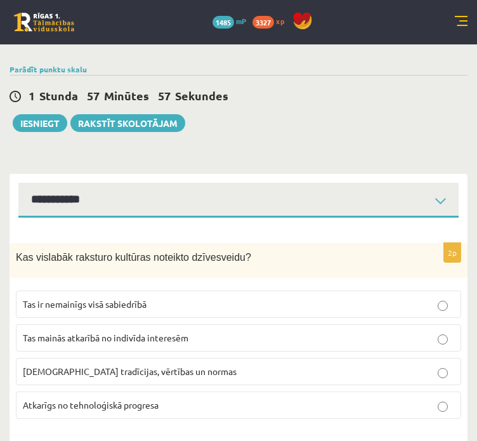
scroll to position [0, 0]
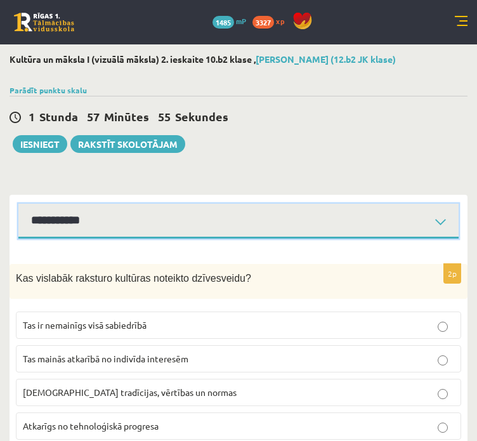
click at [104, 233] on select "**********" at bounding box center [238, 221] width 440 height 35
select select "**********"
click at [18, 204] on select "**********" at bounding box center [238, 221] width 440 height 35
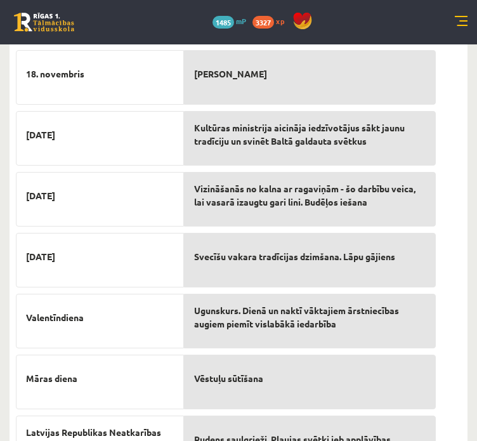
scroll to position [499, 0]
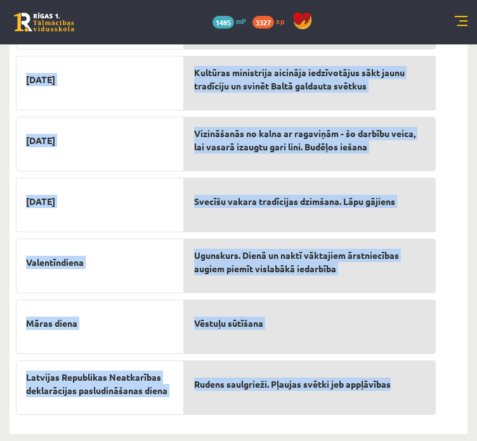
drag, startPoint x: 13, startPoint y: 79, endPoint x: 404, endPoint y: 390, distance: 500.0
click at [404, 390] on div "10p Savieno tradīciju ar svētkiem! Metenis jeb Vastlāvis [DATE] Miķeļa diena [D…" at bounding box center [226, 93] width 433 height 657
copy div "Loremip dolorsita co adipisci! Elitsed doe Temporinc Utla etdol Magnaa enima 93…"
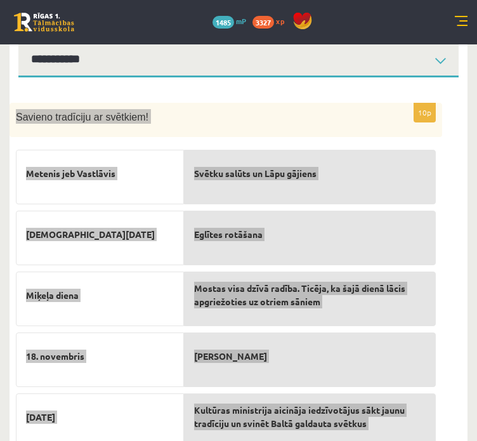
scroll to position [55, 0]
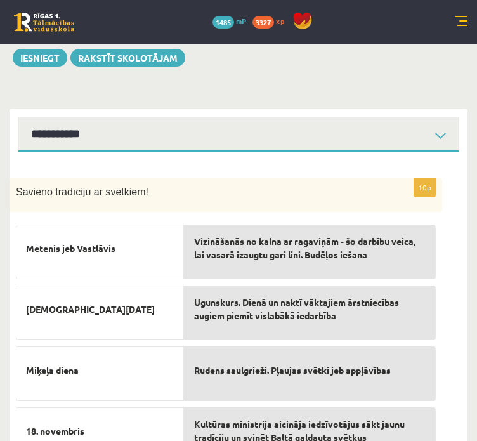
scroll to position [0, 0]
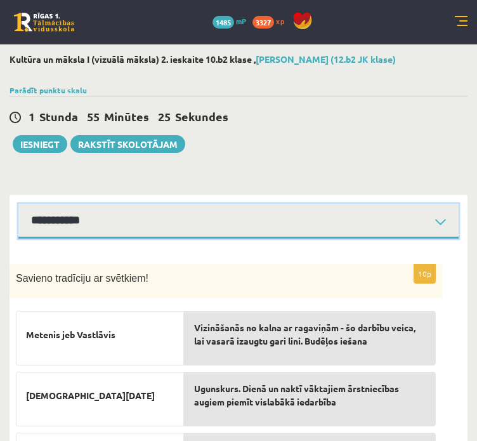
click at [87, 216] on select "**********" at bounding box center [238, 221] width 440 height 35
click at [18, 204] on select "**********" at bounding box center [238, 221] width 440 height 35
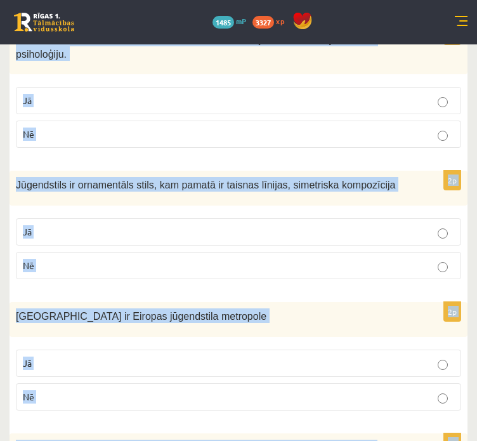
scroll to position [2561, 0]
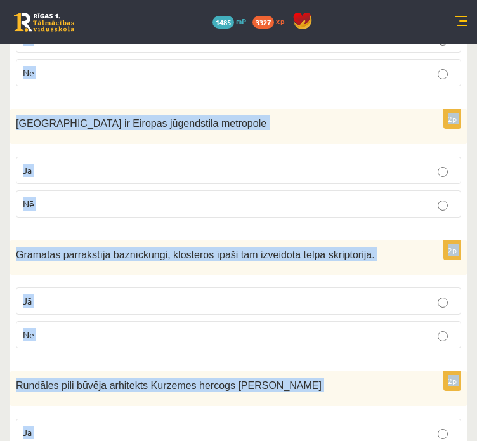
drag, startPoint x: 10, startPoint y: 253, endPoint x: 280, endPoint y: 406, distance: 310.0
copy form "Lor ipsumdolors am consect? 7a Elitseddoei temporin utla etdolo magnaaliqua eni…"
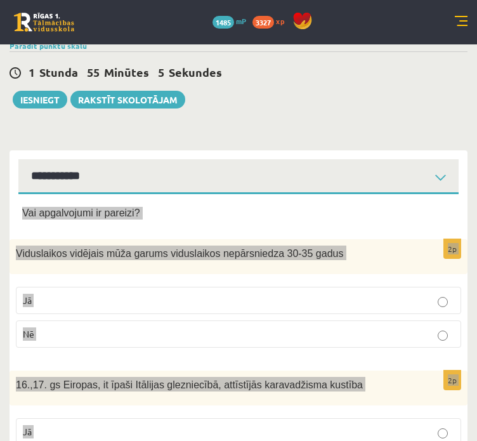
scroll to position [0, 0]
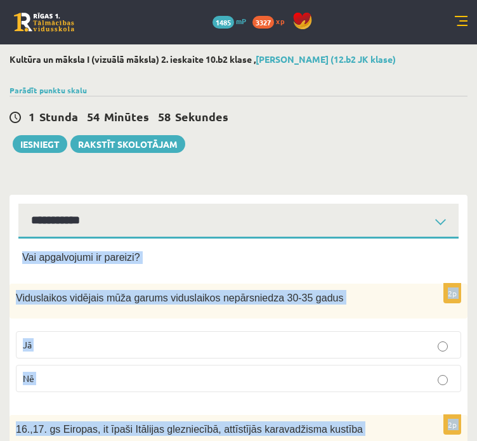
click at [430, 345] on p "Jā" at bounding box center [239, 344] width 432 height 13
click at [421, 315] on div "Viduslaikos vidējais mūža garums viduslaikos nepārsniedza 30-35 gadus" at bounding box center [239, 301] width 458 height 35
click at [404, 265] on div "Vai apgalvojumi ir pareizi?" at bounding box center [238, 261] width 433 height 20
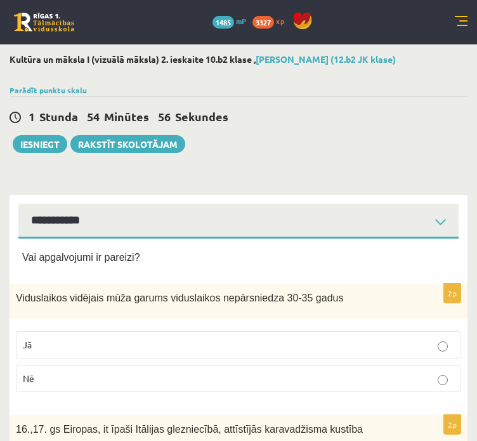
click at [404, 265] on div "Vai apgalvojumi ir pareizi?" at bounding box center [238, 261] width 433 height 20
drag, startPoint x: 397, startPoint y: 279, endPoint x: 385, endPoint y: 291, distance: 16.6
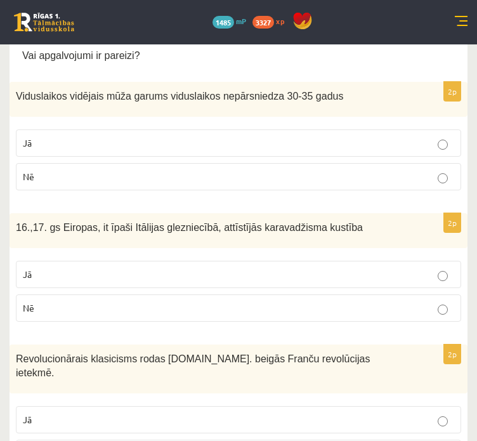
scroll to position [254, 0]
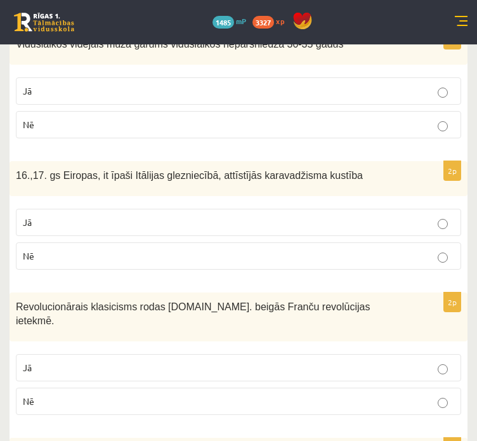
click at [221, 215] on label "Jā" at bounding box center [238, 222] width 445 height 27
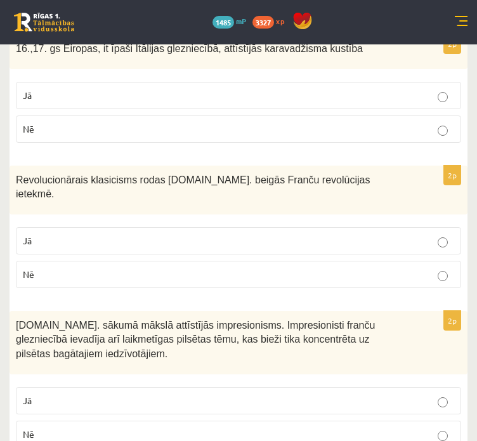
click at [107, 237] on label "Jā" at bounding box center [238, 240] width 445 height 27
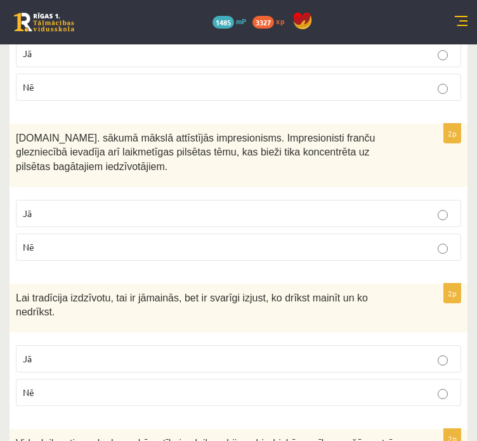
scroll to position [571, 0]
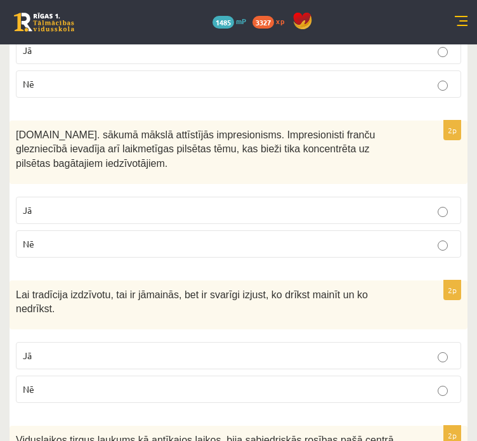
click at [145, 230] on label "Nē" at bounding box center [238, 243] width 445 height 27
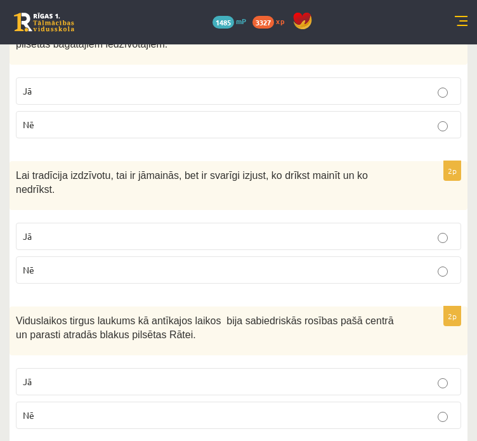
scroll to position [698, 0]
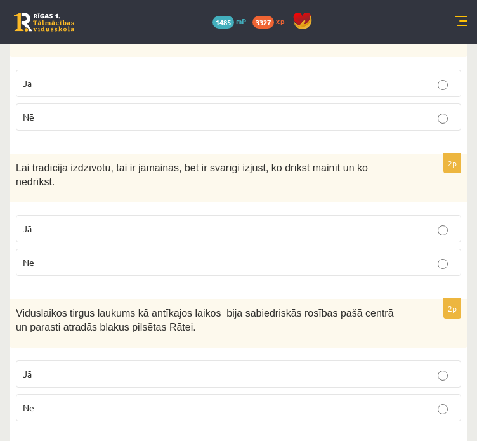
click at [101, 256] on p "Nē" at bounding box center [239, 262] width 432 height 13
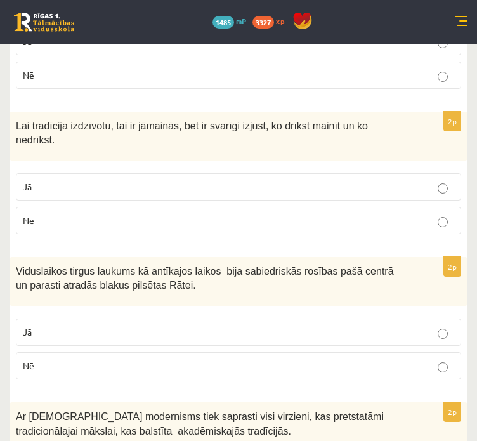
scroll to position [761, 0]
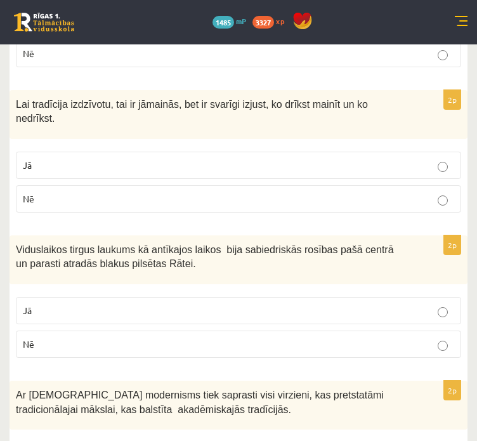
click at [119, 304] on p "Jā" at bounding box center [239, 310] width 432 height 13
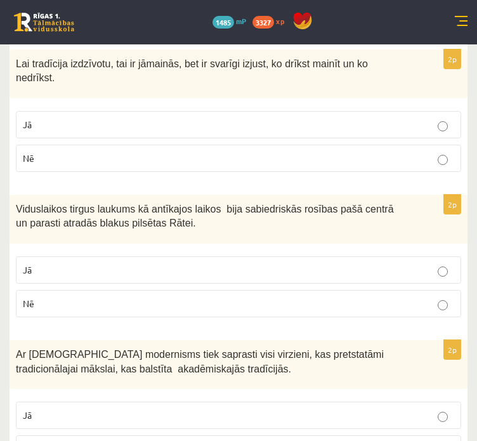
scroll to position [888, 0]
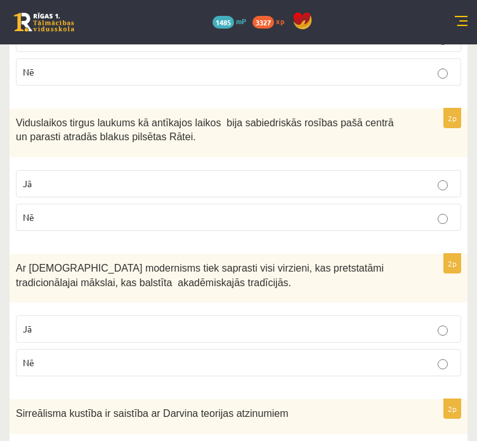
click at [81, 322] on p "Jā" at bounding box center [239, 328] width 432 height 13
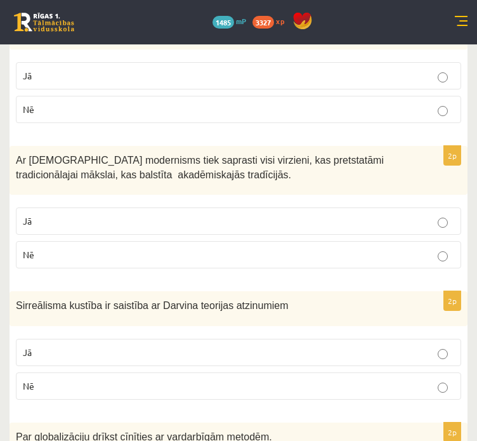
scroll to position [1015, 0]
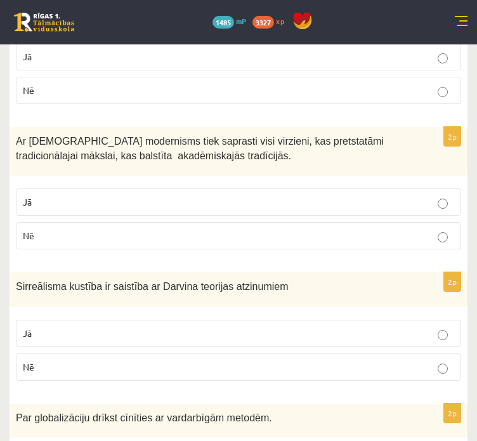
click at [65, 360] on p "Nē" at bounding box center [239, 366] width 432 height 13
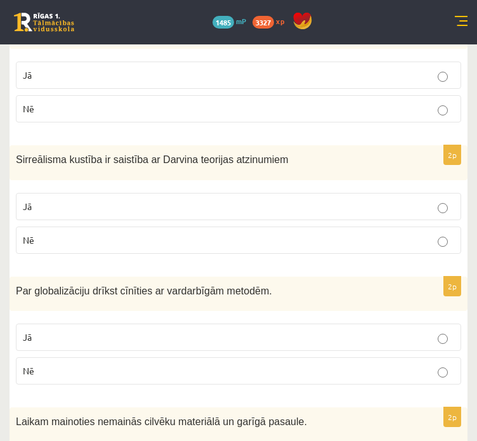
click at [73, 364] on p "Nē" at bounding box center [239, 370] width 432 height 13
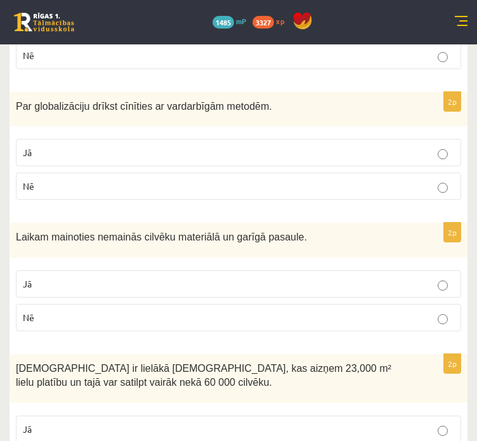
scroll to position [1333, 0]
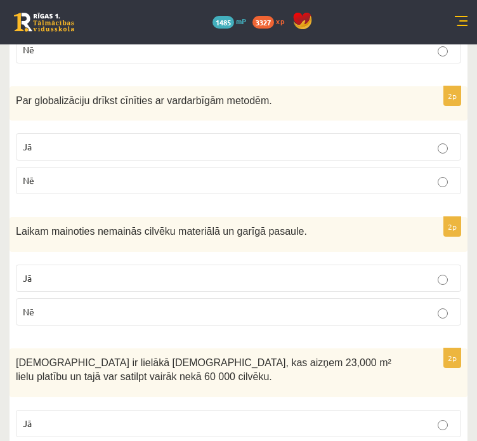
click at [148, 305] on p "Nē" at bounding box center [239, 311] width 432 height 13
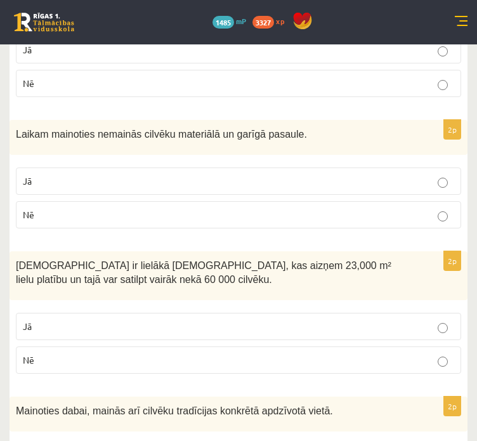
scroll to position [1460, 0]
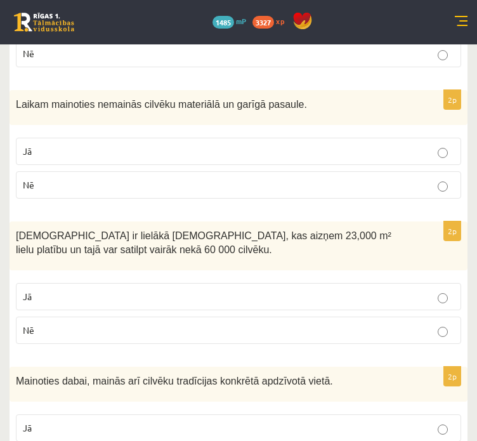
click at [66, 290] on p "Jā" at bounding box center [239, 296] width 432 height 13
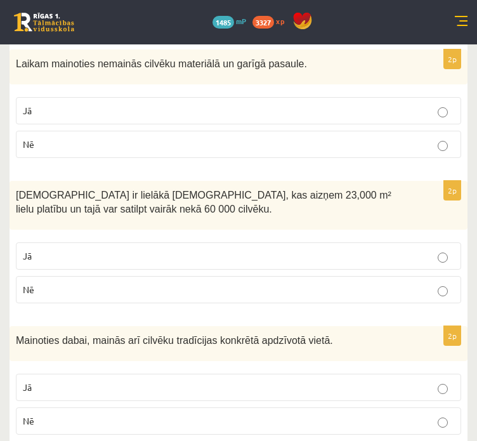
scroll to position [1523, 0]
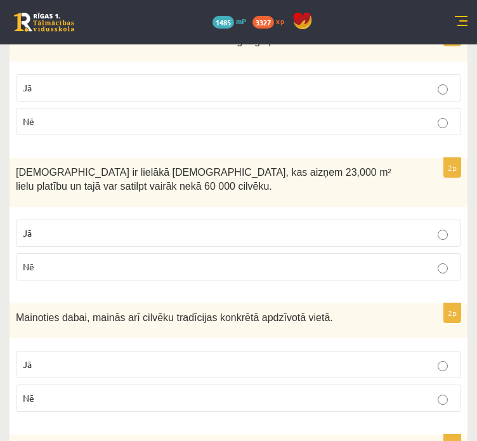
click at [38, 351] on label "Jā" at bounding box center [238, 364] width 445 height 27
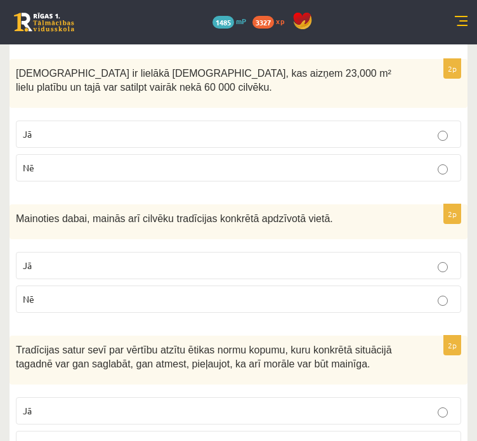
scroll to position [1650, 0]
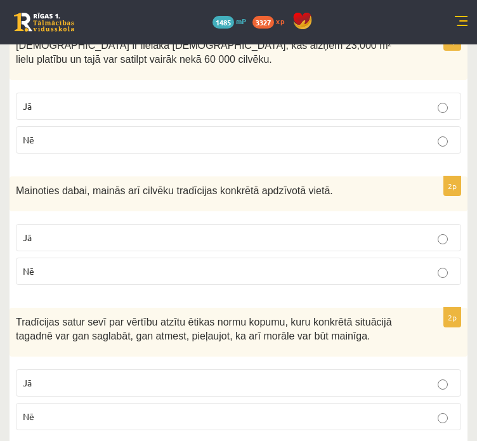
click at [85, 376] on p "Jā" at bounding box center [239, 382] width 432 height 13
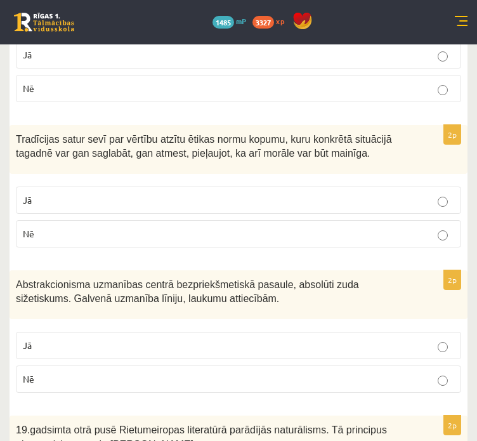
scroll to position [1840, 0]
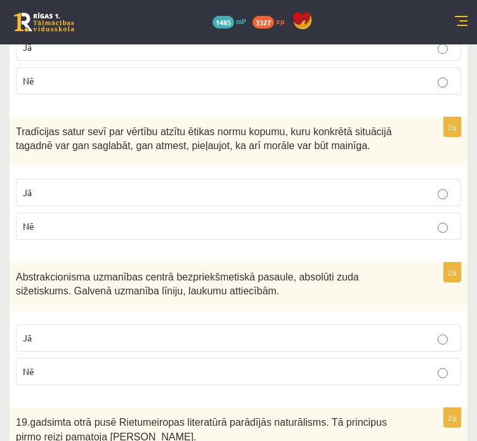
click at [183, 331] on p "Jā" at bounding box center [239, 337] width 432 height 13
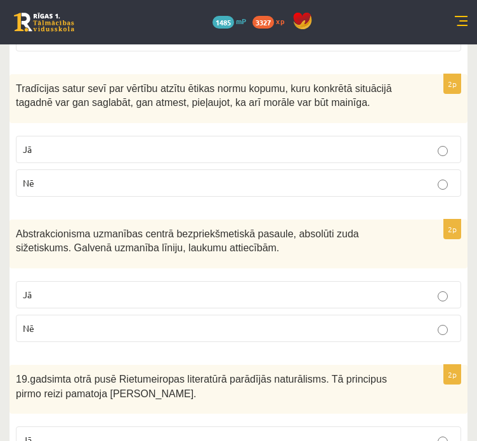
scroll to position [1904, 0]
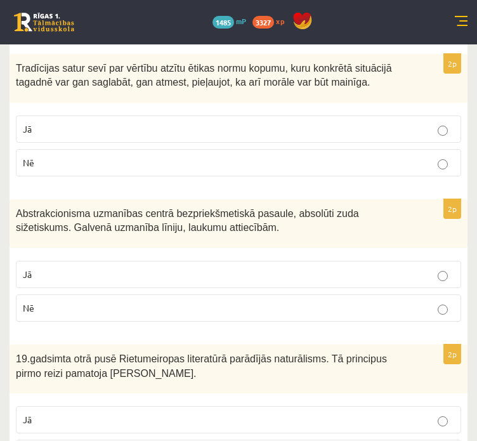
drag, startPoint x: 74, startPoint y: 397, endPoint x: 63, endPoint y: 385, distance: 15.7
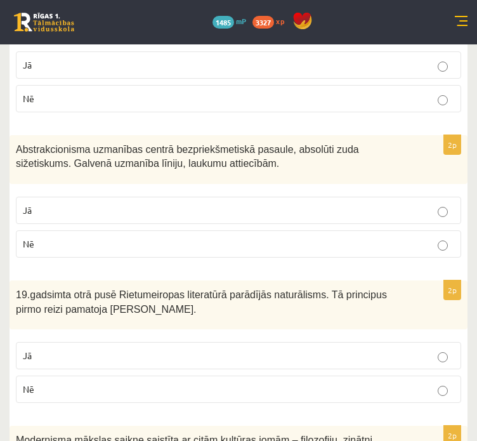
scroll to position [2094, 0]
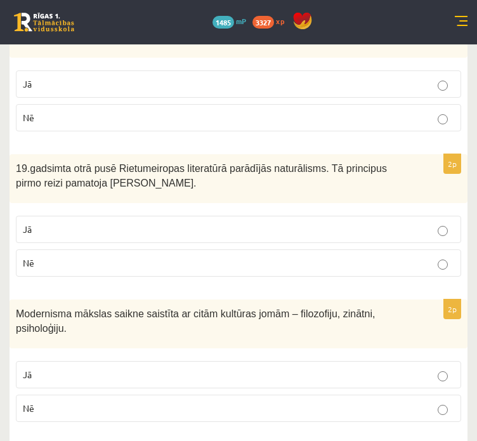
click at [133, 368] on p "Jā" at bounding box center [239, 374] width 432 height 13
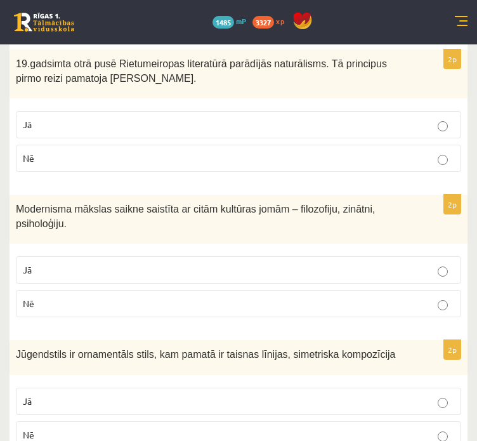
scroll to position [2221, 0]
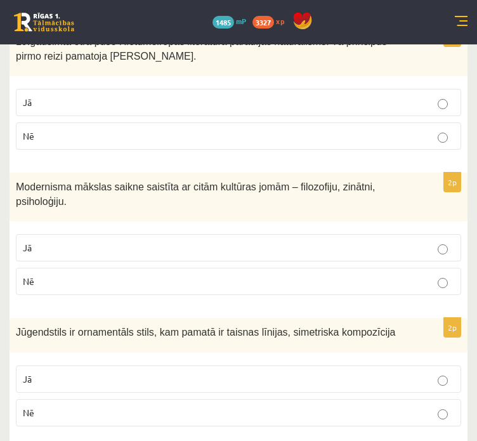
drag, startPoint x: 86, startPoint y: 285, endPoint x: 65, endPoint y: 313, distance: 35.8
click at [65, 372] on p "Jā" at bounding box center [239, 378] width 432 height 13
click at [76, 399] on label "Nē" at bounding box center [238, 412] width 445 height 27
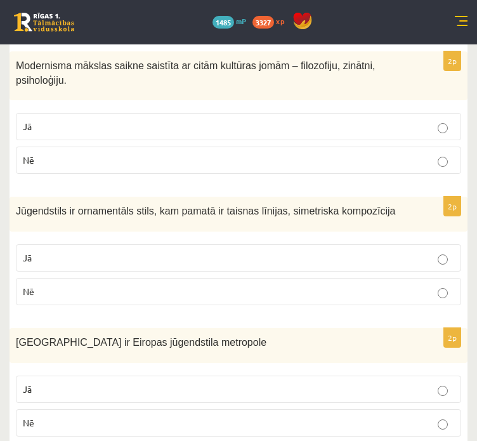
scroll to position [2411, 0]
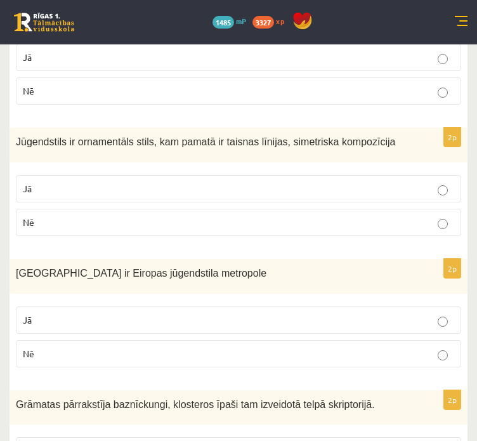
click at [99, 313] on p "Jā" at bounding box center [239, 319] width 432 height 13
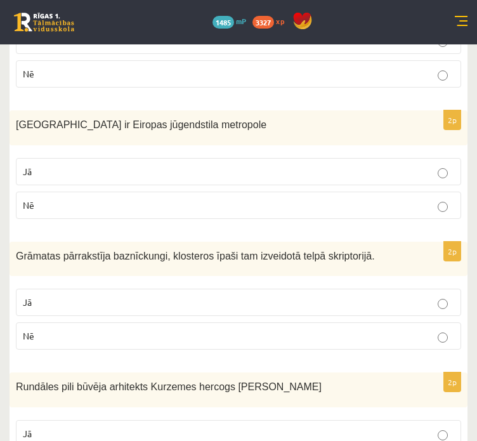
scroll to position [2561, 0]
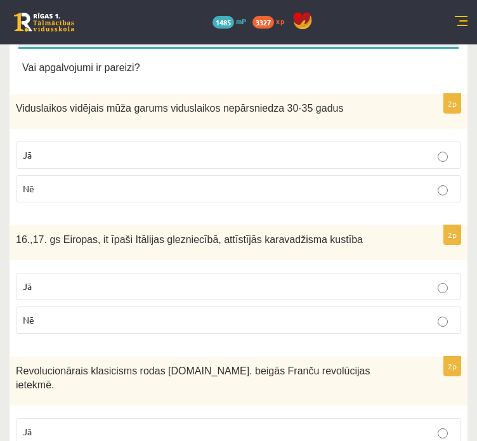
scroll to position [0, 0]
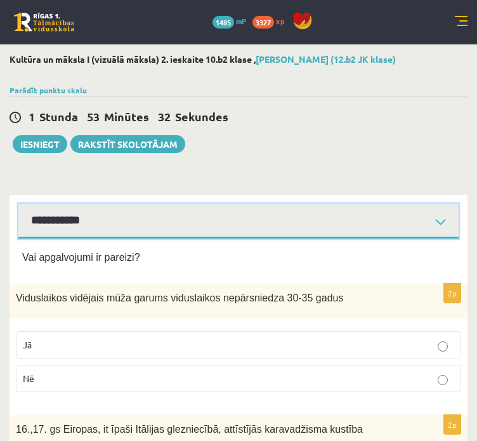
click at [52, 217] on select "**********" at bounding box center [238, 221] width 440 height 35
click at [18, 204] on select "**********" at bounding box center [238, 221] width 440 height 35
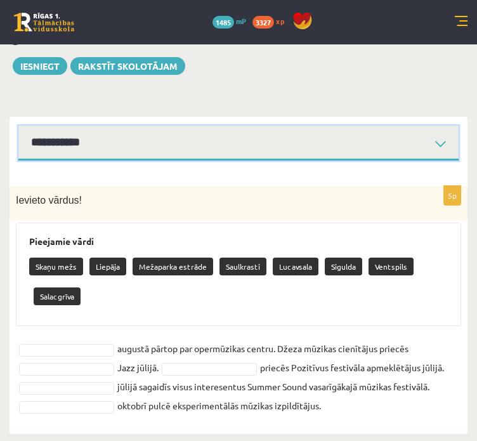
scroll to position [80, 0]
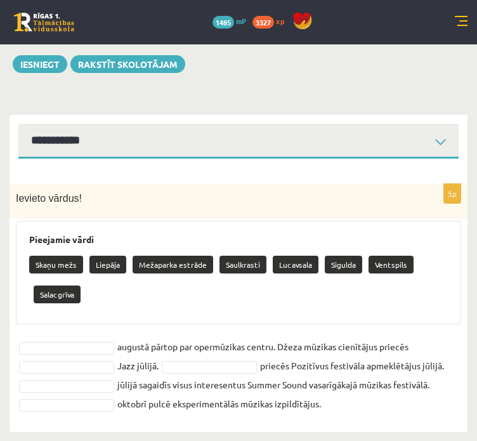
drag, startPoint x: 16, startPoint y: 194, endPoint x: 353, endPoint y: 410, distance: 400.1
click at [354, 410] on div "5p Ievieto vārdus! Pieejamie vārdi Skaņu mežs Liepāja Mežaparka estrāde Saulkra…" at bounding box center [239, 301] width 458 height 235
copy div "Ievieto vārdus! Pieejamie vārdi Skaņu mežs Liepāja Mežaparka estrāde Saulkrasti…"
click at [348, 237] on h3 "Pieejamie vārdi" at bounding box center [238, 239] width 419 height 11
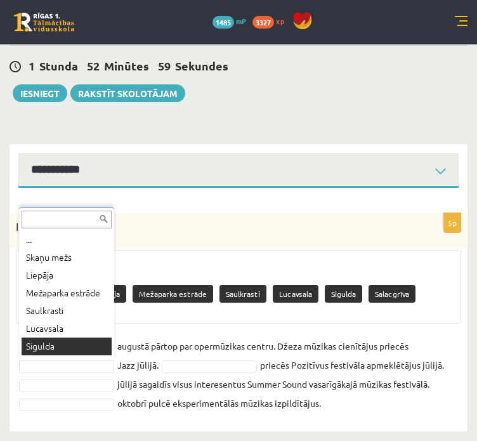
scroll to position [10, 0]
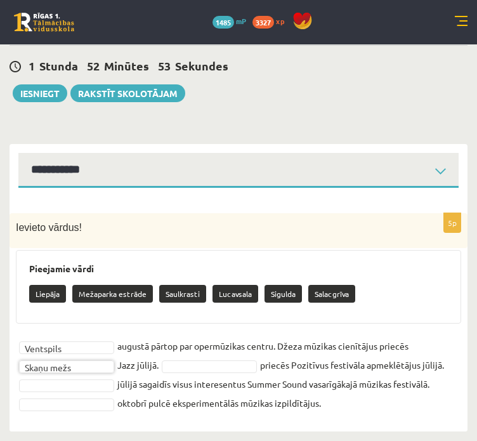
drag, startPoint x: 221, startPoint y: 363, endPoint x: 226, endPoint y: 369, distance: 7.6
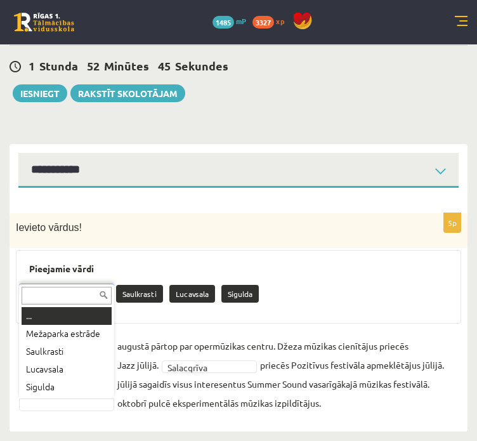
drag, startPoint x: 32, startPoint y: 402, endPoint x: 32, endPoint y: 392, distance: 10.8
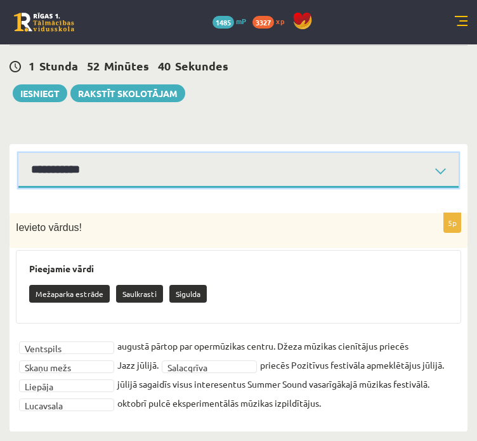
click at [227, 176] on select "**********" at bounding box center [238, 170] width 440 height 35
select select "**********"
click at [18, 153] on select "**********" at bounding box center [238, 170] width 440 height 35
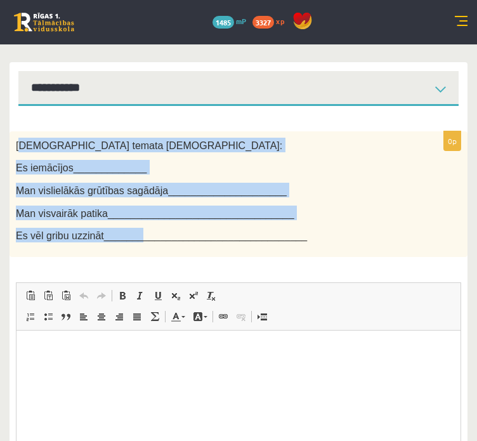
drag, startPoint x: 37, startPoint y: 145, endPoint x: 79, endPoint y: 198, distance: 67.3
click at [128, 253] on div "[DEMOGRAPHIC_DATA] temata [DEMOGRAPHIC_DATA]: Es iemācījos_____________ Man vis…" at bounding box center [239, 194] width 458 height 126
drag, startPoint x: 59, startPoint y: 176, endPoint x: 44, endPoint y: 164, distance: 19.0
click at [59, 176] on div "[DEMOGRAPHIC_DATA] temata [DEMOGRAPHIC_DATA]: Es iemācījos_____________ Man vis…" at bounding box center [239, 194] width 458 height 126
drag, startPoint x: 17, startPoint y: 126, endPoint x: 101, endPoint y: 241, distance: 142.2
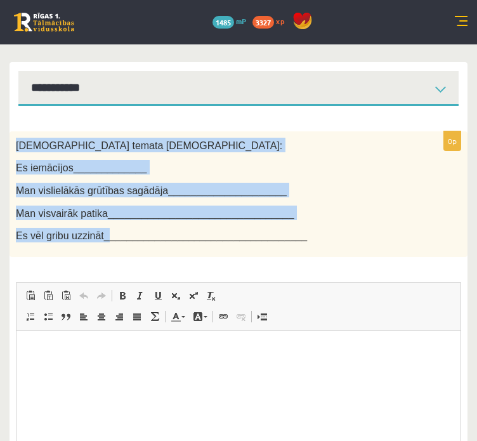
click at [101, 241] on div "0p Šī temata ietvaros: Es iemācījos_____________ Man vislielākās grūtības sagād…" at bounding box center [239, 332] width 458 height 453
copy div "Šī temata ietvaros: Es iemācījos_____________ Man vislielākās grūtības sagādāja…"
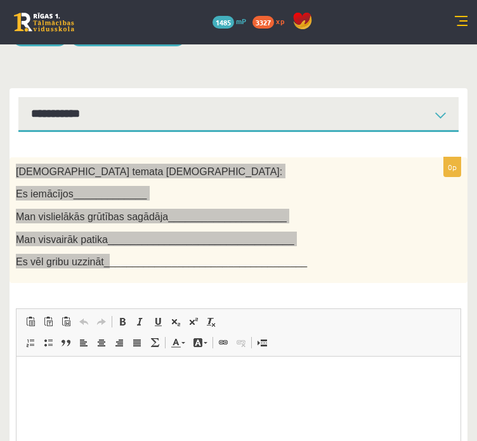
scroll to position [127, 0]
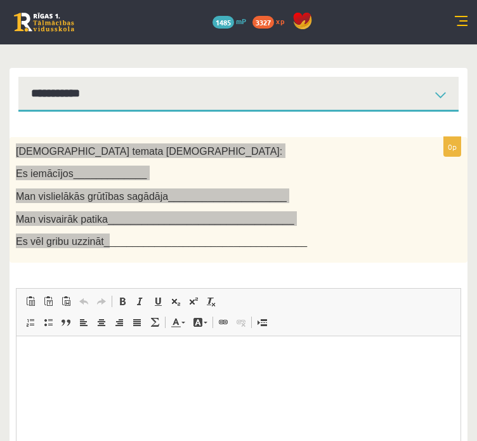
click at [67, 374] on html at bounding box center [238, 355] width 444 height 39
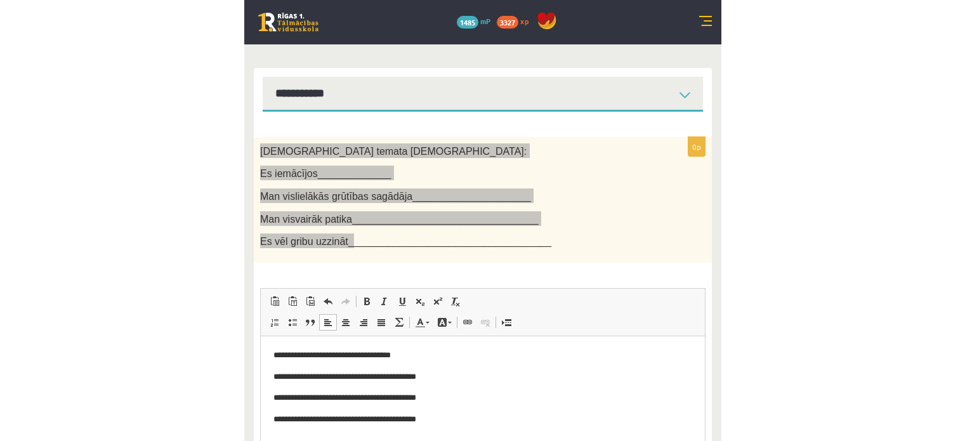
scroll to position [0, 0]
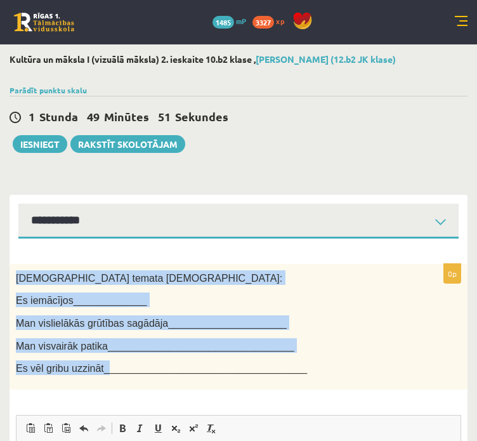
click at [261, 270] on div "[DEMOGRAPHIC_DATA] temata [DEMOGRAPHIC_DATA]: Es iemācījos_____________ Man vis…" at bounding box center [239, 327] width 458 height 126
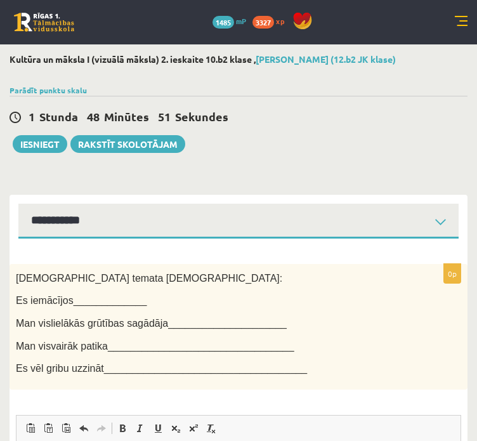
click at [206, 158] on div "**********" at bounding box center [238, 372] width 477 height 657
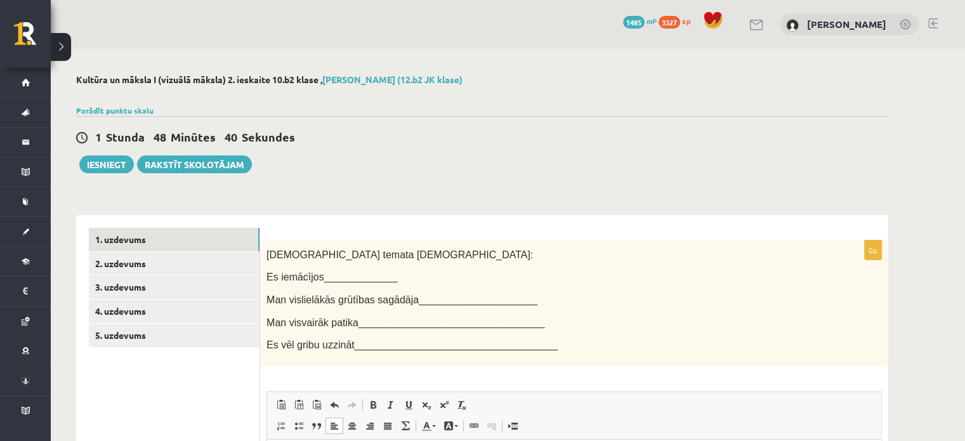
click at [477, 178] on div "**********" at bounding box center [482, 371] width 863 height 645
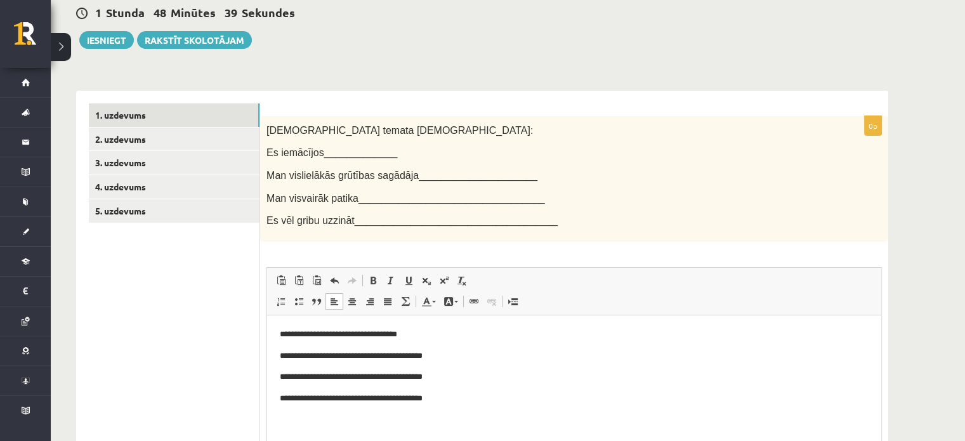
scroll to position [127, 0]
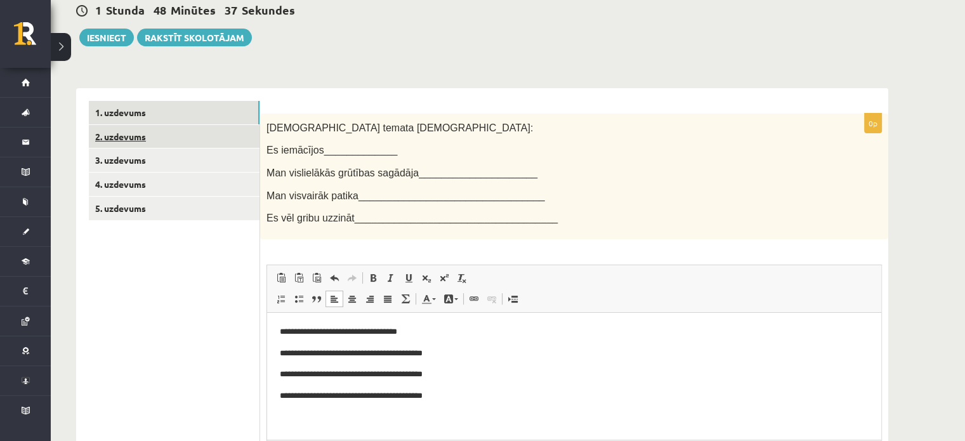
click at [124, 133] on link "2. uzdevums" at bounding box center [174, 136] width 171 height 23
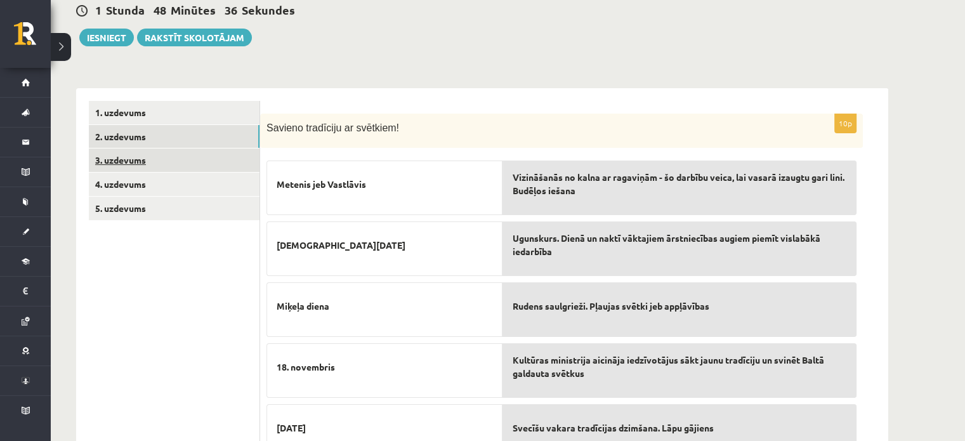
click at [145, 162] on link "3. uzdevums" at bounding box center [174, 159] width 171 height 23
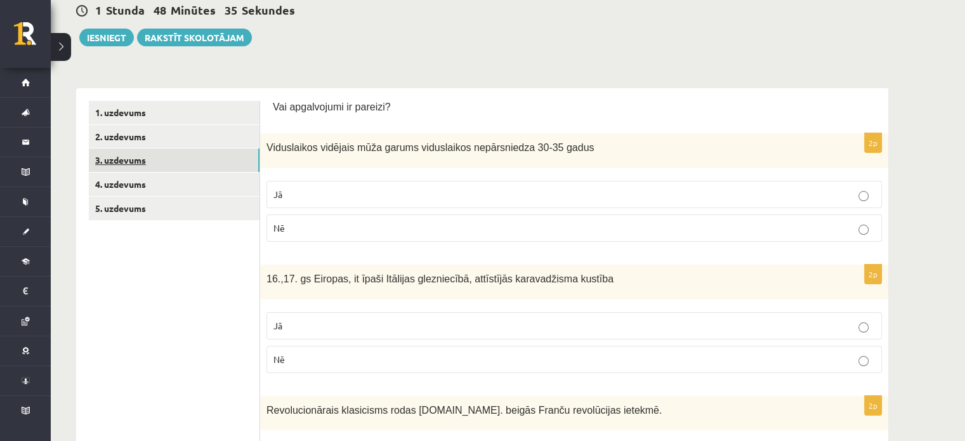
click at [153, 165] on link "3. uzdevums" at bounding box center [174, 159] width 171 height 23
click at [150, 140] on link "2. uzdevums" at bounding box center [174, 136] width 171 height 23
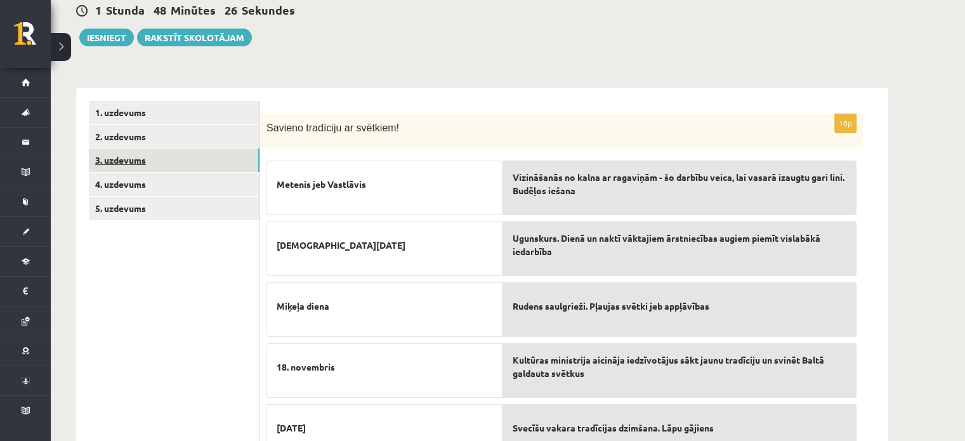
click at [150, 169] on link "3. uzdevums" at bounding box center [174, 159] width 171 height 23
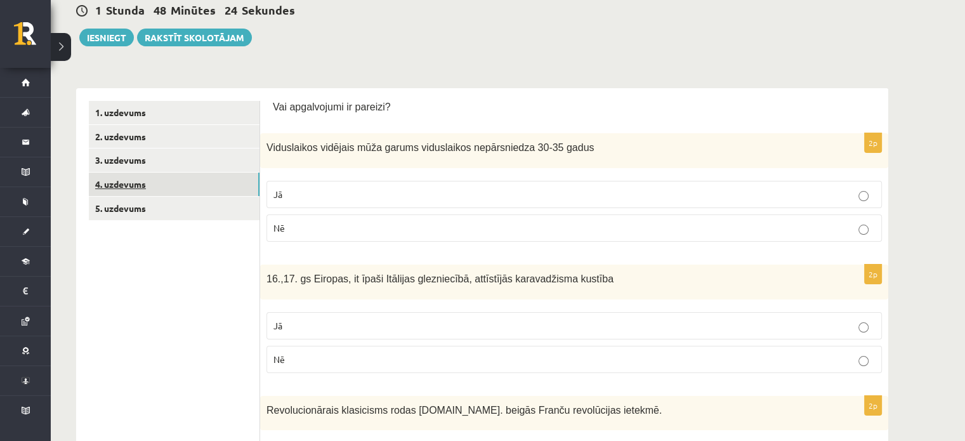
click at [185, 188] on link "4. uzdevums" at bounding box center [174, 184] width 171 height 23
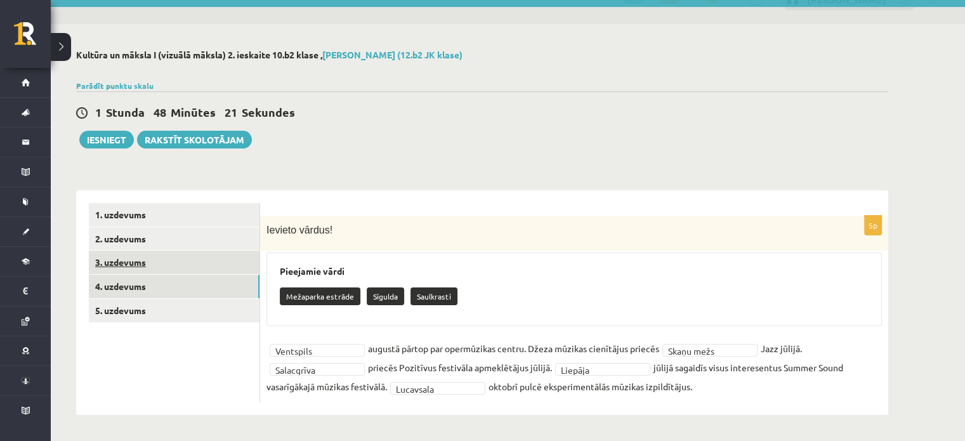
scroll to position [24, 0]
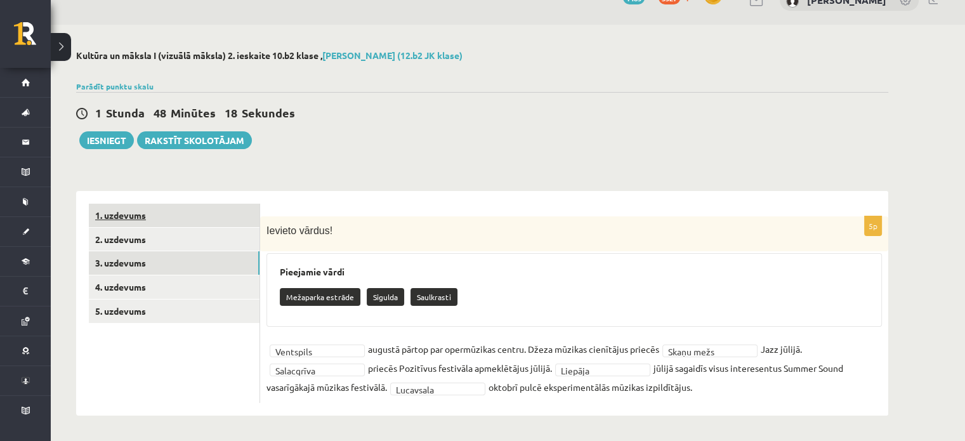
click at [156, 220] on link "1. uzdevums" at bounding box center [174, 215] width 171 height 23
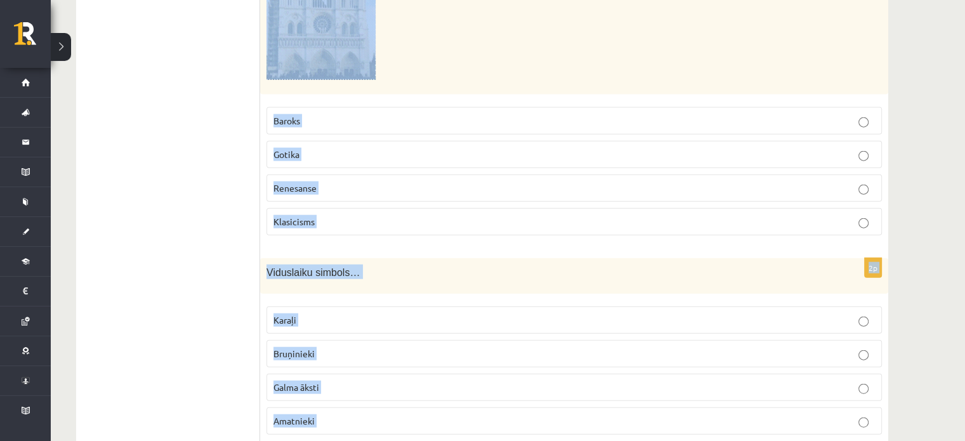
scroll to position [3111, 0]
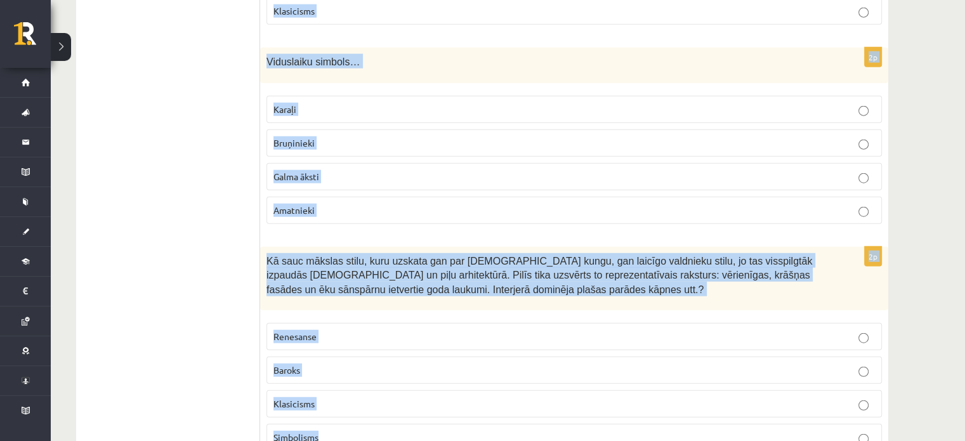
drag, startPoint x: 267, startPoint y: 102, endPoint x: 690, endPoint y: 464, distance: 557.2
copy form "Kas vislabāk raksturo kultūras noteikto dzīvesveidu? Tas ir nemainīgs visā sabi…"
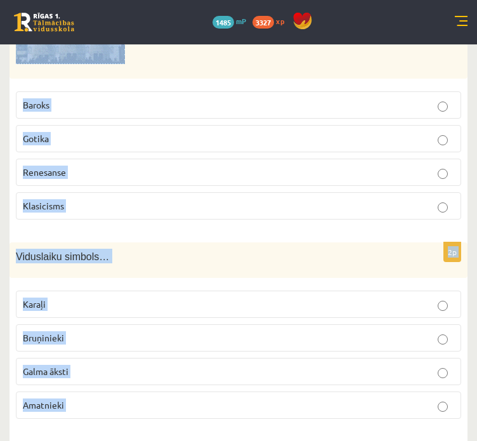
scroll to position [2870, 0]
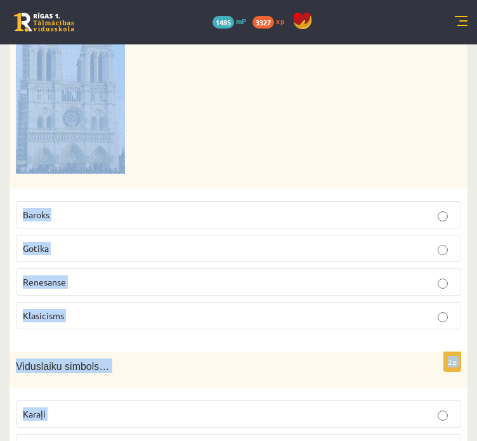
copy form "Kas vislabāk raksturo kultūras noteikto dzīvesveidu? Tas ir nemainīgs visā sabi…"
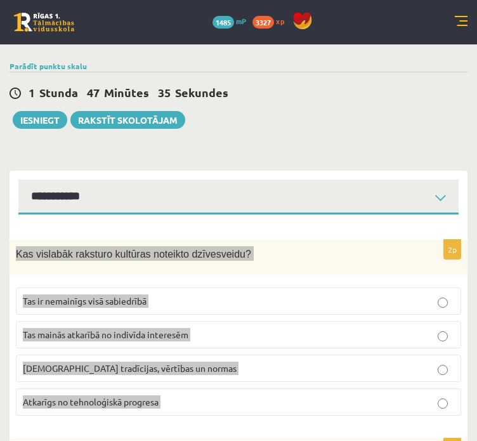
scroll to position [0, 0]
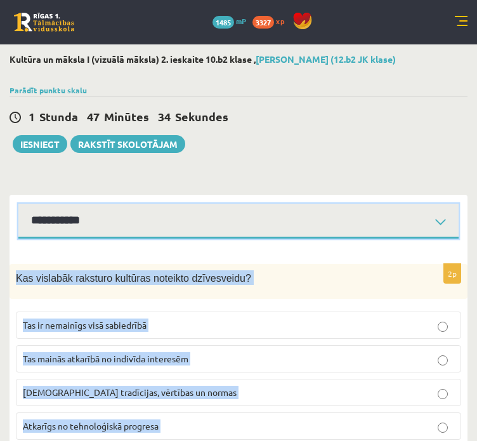
click at [282, 207] on select "**********" at bounding box center [238, 221] width 440 height 35
click at [18, 204] on select "**********" at bounding box center [238, 221] width 440 height 35
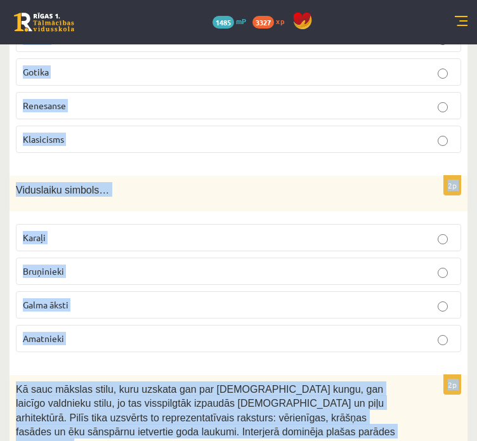
scroll to position [3187, 0]
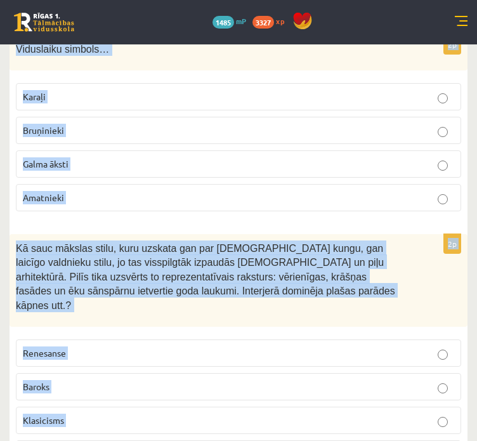
drag, startPoint x: 10, startPoint y: 211, endPoint x: 230, endPoint y: 449, distance: 324.2
copy form "Kas vislabāk raksturo kultūras noteikto dzīvesveidu? Tas ir nemainīgs visā sabi…"
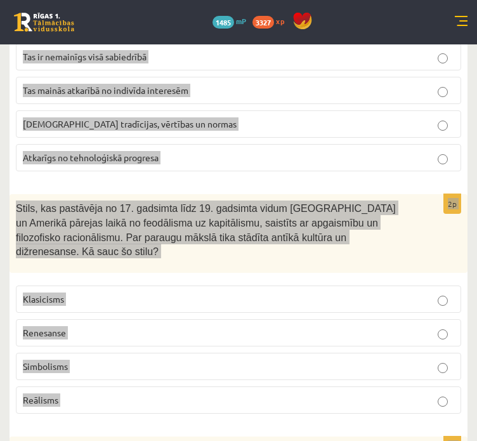
scroll to position [0, 0]
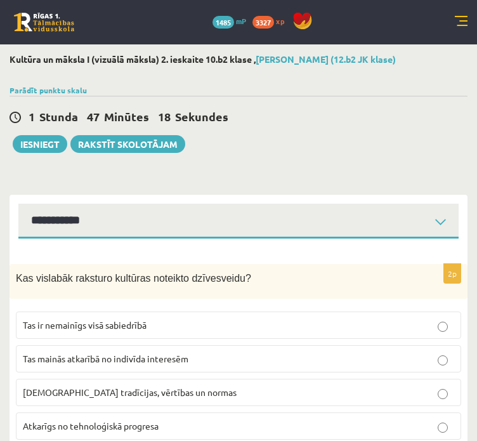
click at [331, 119] on div "1 Stunda 47 Minūtes 18 Sekundes" at bounding box center [239, 117] width 458 height 16
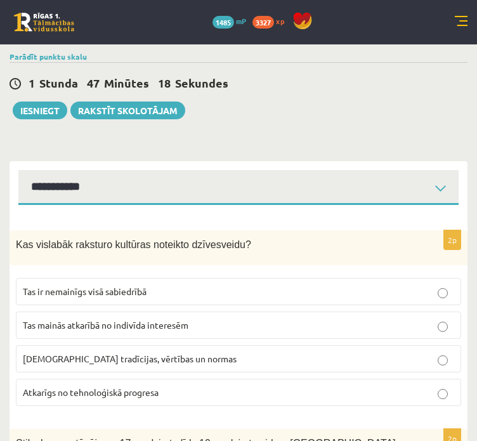
scroll to position [63, 0]
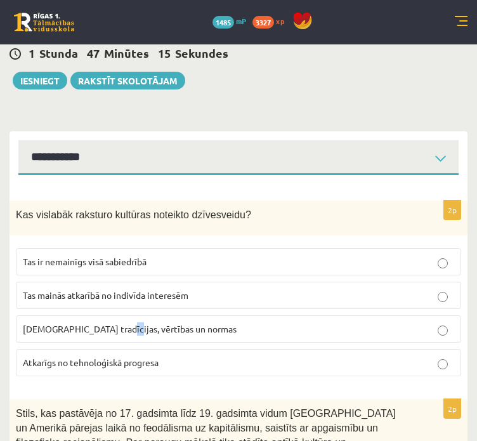
drag, startPoint x: 110, startPoint y: 328, endPoint x: 117, endPoint y: 329, distance: 7.0
click at [115, 329] on span "[DEMOGRAPHIC_DATA] tradīcijas, vērtības un normas" at bounding box center [130, 328] width 214 height 11
click at [127, 329] on span "[DEMOGRAPHIC_DATA] tradīcijas, vērtības un normas" at bounding box center [130, 328] width 214 height 11
click at [129, 334] on p "[DEMOGRAPHIC_DATA] tradīcijas, vērtības un normas" at bounding box center [239, 328] width 432 height 13
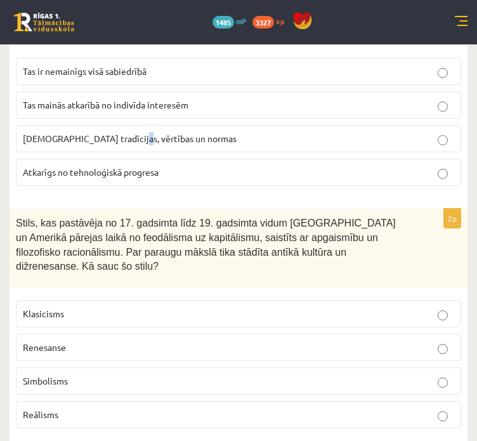
scroll to position [317, 0]
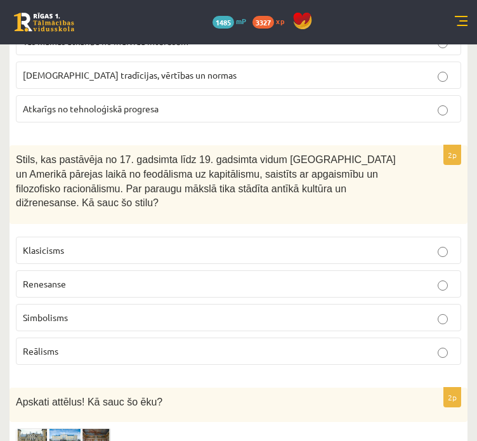
click at [78, 244] on p "Klasicisms" at bounding box center [239, 250] width 432 height 13
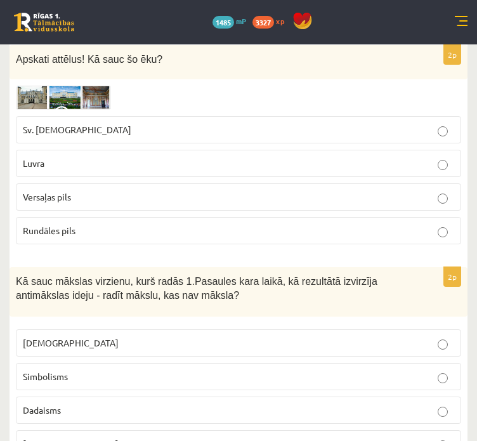
scroll to position [698, 0]
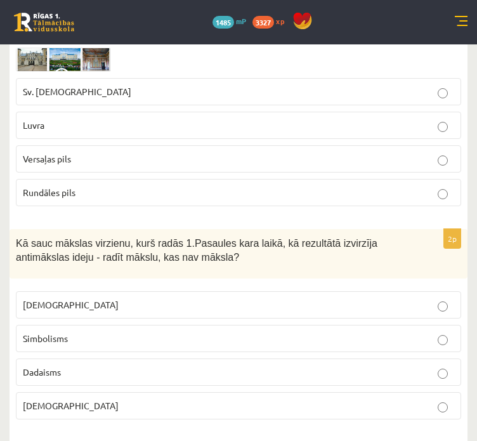
drag, startPoint x: 87, startPoint y: 182, endPoint x: 91, endPoint y: 193, distance: 11.7
click at [86, 182] on label "Rundāles pils" at bounding box center [238, 192] width 445 height 27
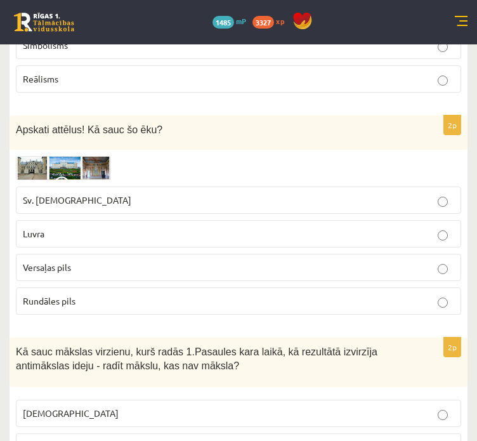
scroll to position [571, 0]
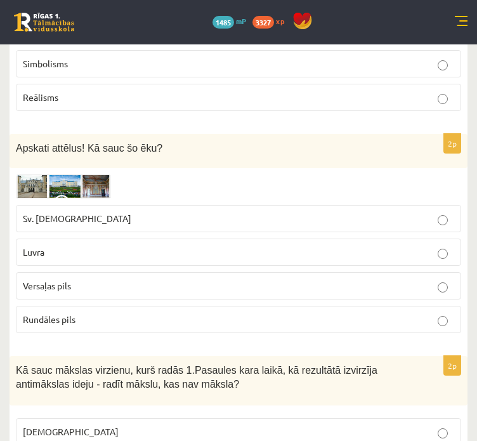
click at [72, 175] on img at bounding box center [63, 186] width 95 height 23
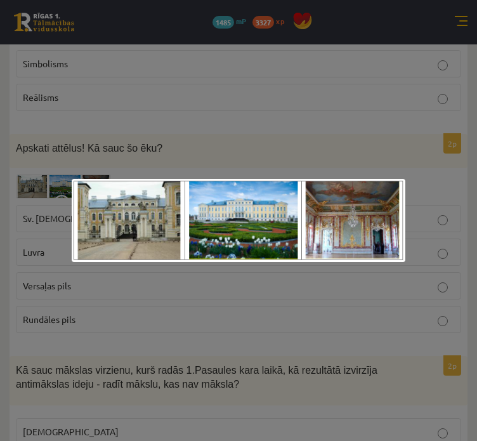
click at [102, 134] on div at bounding box center [238, 220] width 477 height 441
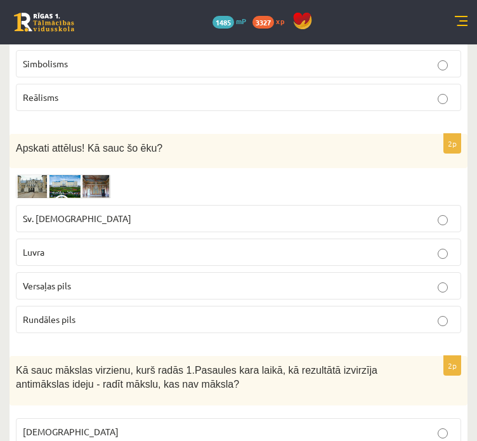
click at [78, 175] on img at bounding box center [63, 186] width 95 height 23
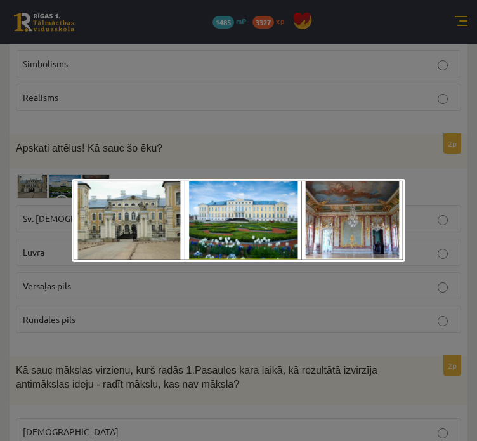
click at [174, 69] on div at bounding box center [238, 220] width 477 height 441
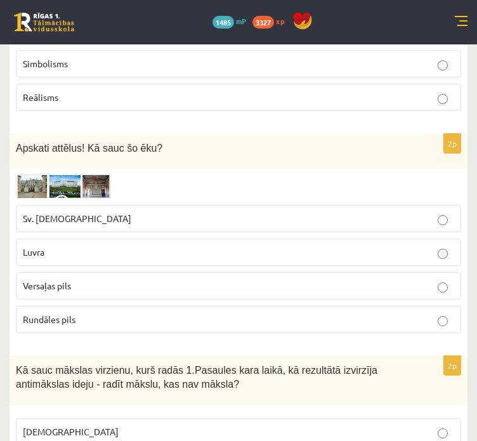
scroll to position [761, 0]
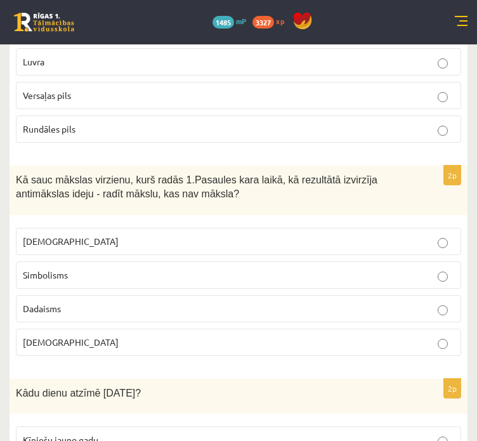
click at [69, 302] on p "Dadaisms" at bounding box center [239, 308] width 432 height 13
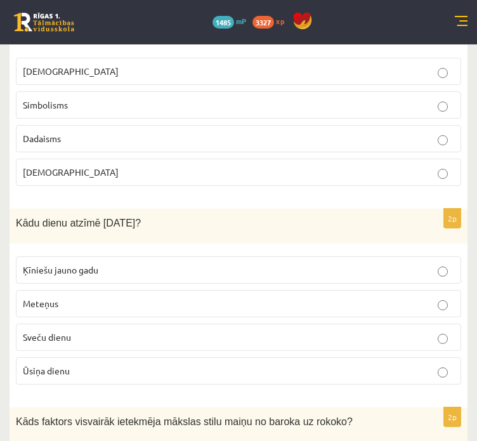
scroll to position [1015, 0]
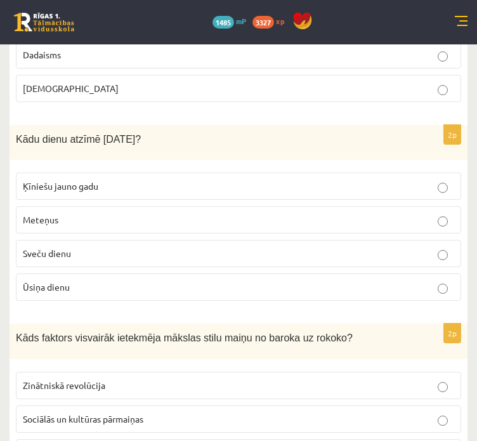
click at [57, 247] on span "Sveču dienu" at bounding box center [47, 252] width 48 height 11
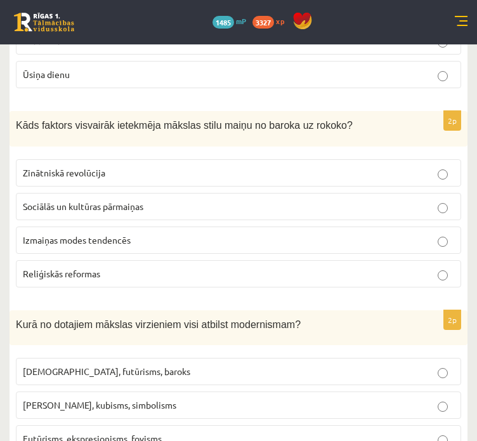
scroll to position [1206, 0]
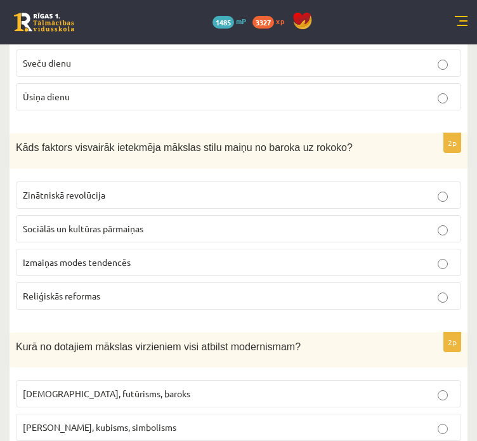
click at [81, 223] on span "Sociālās un kultūras pārmaiņas" at bounding box center [83, 228] width 121 height 11
click at [24, 189] on span "Zinātniskā revolūcija" at bounding box center [64, 194] width 82 height 11
click at [46, 223] on span "Sociālās un kultūras pārmaiņas" at bounding box center [83, 228] width 121 height 11
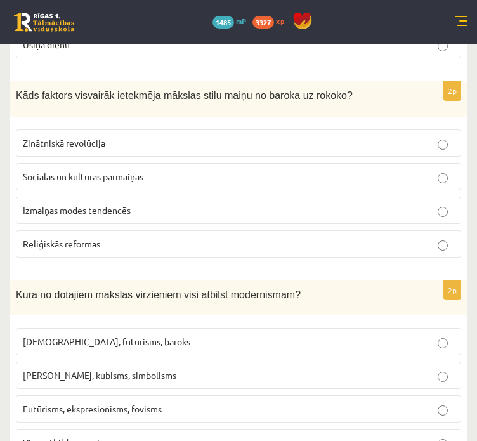
scroll to position [1333, 0]
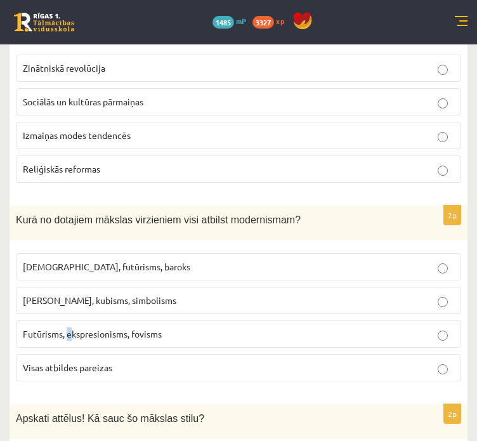
click at [66, 320] on label "Futūrisms, ekspresionisms, fovisms" at bounding box center [238, 333] width 445 height 27
click at [79, 327] on p "Futūrisms, ekspresionisms, fovisms" at bounding box center [239, 333] width 432 height 13
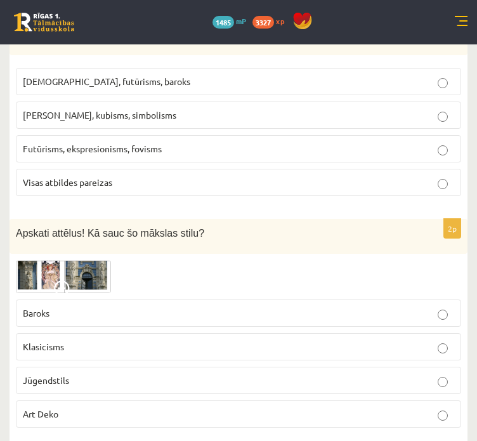
scroll to position [1586, 0]
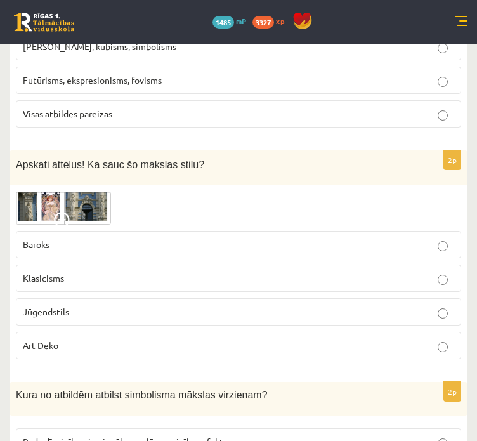
drag, startPoint x: 71, startPoint y: 282, endPoint x: 70, endPoint y: 274, distance: 9.0
click at [69, 298] on label "Jūgendstils" at bounding box center [238, 311] width 445 height 27
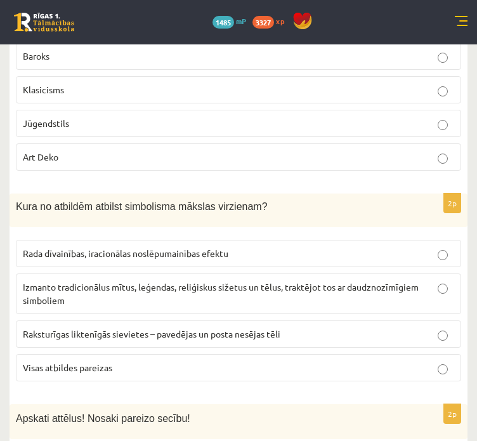
scroll to position [1777, 0]
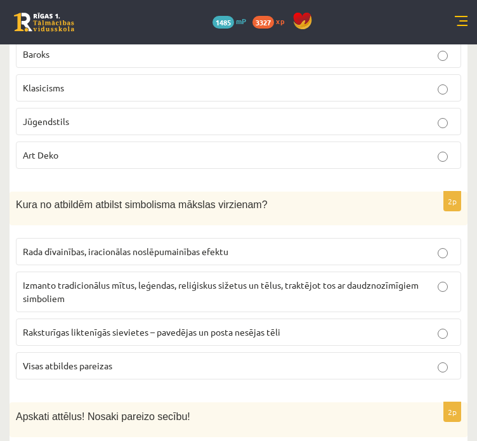
click at [25, 352] on label "Visas atbildes pareizas" at bounding box center [238, 365] width 445 height 27
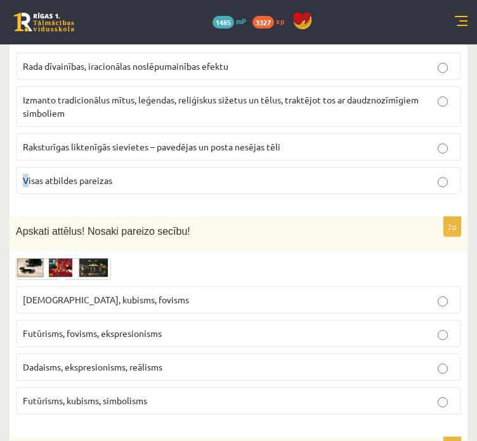
scroll to position [1967, 0]
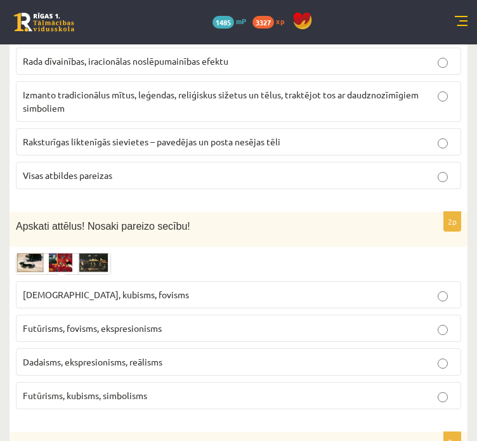
click at [216, 169] on p "Visas atbildes pareizas" at bounding box center [239, 175] width 432 height 13
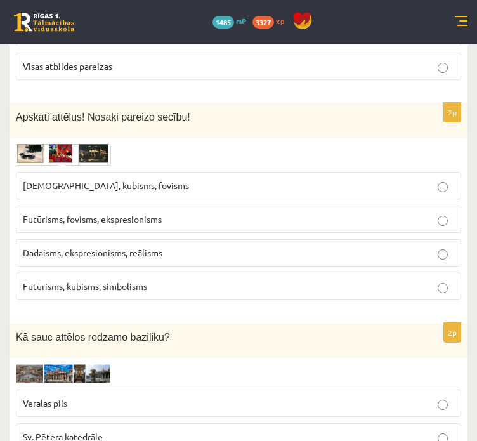
scroll to position [2094, 0]
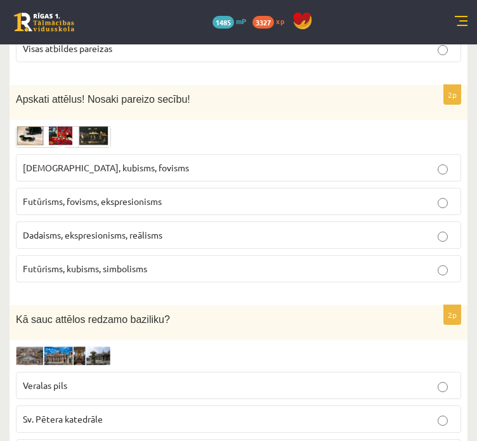
click at [141, 262] on p "Futūrisms, kubisms, simbolisms" at bounding box center [239, 268] width 432 height 13
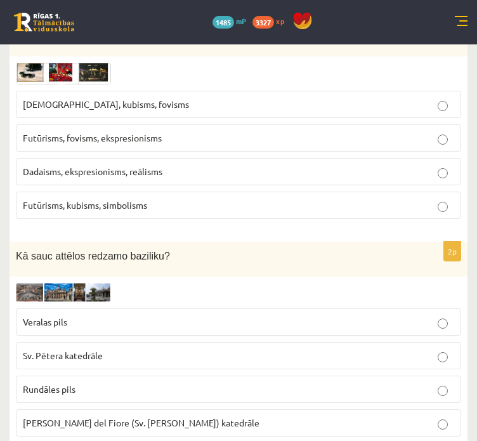
scroll to position [2221, 0]
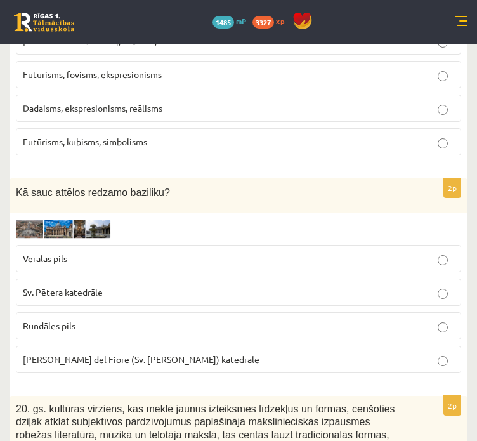
click at [132, 286] on p "Sv. Pētera katedrāle" at bounding box center [239, 292] width 432 height 13
click at [99, 220] on img at bounding box center [63, 229] width 95 height 18
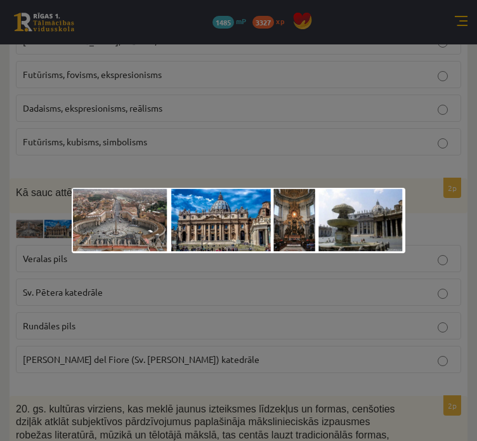
click at [140, 162] on div at bounding box center [238, 220] width 477 height 441
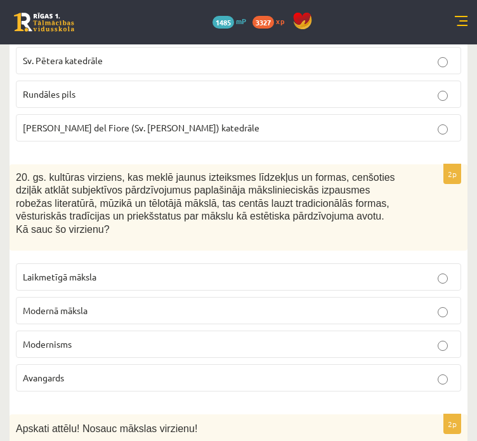
scroll to position [2475, 0]
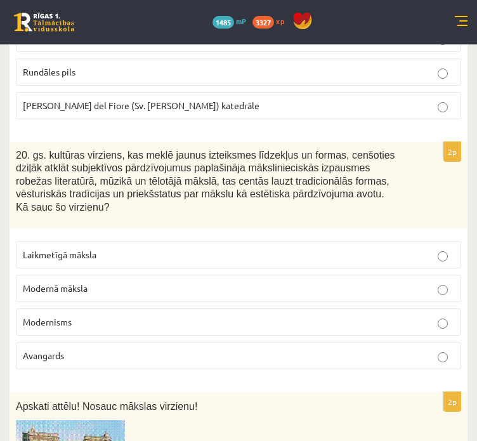
drag, startPoint x: 68, startPoint y: 284, endPoint x: 74, endPoint y: 279, distance: 8.1
click at [70, 316] on span "Modernisms" at bounding box center [47, 321] width 49 height 11
click at [74, 315] on p "Modernisms" at bounding box center [239, 321] width 432 height 13
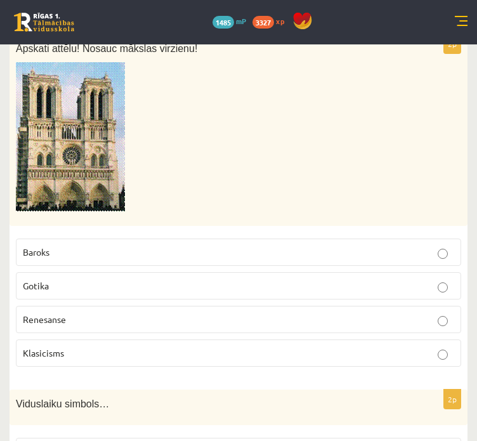
scroll to position [2856, 0]
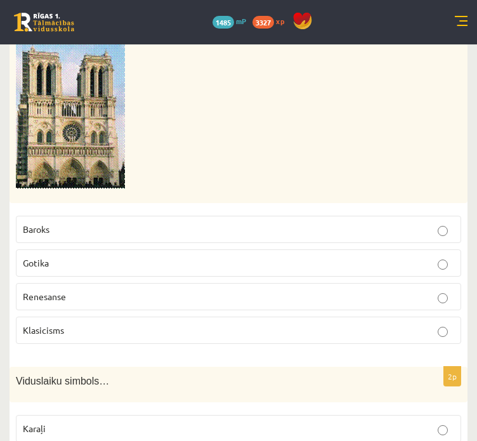
click at [176, 249] on label "Gotika" at bounding box center [238, 262] width 445 height 27
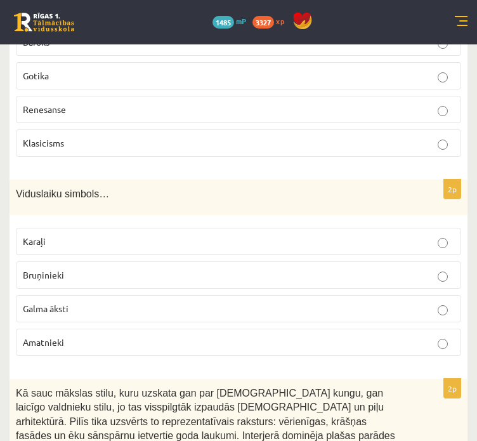
scroll to position [3046, 0]
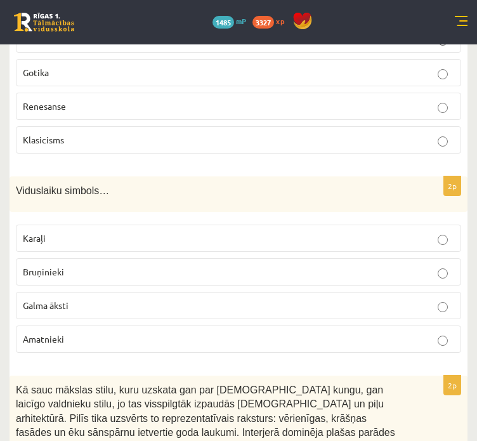
click at [106, 258] on label "Bruņinieki" at bounding box center [238, 271] width 445 height 27
click at [102, 265] on p "Bruņinieki" at bounding box center [239, 271] width 432 height 13
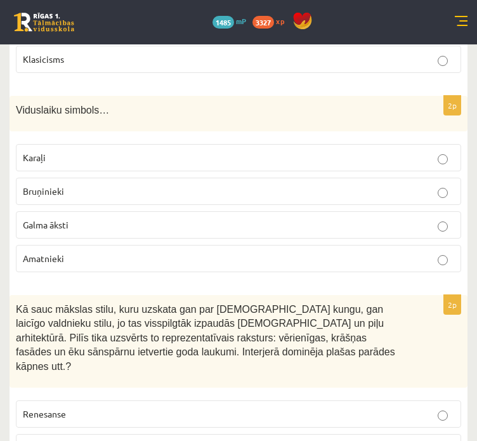
scroll to position [3187, 0]
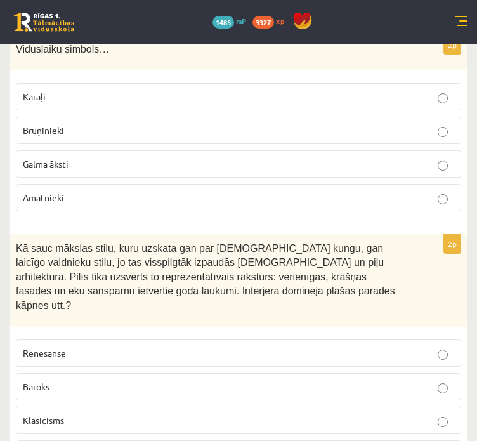
click at [196, 380] on p "Baroks" at bounding box center [239, 386] width 432 height 13
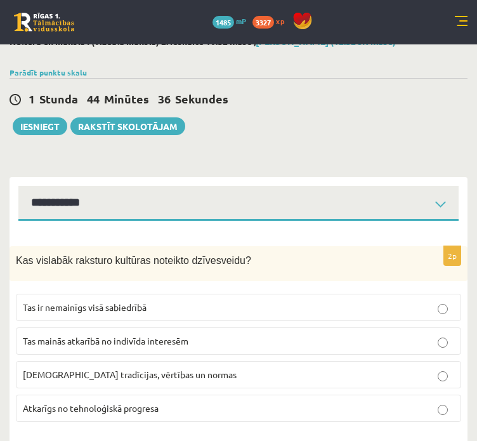
scroll to position [0, 0]
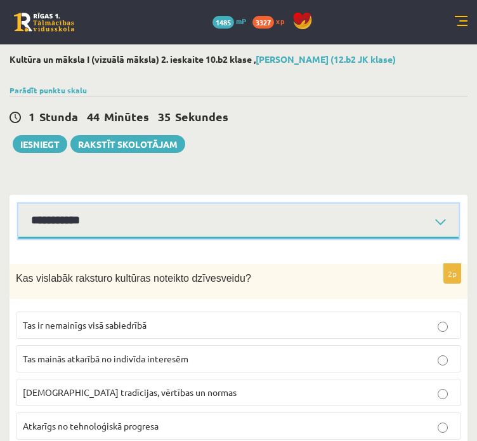
click at [129, 226] on select "**********" at bounding box center [238, 221] width 440 height 35
click at [18, 204] on select "**********" at bounding box center [238, 221] width 440 height 35
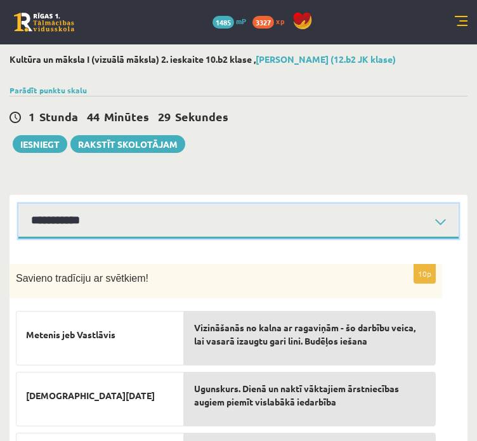
click at [104, 221] on select "**********" at bounding box center [238, 221] width 440 height 35
click at [110, 228] on select "**********" at bounding box center [238, 221] width 440 height 35
click at [18, 204] on select "**********" at bounding box center [238, 221] width 440 height 35
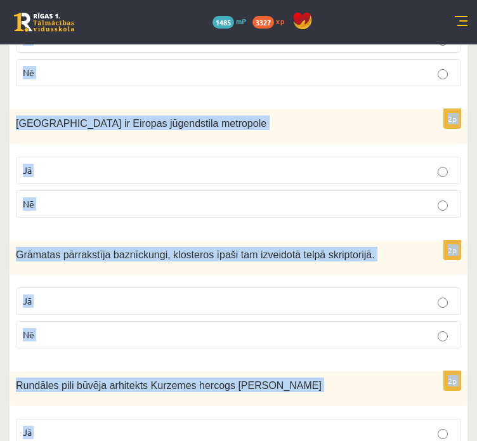
scroll to position [2562, 0]
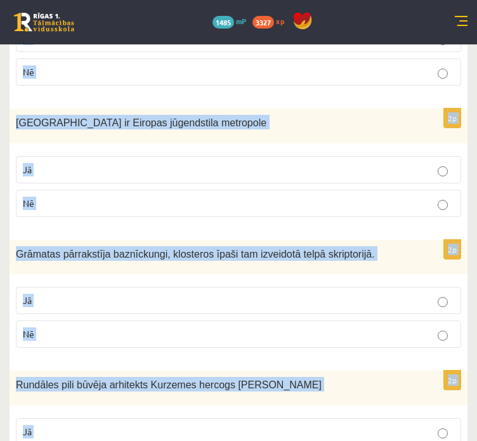
drag, startPoint x: 22, startPoint y: 135, endPoint x: 258, endPoint y: 383, distance: 341.6
copy form "Vai apgalvojumi ir pareizi? 2p Viduslaikos vidējais mūža garums viduslaikos nep…"
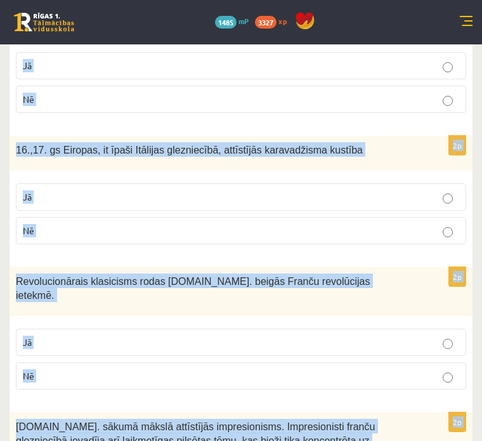
scroll to position [215, 0]
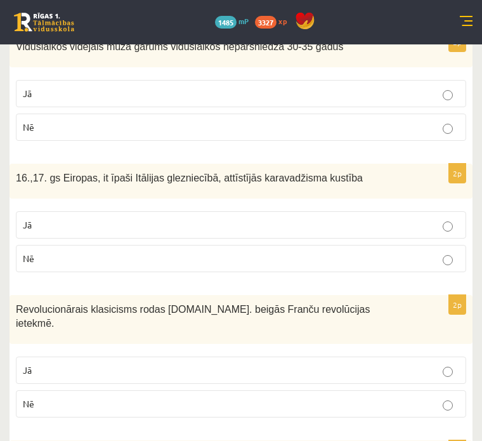
scroll to position [254, 0]
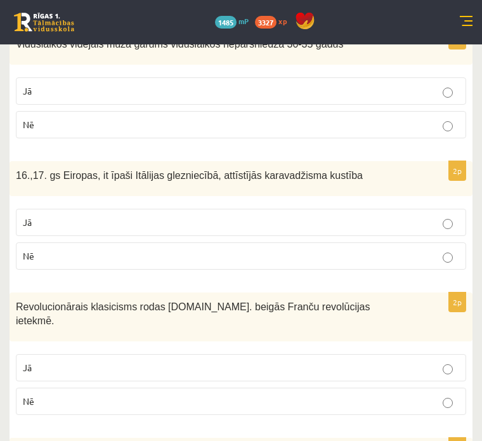
click at [164, 98] on p "Jā" at bounding box center [241, 90] width 437 height 13
click at [89, 225] on label "Jā" at bounding box center [241, 222] width 451 height 27
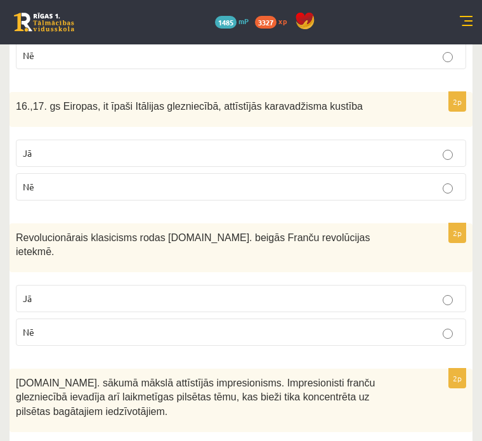
scroll to position [444, 0]
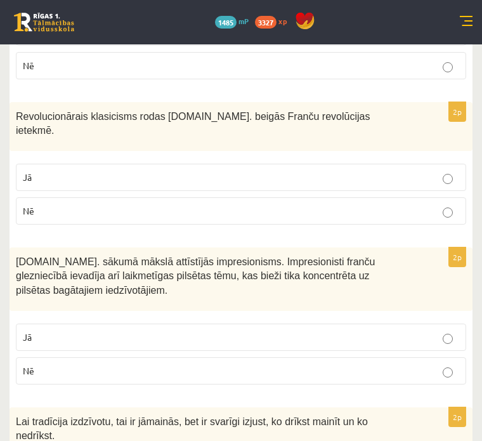
drag, startPoint x: 113, startPoint y: 159, endPoint x: 106, endPoint y: 152, distance: 9.4
click at [109, 157] on fieldset "Jā Nē" at bounding box center [241, 192] width 451 height 71
click at [119, 171] on p "Jā" at bounding box center [241, 177] width 437 height 13
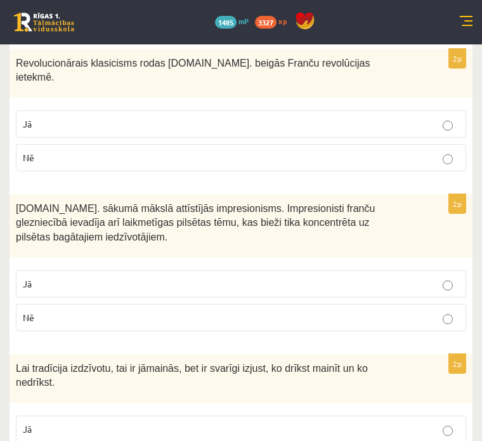
scroll to position [571, 0]
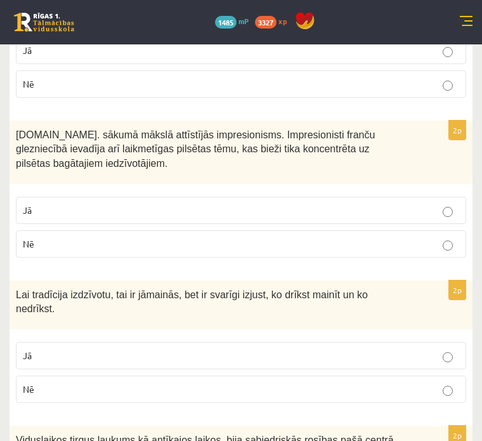
click at [113, 245] on p "Nē" at bounding box center [241, 243] width 437 height 13
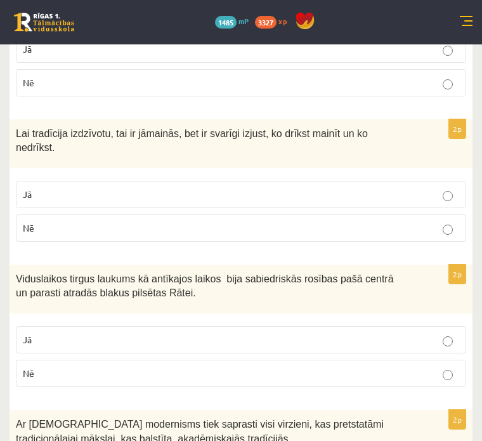
scroll to position [761, 0]
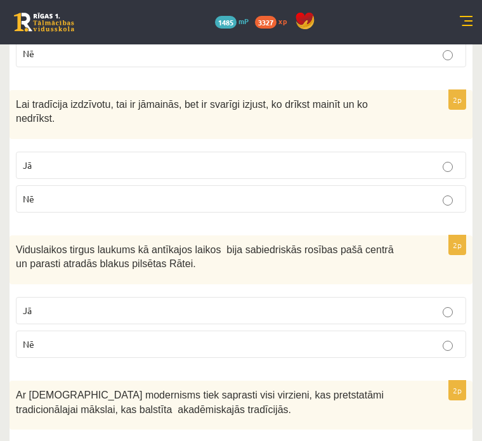
click at [124, 154] on label "Jā" at bounding box center [241, 165] width 451 height 27
click at [170, 297] on label "Jā" at bounding box center [241, 310] width 451 height 27
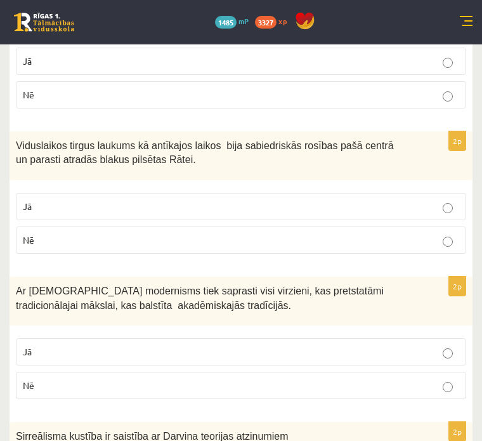
scroll to position [888, 0]
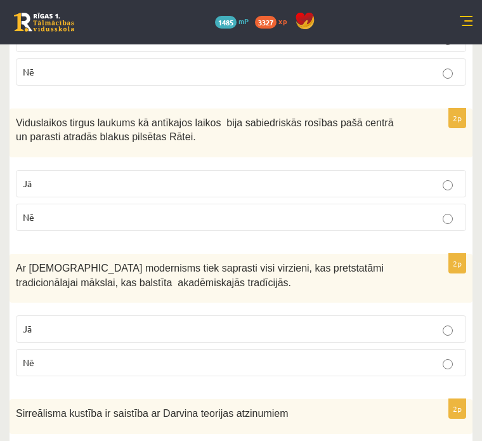
click at [170, 322] on p "Jā" at bounding box center [241, 328] width 437 height 13
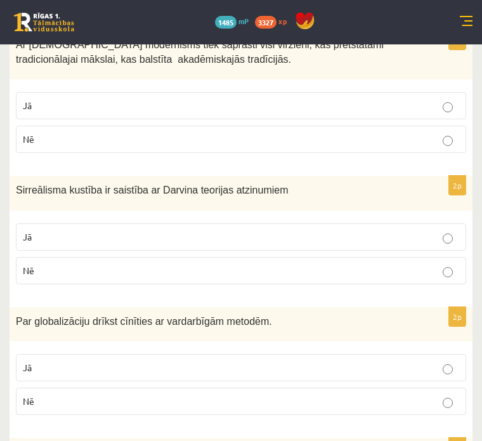
scroll to position [1142, 0]
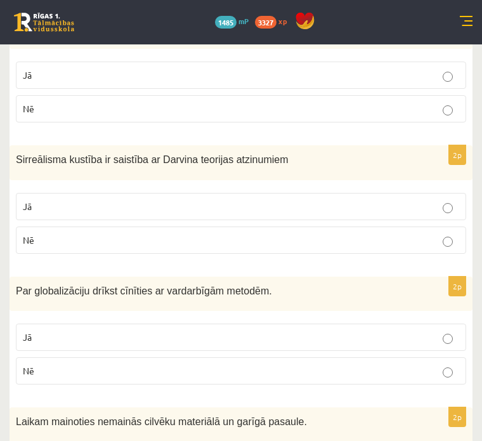
click at [173, 238] on p "Nē" at bounding box center [241, 240] width 437 height 13
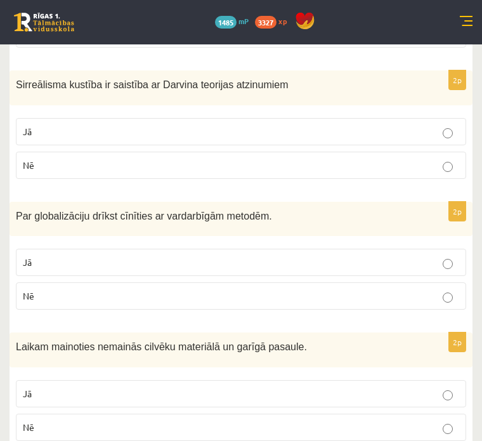
scroll to position [1269, 0]
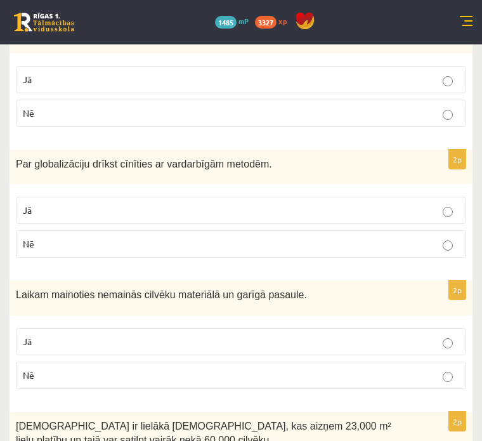
drag, startPoint x: 186, startPoint y: 246, endPoint x: 192, endPoint y: 248, distance: 6.6
click at [192, 241] on label "Nē" at bounding box center [241, 243] width 451 height 27
click at [195, 353] on fieldset "Jā Nē" at bounding box center [241, 357] width 451 height 71
click at [196, 369] on p "Nē" at bounding box center [241, 375] width 437 height 13
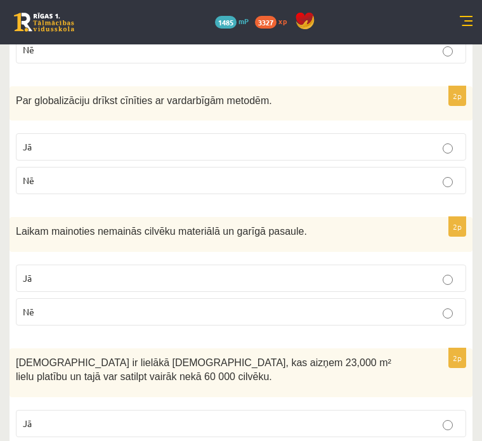
scroll to position [1460, 0]
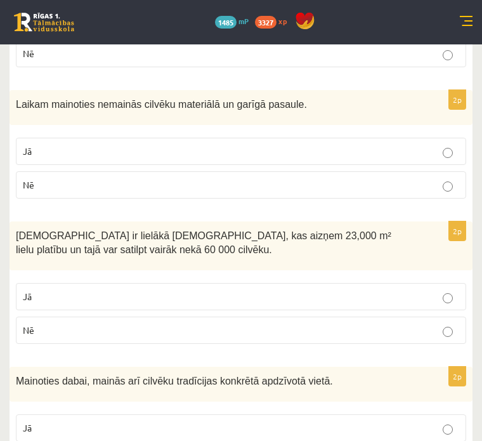
click at [147, 290] on p "Jā" at bounding box center [241, 296] width 437 height 13
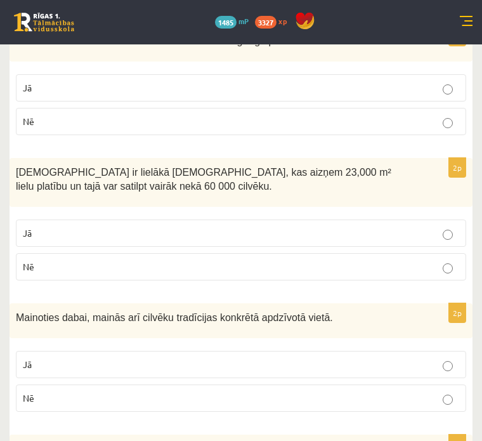
drag, startPoint x: 117, startPoint y: 340, endPoint x: 113, endPoint y: 322, distance: 18.8
click at [115, 345] on fieldset "Jā Nē" at bounding box center [241, 380] width 451 height 71
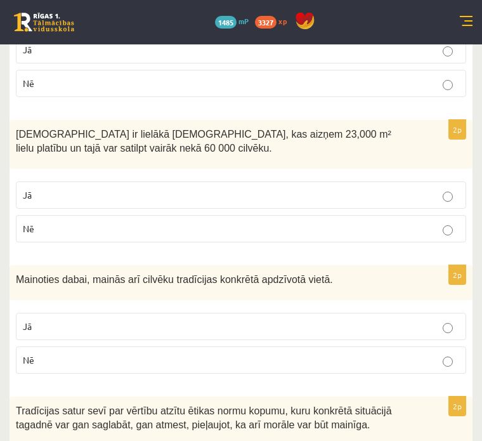
scroll to position [1713, 0]
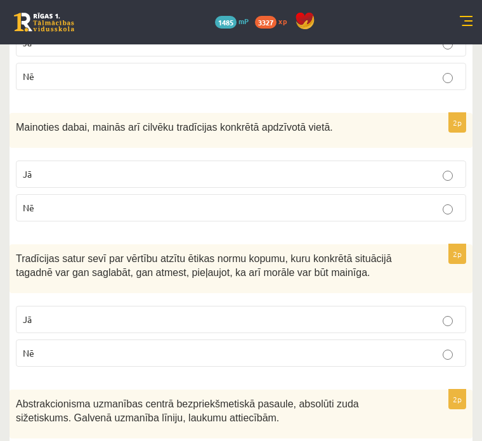
click at [160, 154] on fieldset "Jā Nē" at bounding box center [241, 189] width 451 height 71
click at [162, 168] on p "Jā" at bounding box center [241, 174] width 437 height 13
click at [355, 352] on p "Nē" at bounding box center [241, 352] width 437 height 13
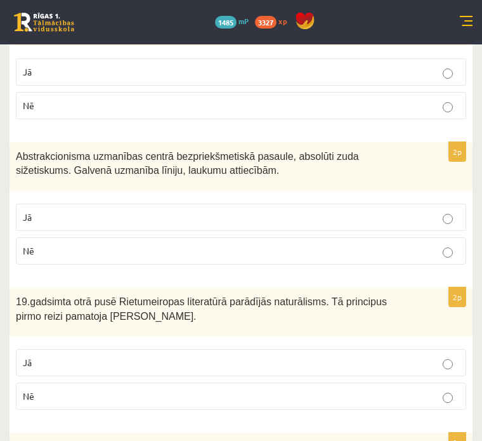
scroll to position [1967, 0]
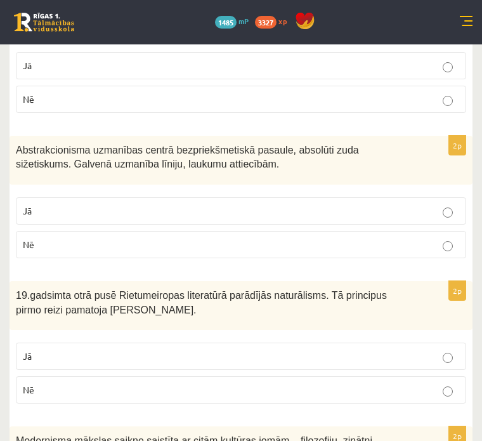
click at [199, 218] on p "Jā" at bounding box center [241, 210] width 437 height 13
drag, startPoint x: 146, startPoint y: 360, endPoint x: 143, endPoint y: 353, distance: 7.7
click at [143, 355] on p "Jā" at bounding box center [241, 356] width 437 height 13
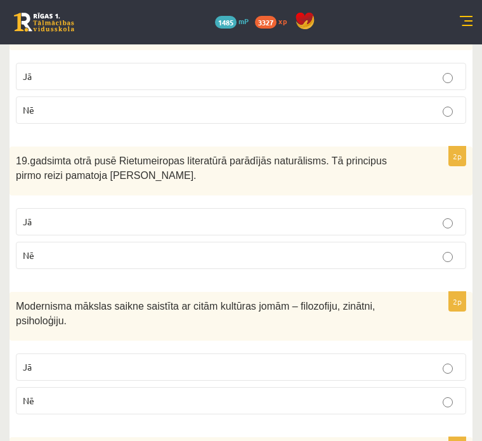
scroll to position [2158, 0]
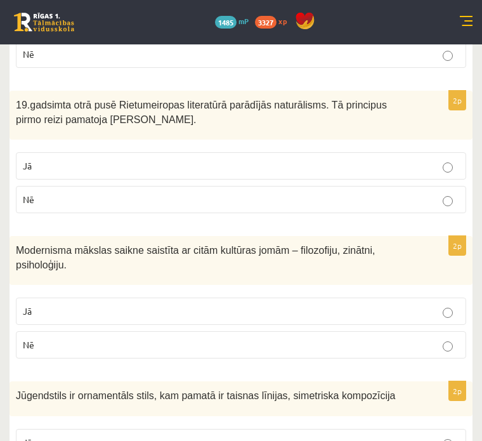
click at [155, 308] on p "Jā" at bounding box center [241, 311] width 437 height 13
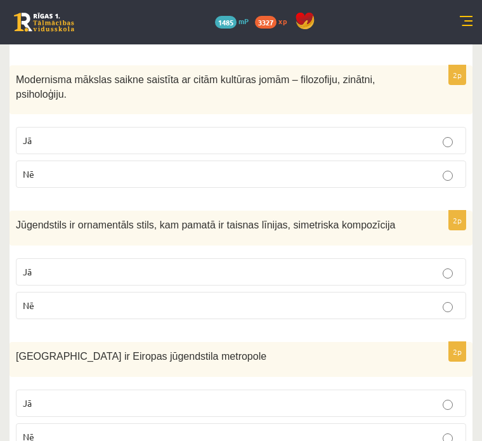
scroll to position [2411, 0]
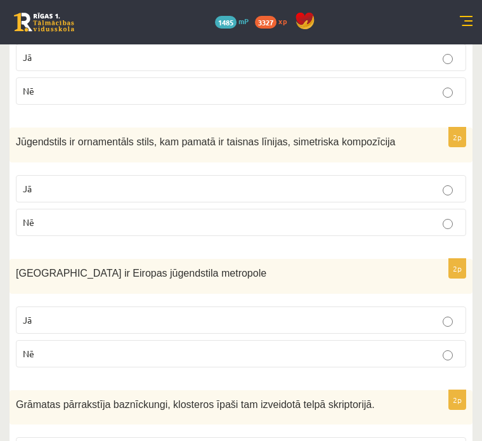
drag, startPoint x: 268, startPoint y: 253, endPoint x: 271, endPoint y: 247, distance: 7.1
click at [271, 240] on fieldset "Jā Nē" at bounding box center [241, 204] width 451 height 71
click at [271, 229] on p "Nē" at bounding box center [241, 222] width 437 height 13
drag, startPoint x: 199, startPoint y: 332, endPoint x: 206, endPoint y: 336, distance: 7.7
click at [206, 327] on p "Jā" at bounding box center [241, 319] width 437 height 13
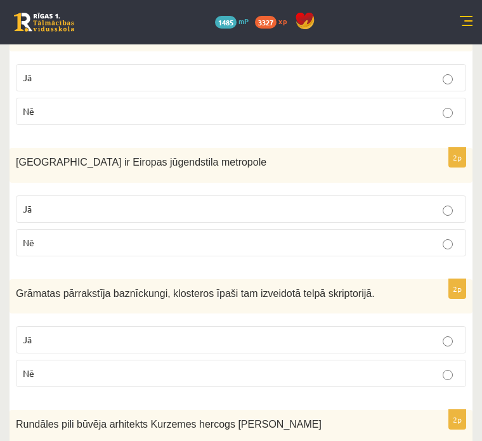
scroll to position [2602, 0]
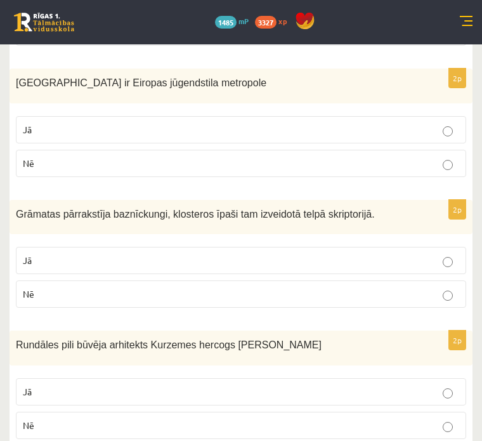
click at [222, 301] on p "Nē" at bounding box center [241, 293] width 437 height 13
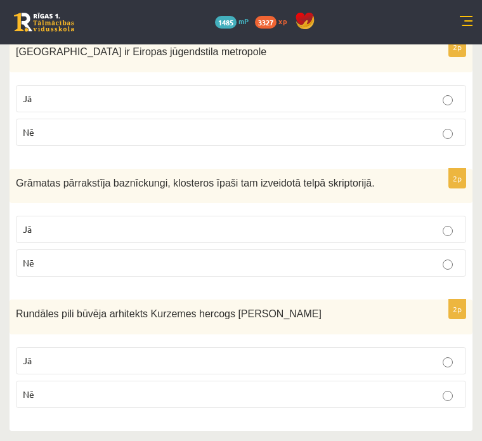
scroll to position [2656, 0]
click at [209, 347] on label "Jā" at bounding box center [241, 360] width 451 height 27
click at [209, 381] on label "Nē" at bounding box center [241, 394] width 451 height 27
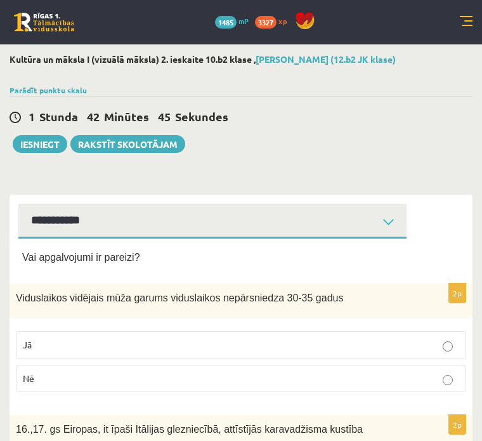
scroll to position [0, 0]
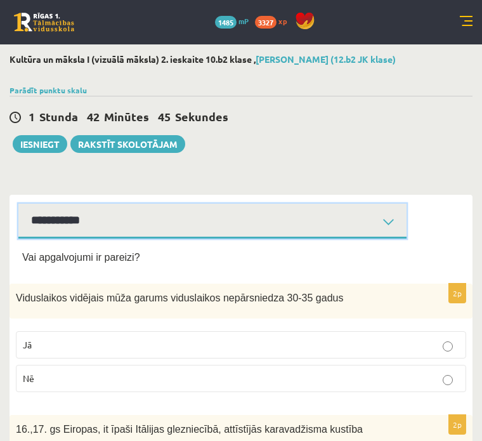
click at [140, 239] on select "**********" at bounding box center [212, 221] width 388 height 35
drag, startPoint x: 122, startPoint y: 234, endPoint x: 117, endPoint y: 230, distance: 6.7
click at [120, 232] on select "**********" at bounding box center [212, 221] width 388 height 35
click at [72, 218] on select "**********" at bounding box center [212, 221] width 388 height 35
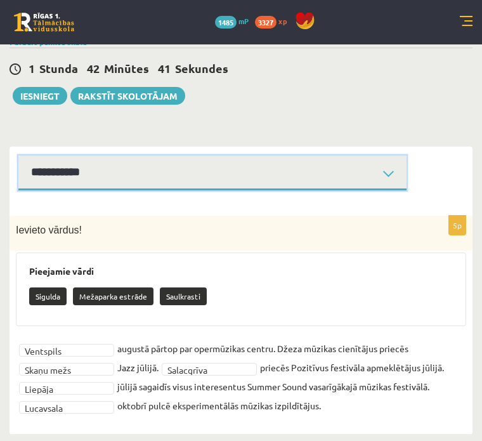
scroll to position [94, 0]
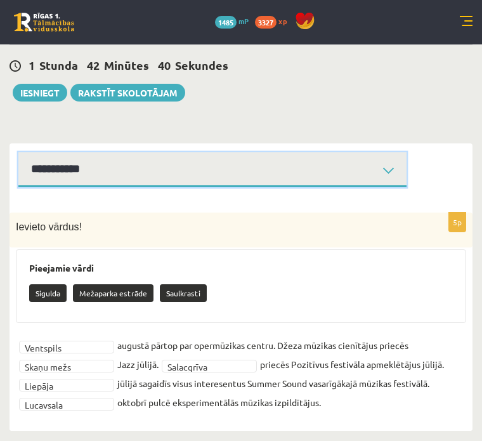
drag, startPoint x: 127, startPoint y: 140, endPoint x: 131, endPoint y: 154, distance: 14.7
click at [128, 152] on select "**********" at bounding box center [212, 169] width 388 height 35
select select "**********"
click at [72, 152] on select "**********" at bounding box center [212, 169] width 388 height 35
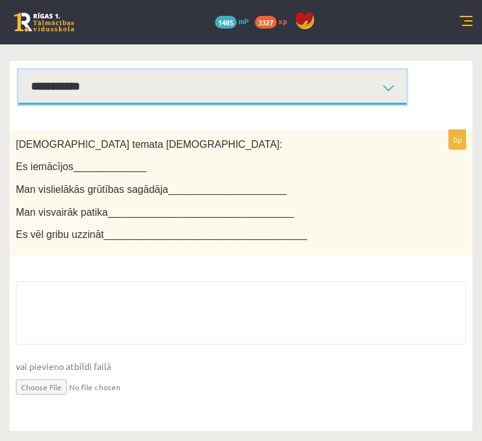
scroll to position [157, 0]
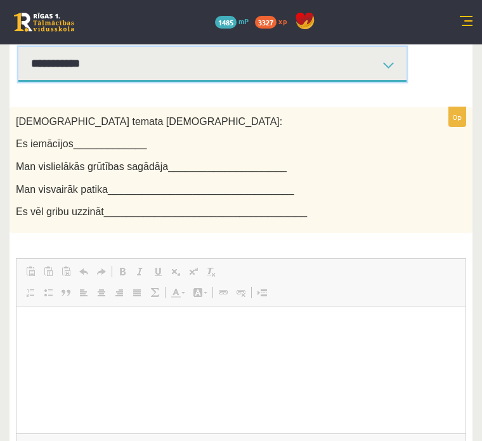
click at [146, 301] on link "Izlīdzināt malas" at bounding box center [137, 292] width 18 height 16
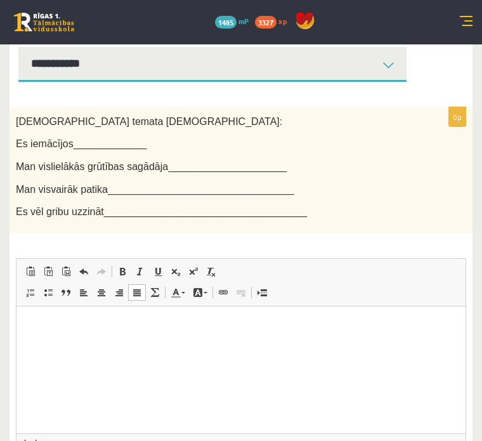
scroll to position [0, 0]
click at [161, 345] on html at bounding box center [240, 325] width 449 height 39
drag, startPoint x: 220, startPoint y: 365, endPoint x: 211, endPoint y: 355, distance: 13.0
click at [216, 345] on html at bounding box center [240, 325] width 449 height 39
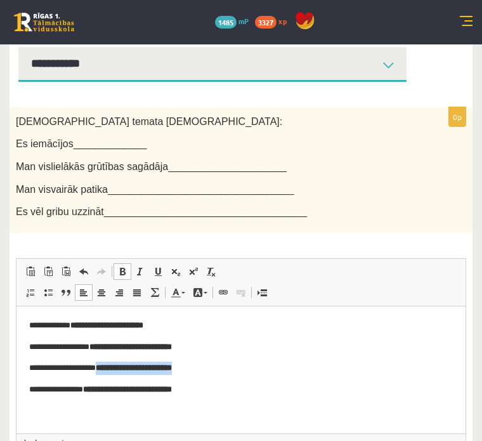
drag, startPoint x: 197, startPoint y: 370, endPoint x: 109, endPoint y: 365, distance: 89.0
click at [109, 365] on p "**********" at bounding box center [212, 367] width 367 height 13
click at [128, 277] on span at bounding box center [122, 272] width 10 height 10
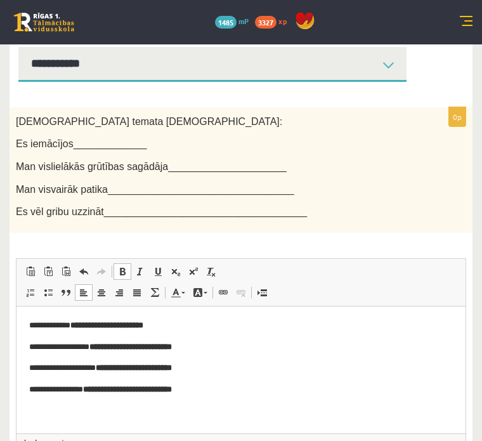
click at [128, 277] on span at bounding box center [122, 272] width 10 height 10
click at [145, 277] on span at bounding box center [140, 272] width 10 height 10
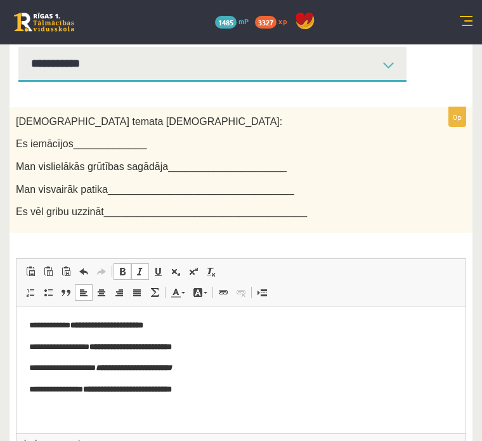
click at [149, 280] on link "Slīpraksts Klaviatūras saīsne vadīšanas taustiņš+I" at bounding box center [140, 271] width 18 height 16
click at [128, 277] on span at bounding box center [122, 272] width 10 height 10
drag, startPoint x: 287, startPoint y: 389, endPoint x: 284, endPoint y: 383, distance: 6.8
click at [284, 383] on p "**********" at bounding box center [212, 389] width 367 height 13
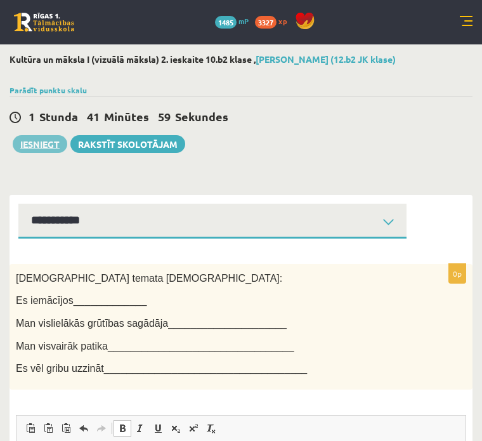
click at [67, 153] on button "Iesniegt" at bounding box center [40, 144] width 55 height 18
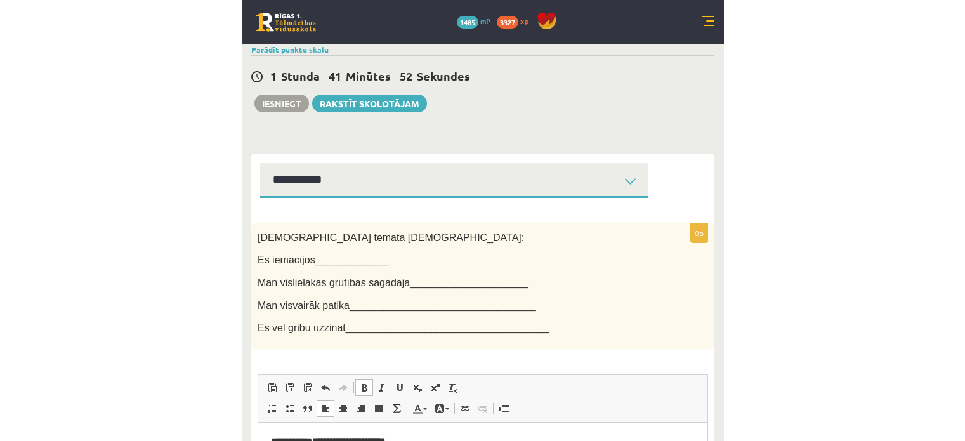
scroll to position [63, 0]
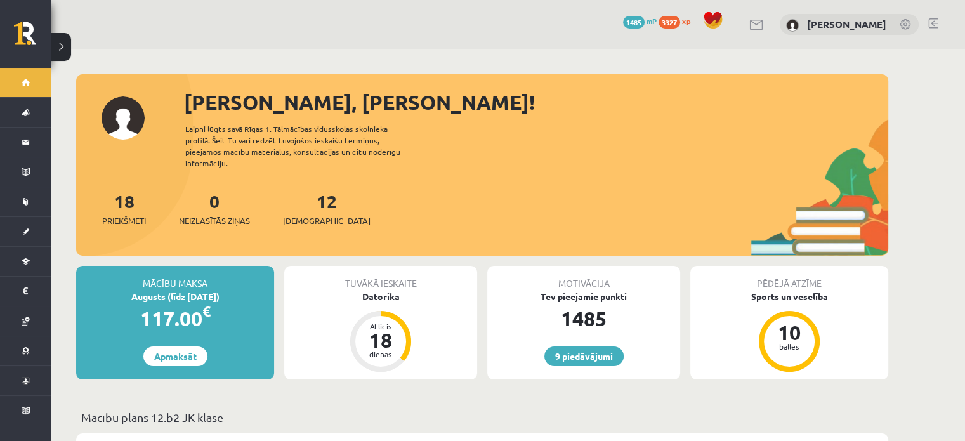
click at [259, 169] on div "[PERSON_NAME], [PERSON_NAME]! Laipni lūgts savā Rīgas 1. Tālmācības vidusskolas…" at bounding box center [482, 171] width 812 height 169
click at [300, 199] on link "12 Ieskaites" at bounding box center [327, 208] width 88 height 37
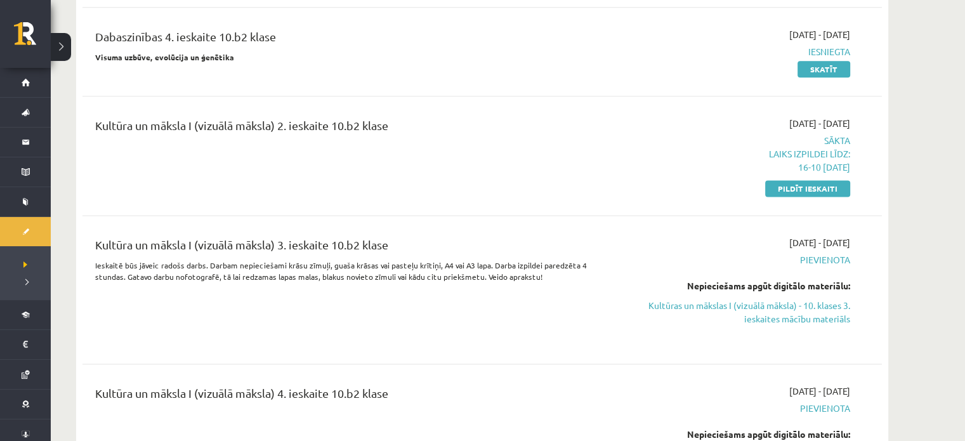
scroll to position [1650, 0]
drag, startPoint x: 792, startPoint y: 178, endPoint x: 536, endPoint y: 45, distance: 288.9
click at [791, 181] on link "Pildīt ieskaiti" at bounding box center [807, 189] width 85 height 16
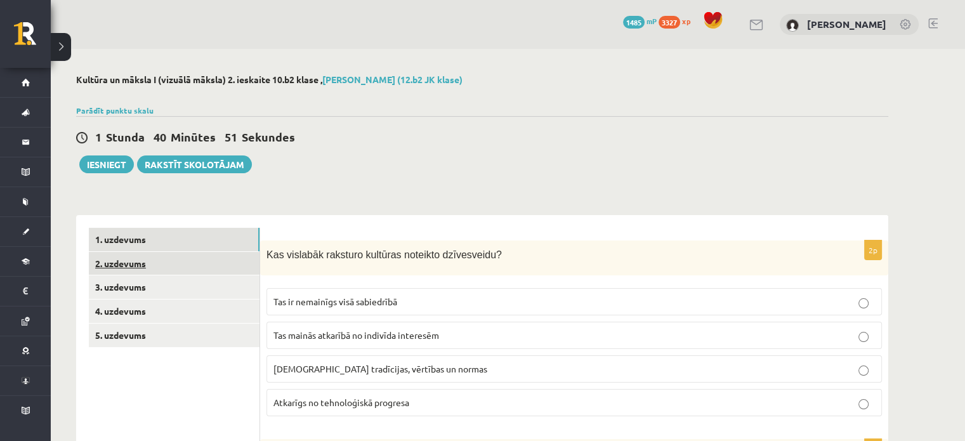
click at [162, 269] on link "2. uzdevums" at bounding box center [174, 263] width 171 height 23
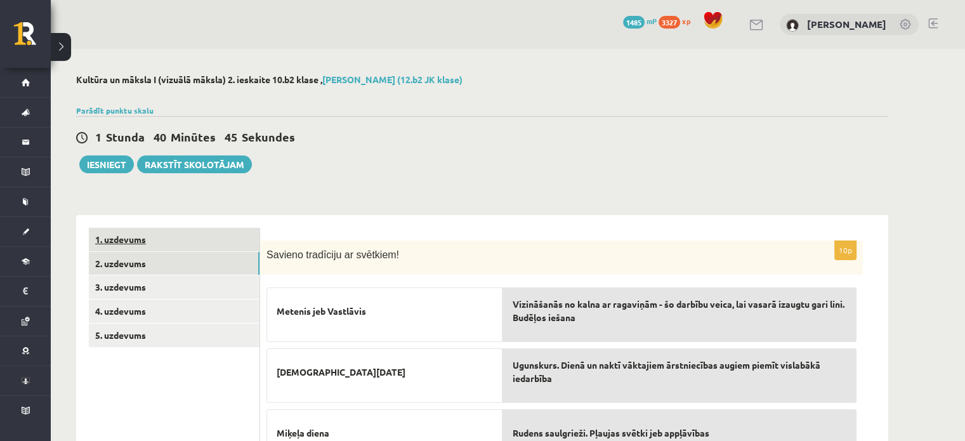
click at [197, 234] on link "1. uzdevums" at bounding box center [174, 239] width 171 height 23
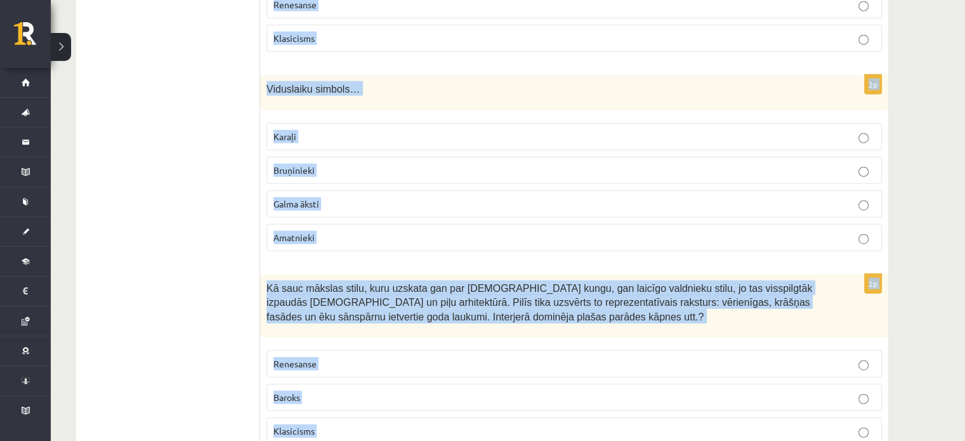
scroll to position [3109, 0]
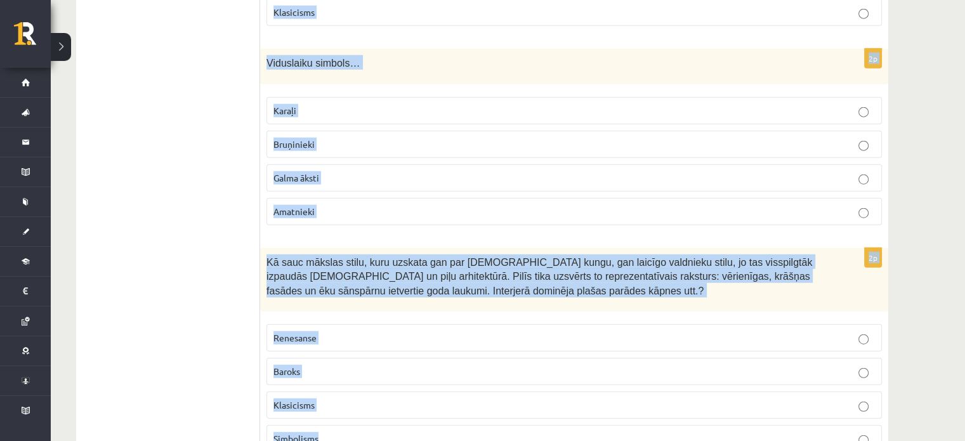
drag, startPoint x: 279, startPoint y: 264, endPoint x: 437, endPoint y: 345, distance: 177.4
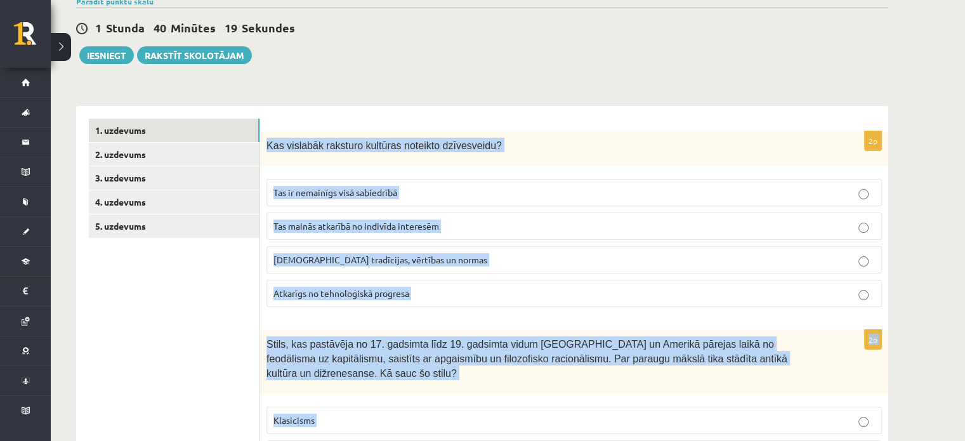
scroll to position [190, 0]
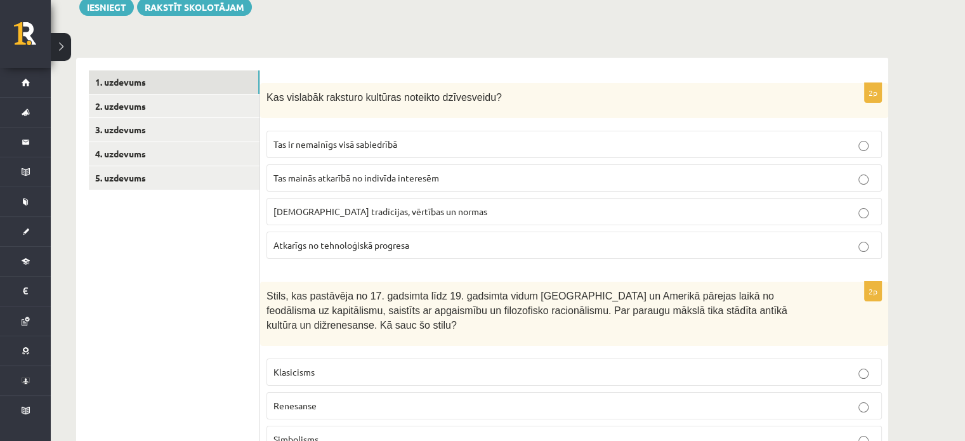
scroll to position [127, 0]
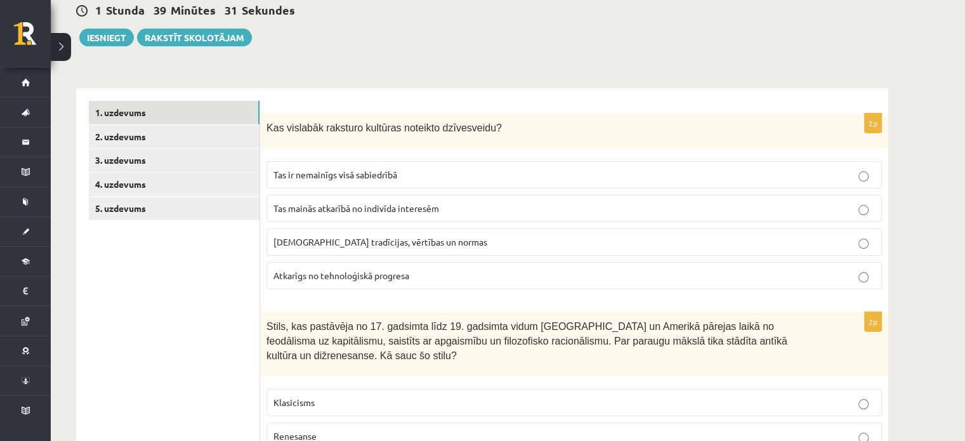
click at [326, 241] on span "[DEMOGRAPHIC_DATA] tradīcijas, vērtības un normas" at bounding box center [381, 241] width 214 height 11
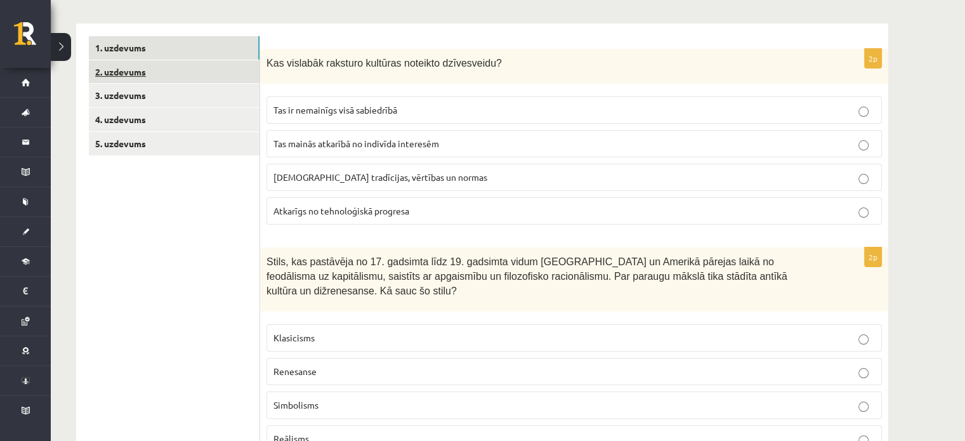
scroll to position [254, 0]
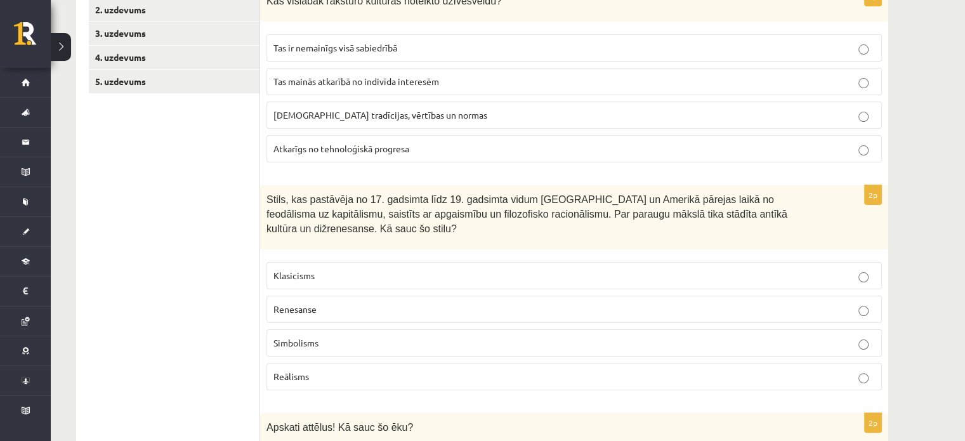
click at [346, 269] on p "Klasicisms" at bounding box center [575, 275] width 602 height 13
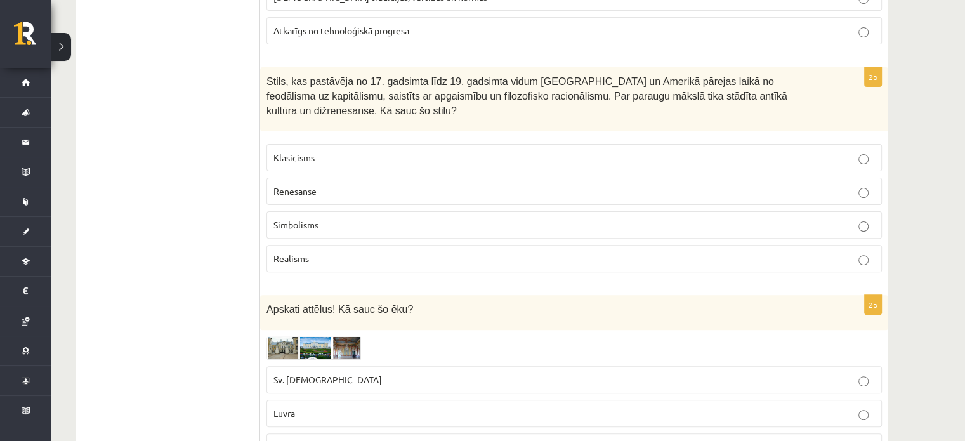
scroll to position [508, 0]
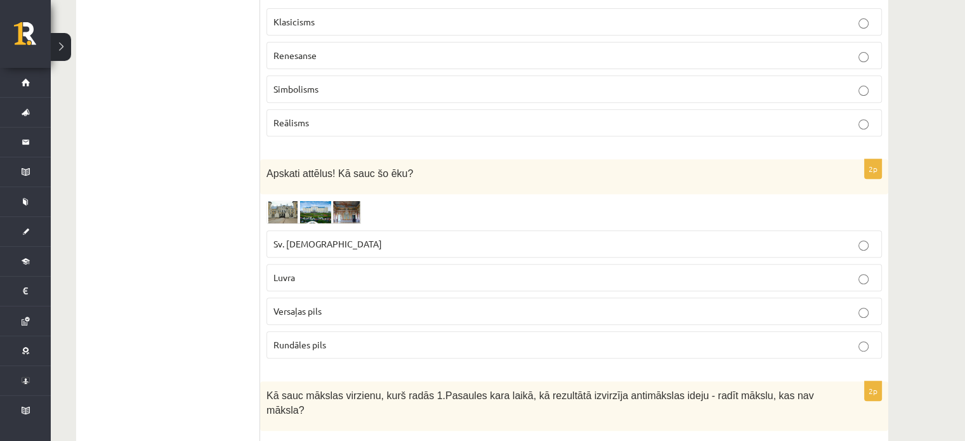
click at [322, 339] on span "Rundāles pils" at bounding box center [300, 344] width 53 height 11
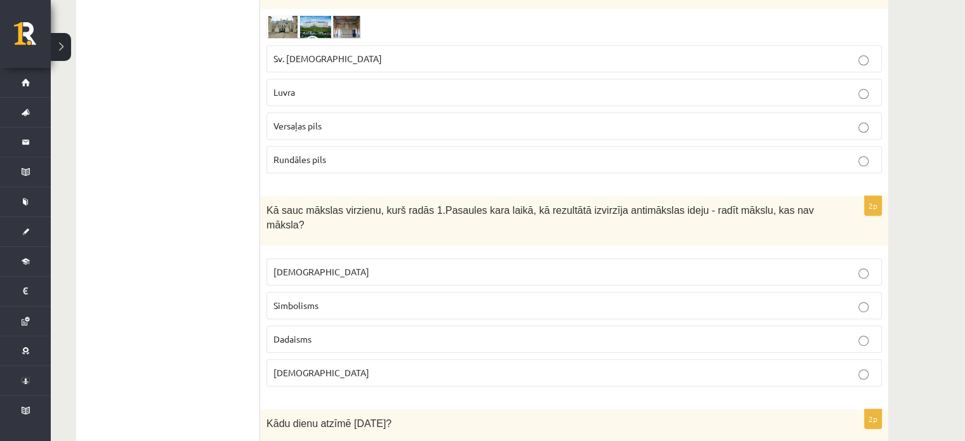
scroll to position [761, 0]
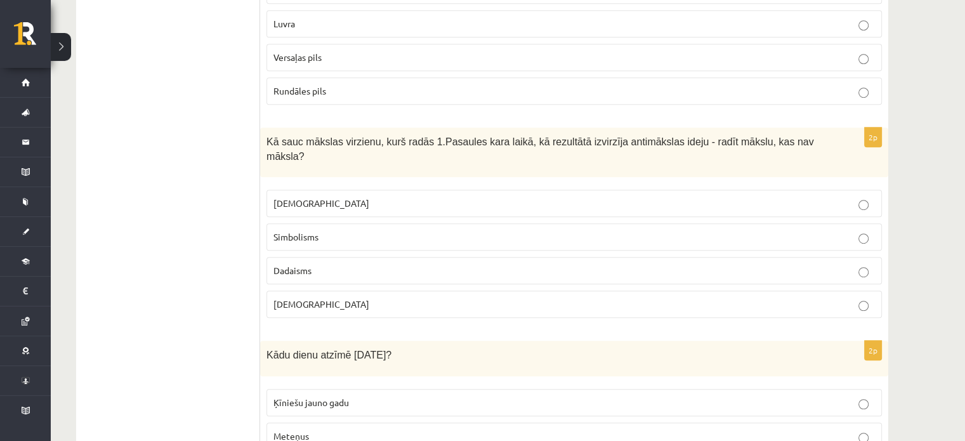
click at [392, 257] on label "Dadaisms" at bounding box center [575, 270] width 616 height 27
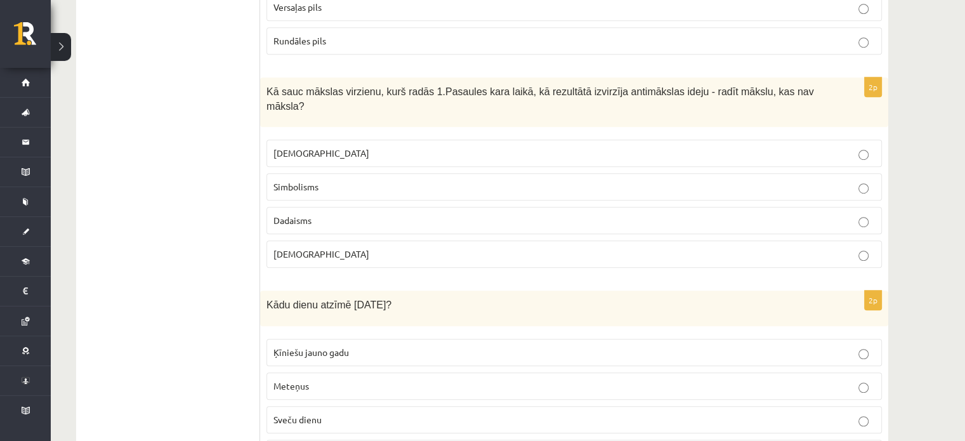
scroll to position [888, 0]
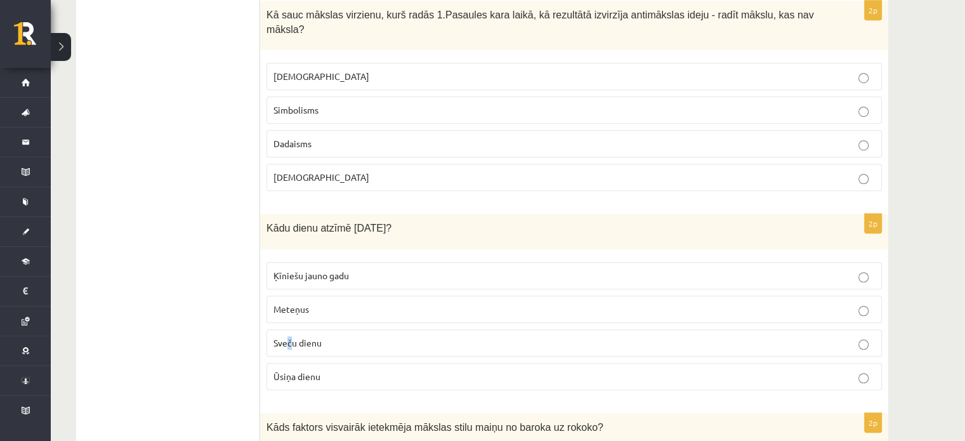
click at [289, 329] on label "Sveču dienu" at bounding box center [575, 342] width 616 height 27
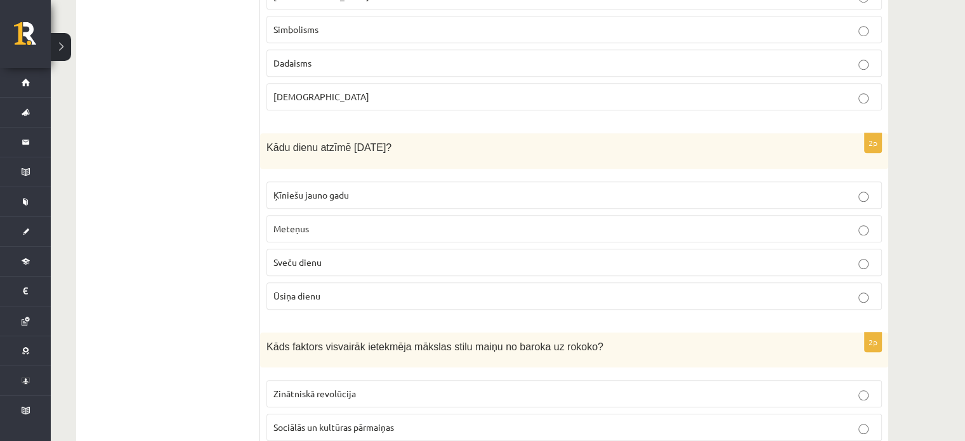
scroll to position [1079, 0]
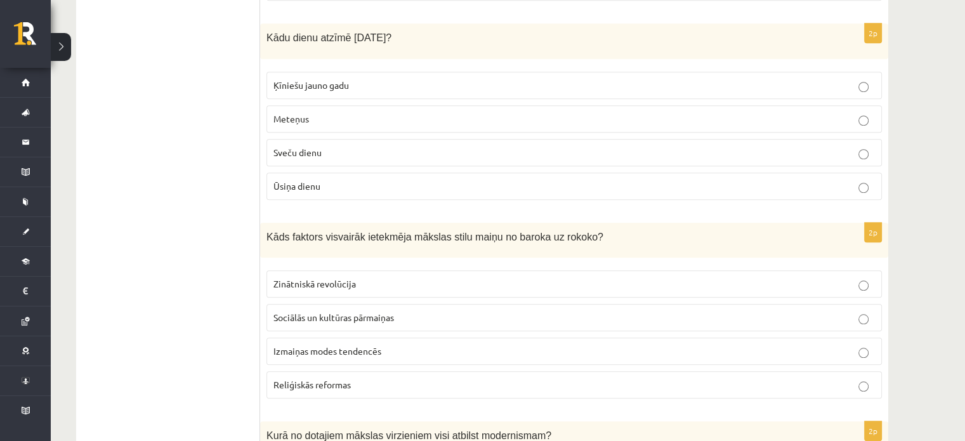
click at [317, 312] on span "Sociālās un kultūras pārmaiņas" at bounding box center [334, 317] width 121 height 11
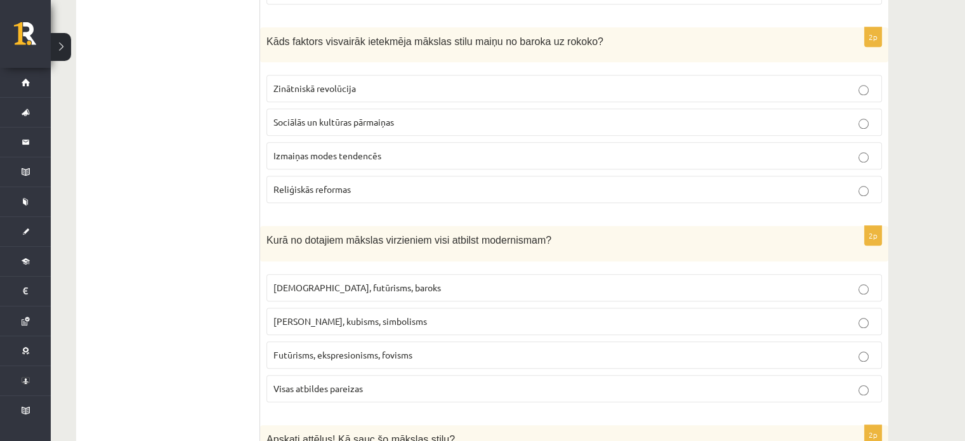
scroll to position [1396, 0]
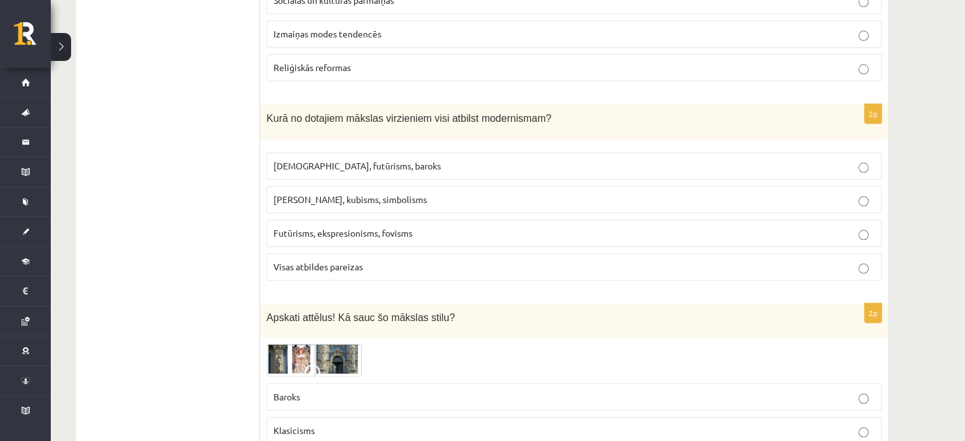
click at [411, 227] on span "Futūrisms, ekspresionisms, fovisms" at bounding box center [343, 232] width 139 height 11
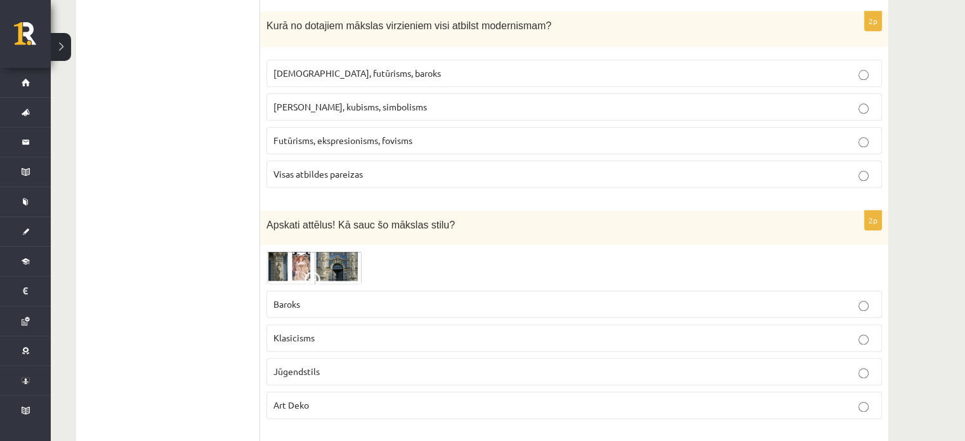
scroll to position [1586, 0]
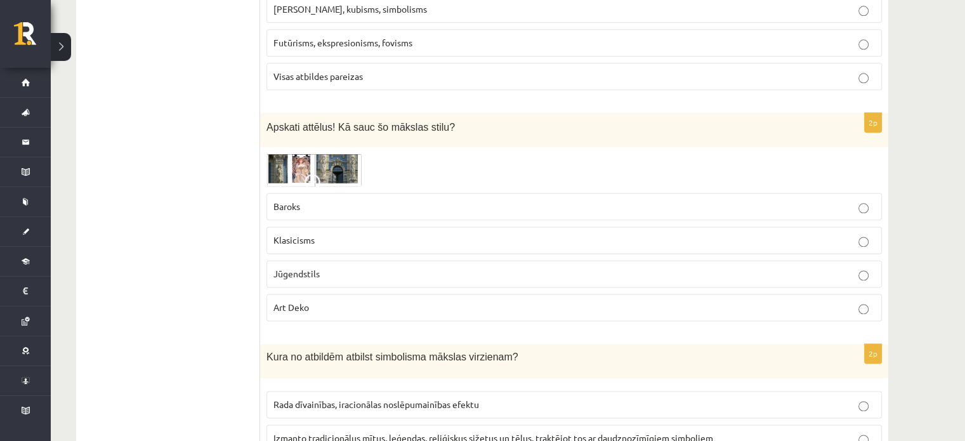
click at [353, 267] on p "Jūgendstils" at bounding box center [575, 273] width 602 height 13
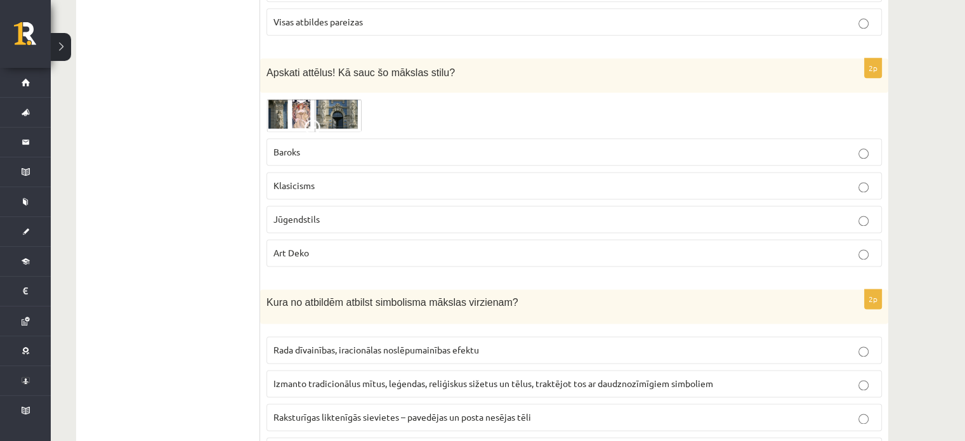
scroll to position [1713, 0]
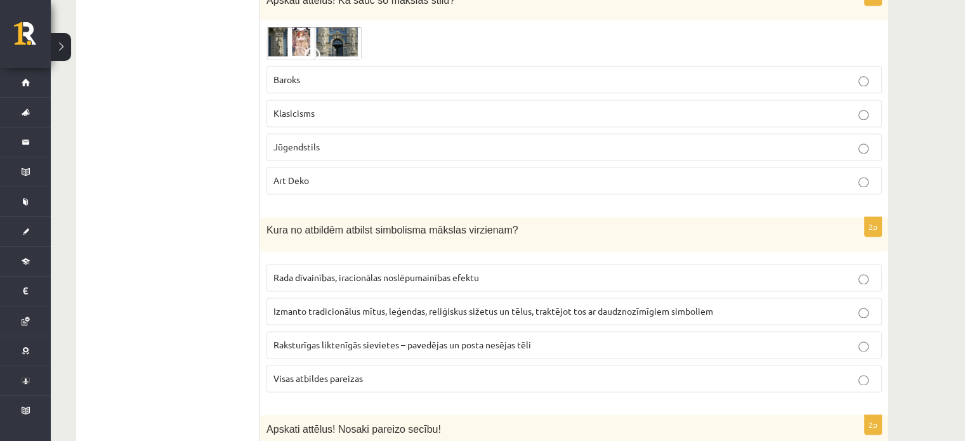
click at [362, 365] on label "Visas atbildes pareizas" at bounding box center [575, 378] width 616 height 27
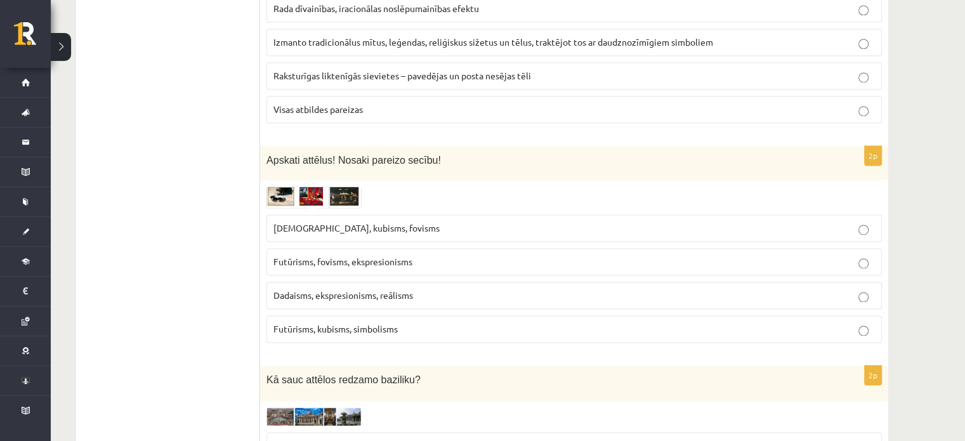
scroll to position [2094, 0]
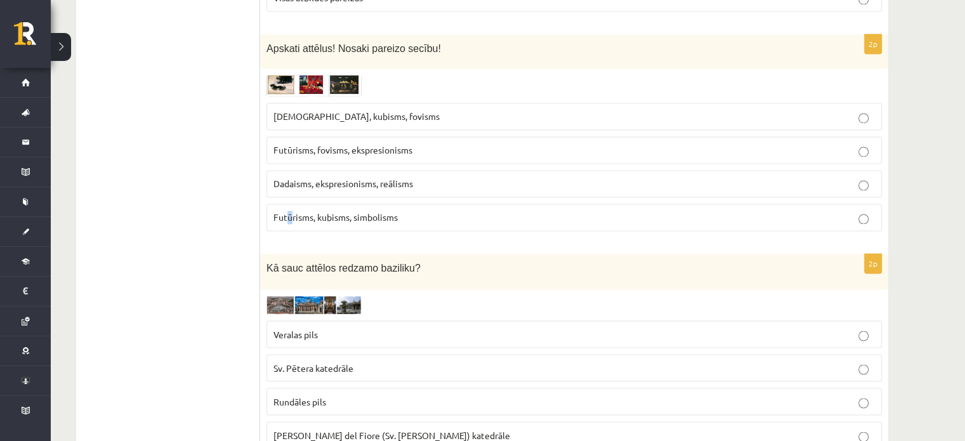
drag, startPoint x: 291, startPoint y: 192, endPoint x: 297, endPoint y: 199, distance: 9.9
click at [292, 194] on fieldset "[DEMOGRAPHIC_DATA], kubisms, fovisms Futūrisms, fovisms, ekspresionisms Dadaism…" at bounding box center [575, 165] width 616 height 138
click at [306, 197] on div "2p Apskati attēlus! Nosaki pareizo secību! [DEMOGRAPHIC_DATA], kubisms, fovisms…" at bounding box center [574, 137] width 628 height 207
click at [327, 211] on span "Futūrisms, kubisms, simbolisms" at bounding box center [336, 216] width 124 height 11
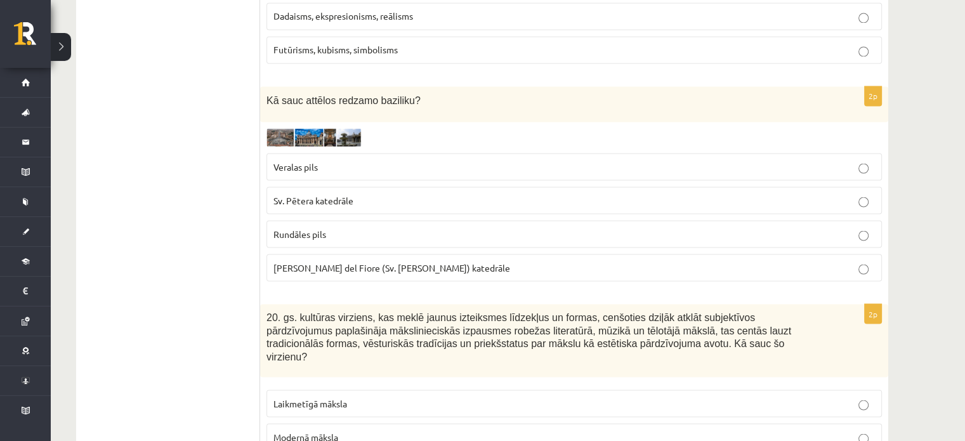
scroll to position [2284, 0]
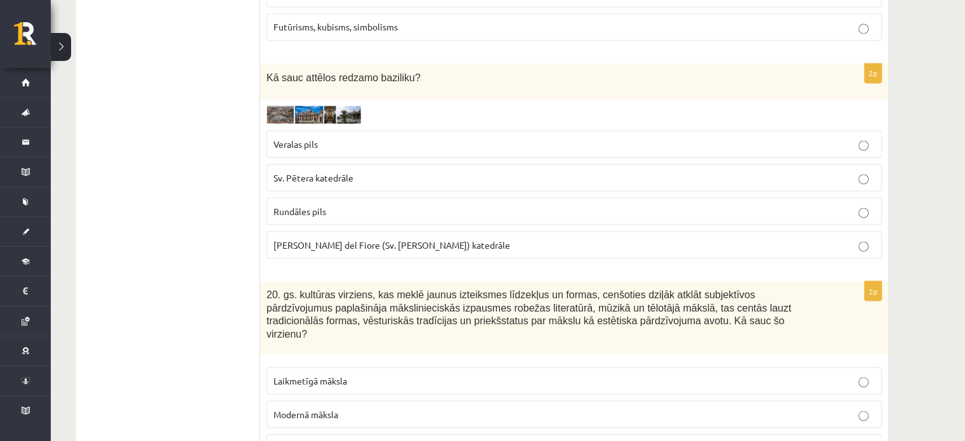
click at [359, 239] on span "[PERSON_NAME] del Fiore (Sv. [PERSON_NAME]) katedrāle" at bounding box center [392, 244] width 237 height 11
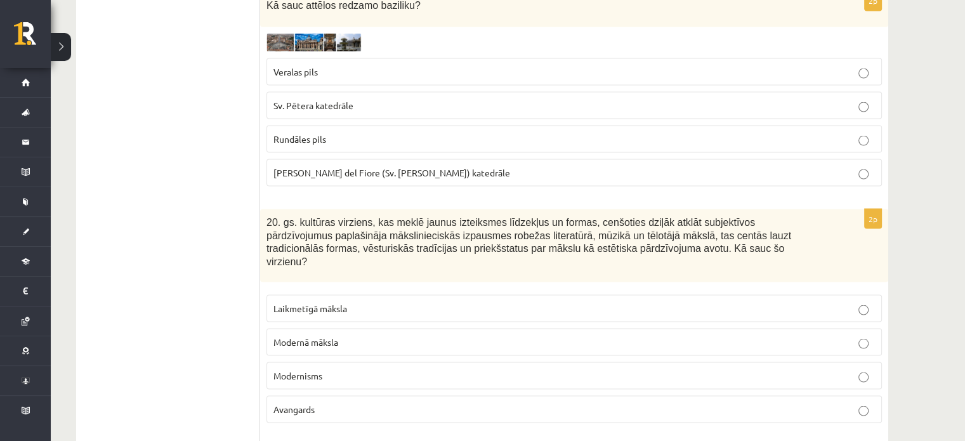
scroll to position [2411, 0]
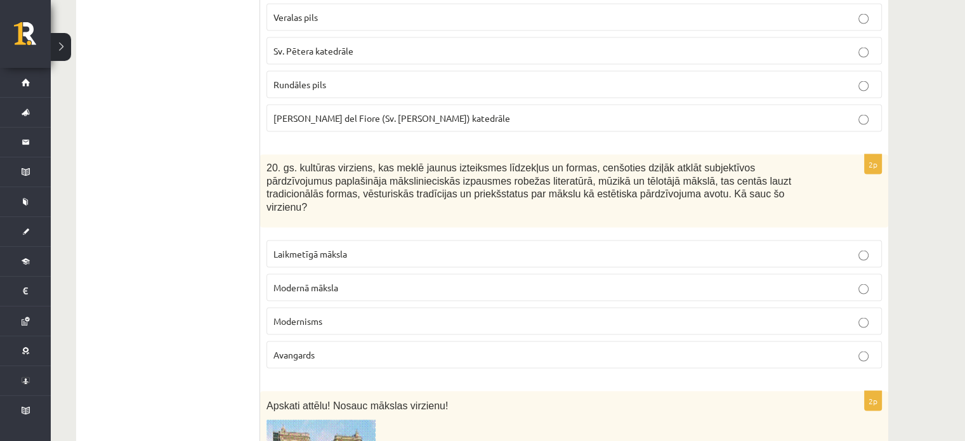
click at [333, 314] on p "Modernisms" at bounding box center [575, 320] width 602 height 13
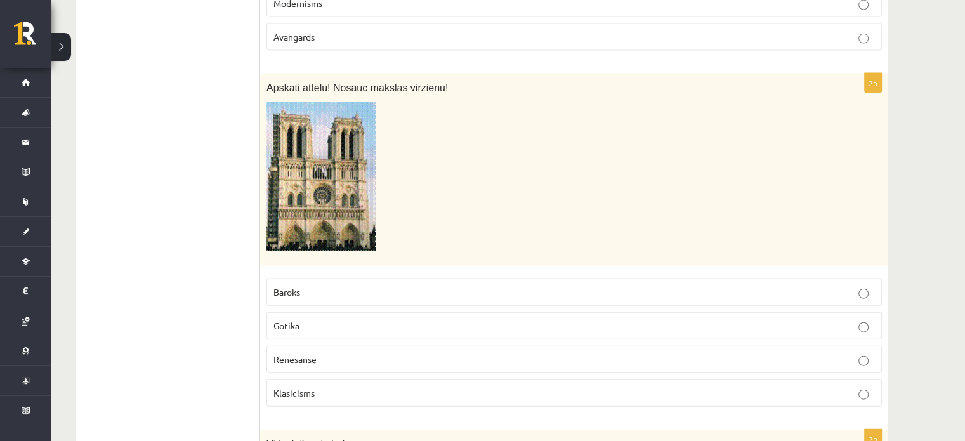
scroll to position [2856, 0]
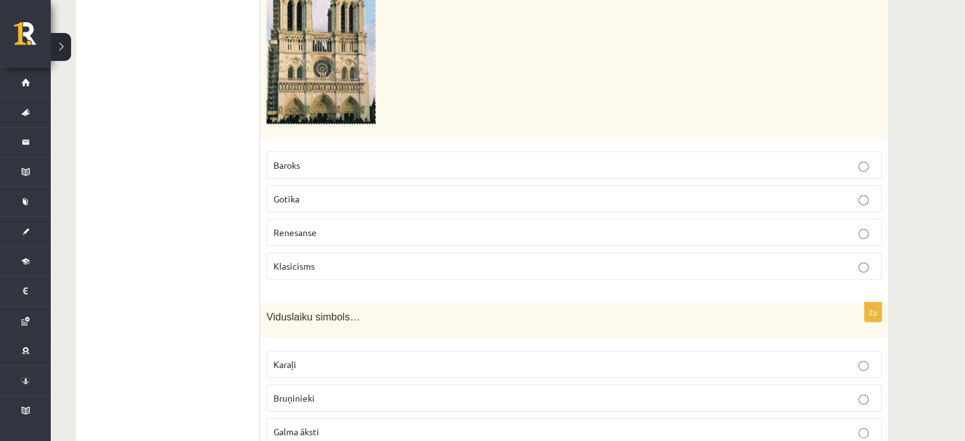
click at [322, 192] on p "Gotika" at bounding box center [575, 198] width 602 height 13
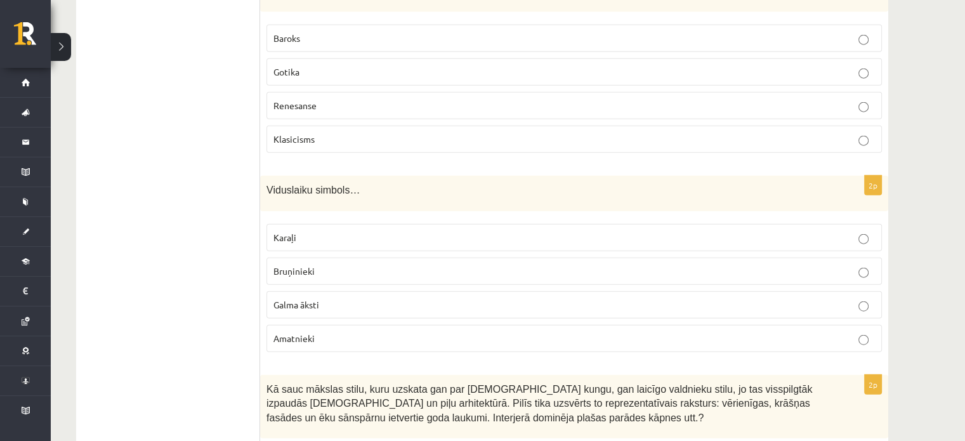
click at [317, 265] on p "Bruņinieki" at bounding box center [575, 271] width 602 height 13
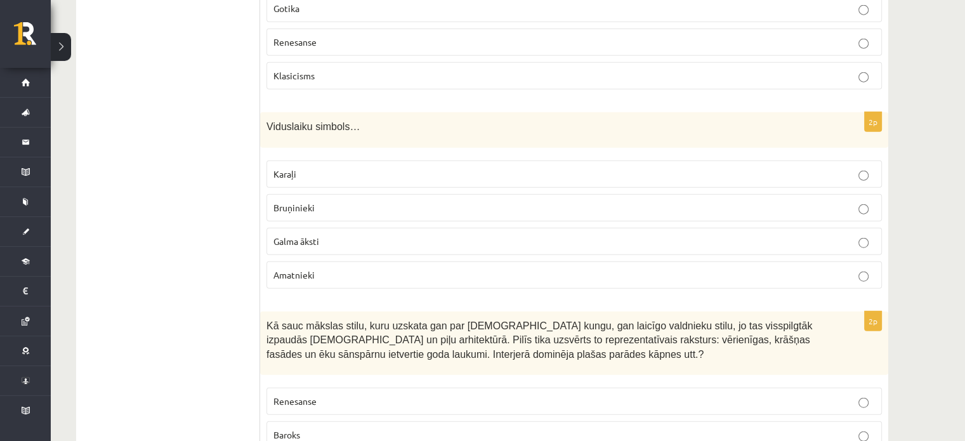
scroll to position [3109, 0]
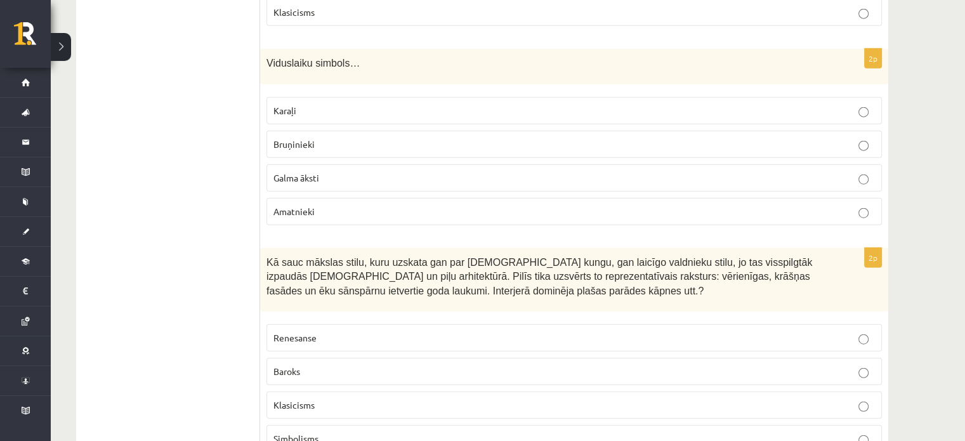
click at [335, 365] on p "Baroks" at bounding box center [575, 371] width 602 height 13
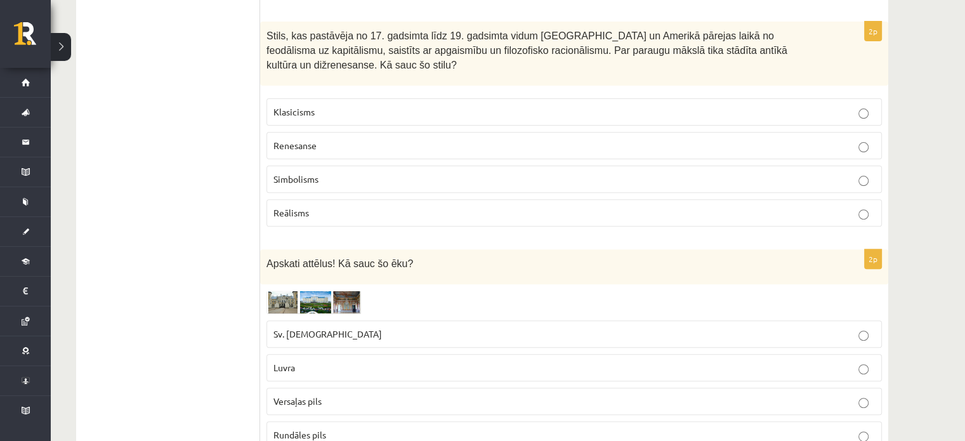
scroll to position [160, 0]
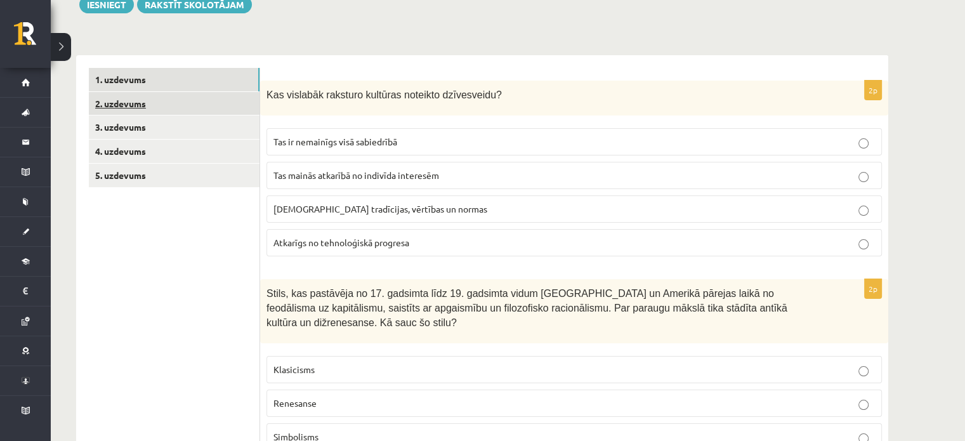
click at [127, 96] on link "2. uzdevums" at bounding box center [174, 103] width 171 height 23
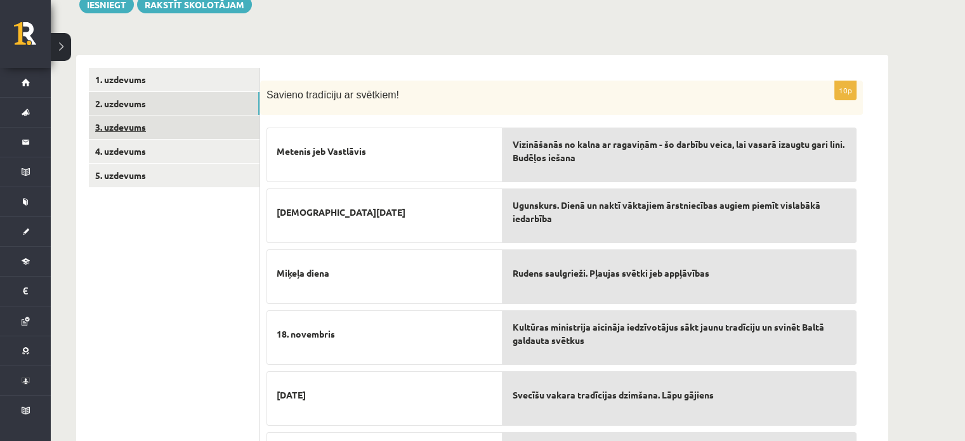
click at [127, 129] on link "3. uzdevums" at bounding box center [174, 126] width 171 height 23
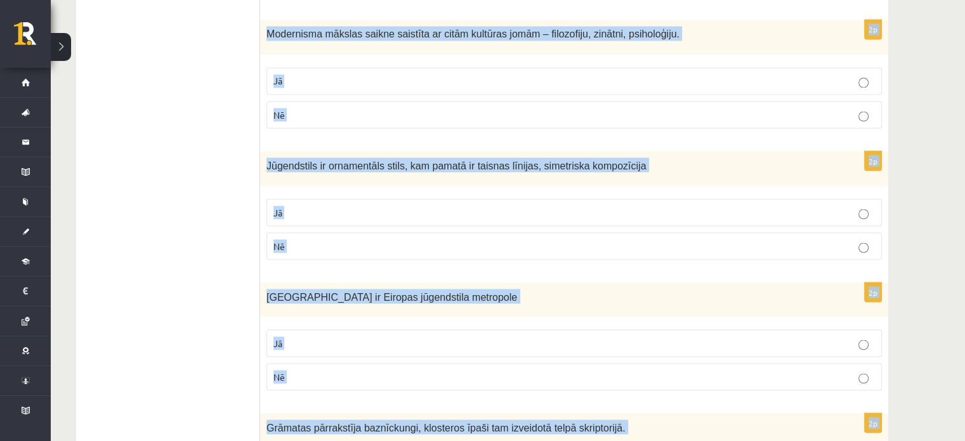
scroll to position [2482, 0]
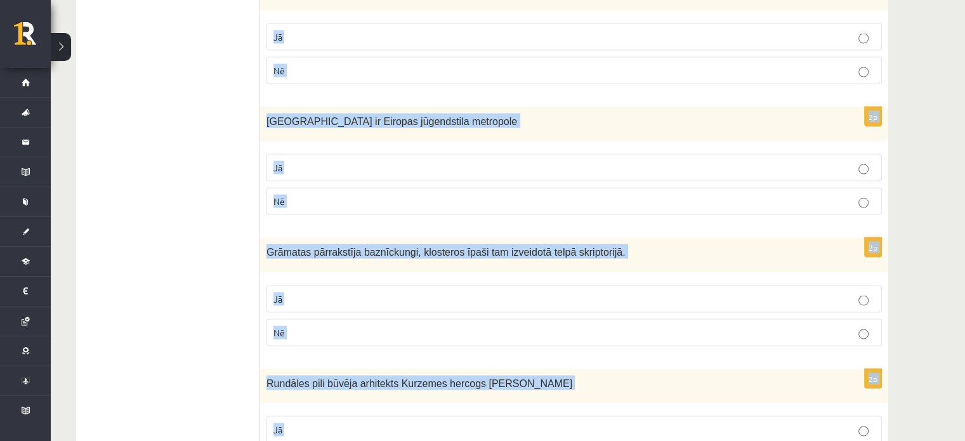
drag, startPoint x: 273, startPoint y: 77, endPoint x: 446, endPoint y: 428, distance: 391.4
copy form "Vai apgalvojumi ir pareizi? 2p Viduslaikos vidējais mūža garums viduslaikos nep…"
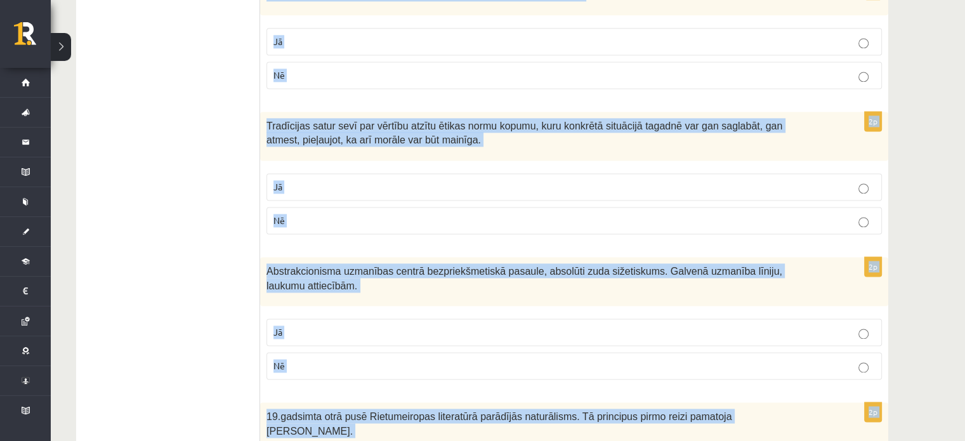
scroll to position [107, 0]
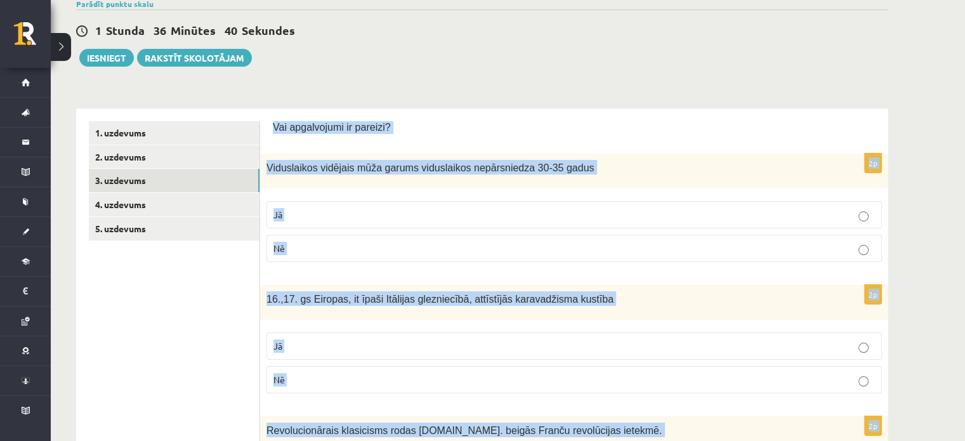
click at [435, 227] on label "Jā" at bounding box center [575, 214] width 616 height 27
click at [631, 154] on div "Viduslaikos vidējais mūža garums viduslaikos nepārsniedza 30-35 gadus" at bounding box center [574, 171] width 628 height 35
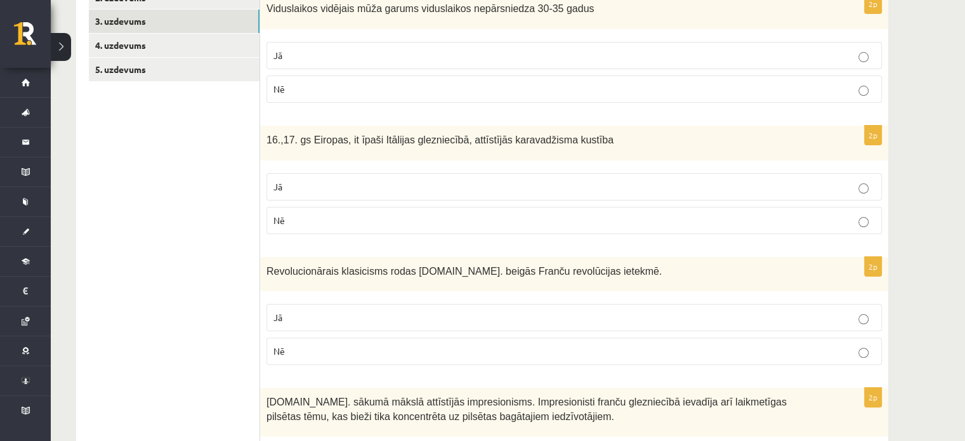
scroll to position [360, 0]
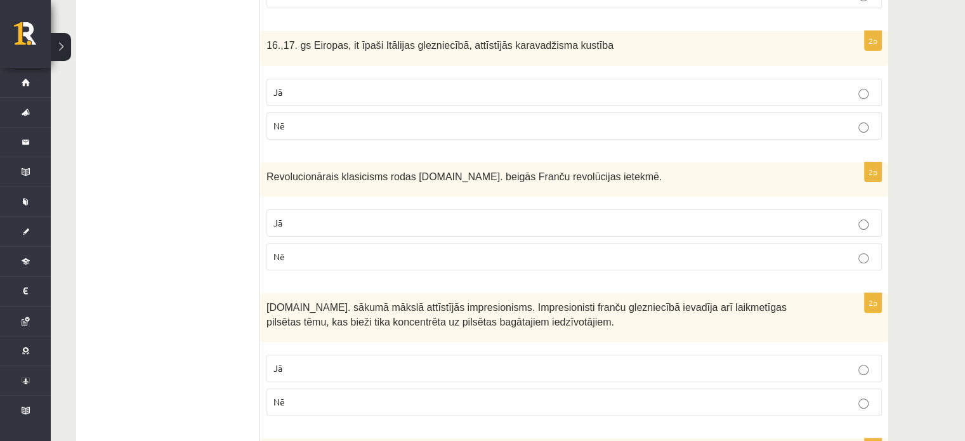
click at [338, 88] on p "Jā" at bounding box center [575, 92] width 602 height 13
click at [296, 221] on p "Jā" at bounding box center [575, 222] width 602 height 13
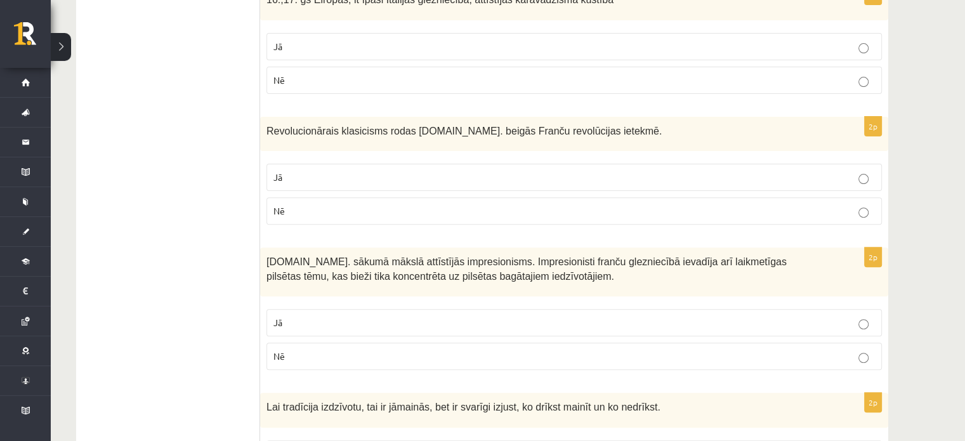
scroll to position [487, 0]
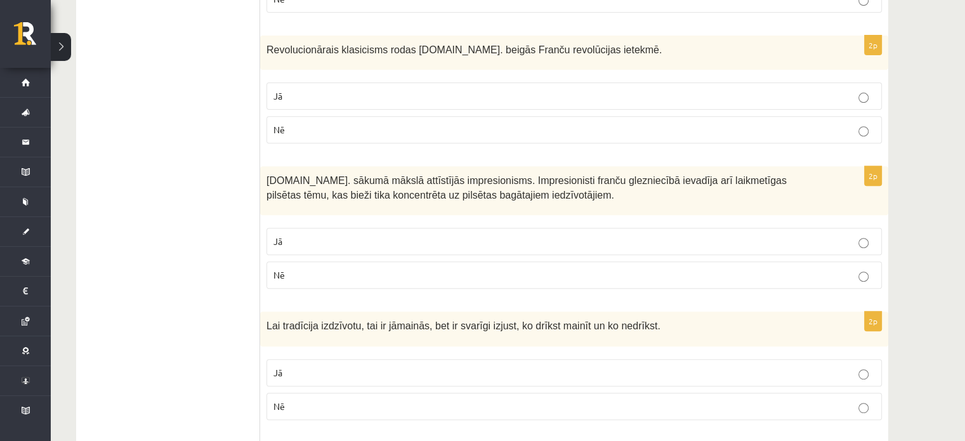
click at [350, 271] on p "Nē" at bounding box center [575, 274] width 602 height 13
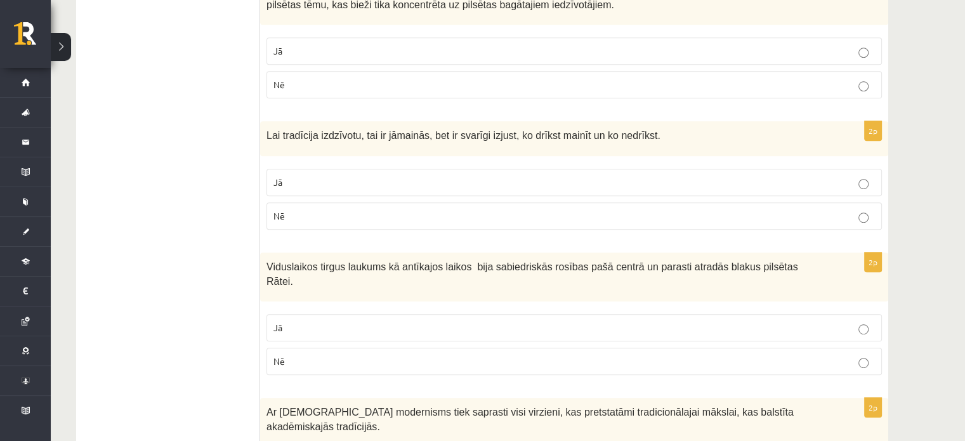
click at [293, 170] on label "Jā" at bounding box center [575, 182] width 616 height 27
click at [277, 314] on label "Jā" at bounding box center [575, 327] width 616 height 27
click at [389, 321] on p "Jā" at bounding box center [575, 327] width 602 height 13
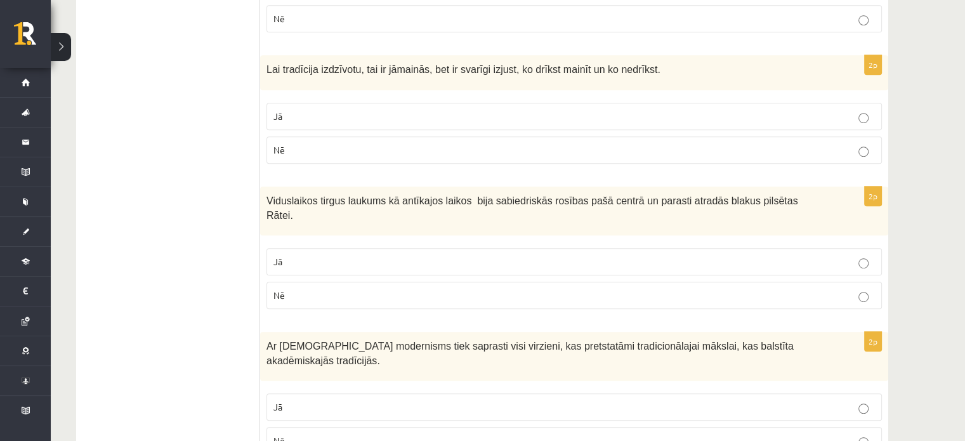
scroll to position [805, 0]
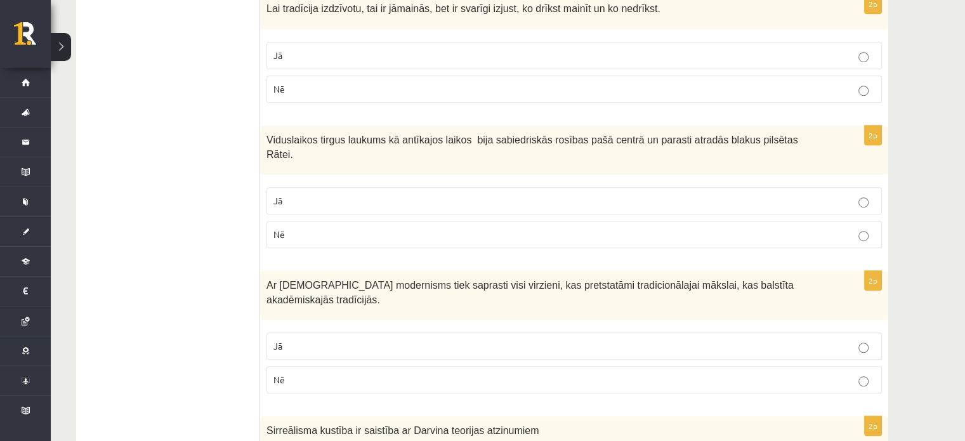
drag, startPoint x: 289, startPoint y: 289, endPoint x: 289, endPoint y: 302, distance: 13.3
click at [289, 288] on div "2p Ar Jēdzienu modernisms tiek saprasti visi virzieni, kas pretstatāmi tradicio…" at bounding box center [574, 337] width 628 height 133
click at [284, 333] on label "Jā" at bounding box center [575, 346] width 616 height 27
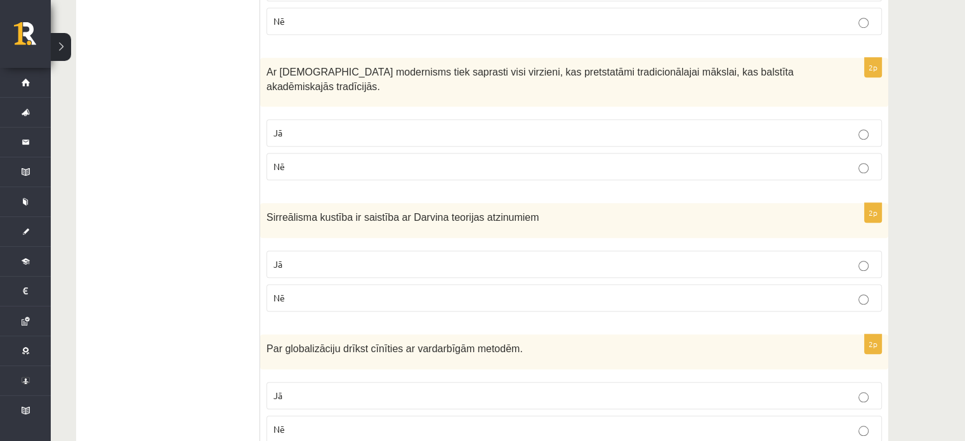
scroll to position [995, 0]
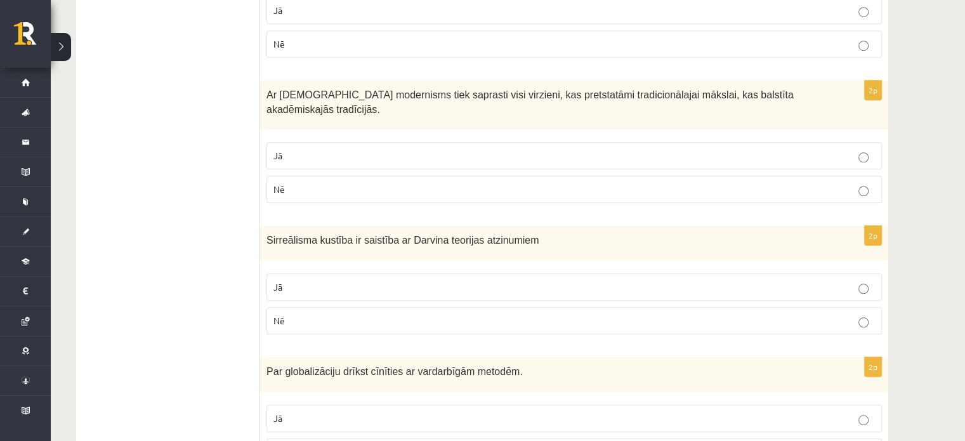
click at [312, 314] on p "Nē" at bounding box center [575, 320] width 602 height 13
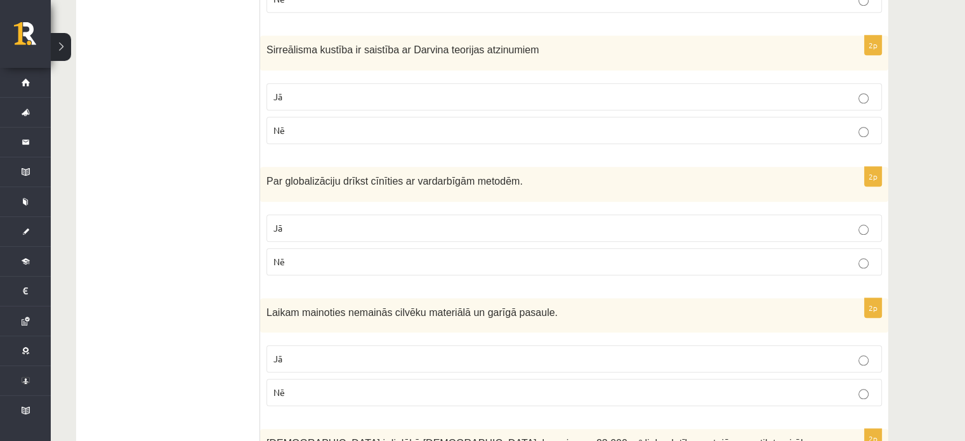
click at [317, 248] on label "Nē" at bounding box center [575, 261] width 616 height 27
click at [291, 386] on p "Nē" at bounding box center [575, 392] width 602 height 13
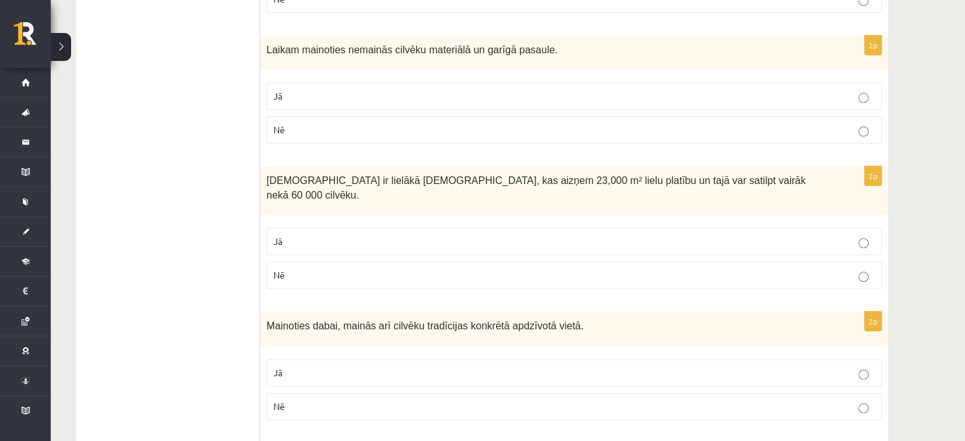
scroll to position [1503, 0]
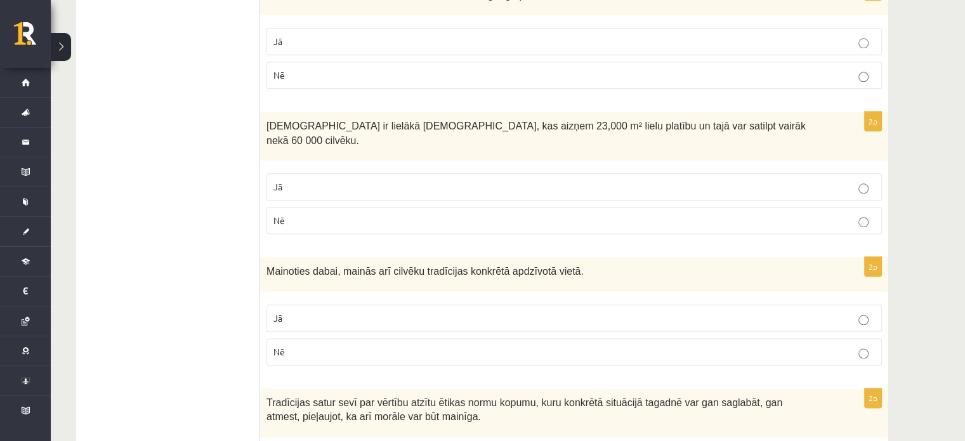
click at [310, 312] on p "Jā" at bounding box center [575, 318] width 602 height 13
click at [335, 180] on p "Jā" at bounding box center [575, 186] width 602 height 13
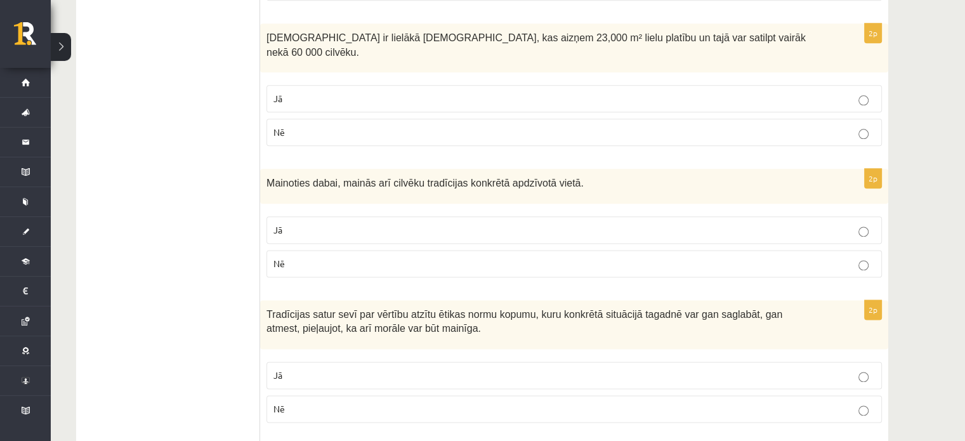
scroll to position [1693, 0]
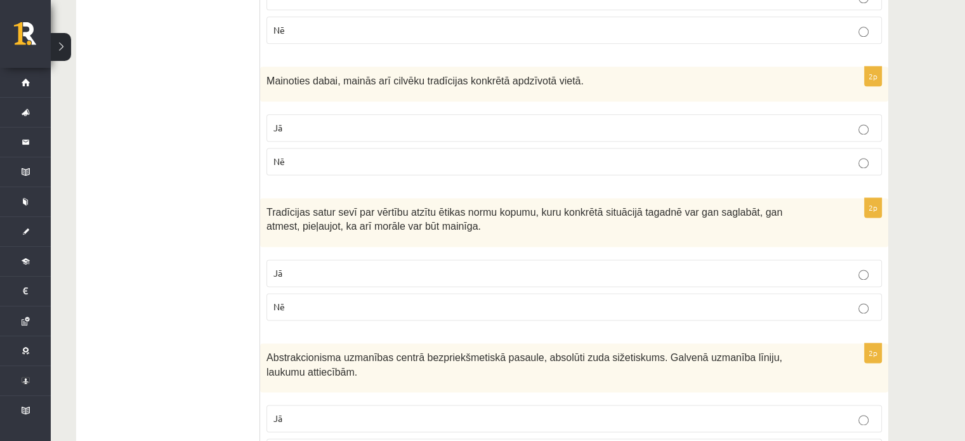
click at [284, 267] on p "Jā" at bounding box center [575, 273] width 602 height 13
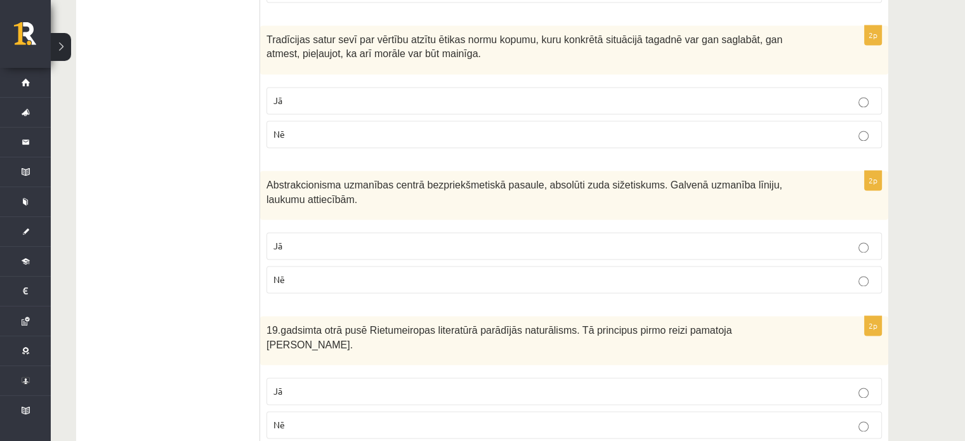
scroll to position [1883, 0]
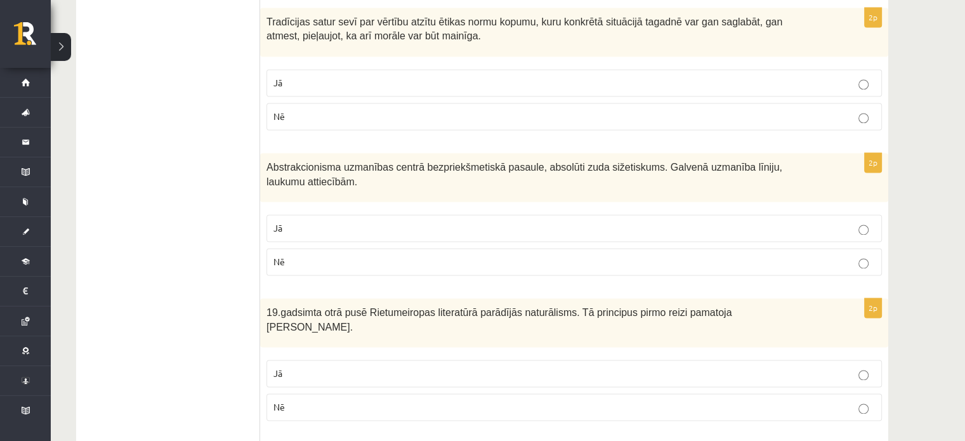
drag, startPoint x: 316, startPoint y: 162, endPoint x: 309, endPoint y: 109, distance: 53.8
click at [317, 221] on p "Jā" at bounding box center [575, 227] width 602 height 13
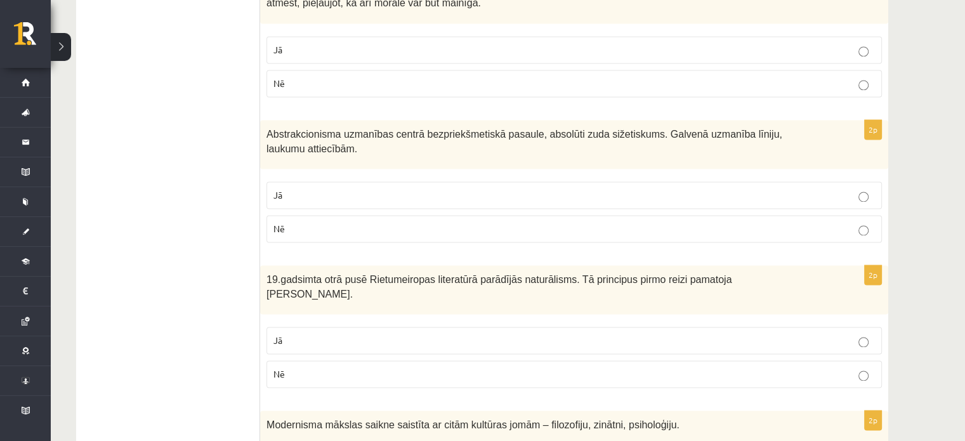
scroll to position [1947, 0]
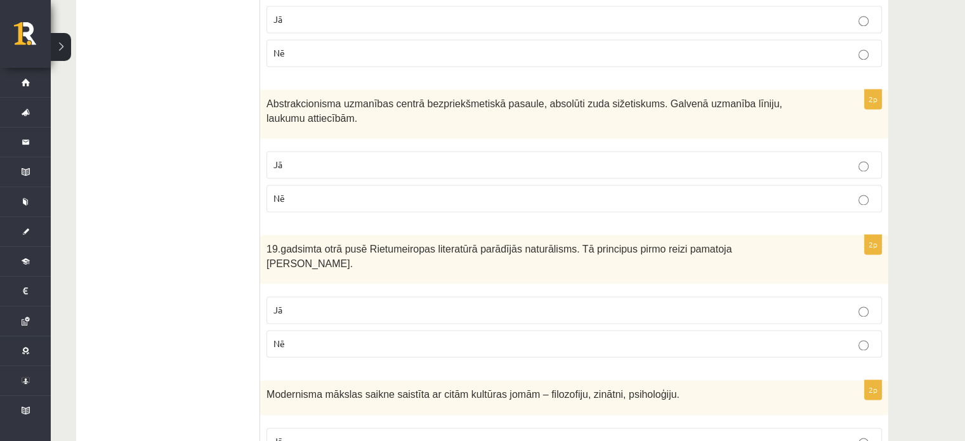
click at [273, 290] on fieldset "Jā Nē" at bounding box center [575, 325] width 616 height 71
click at [274, 304] on span "Jā" at bounding box center [278, 309] width 9 height 11
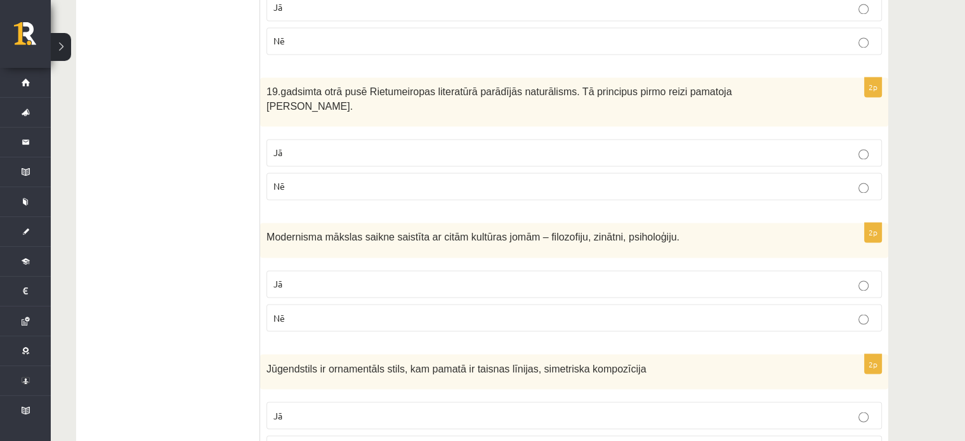
scroll to position [2074, 0]
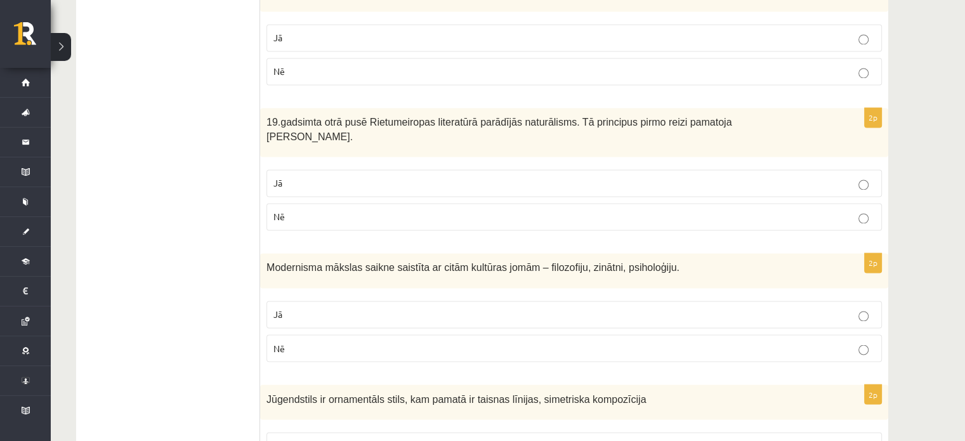
click at [459, 308] on p "Jā" at bounding box center [575, 314] width 602 height 13
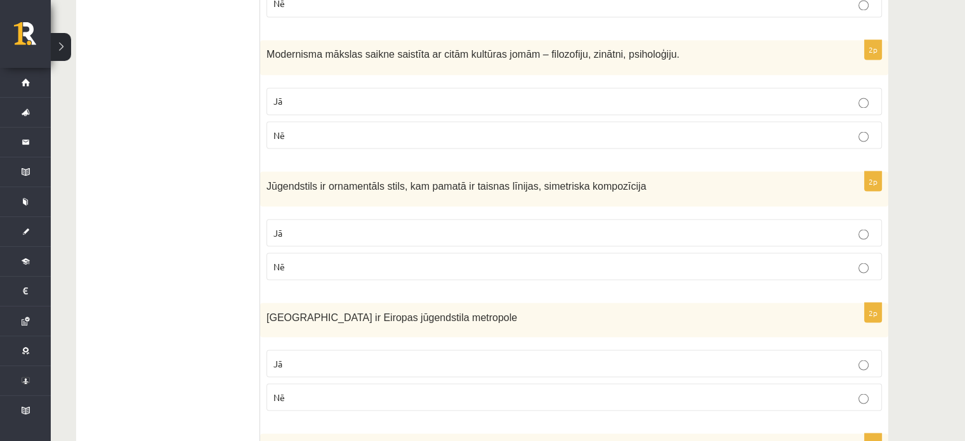
scroll to position [2264, 0]
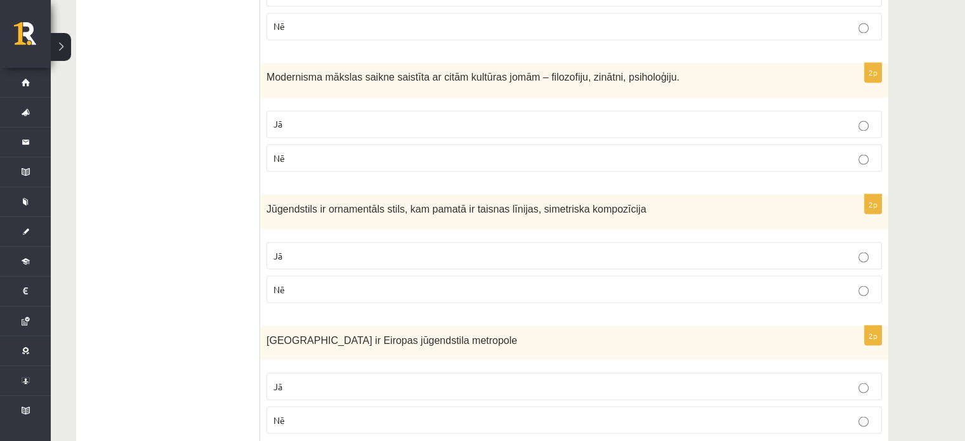
click at [330, 275] on label "Nē" at bounding box center [575, 288] width 616 height 27
click at [318, 366] on fieldset "Jā Nē" at bounding box center [575, 401] width 616 height 71
click at [322, 379] on p "Jā" at bounding box center [575, 385] width 602 height 13
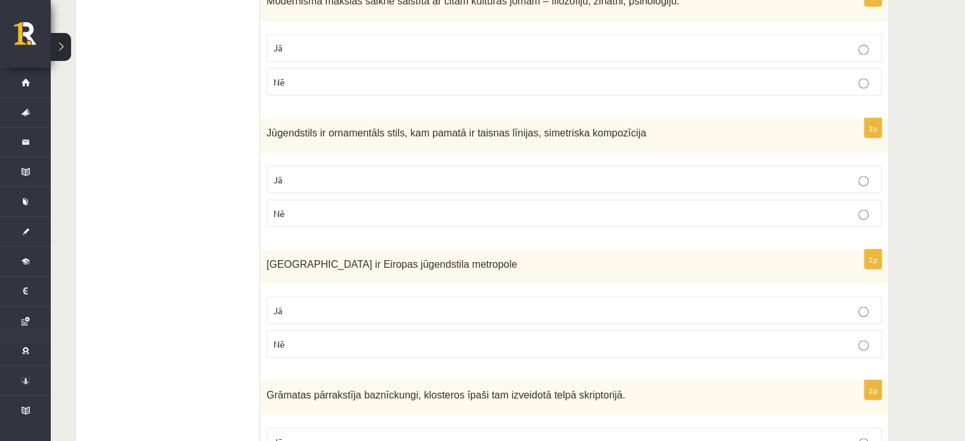
scroll to position [2455, 0]
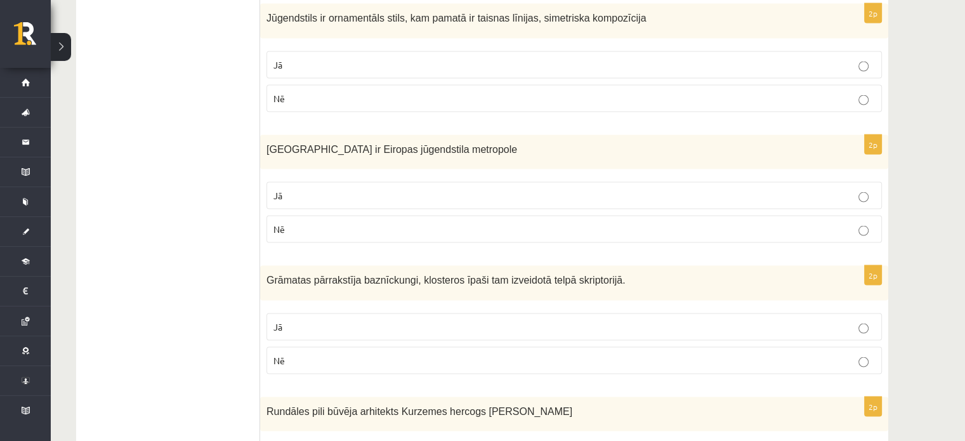
click at [336, 354] on p "Nē" at bounding box center [575, 360] width 602 height 13
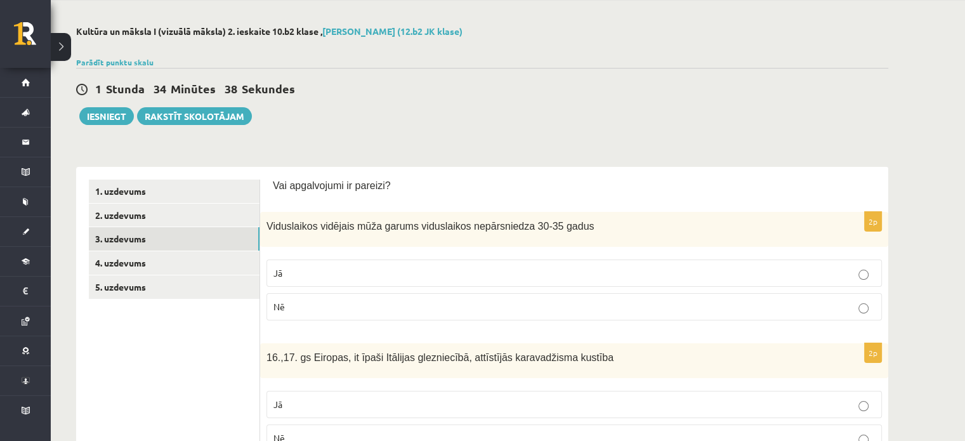
scroll to position [0, 0]
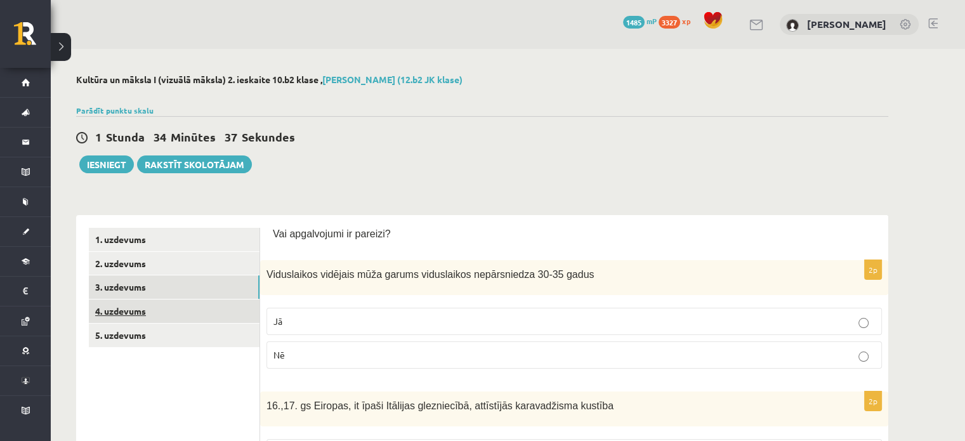
click at [168, 309] on link "4. uzdevums" at bounding box center [174, 311] width 171 height 23
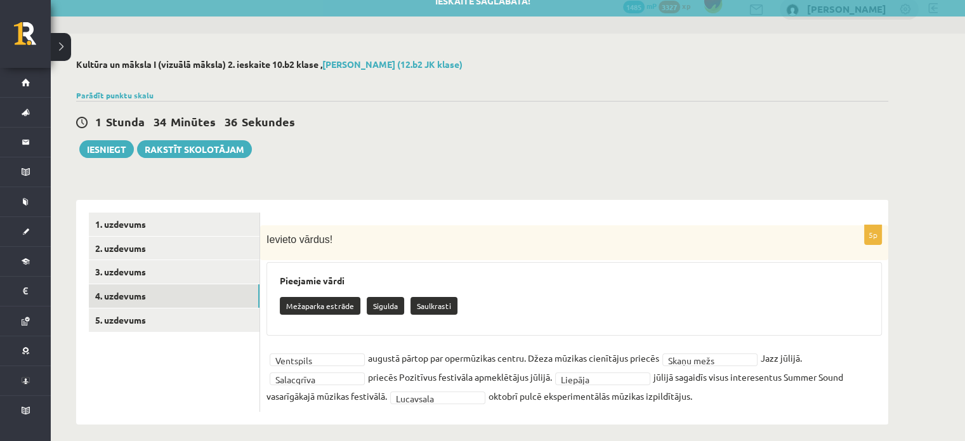
scroll to position [23, 0]
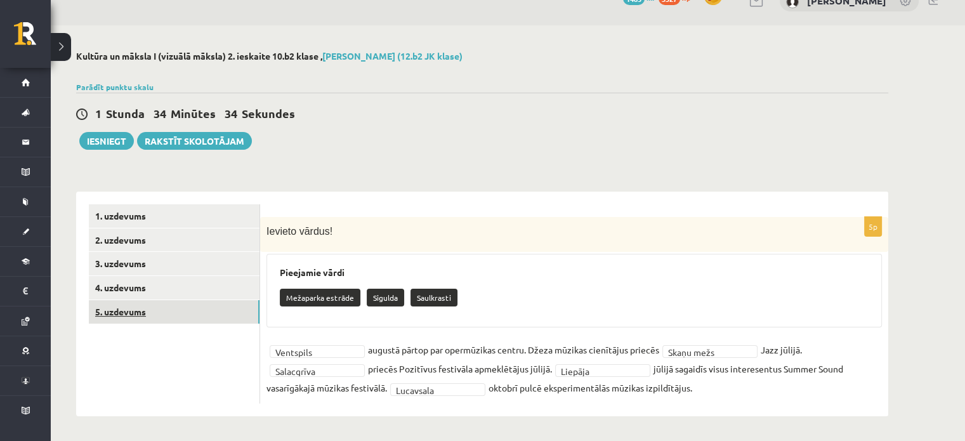
click at [149, 308] on link "5. uzdevums" at bounding box center [174, 311] width 171 height 23
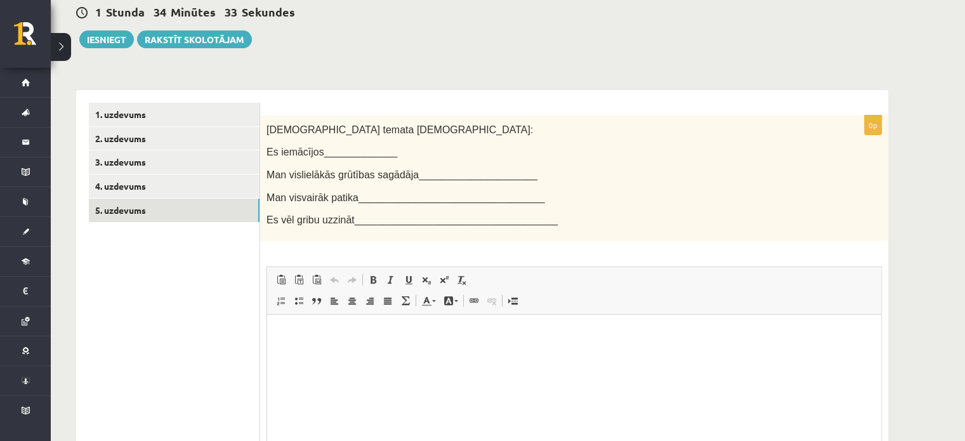
scroll to position [0, 0]
click at [331, 332] on p "Bagātinātā teksta redaktors, wiswyg-editor-user-answer-47433829825800" at bounding box center [574, 333] width 589 height 13
click at [336, 399] on p "**********" at bounding box center [570, 405] width 580 height 13
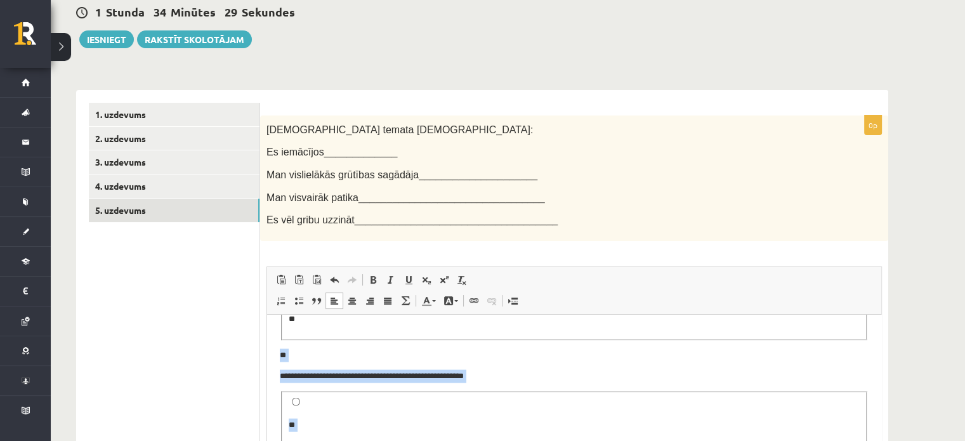
scroll to position [251, 0]
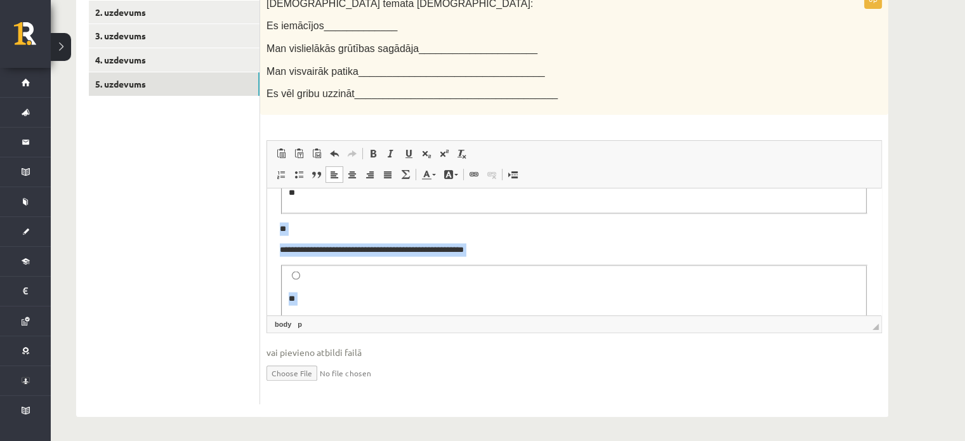
drag, startPoint x: 275, startPoint y: 197, endPoint x: 450, endPoint y: 437, distance: 297.0
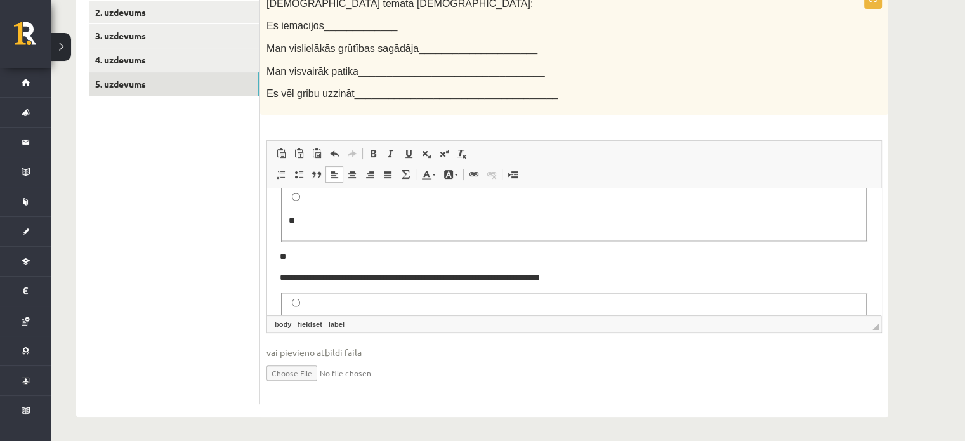
scroll to position [2663, 0]
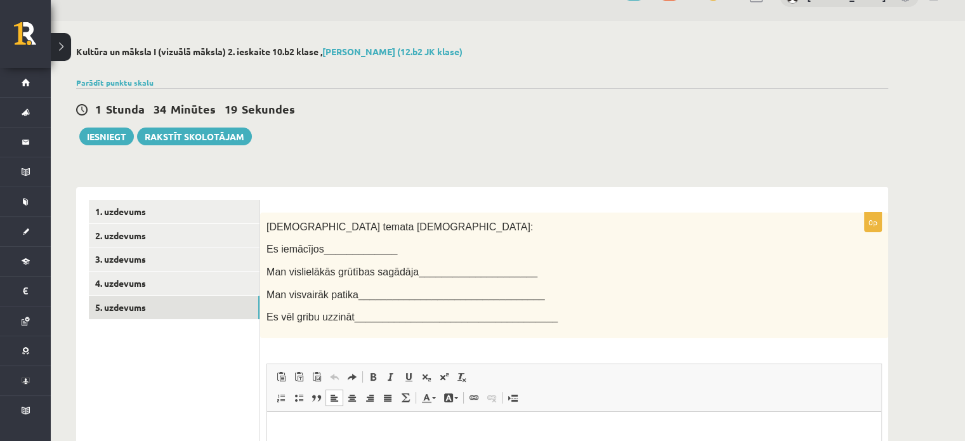
scroll to position [0, 0]
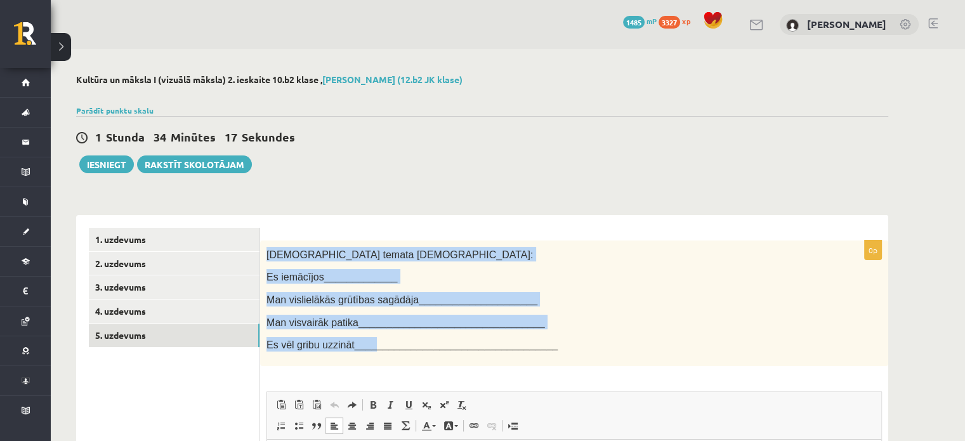
drag, startPoint x: 263, startPoint y: 254, endPoint x: 353, endPoint y: 345, distance: 127.4
click at [362, 350] on div "Šī temata ietvaros: Es iemācījos_____________ Man vislielākās grūtības sagādāja…" at bounding box center [574, 304] width 628 height 126
drag, startPoint x: 331, startPoint y: 304, endPoint x: 330, endPoint y: 311, distance: 7.0
copy div "Šī temata ietvaros: Es iemācījos_____________ Man vislielākās grūtības sagādāja…"
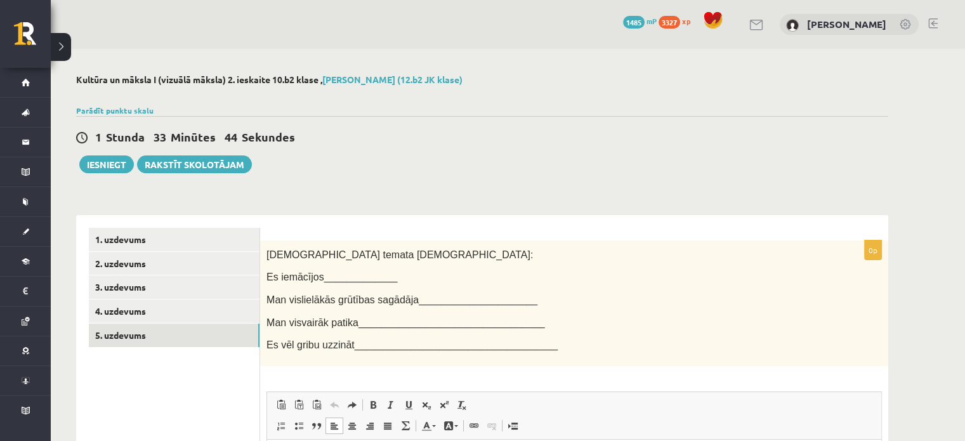
click at [432, 147] on div "1 Stunda 33 Minūtes 44 Sekundes Ieskaite saglabāta! Iesniegt Rakstīt skolotājam" at bounding box center [482, 144] width 812 height 57
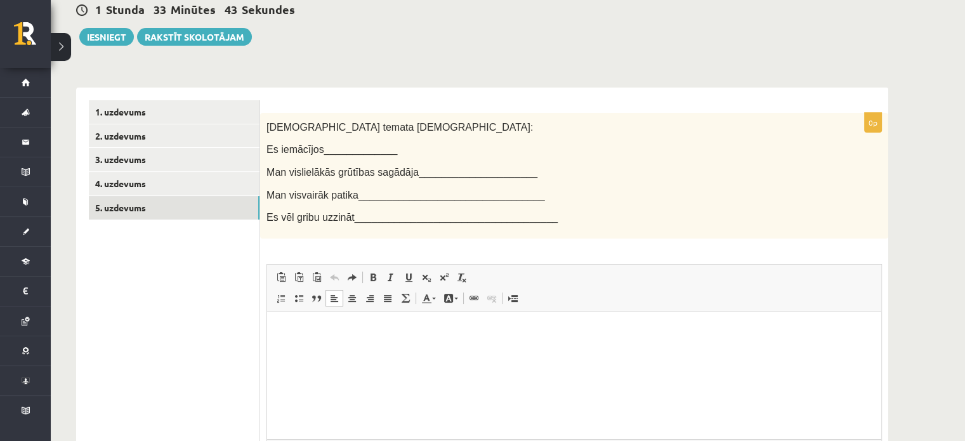
scroll to position [251, 0]
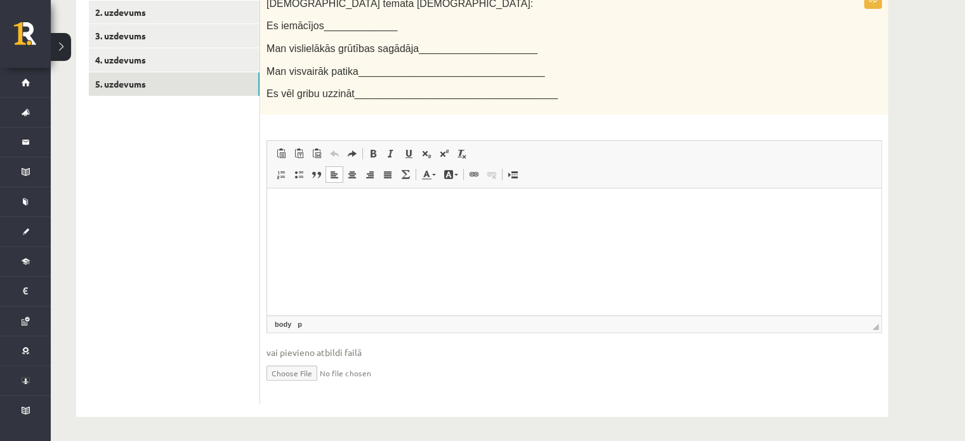
click at [412, 189] on html at bounding box center [574, 207] width 614 height 39
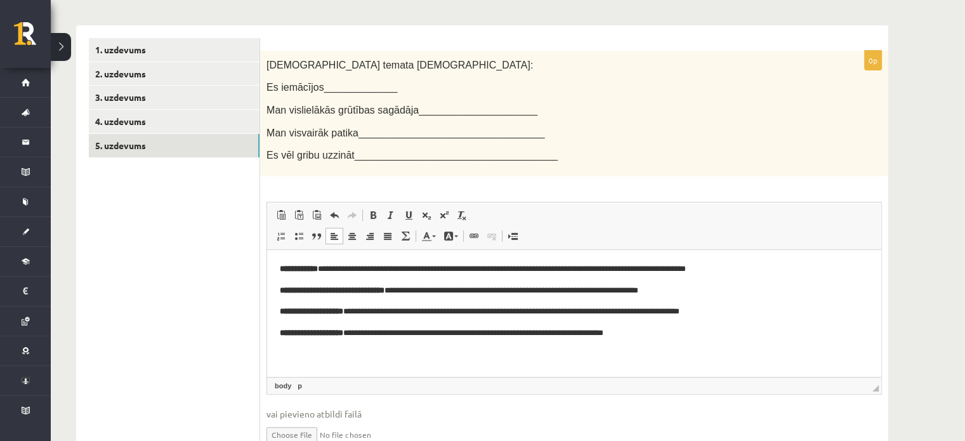
scroll to position [0, 0]
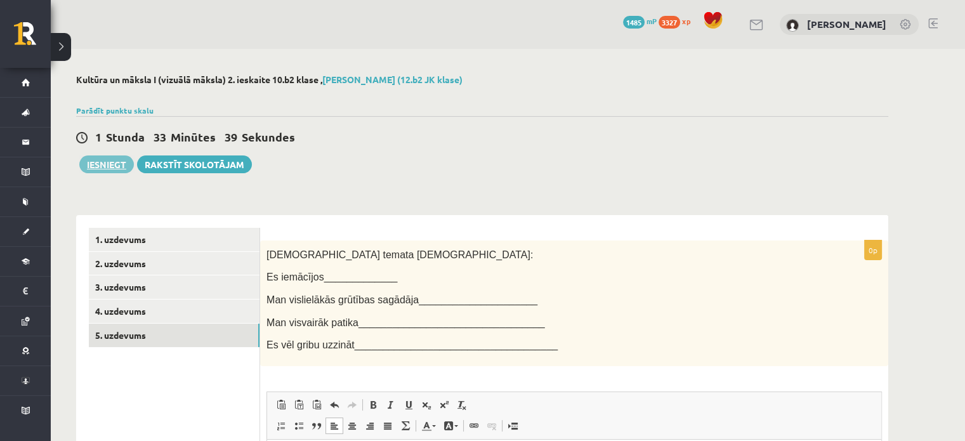
click at [124, 175] on div "**********" at bounding box center [482, 371] width 863 height 645
click at [107, 164] on button "Iesniegt" at bounding box center [106, 164] width 55 height 18
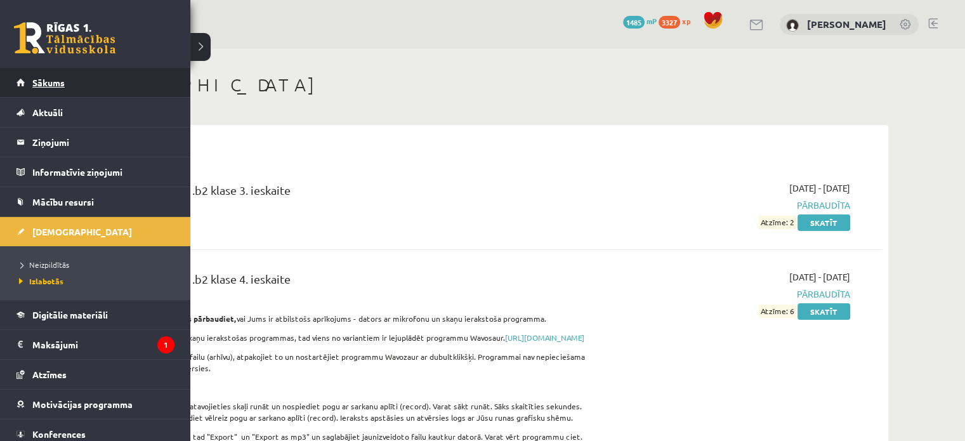
click at [29, 86] on link "Sākums" at bounding box center [95, 82] width 158 height 29
